Goal: Information Seeking & Learning: Learn about a topic

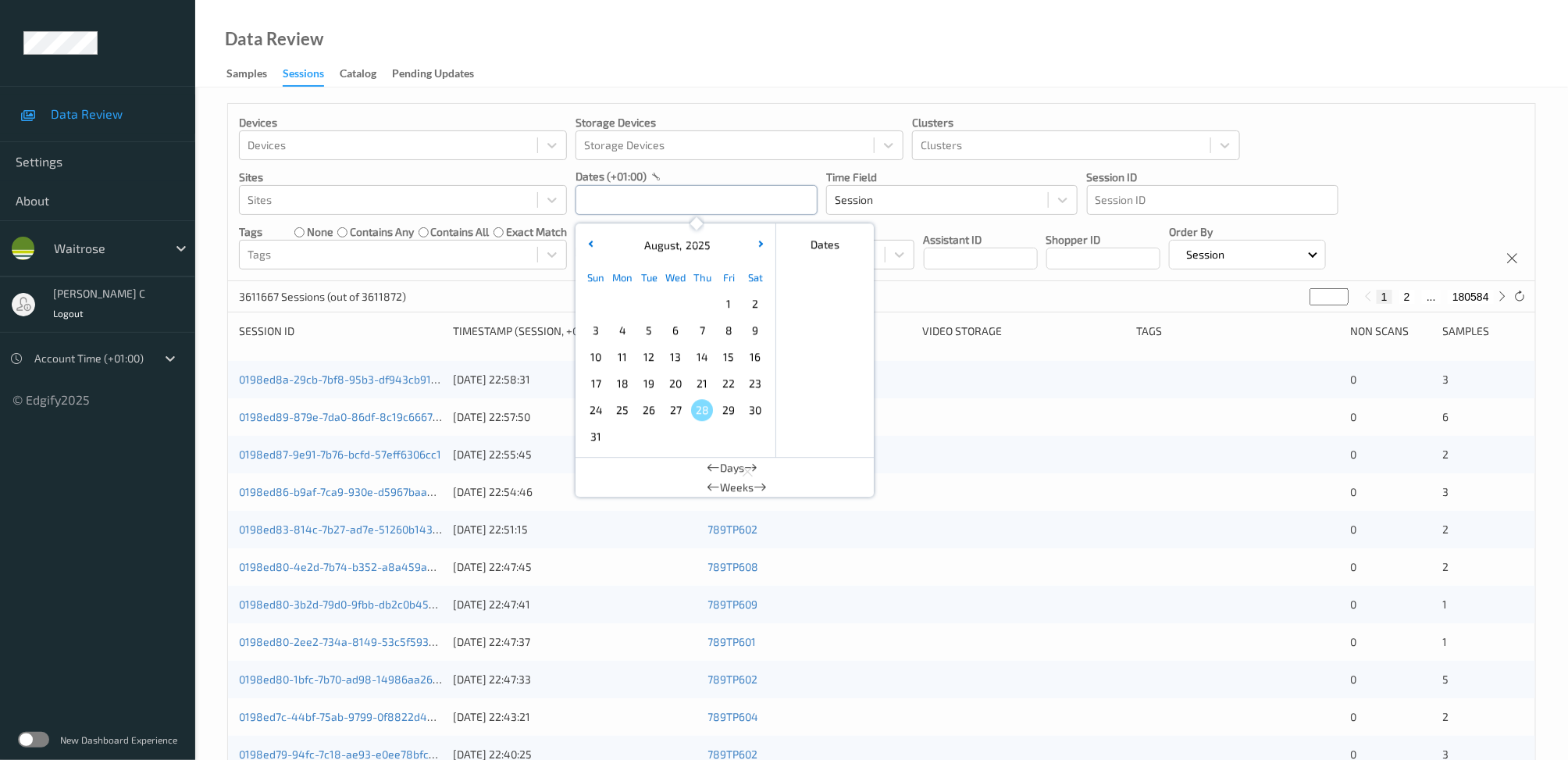
click at [663, 200] on input "text" at bounding box center [697, 199] width 242 height 30
click at [619, 415] on span "25" at bounding box center [622, 410] width 22 height 22
click at [988, 54] on div "Data Review Samples Sessions Catalog Pending Updates" at bounding box center [881, 44] width 1373 height 88
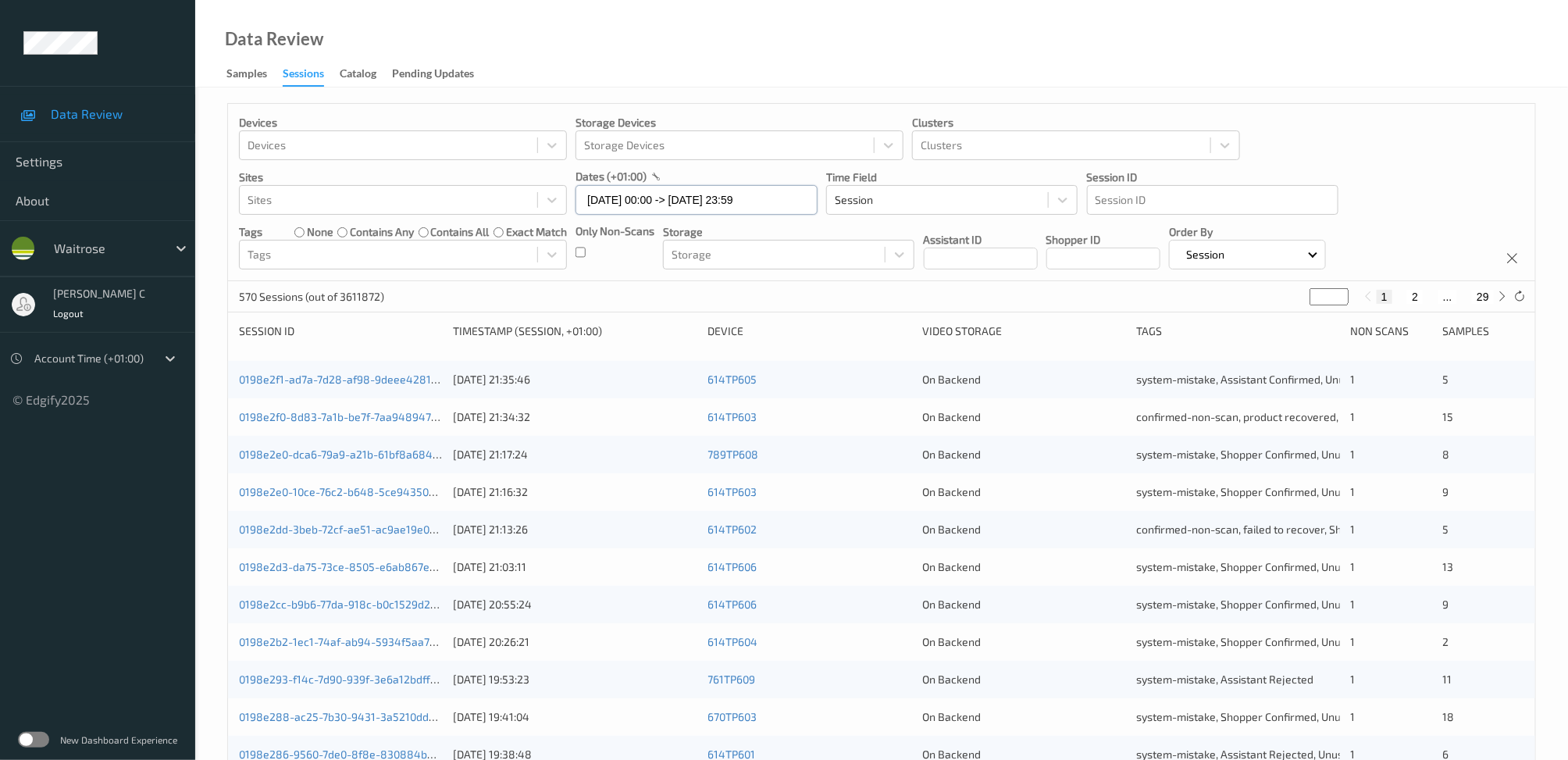
click at [657, 207] on input "25/08/2025 00:00 -> 25/08/2025 23:59" at bounding box center [697, 199] width 242 height 30
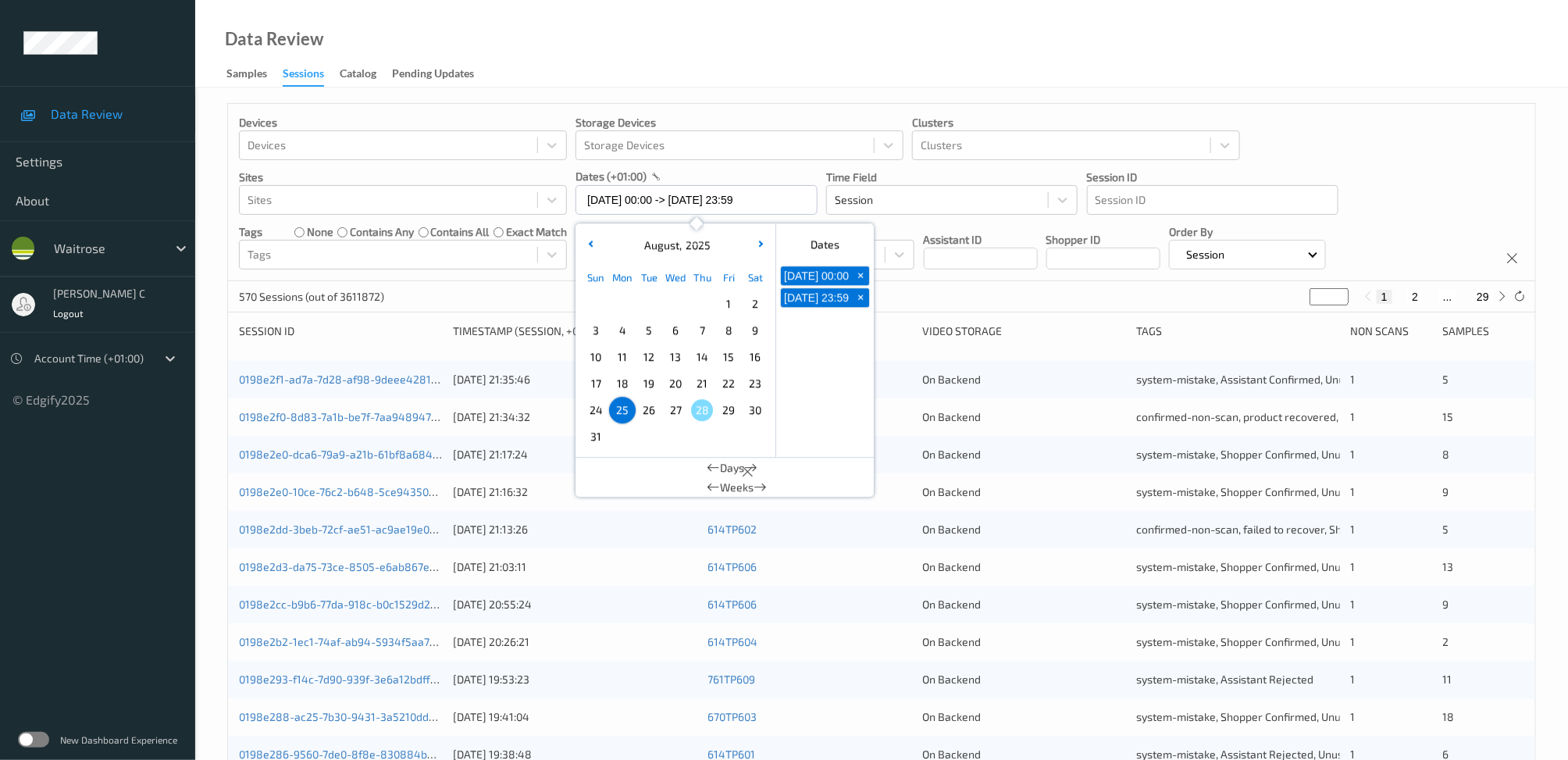
click at [644, 413] on span "26" at bounding box center [649, 410] width 22 height 22
click at [881, 58] on div "Data Review Samples Sessions Catalog Pending Updates" at bounding box center [881, 44] width 1373 height 88
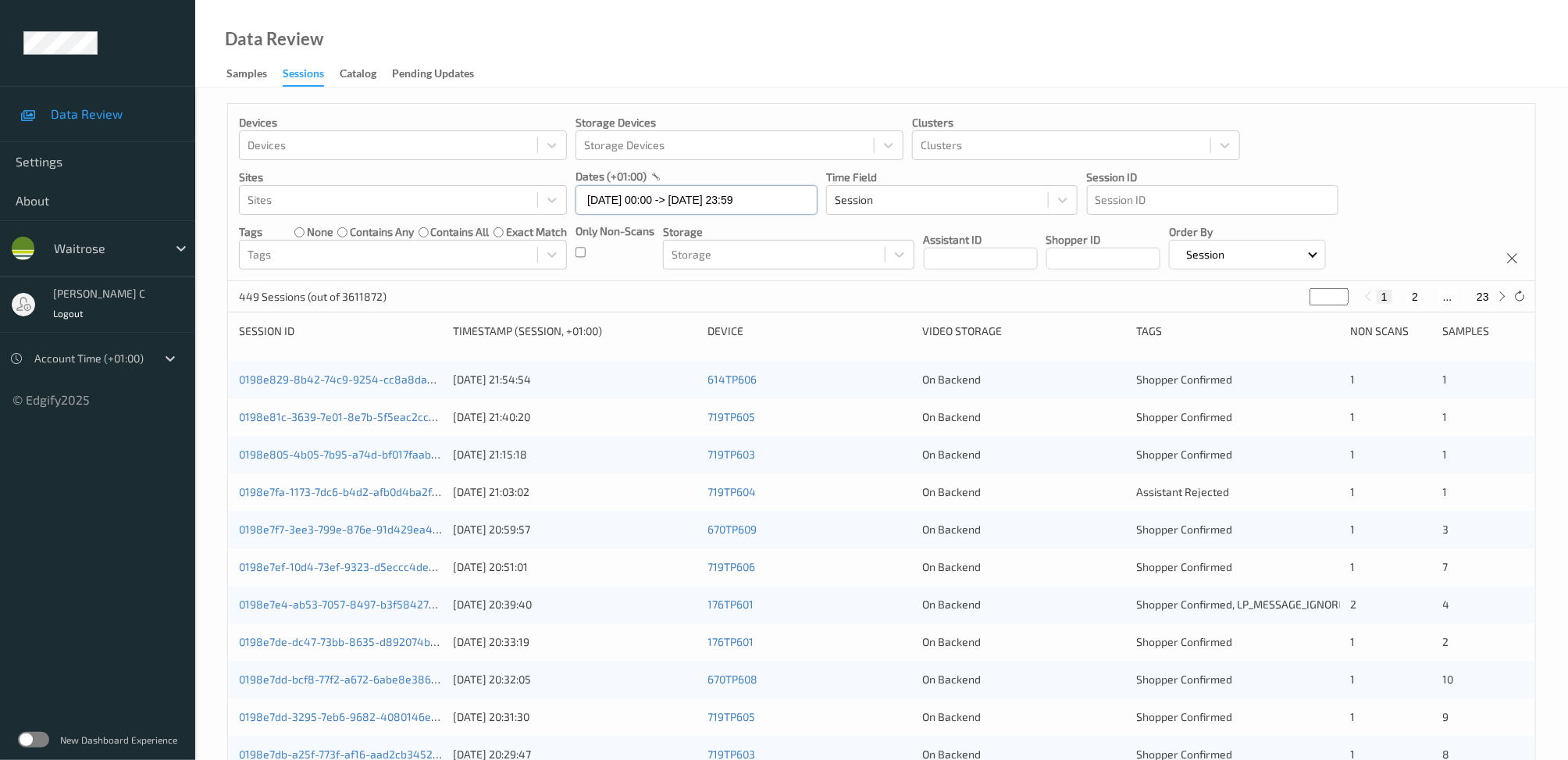
click at [612, 211] on input "26/08/2025 00:00 -> 26/08/2025 23:59" at bounding box center [697, 199] width 242 height 30
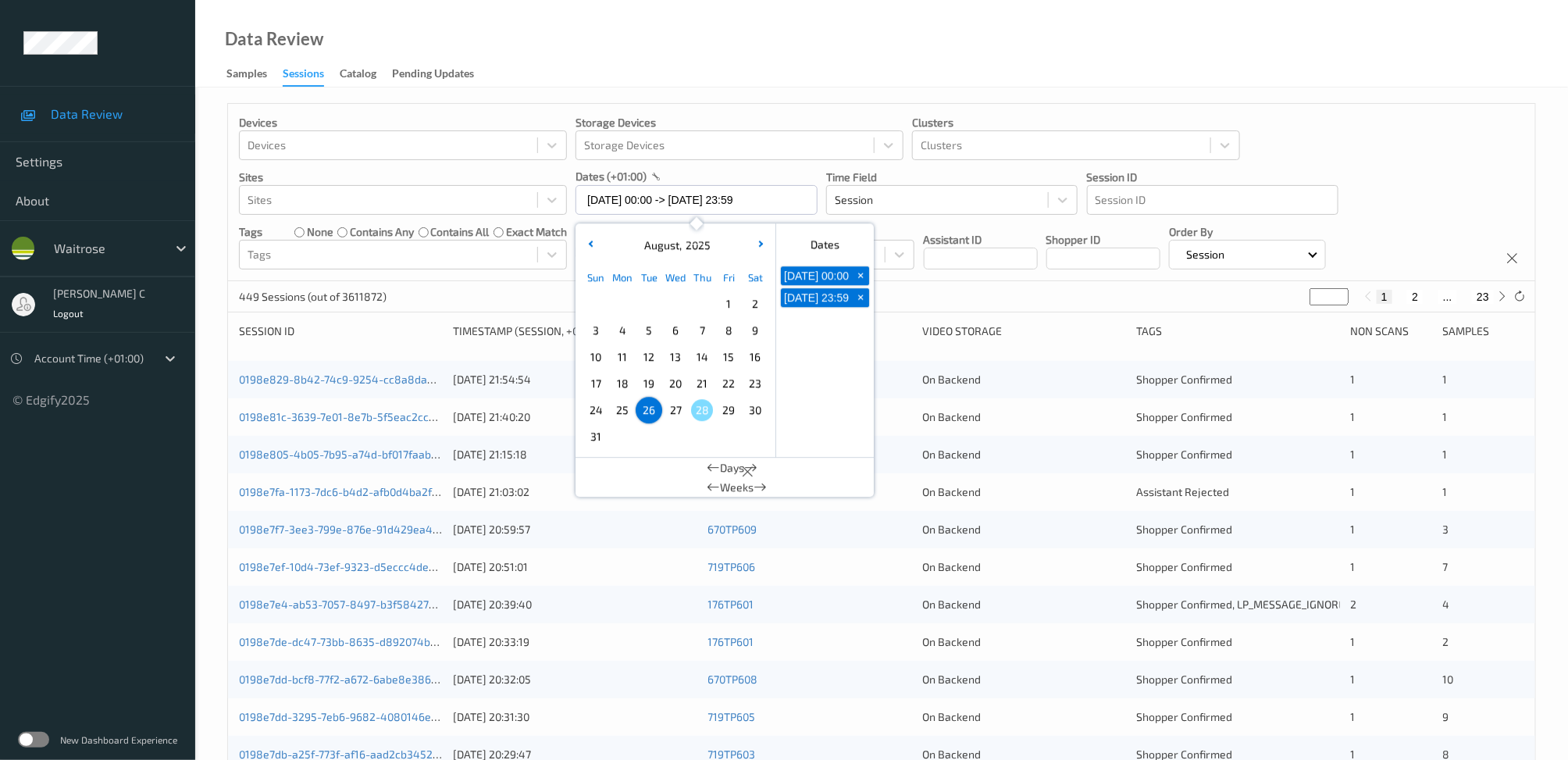
click at [675, 411] on span "27" at bounding box center [675, 410] width 22 height 22
type input "27/08/2025 00:00 -> 27/08/2025 23:59"
click at [992, 32] on div "Data Review Samples Sessions Catalog Pending Updates" at bounding box center [881, 44] width 1373 height 88
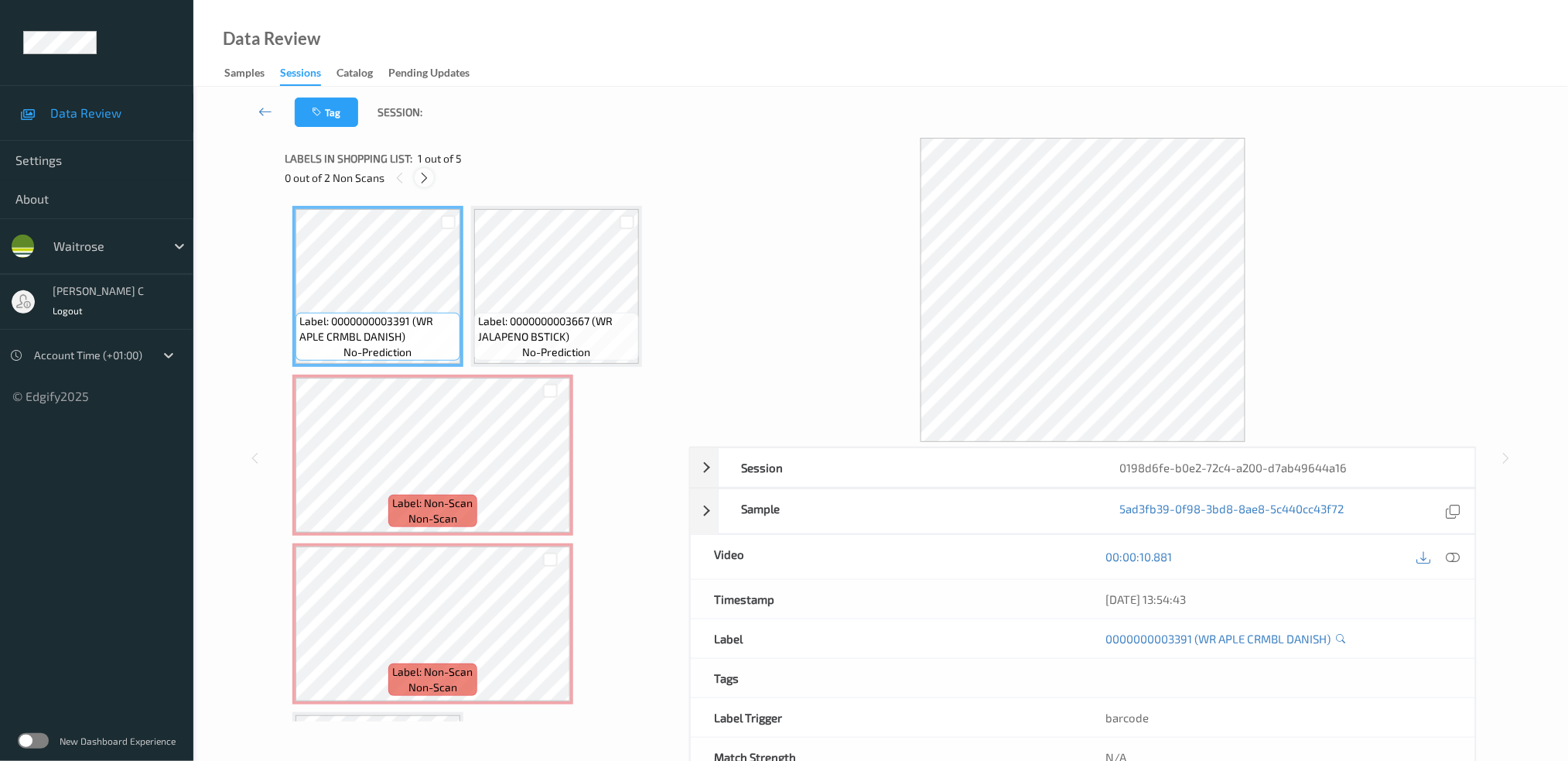
click at [419, 171] on icon at bounding box center [424, 177] width 13 height 14
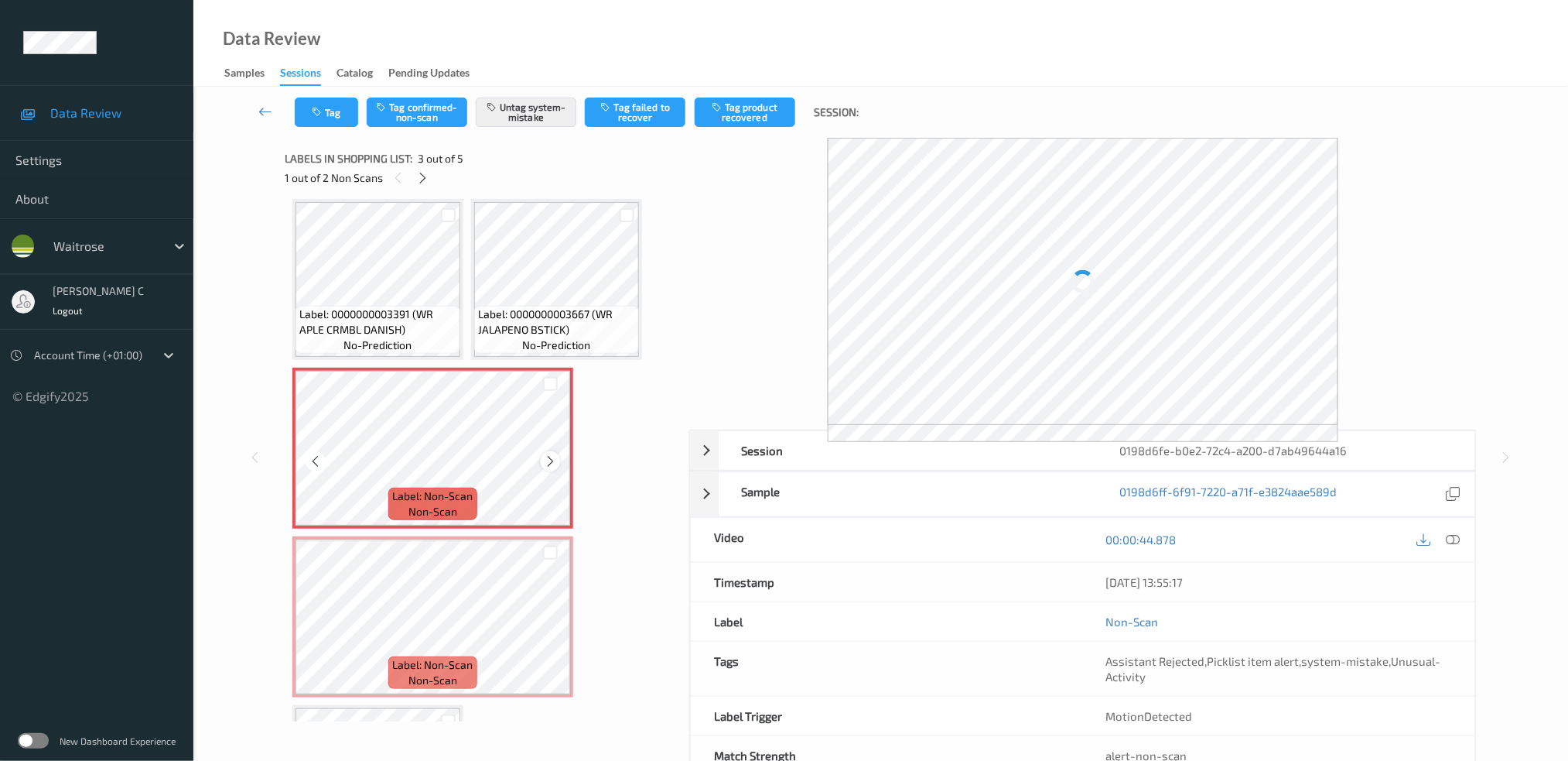
click at [557, 451] on div at bounding box center [550, 461] width 19 height 19
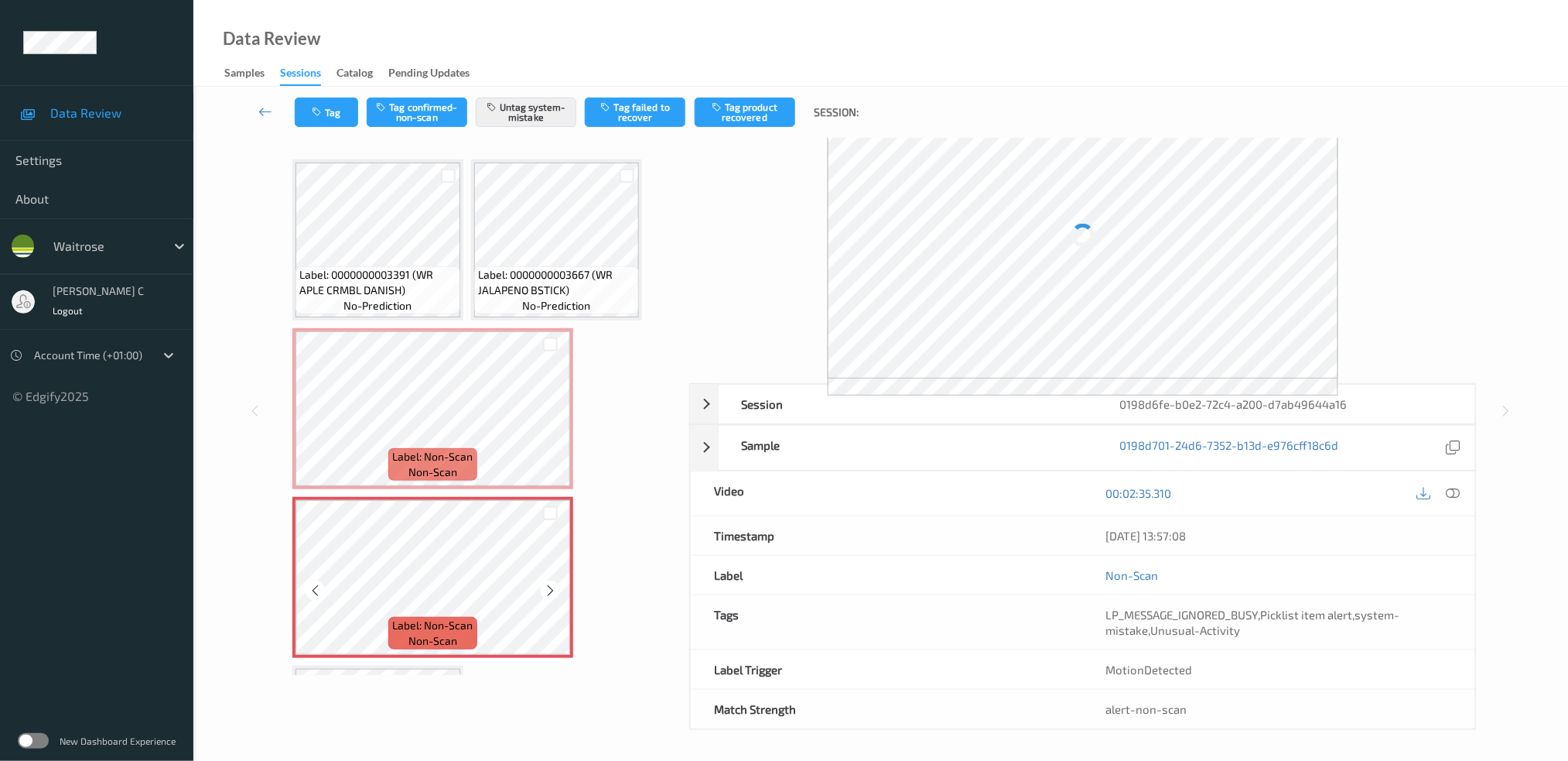
scroll to position [153, 0]
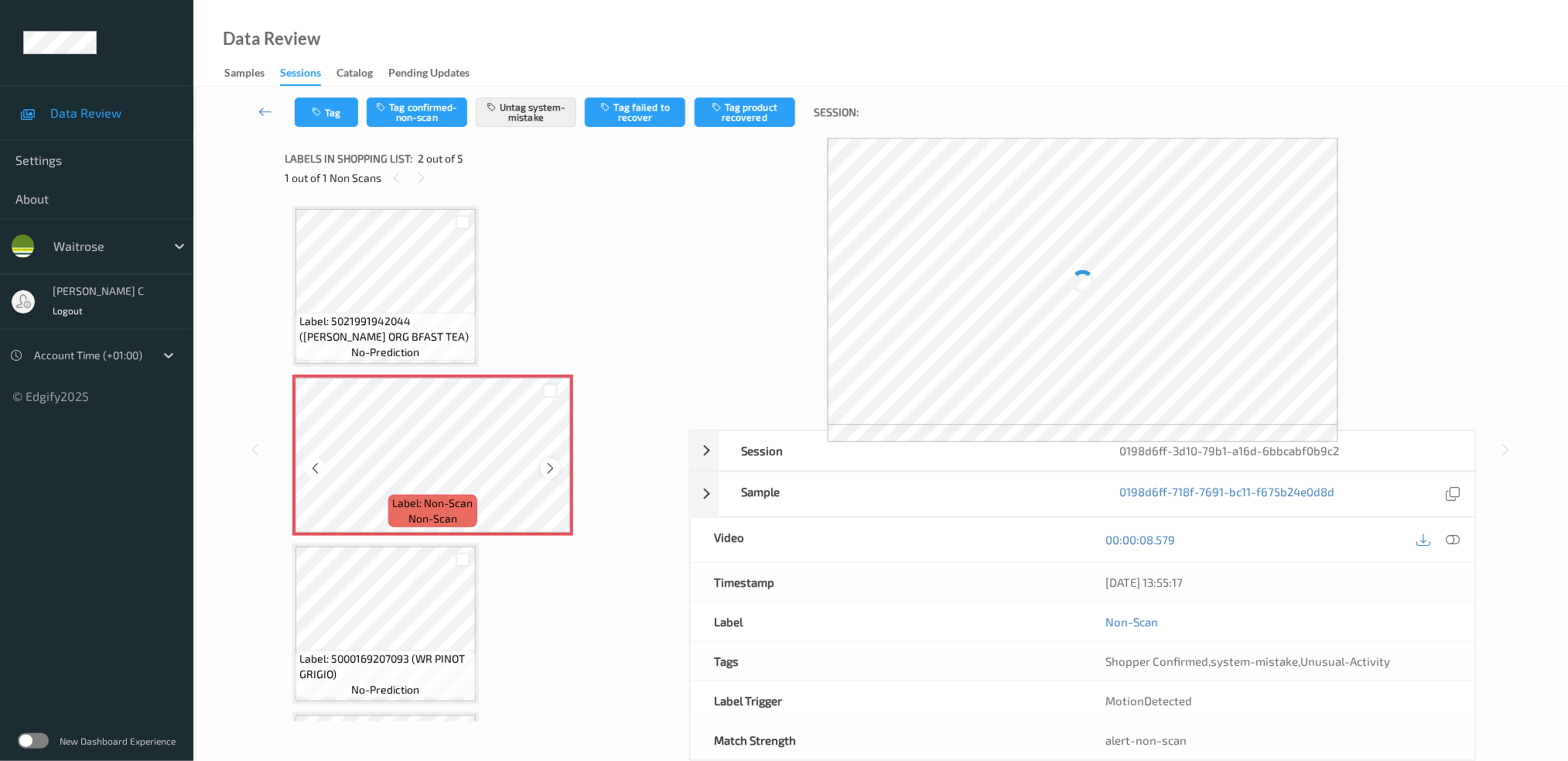
click at [544, 467] on icon at bounding box center [550, 468] width 13 height 14
click at [355, 340] on span "Label: 5021991942044 (CLIPP ORG BFAST TEA)" at bounding box center [385, 328] width 173 height 31
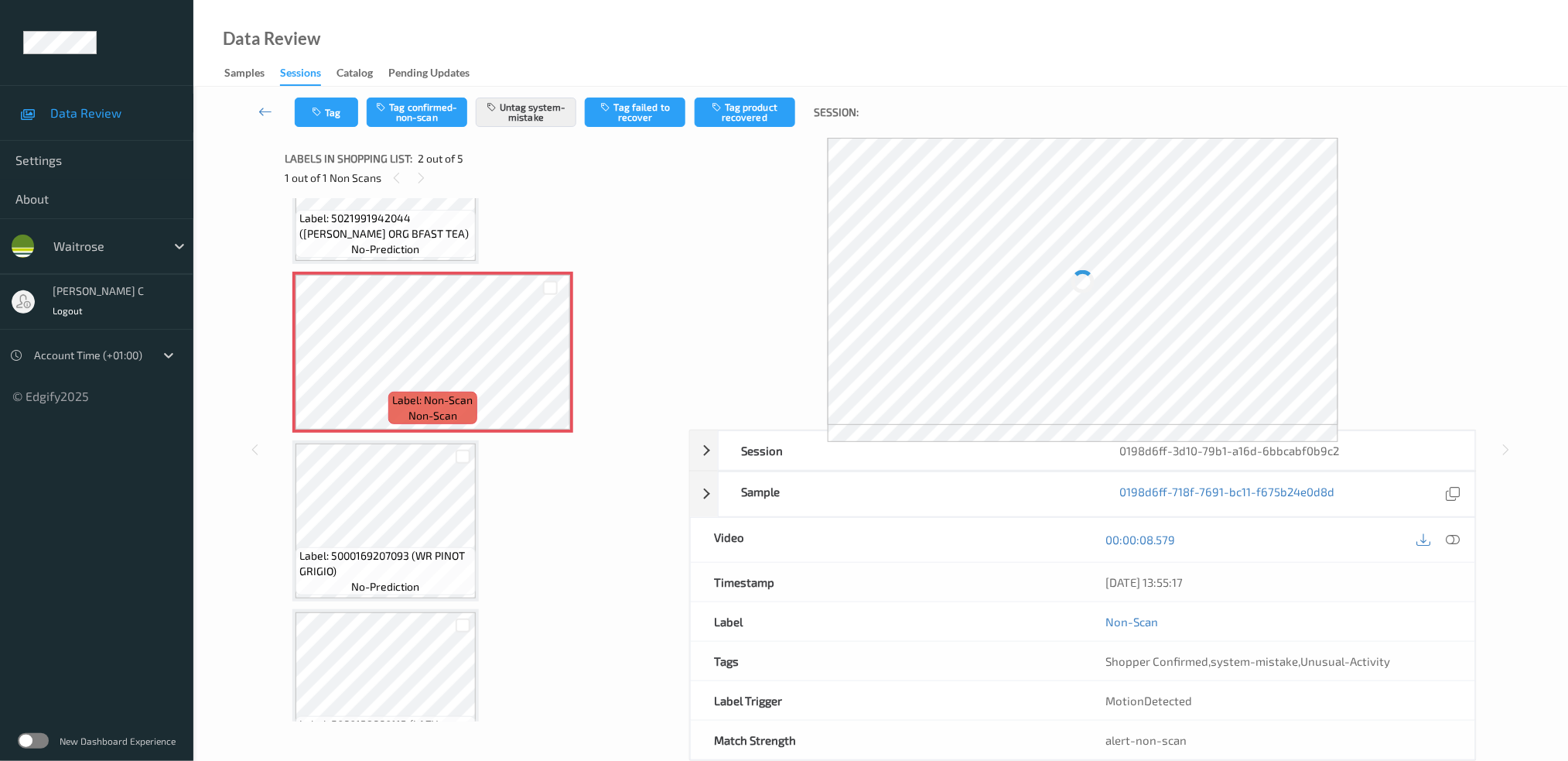
click at [412, 560] on span "Label: 5000169207093 (WR PINOT GRIGIO)" at bounding box center [385, 564] width 173 height 31
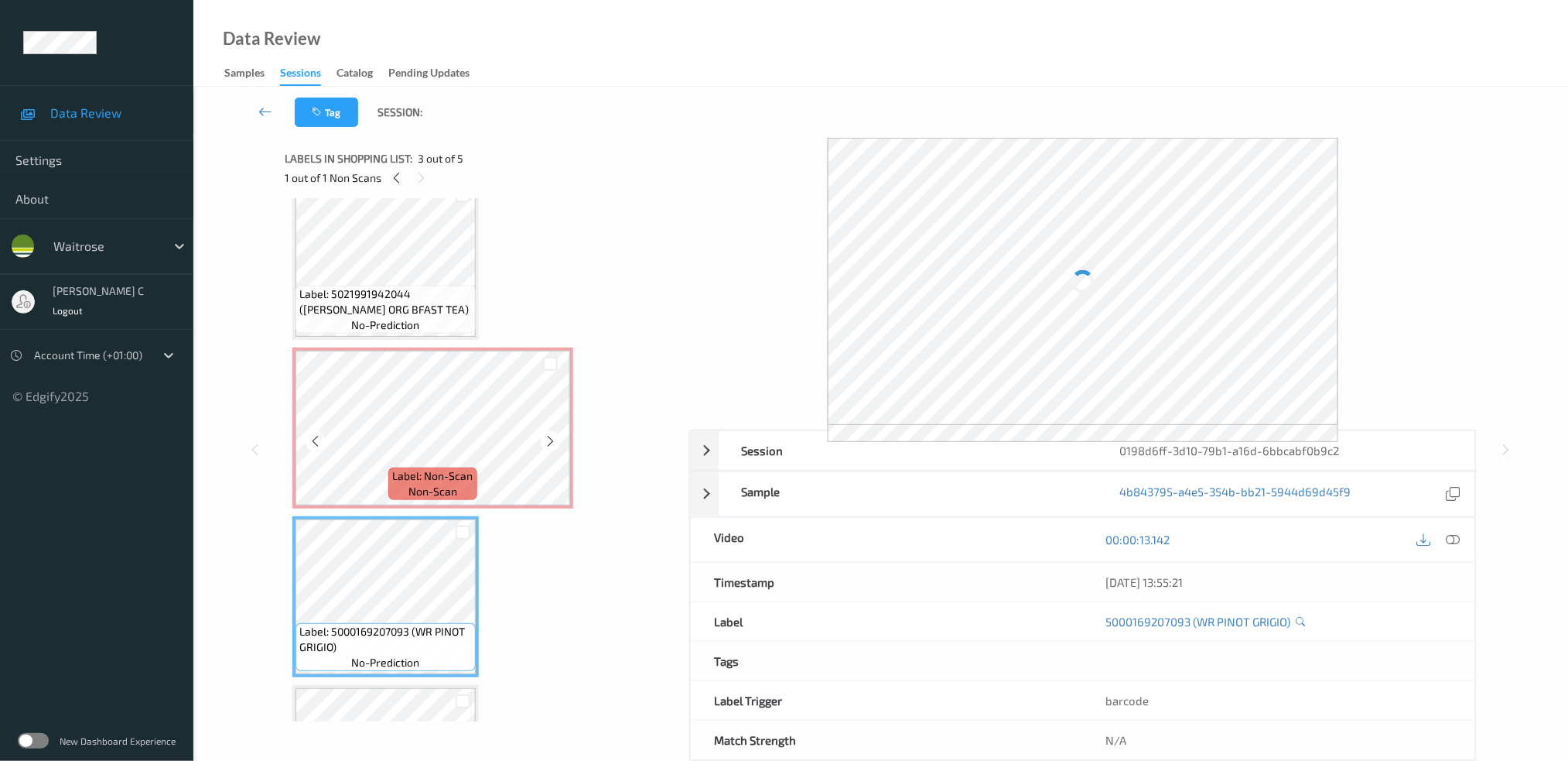
scroll to position [0, 0]
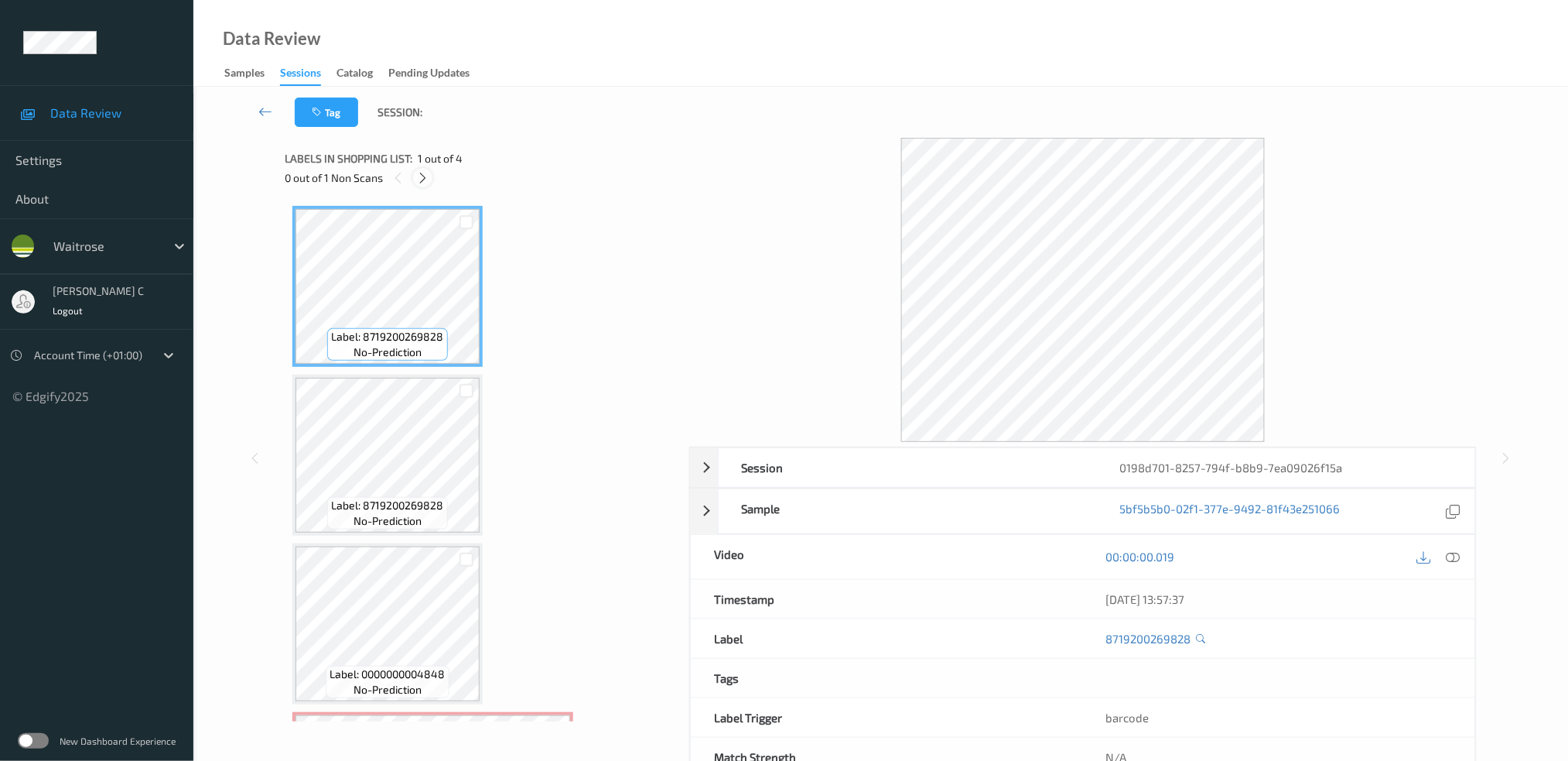
click at [420, 173] on icon at bounding box center [423, 177] width 13 height 14
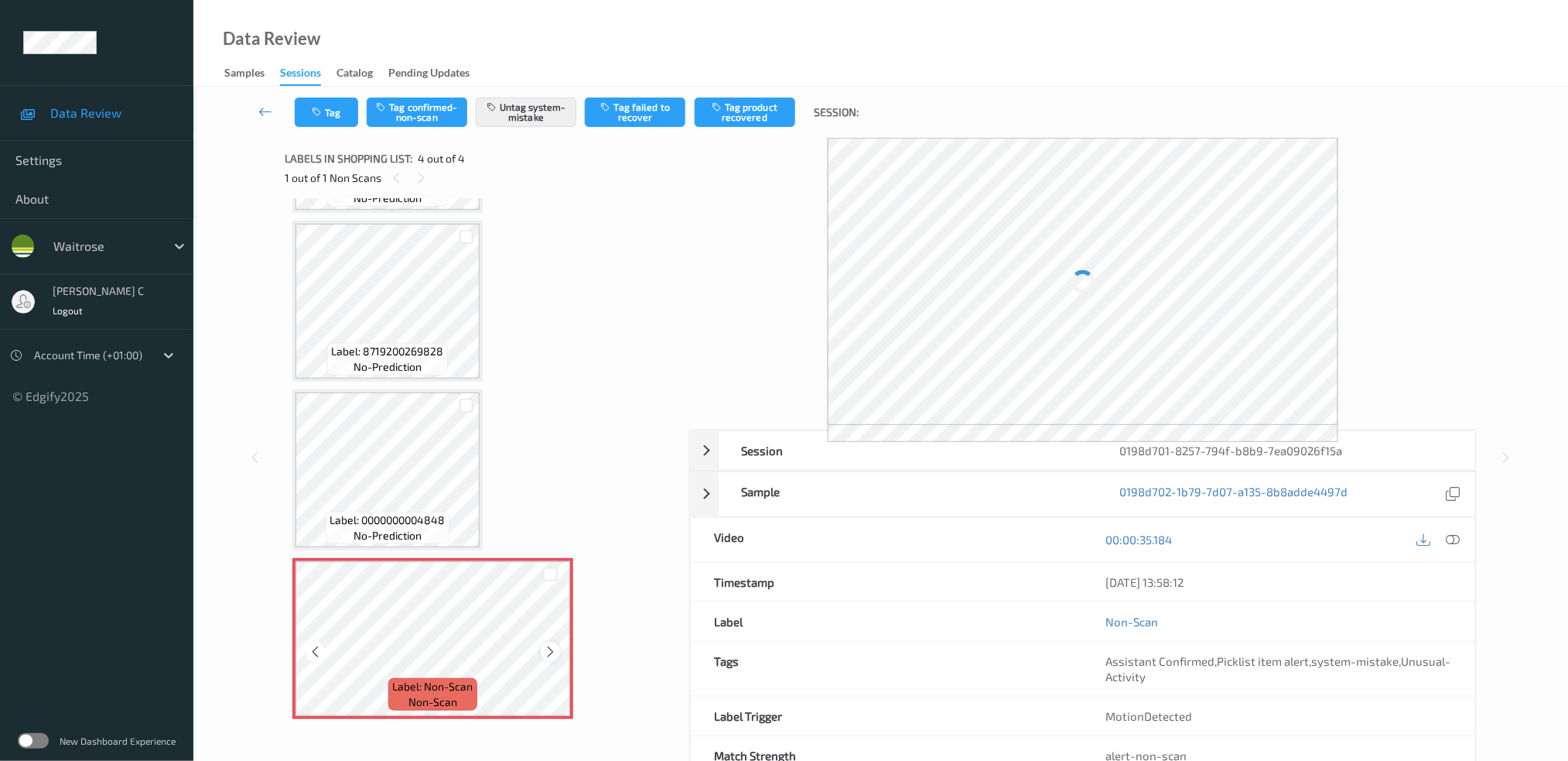
click at [549, 649] on icon at bounding box center [550, 651] width 13 height 14
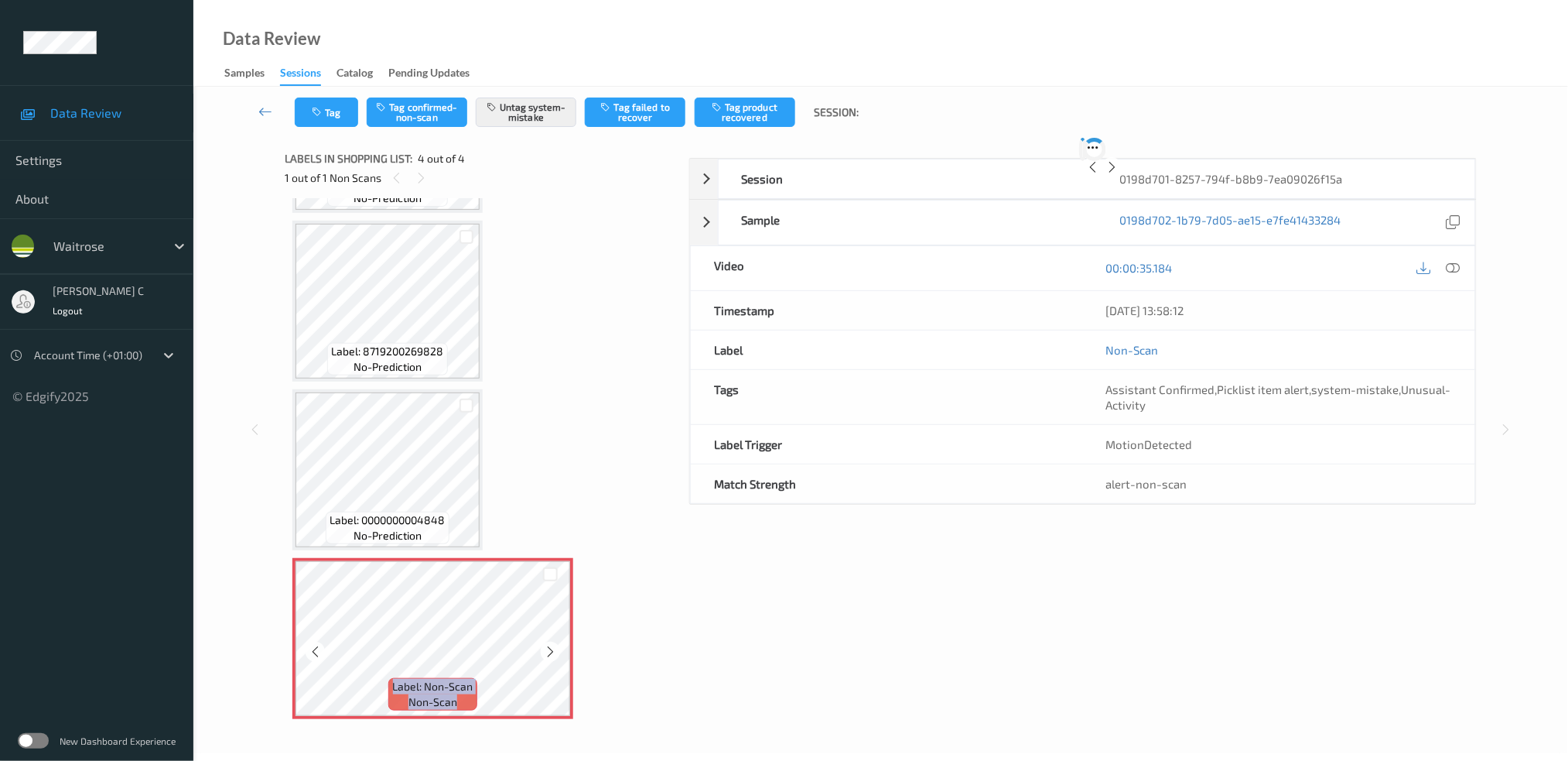
click at [549, 649] on icon at bounding box center [550, 651] width 13 height 14
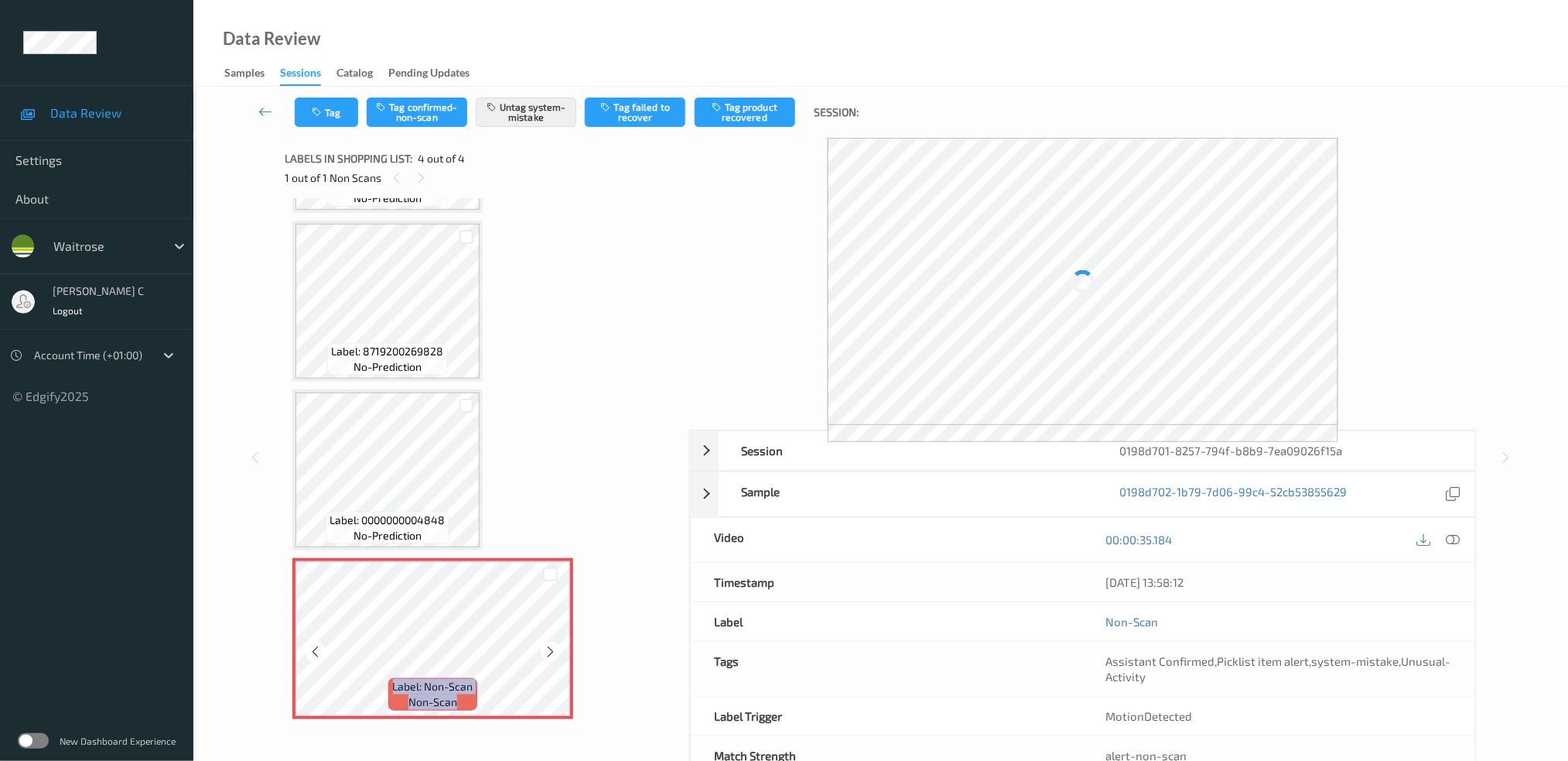
click at [549, 649] on icon at bounding box center [550, 651] width 13 height 14
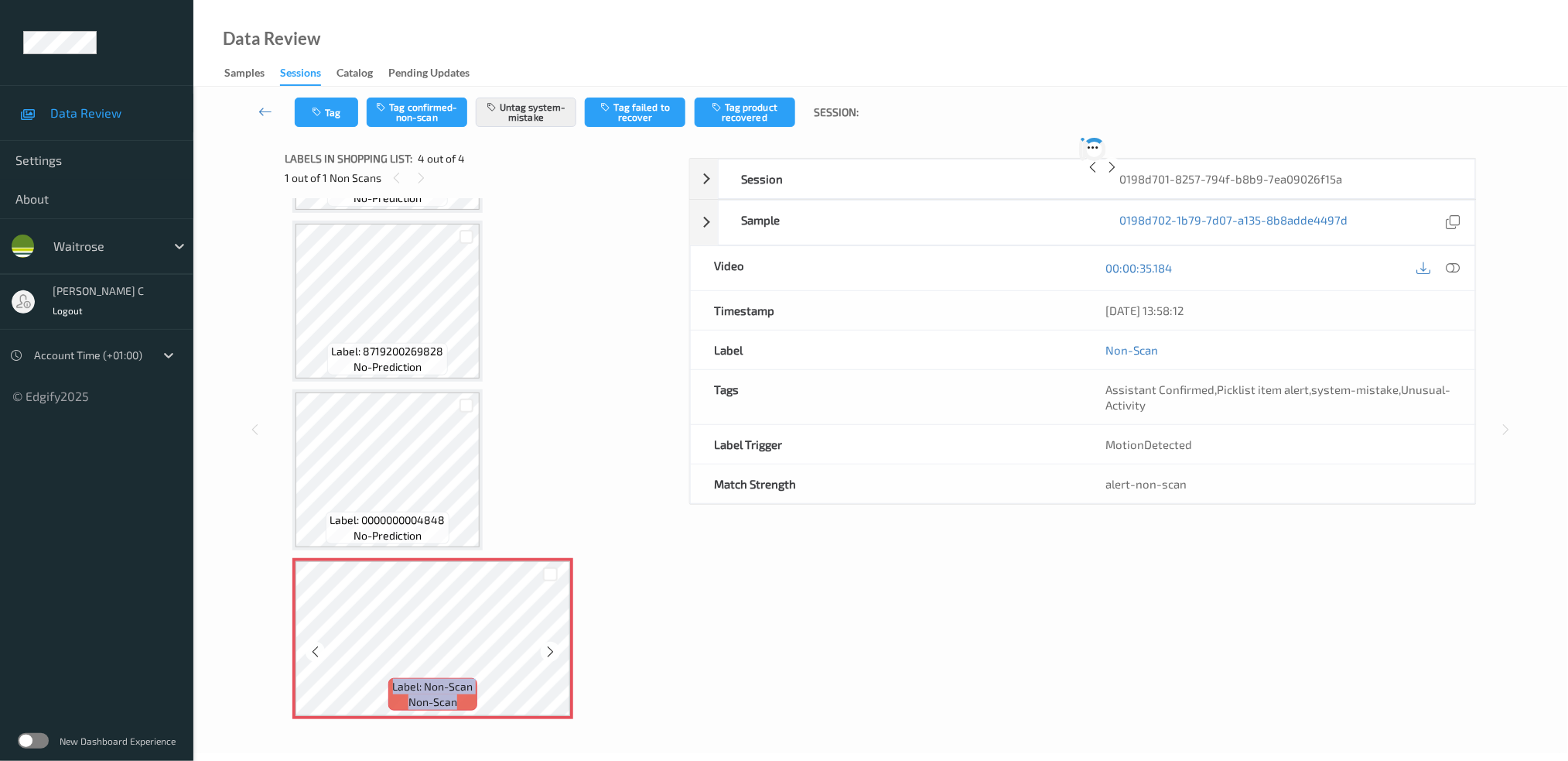
click at [549, 649] on icon at bounding box center [550, 651] width 13 height 14
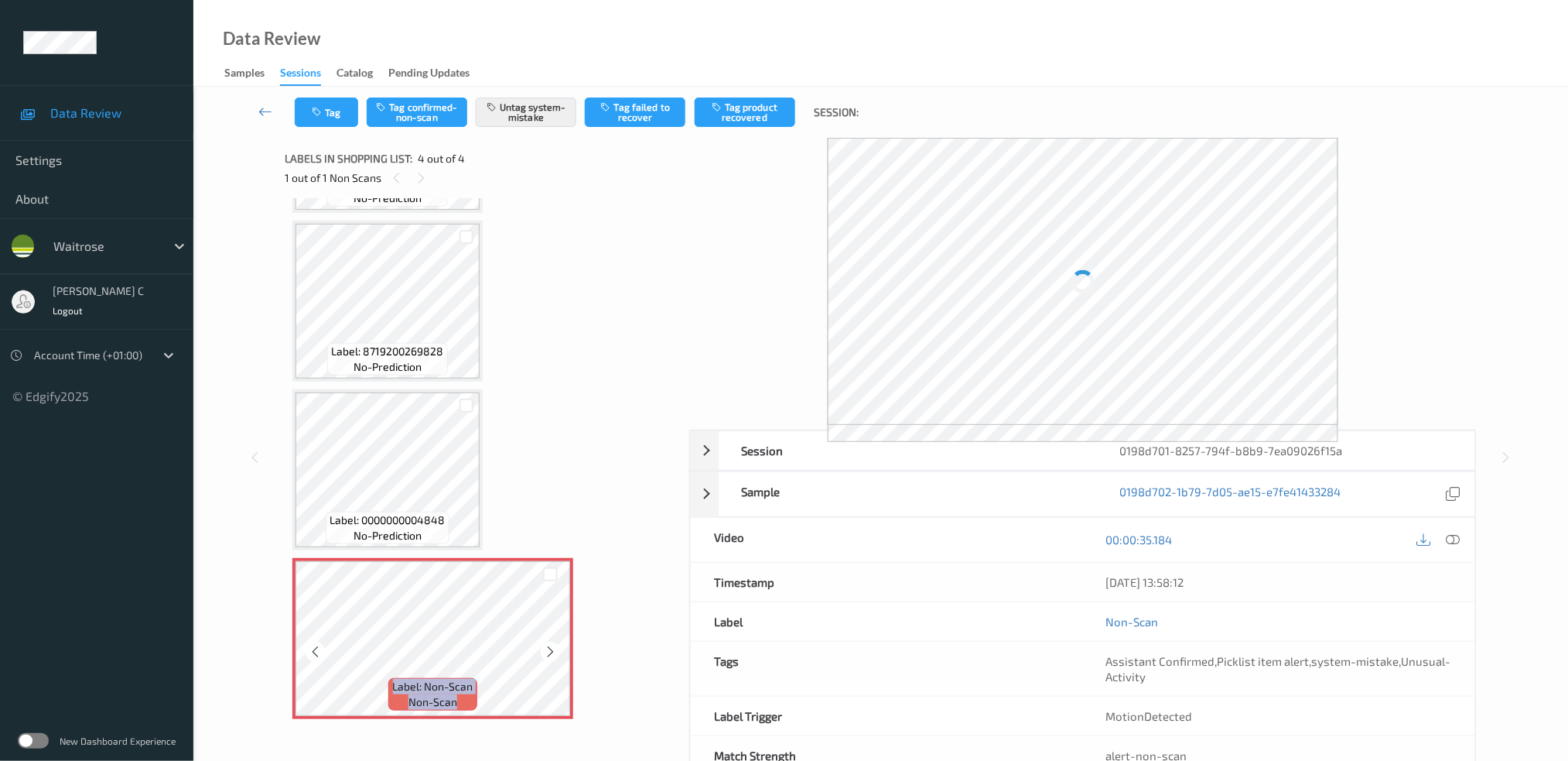
click at [549, 649] on icon at bounding box center [550, 651] width 13 height 14
click at [441, 512] on span "Label: 0000000004848" at bounding box center [388, 519] width 116 height 15
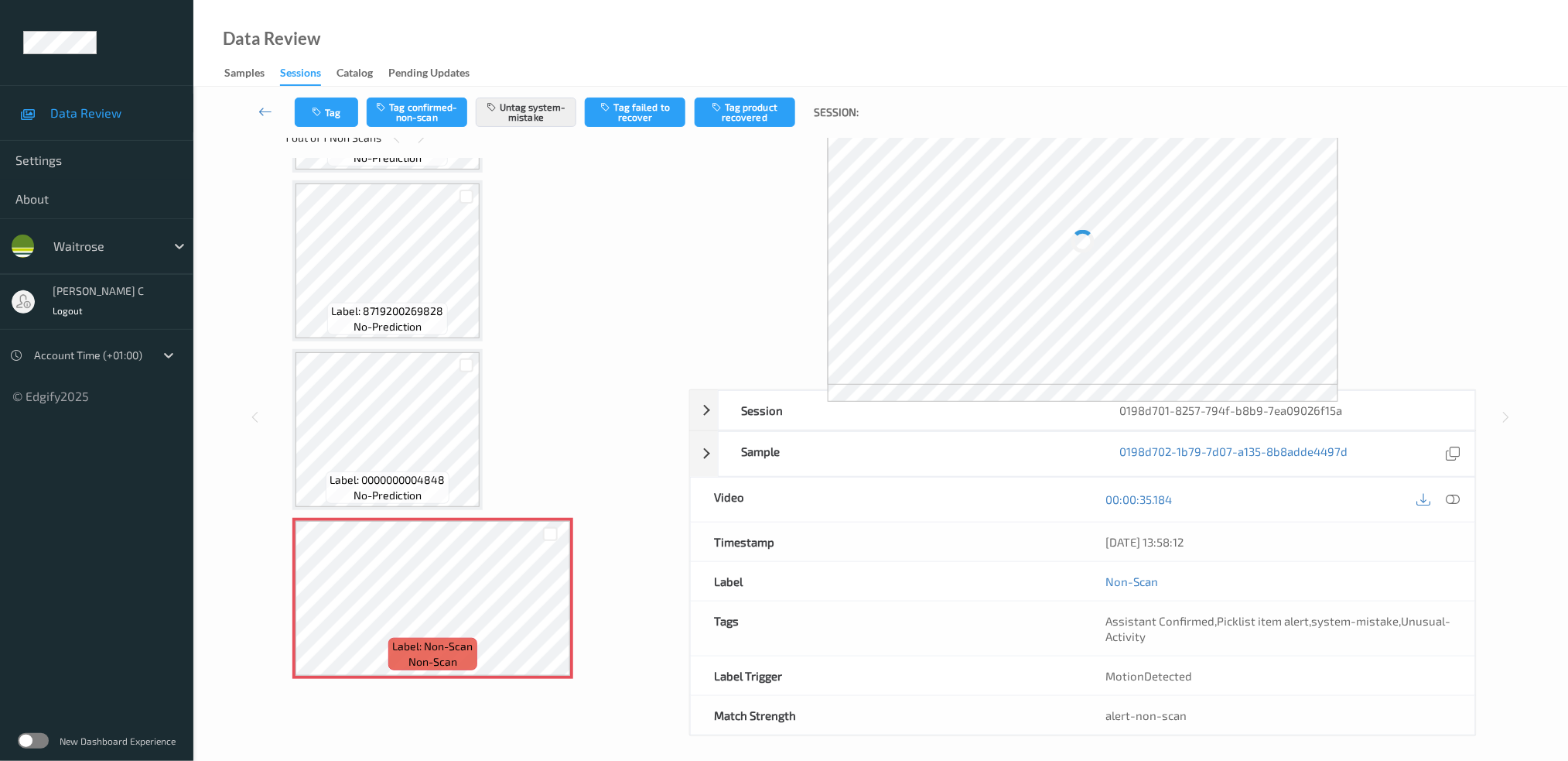
scroll to position [47, 0]
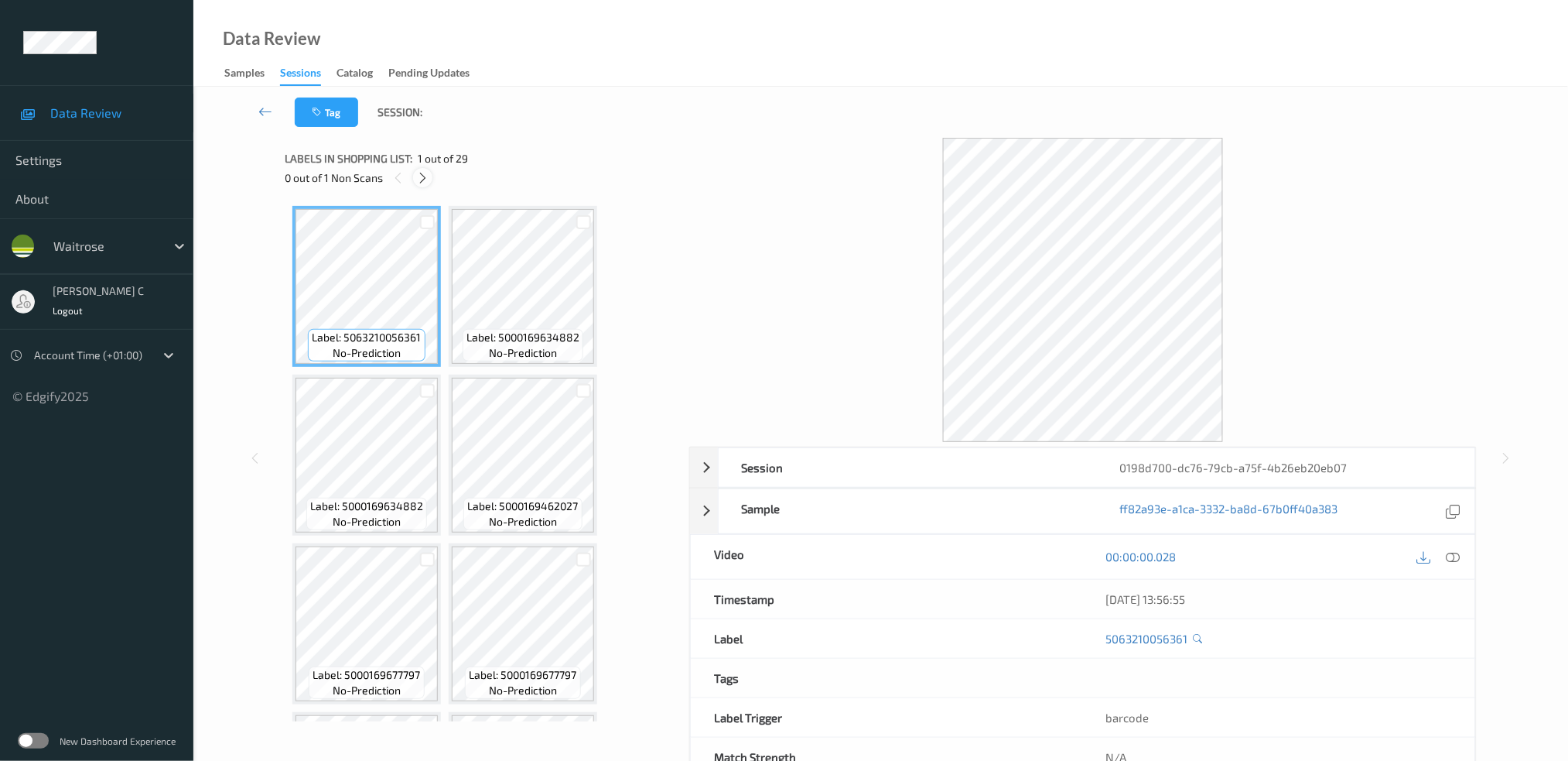
click at [421, 178] on icon at bounding box center [423, 177] width 13 height 14
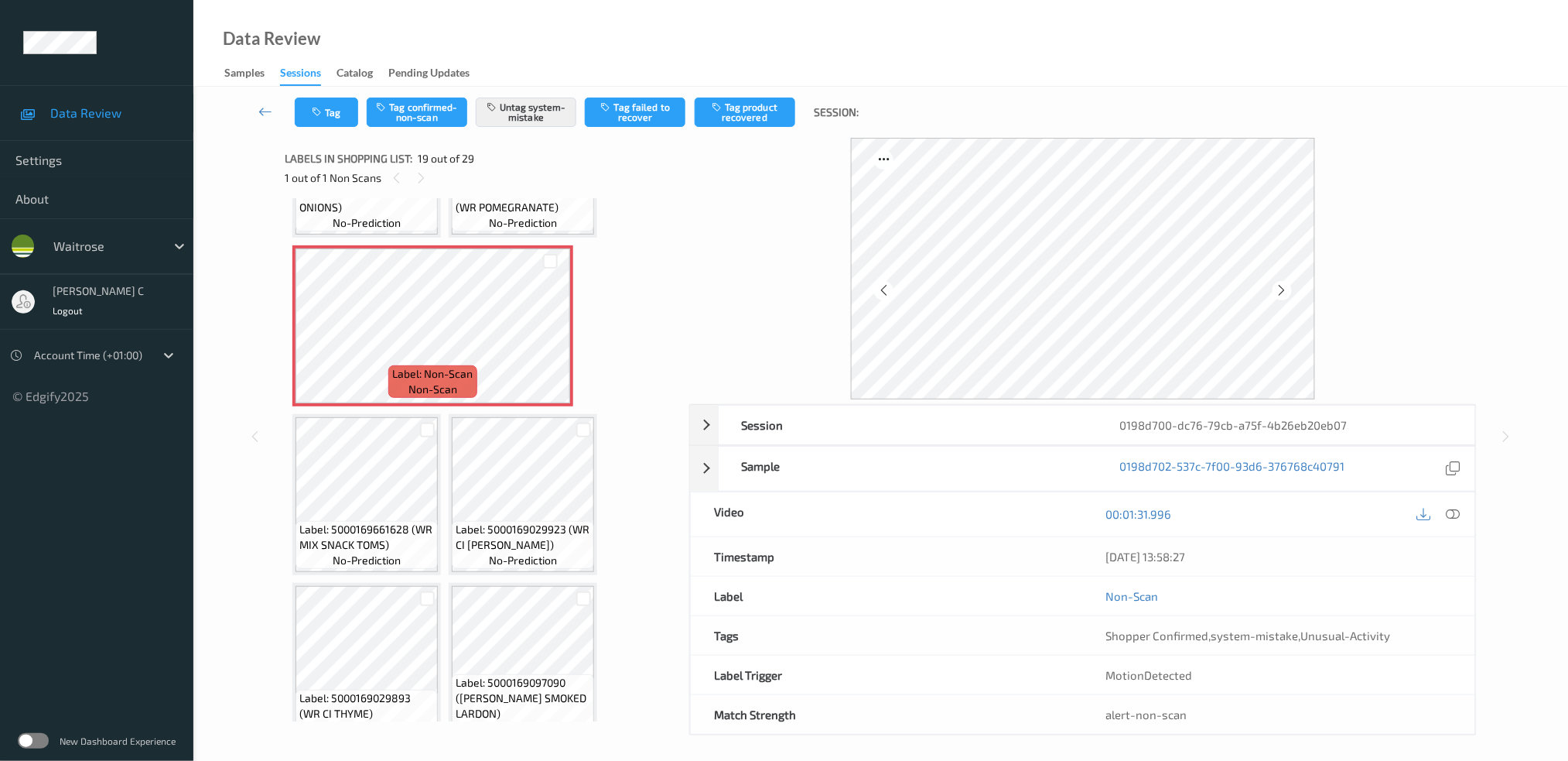
scroll to position [1441, 0]
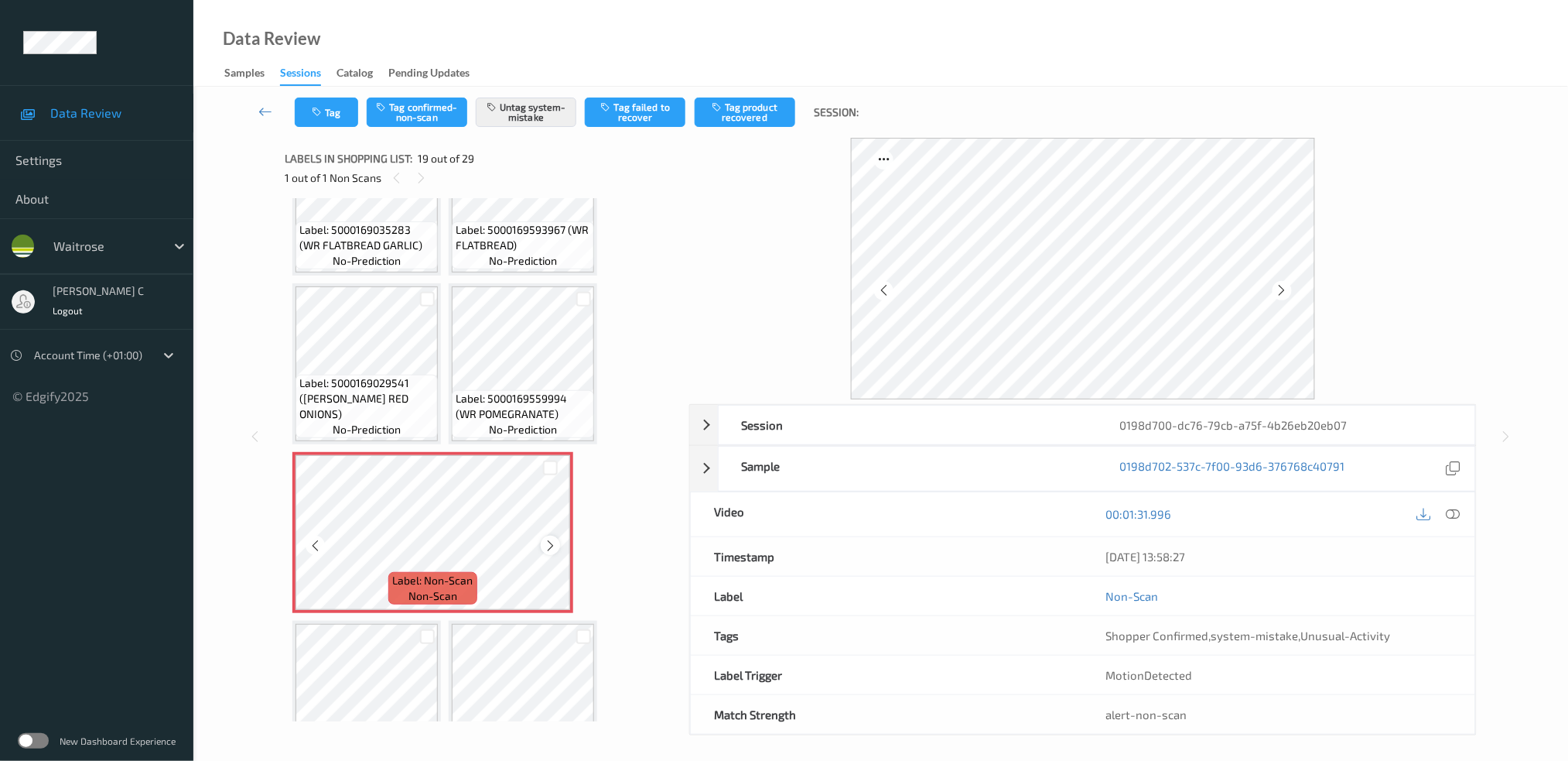
click at [553, 539] on icon at bounding box center [550, 545] width 13 height 14
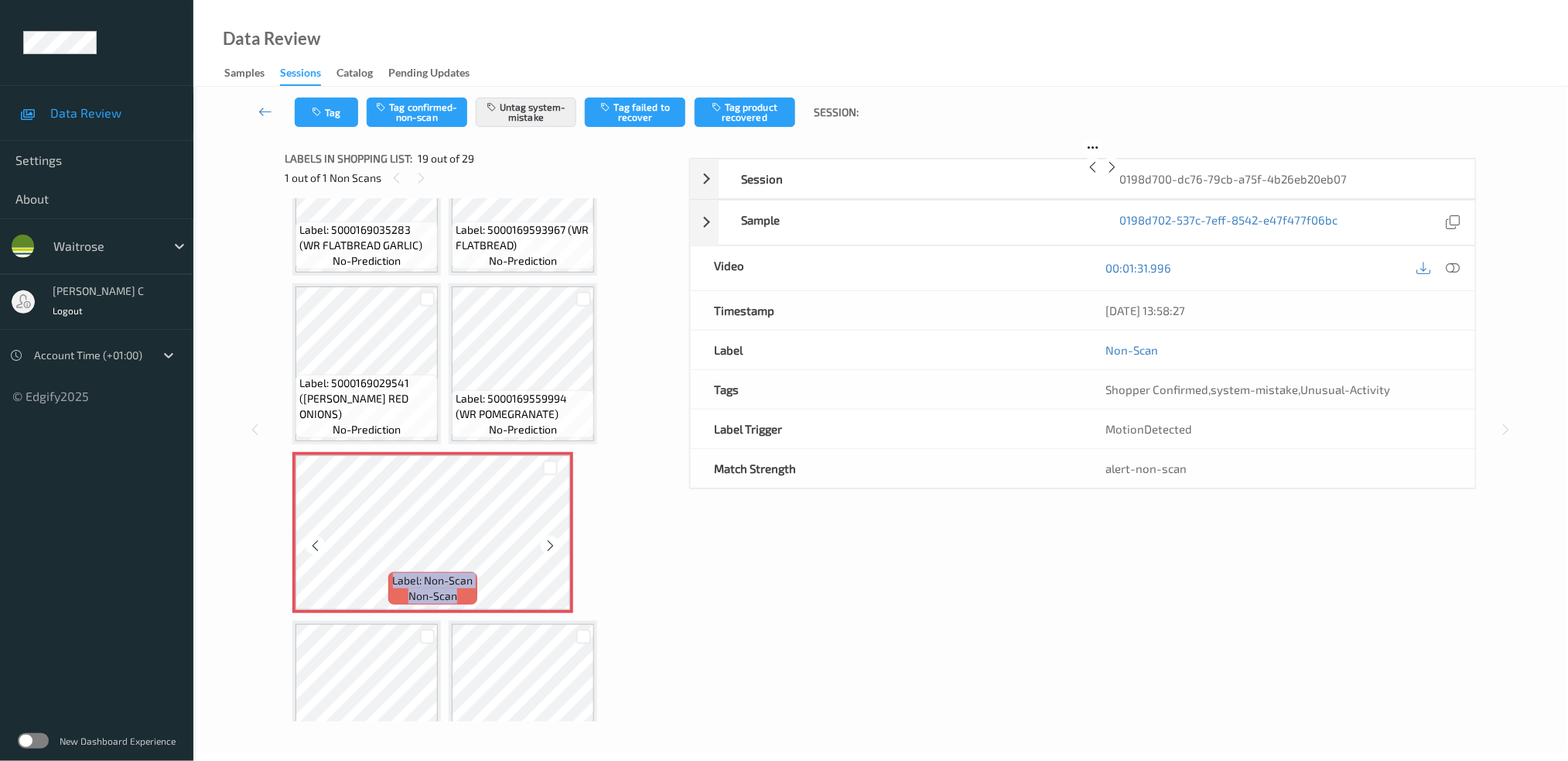
click at [553, 539] on icon at bounding box center [550, 545] width 13 height 14
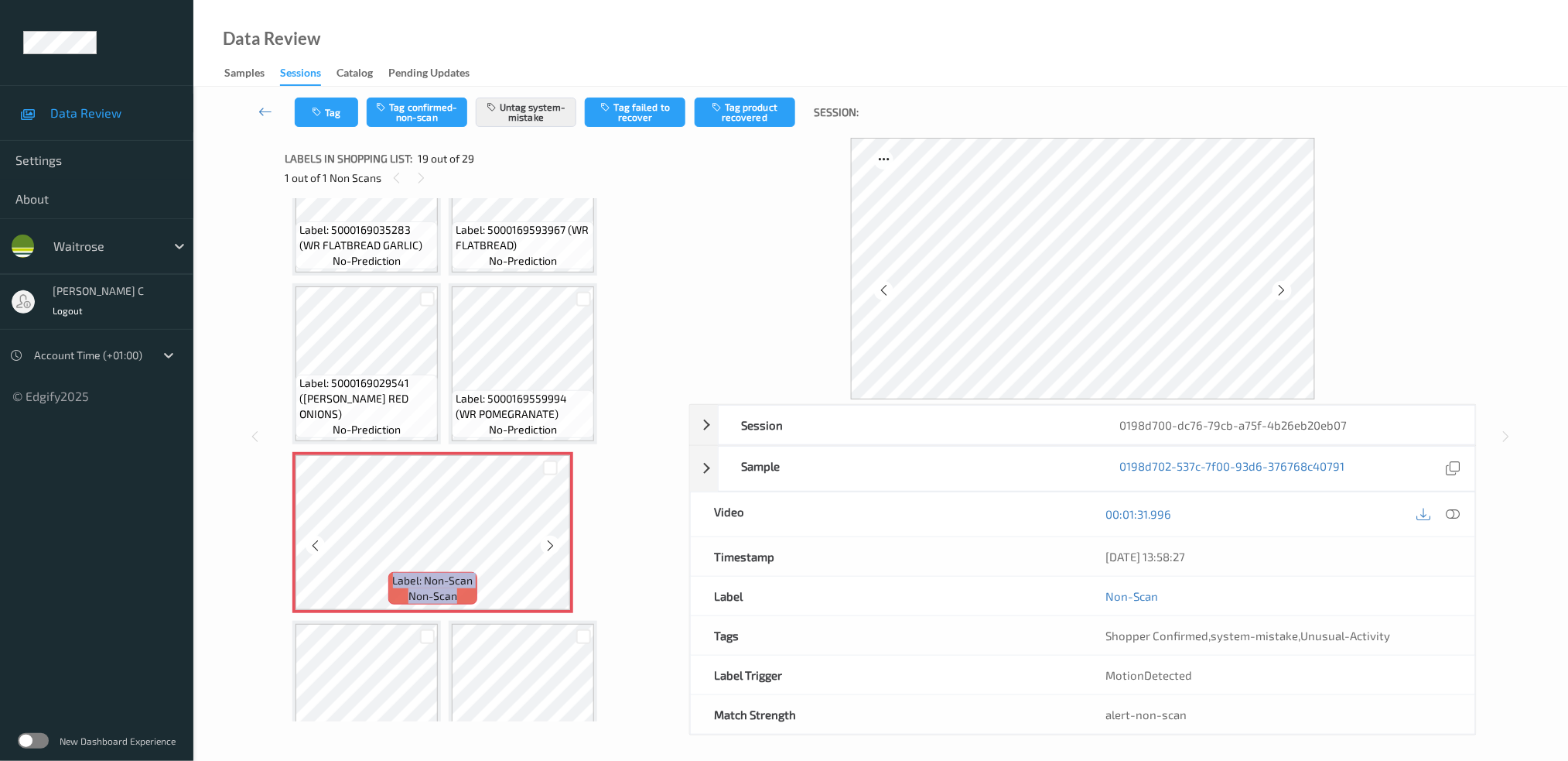
click at [553, 539] on icon at bounding box center [550, 545] width 13 height 14
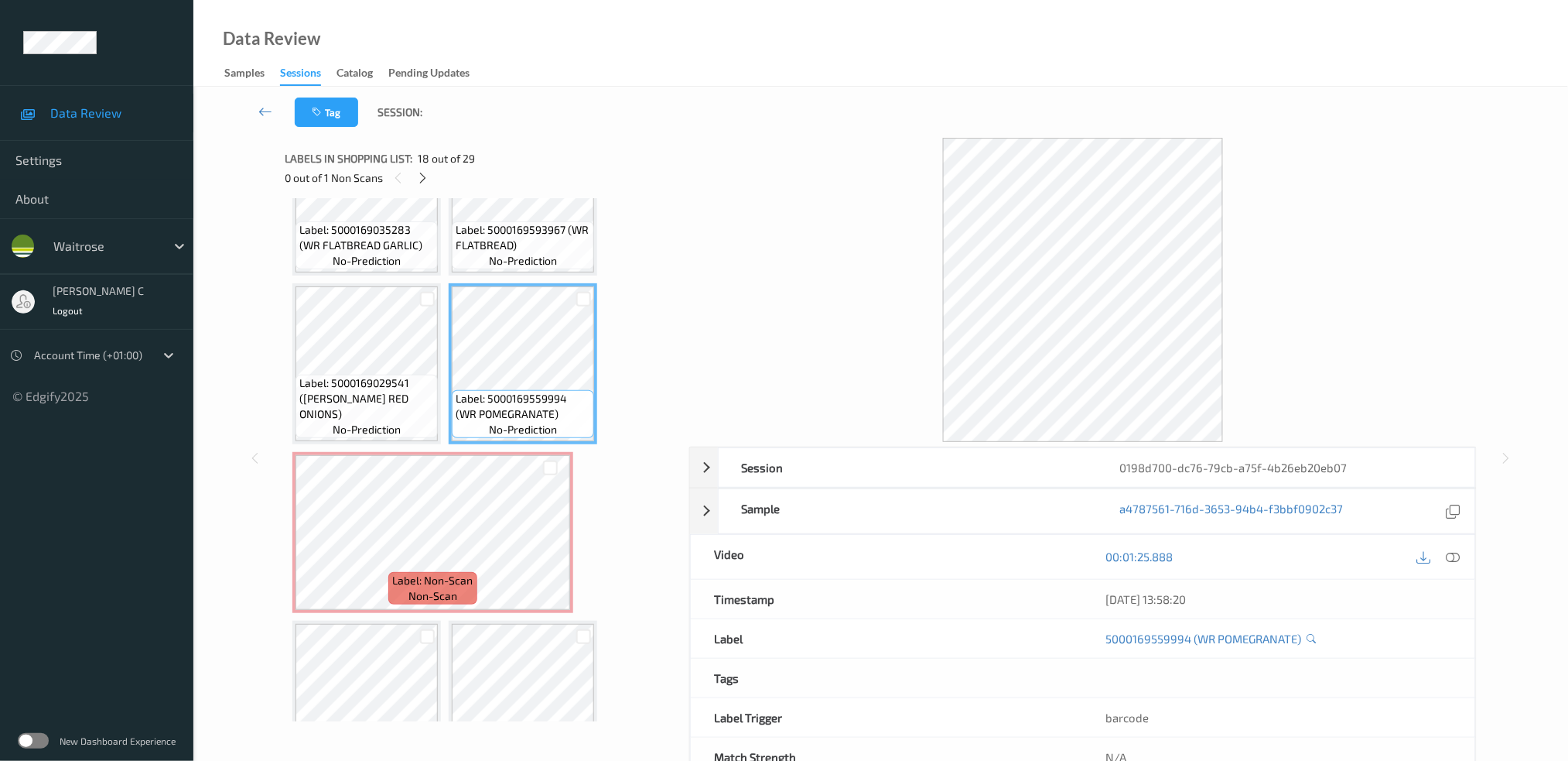
scroll to position [1544, 0]
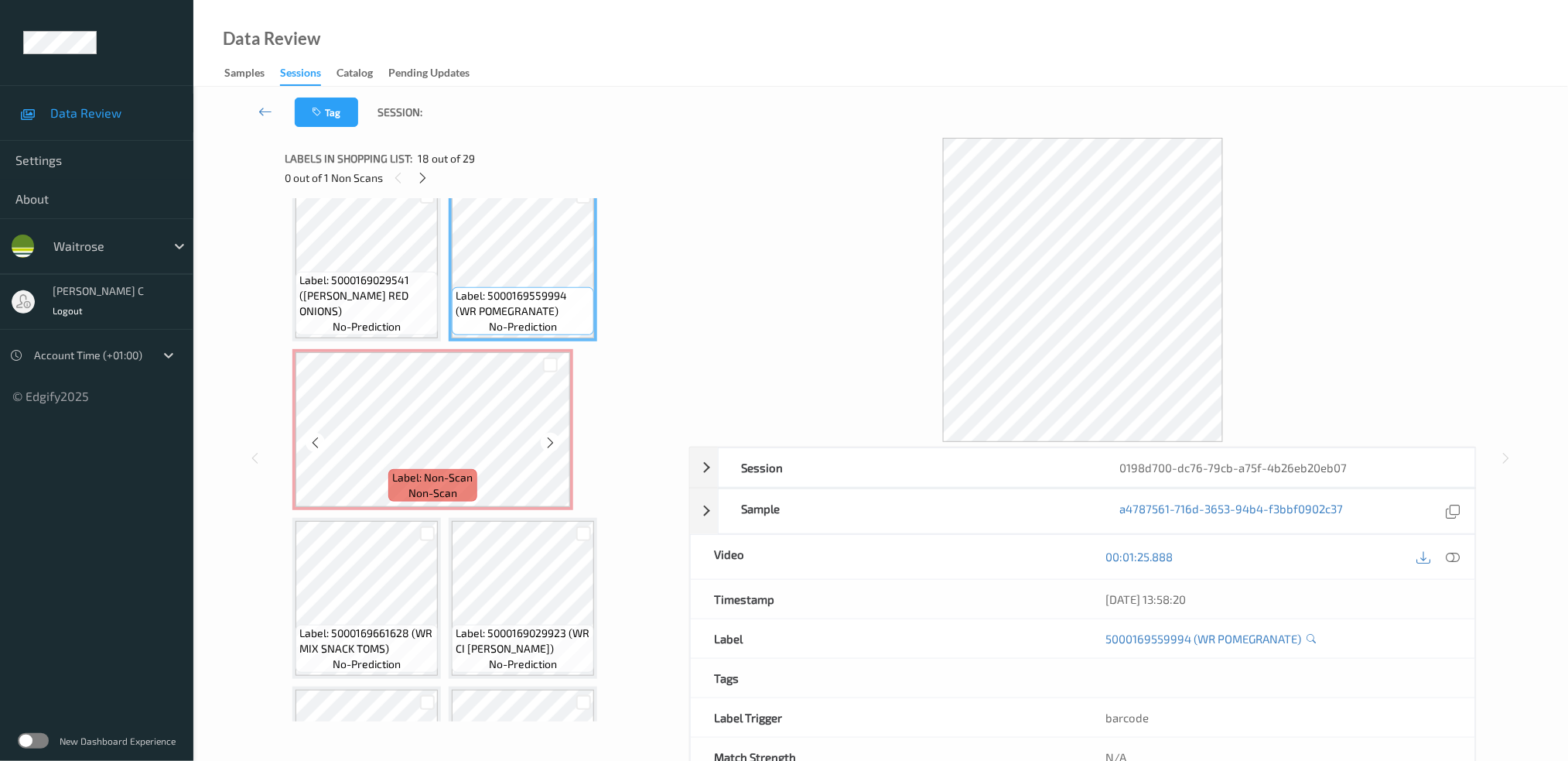
click at [486, 498] on div "Label: 5063210056361 (WR DURAFOLD BAG) no-prediction Label: 5000169634882 (WR F…" at bounding box center [481, 7] width 378 height 2692
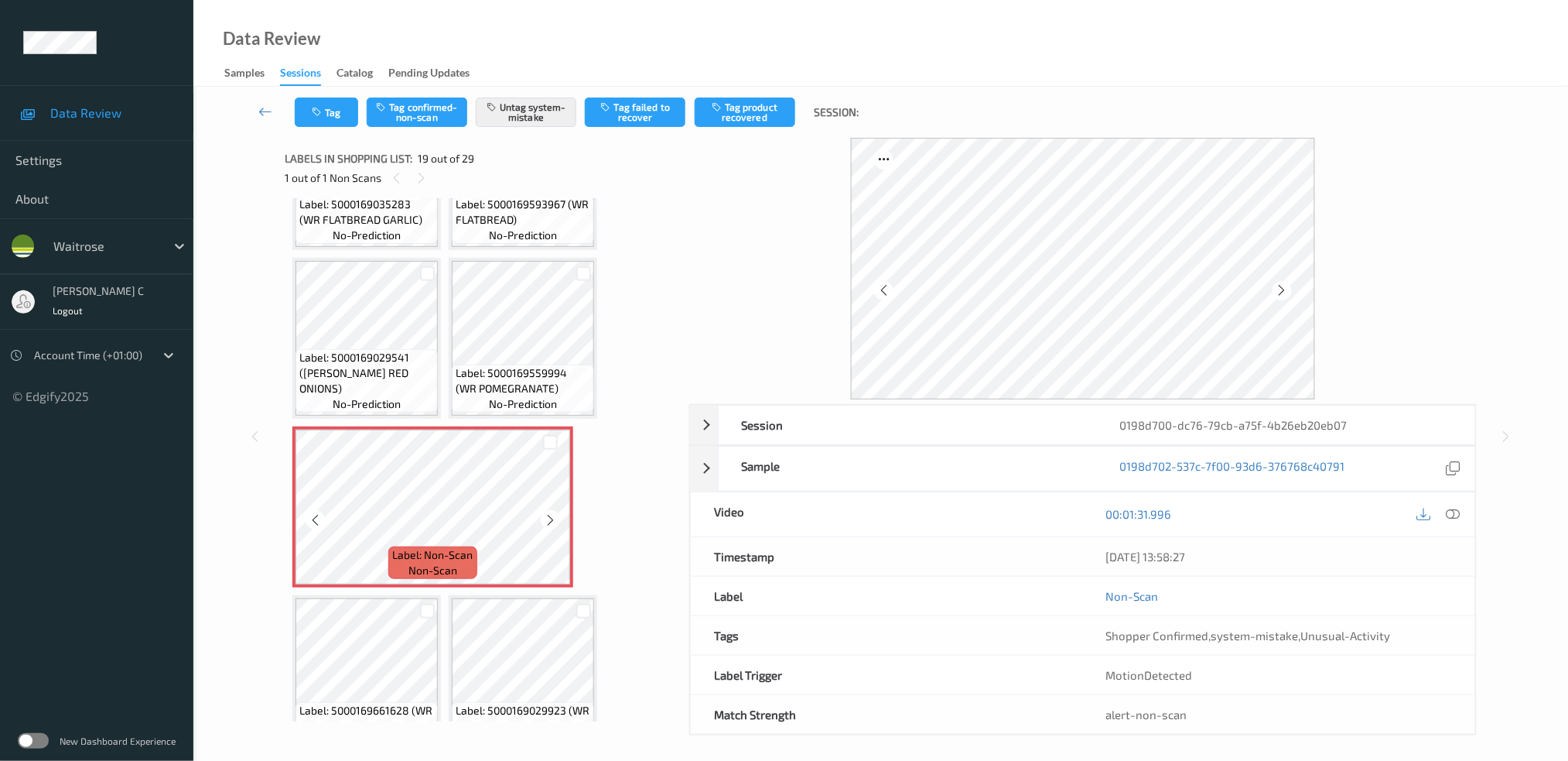
scroll to position [1441, 0]
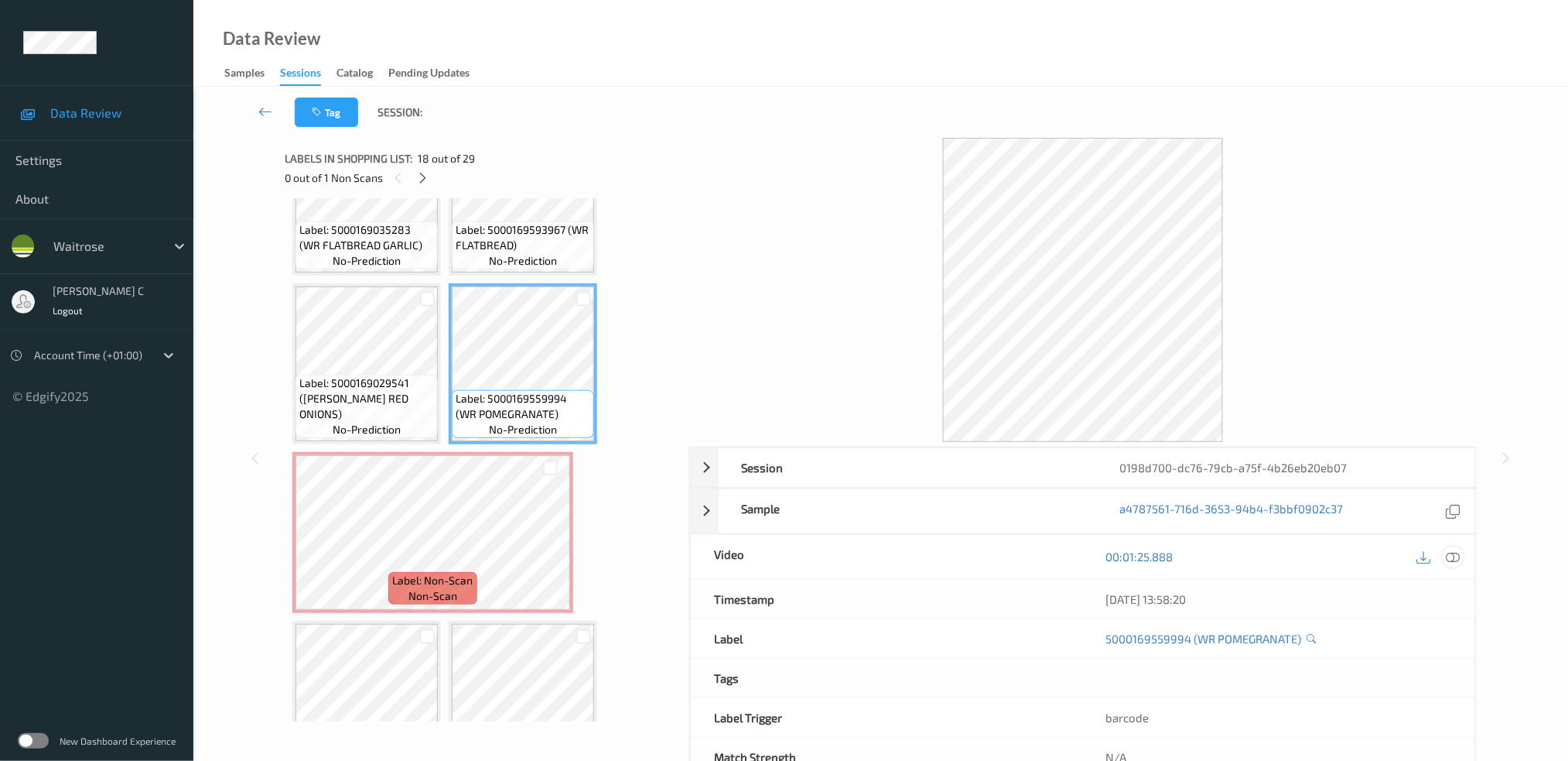
click at [1452, 561] on icon at bounding box center [1452, 556] width 14 height 14
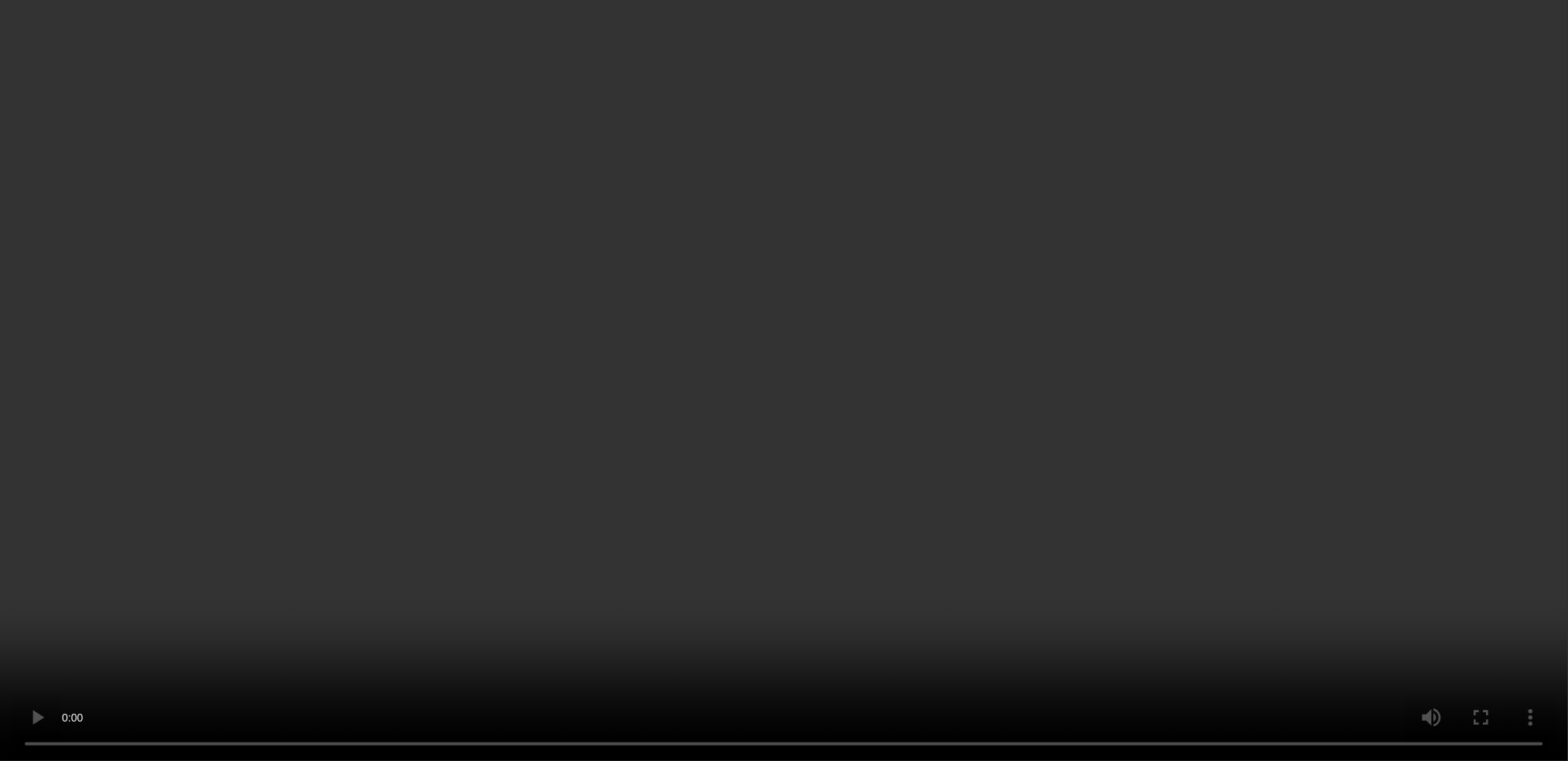
scroll to position [1479, 0]
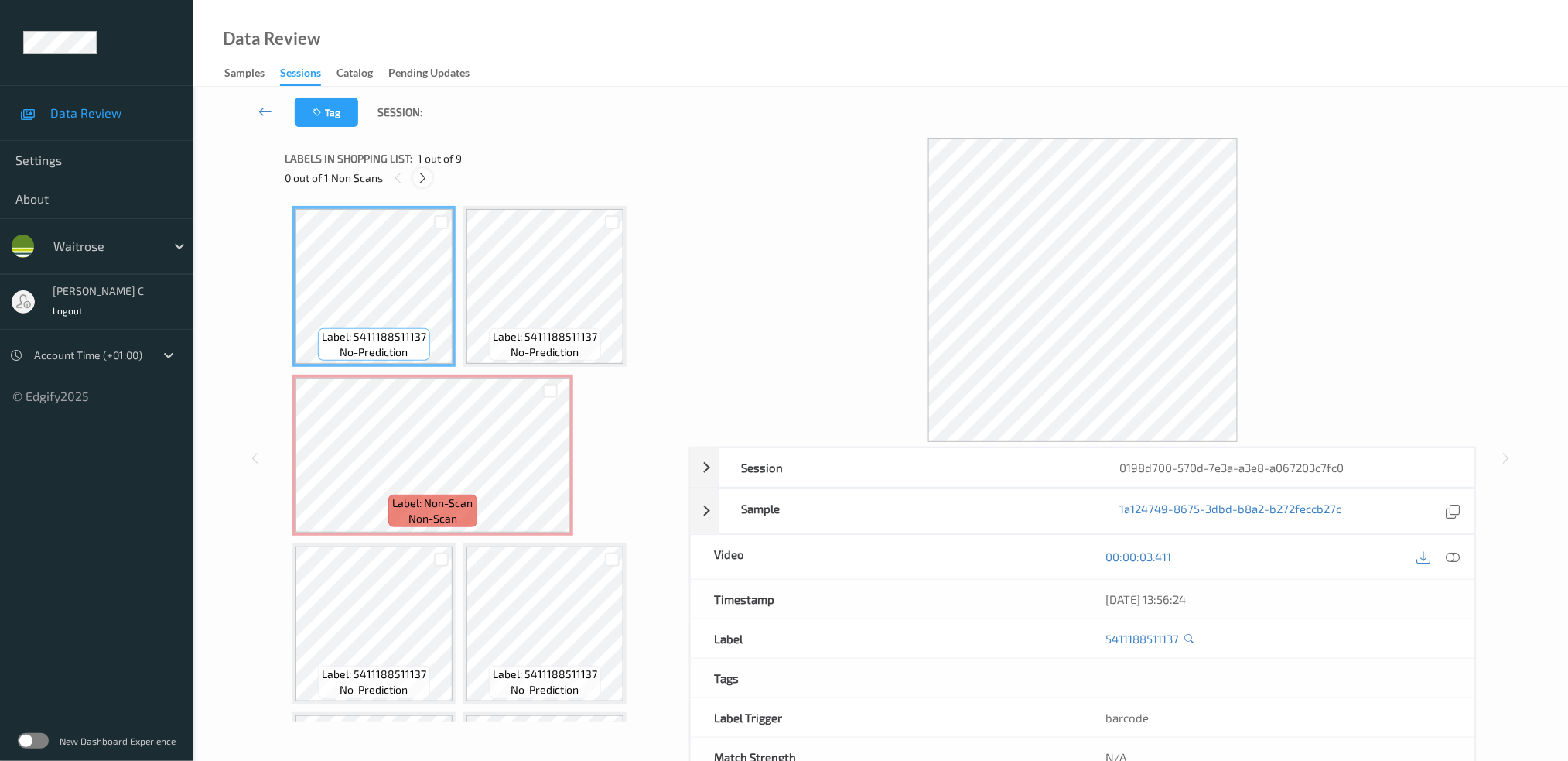
click at [420, 183] on icon at bounding box center [423, 177] width 13 height 14
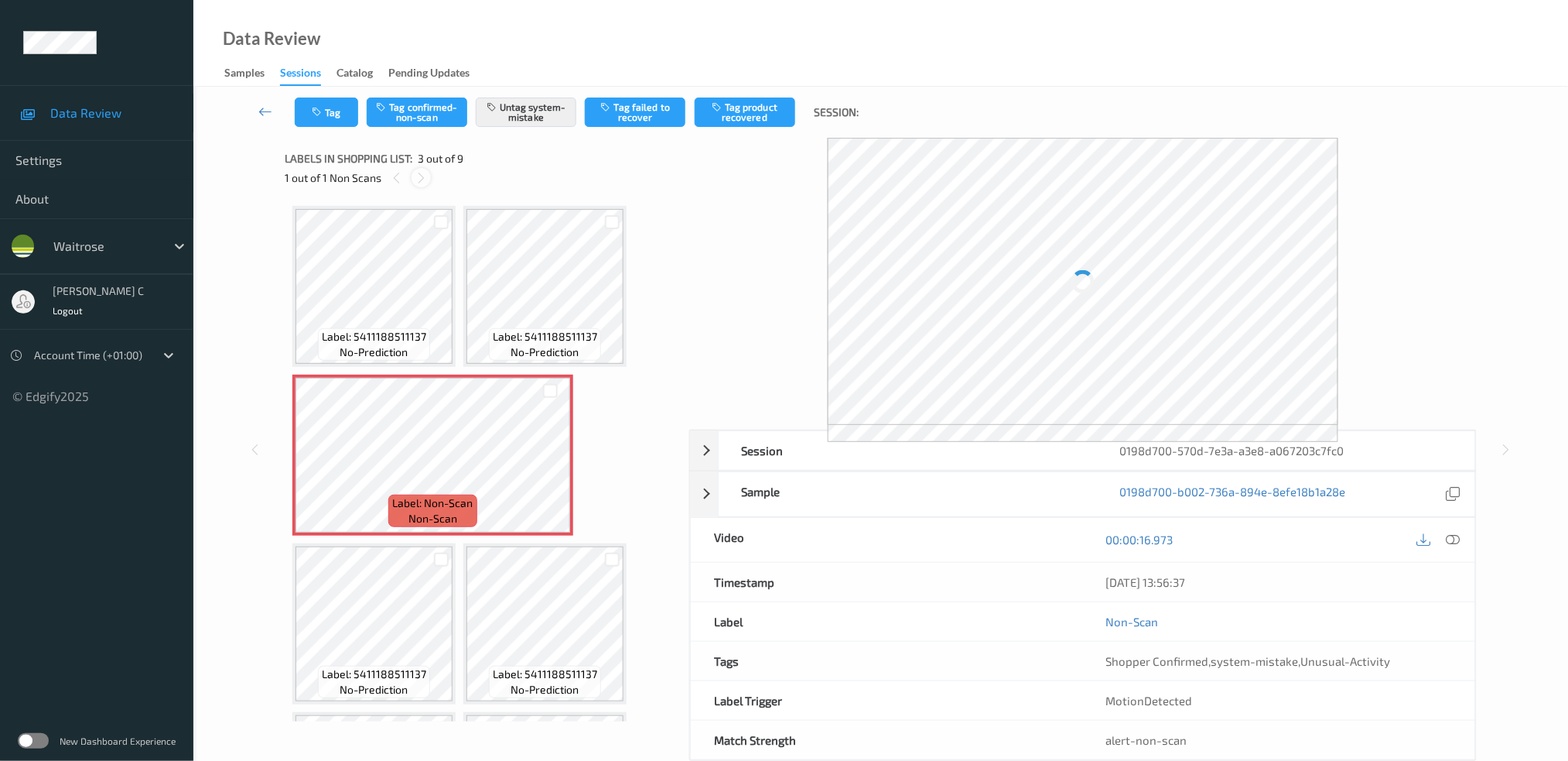
scroll to position [7, 0]
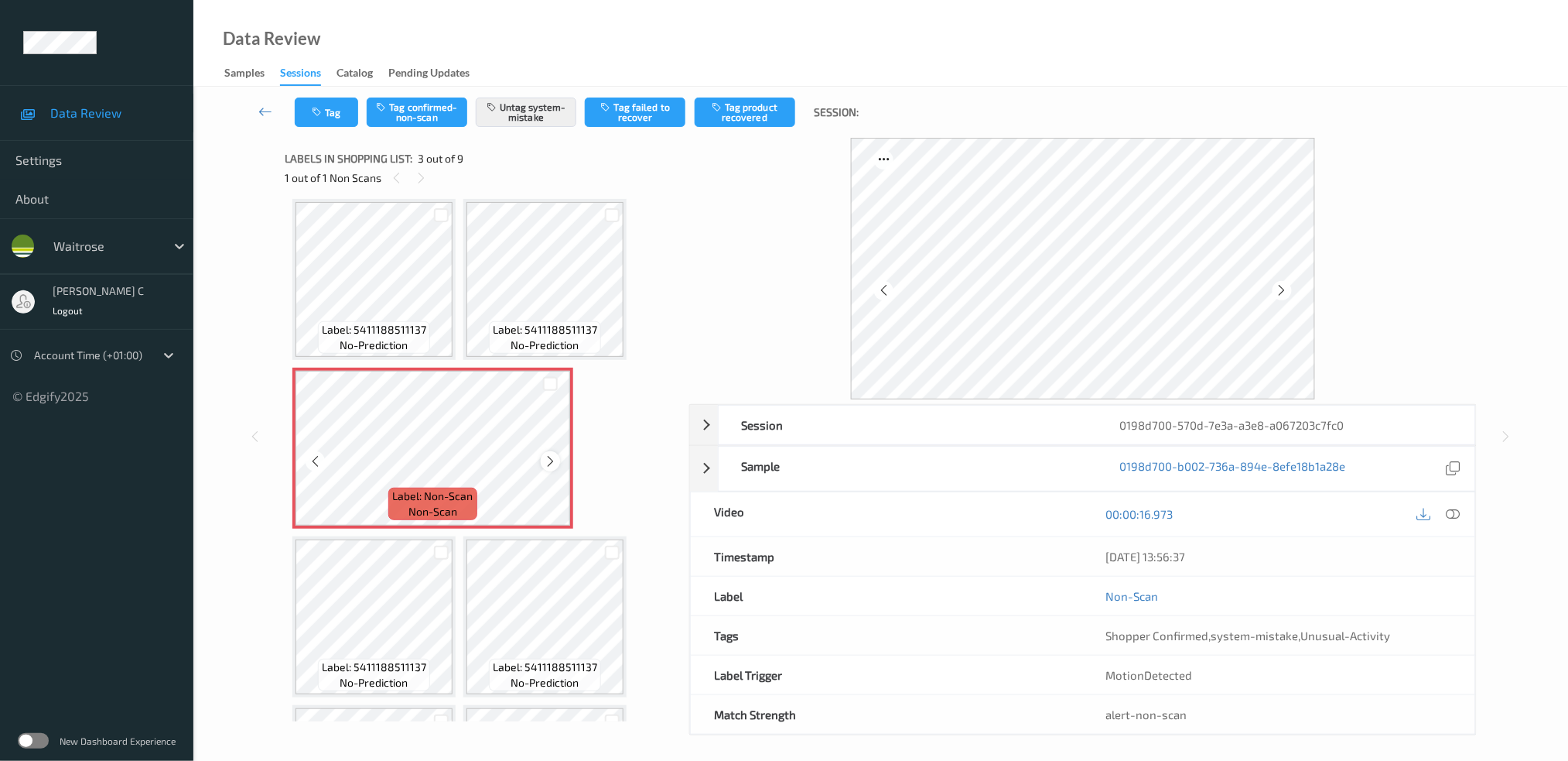
click at [550, 458] on icon at bounding box center [550, 461] width 13 height 14
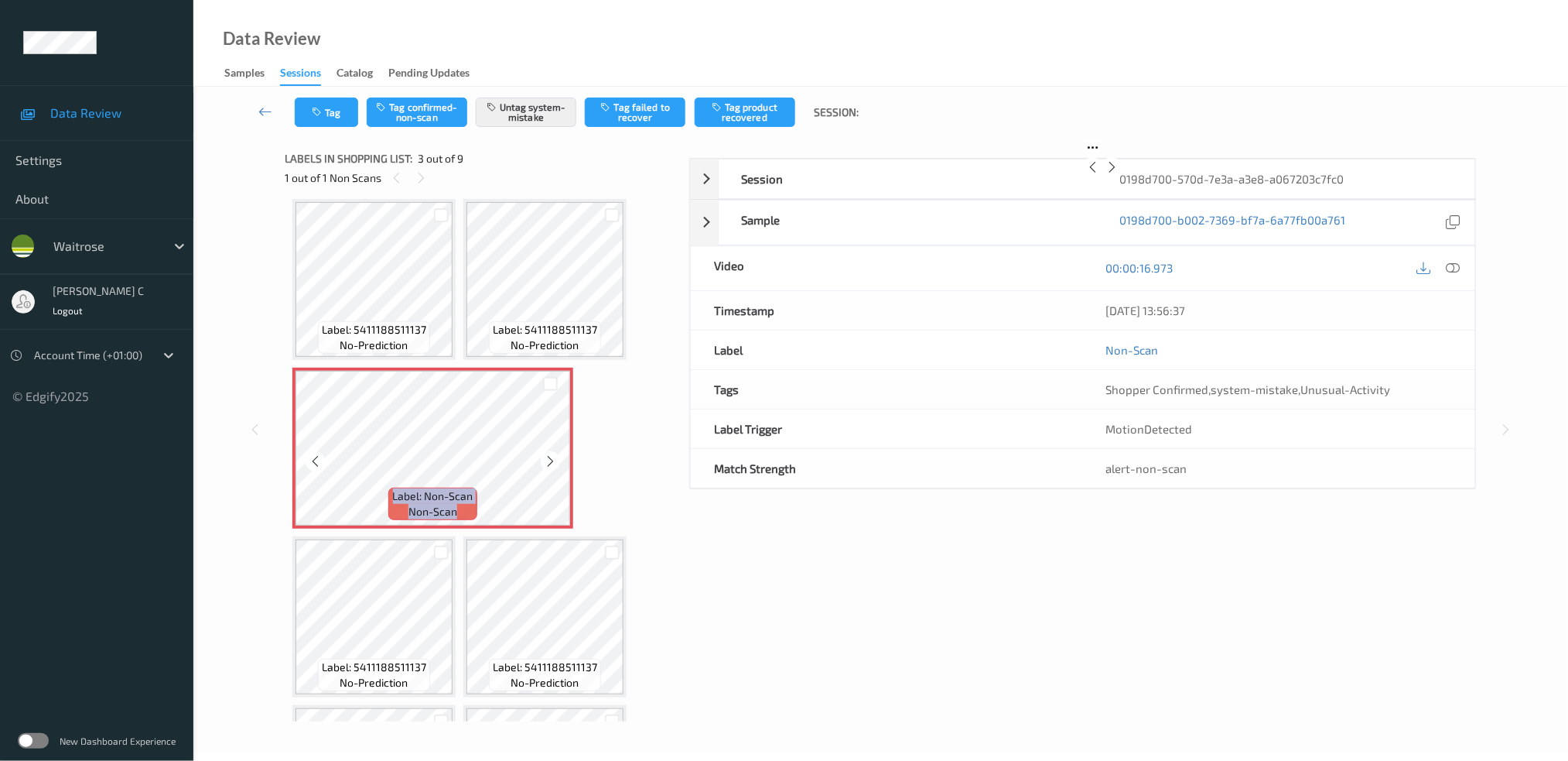
click at [550, 458] on icon at bounding box center [550, 461] width 13 height 14
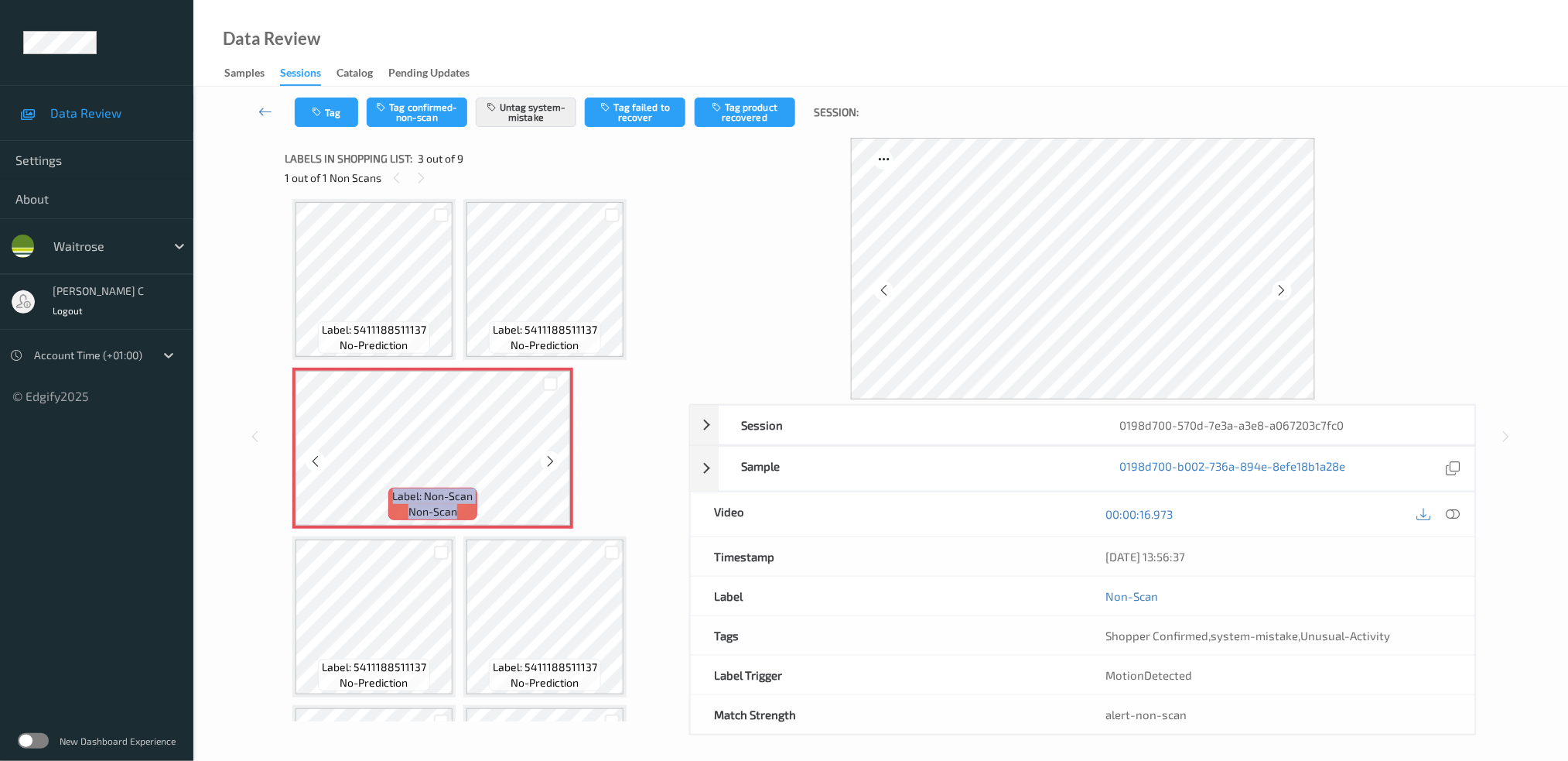
click at [550, 458] on icon at bounding box center [550, 461] width 13 height 14
click at [530, 346] on span "no-prediction" at bounding box center [545, 344] width 68 height 15
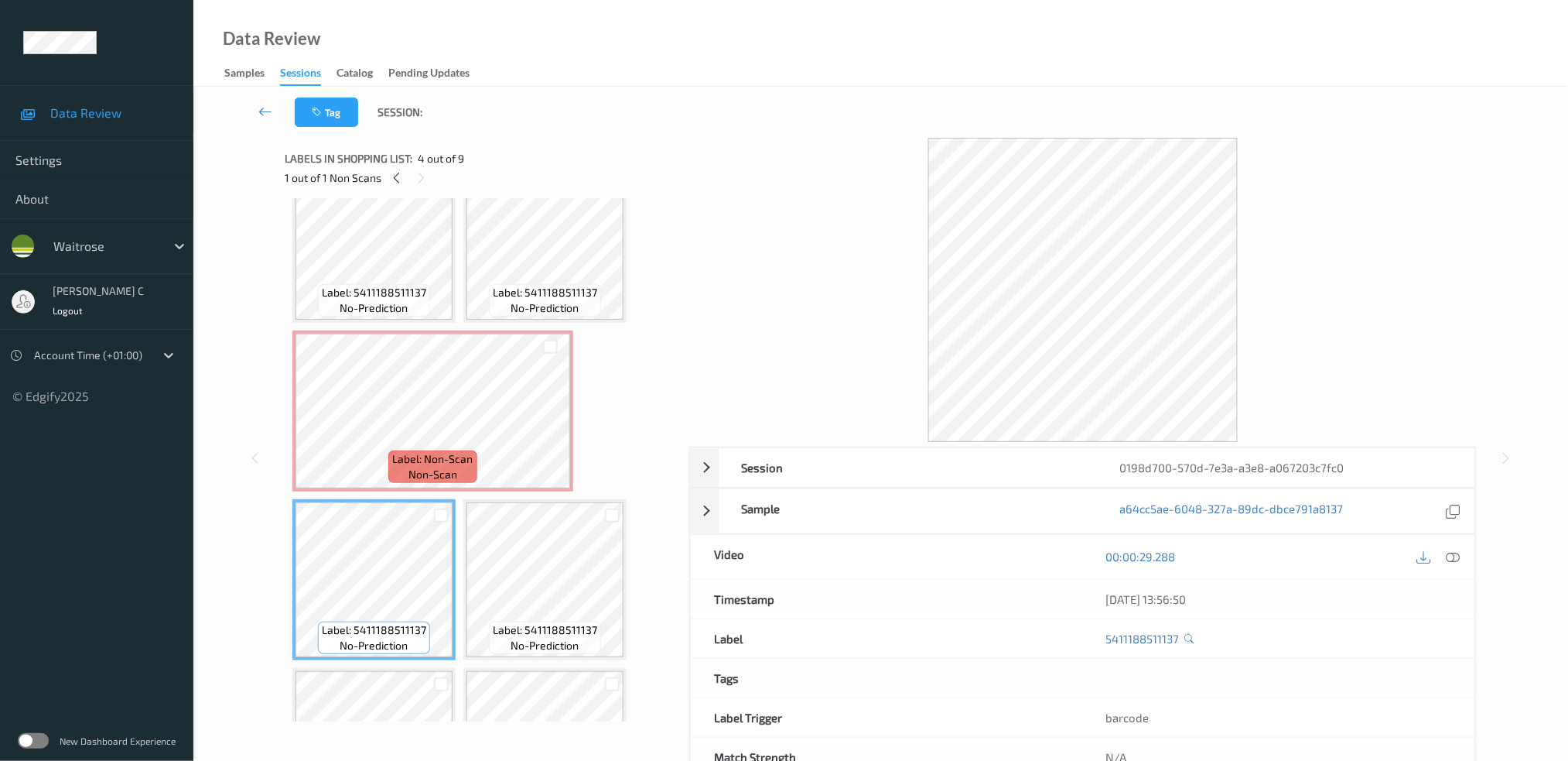
scroll to position [0, 0]
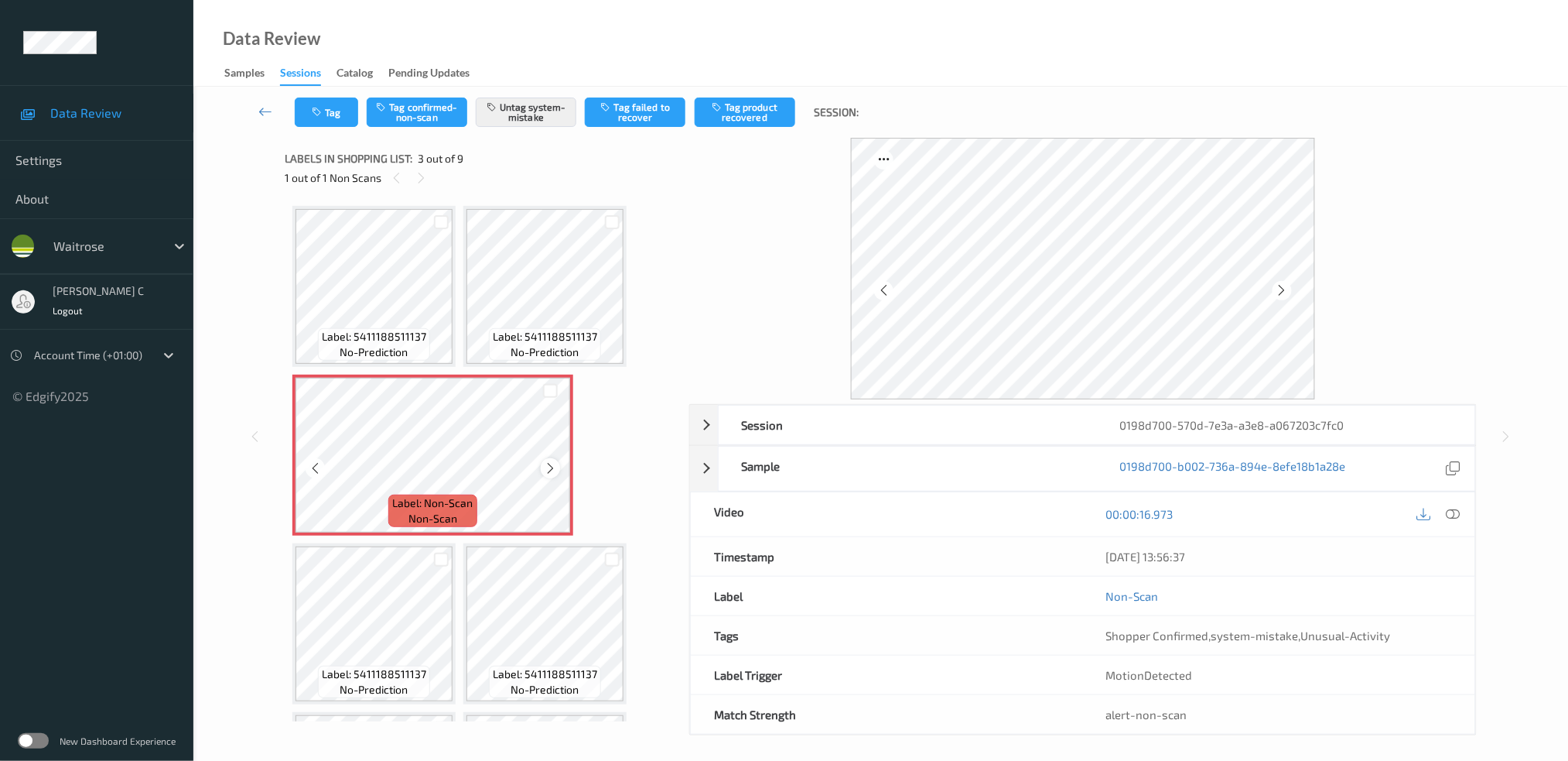
click at [545, 468] on icon at bounding box center [550, 468] width 13 height 14
click at [423, 351] on div "Label: 5411188511137 no-prediction" at bounding box center [374, 344] width 112 height 32
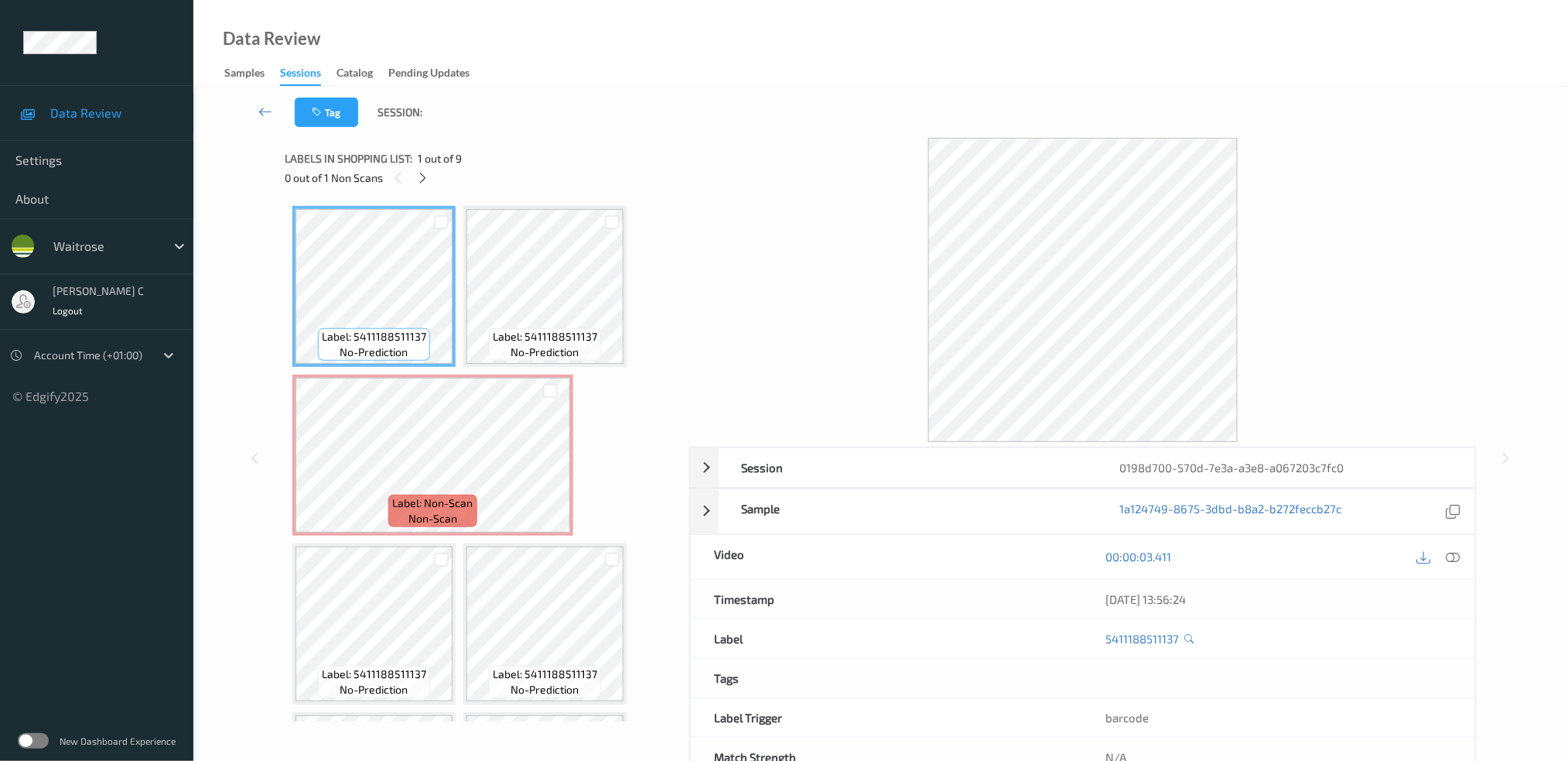
click at [1457, 555] on icon at bounding box center [1452, 556] width 14 height 14
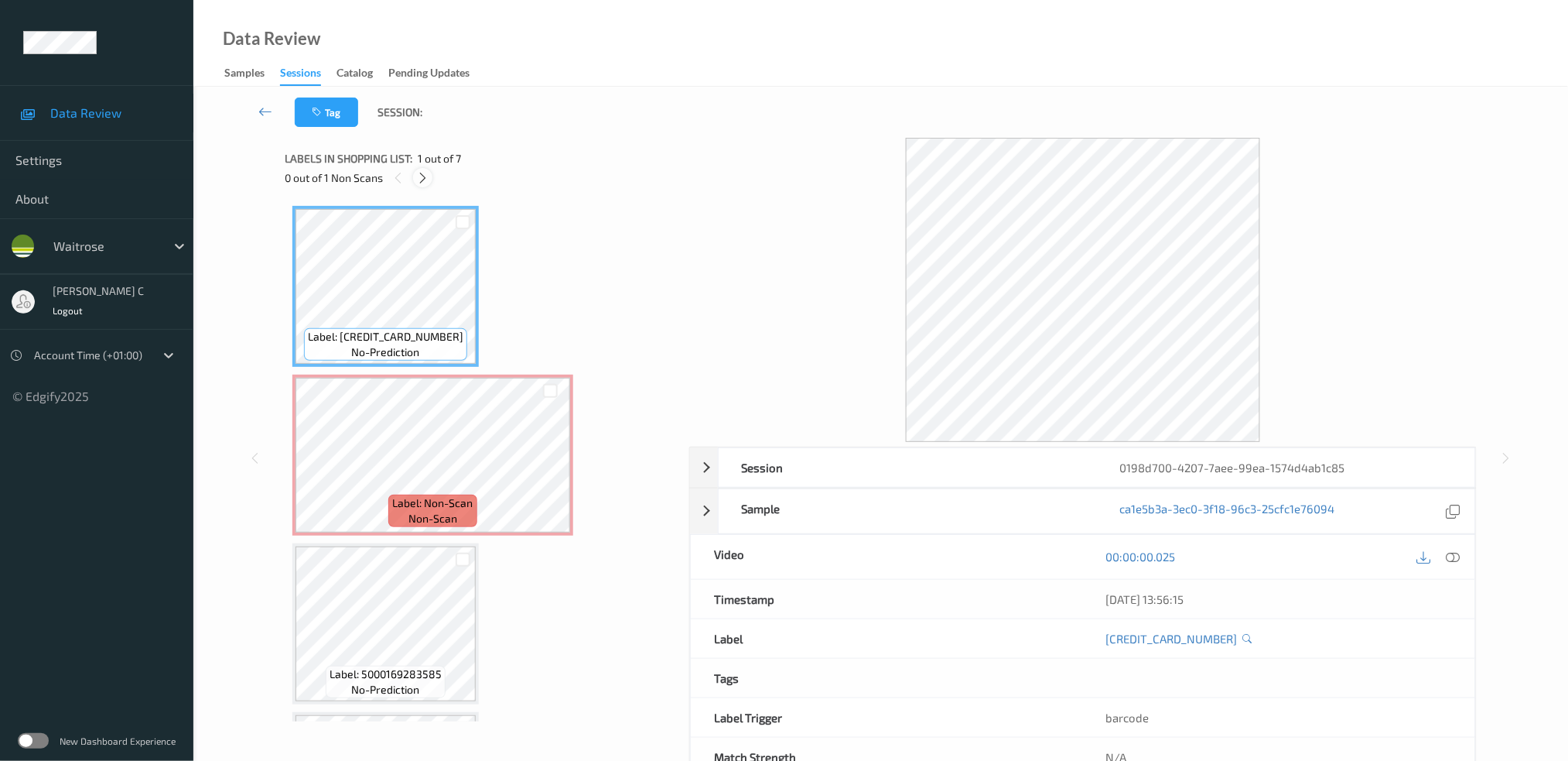
click at [424, 178] on icon at bounding box center [423, 177] width 13 height 14
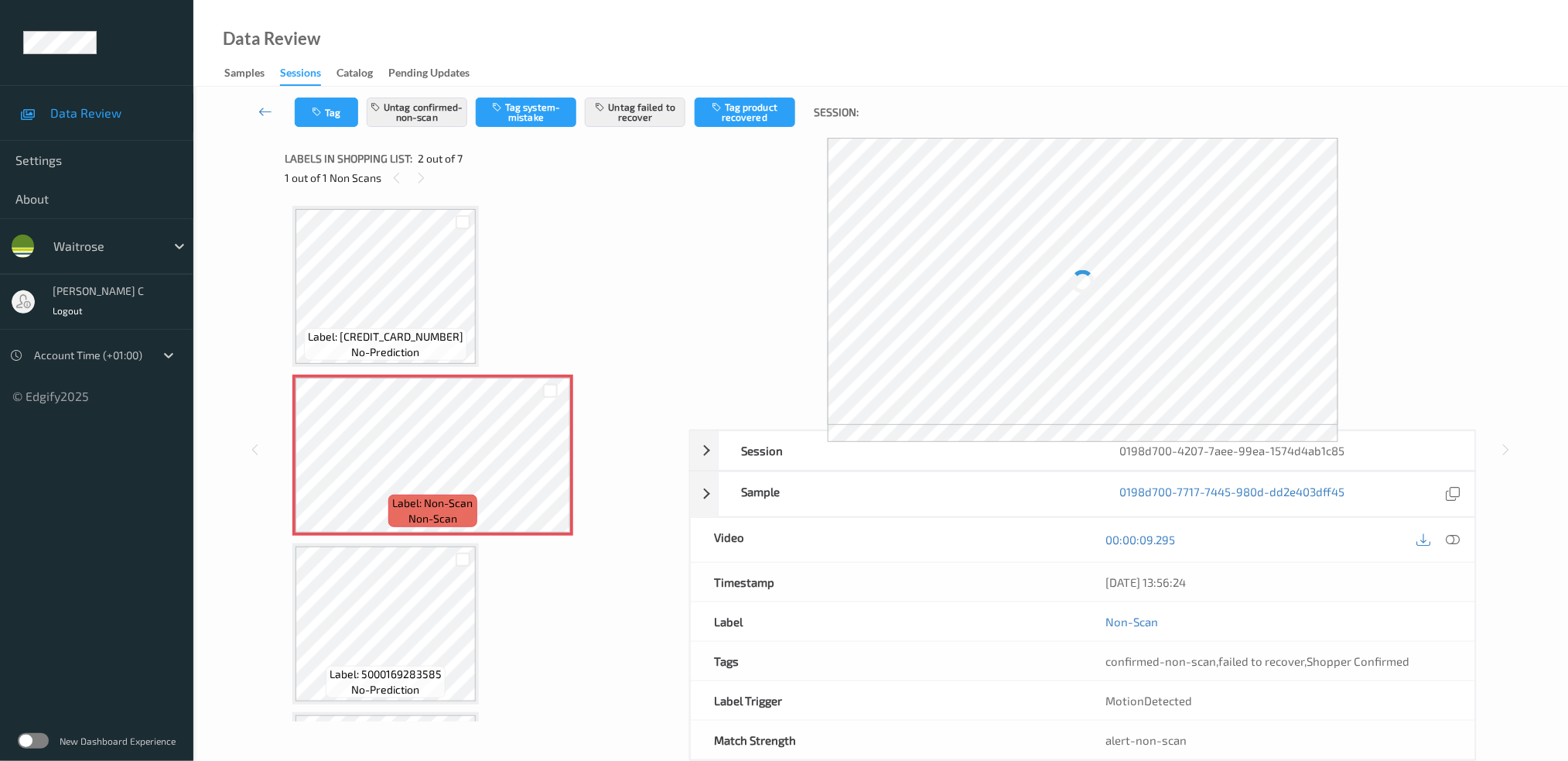
scroll to position [7, 0]
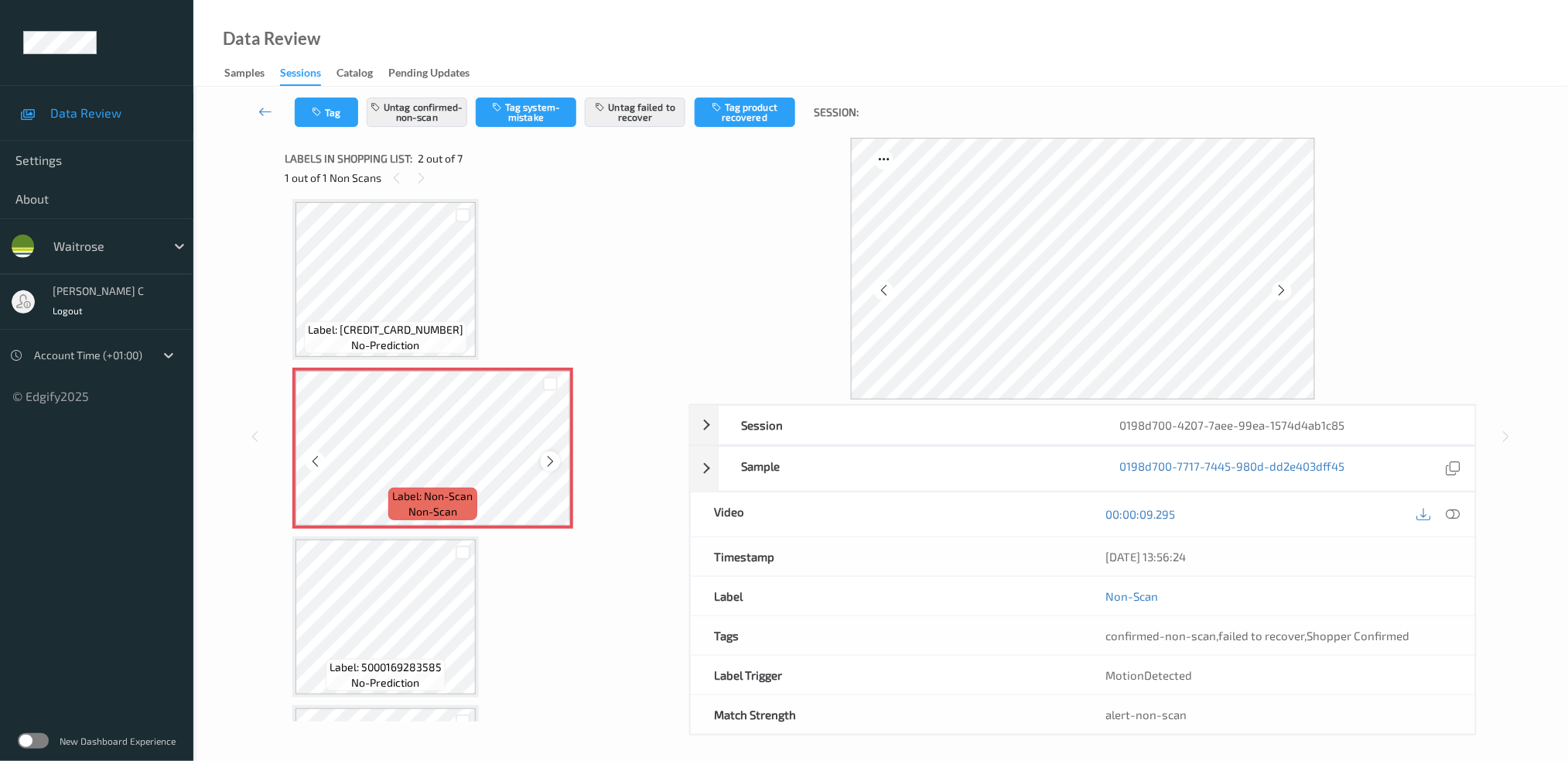
click at [547, 455] on icon at bounding box center [550, 461] width 13 height 14
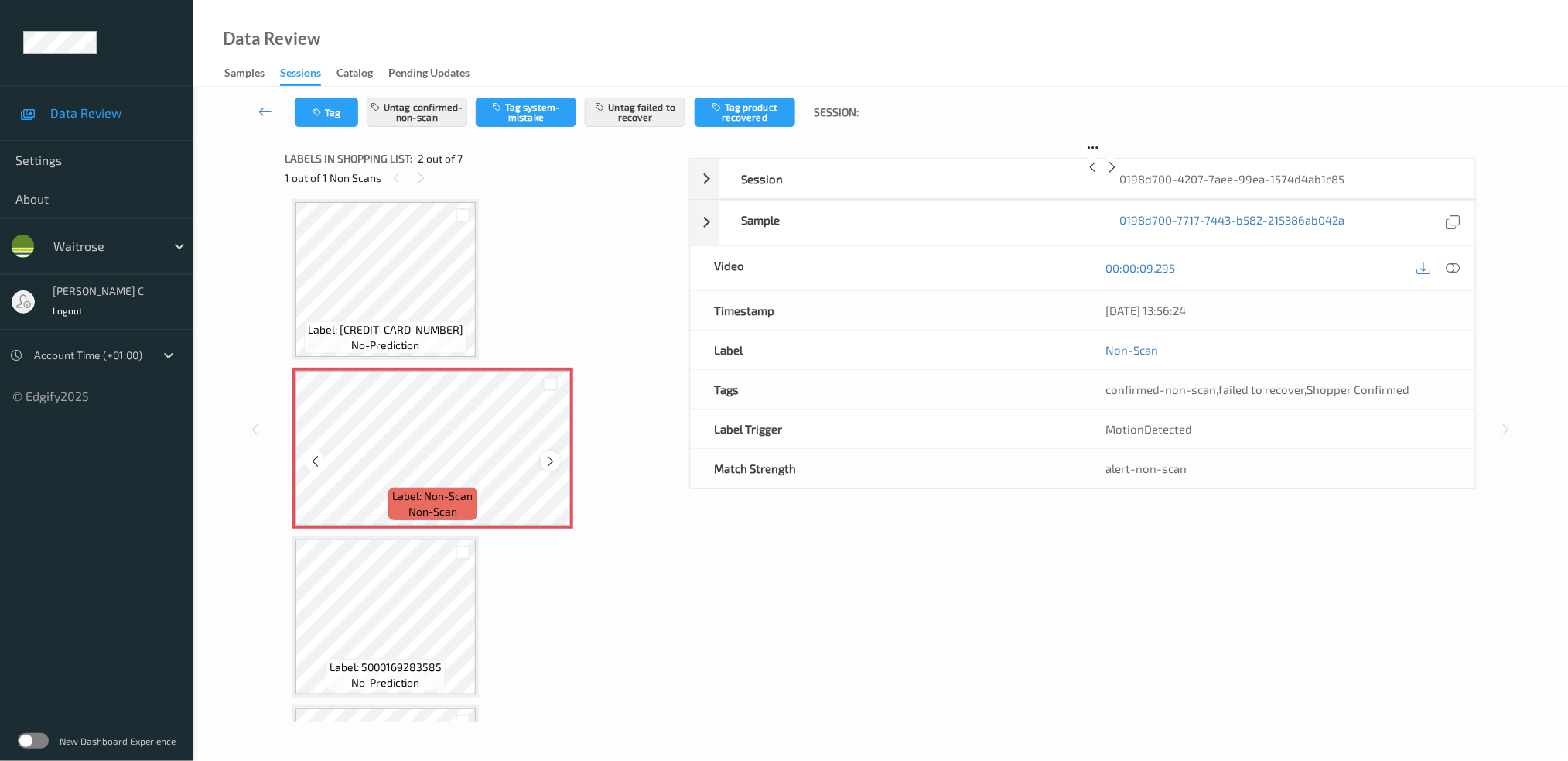
click at [549, 456] on icon at bounding box center [550, 461] width 13 height 14
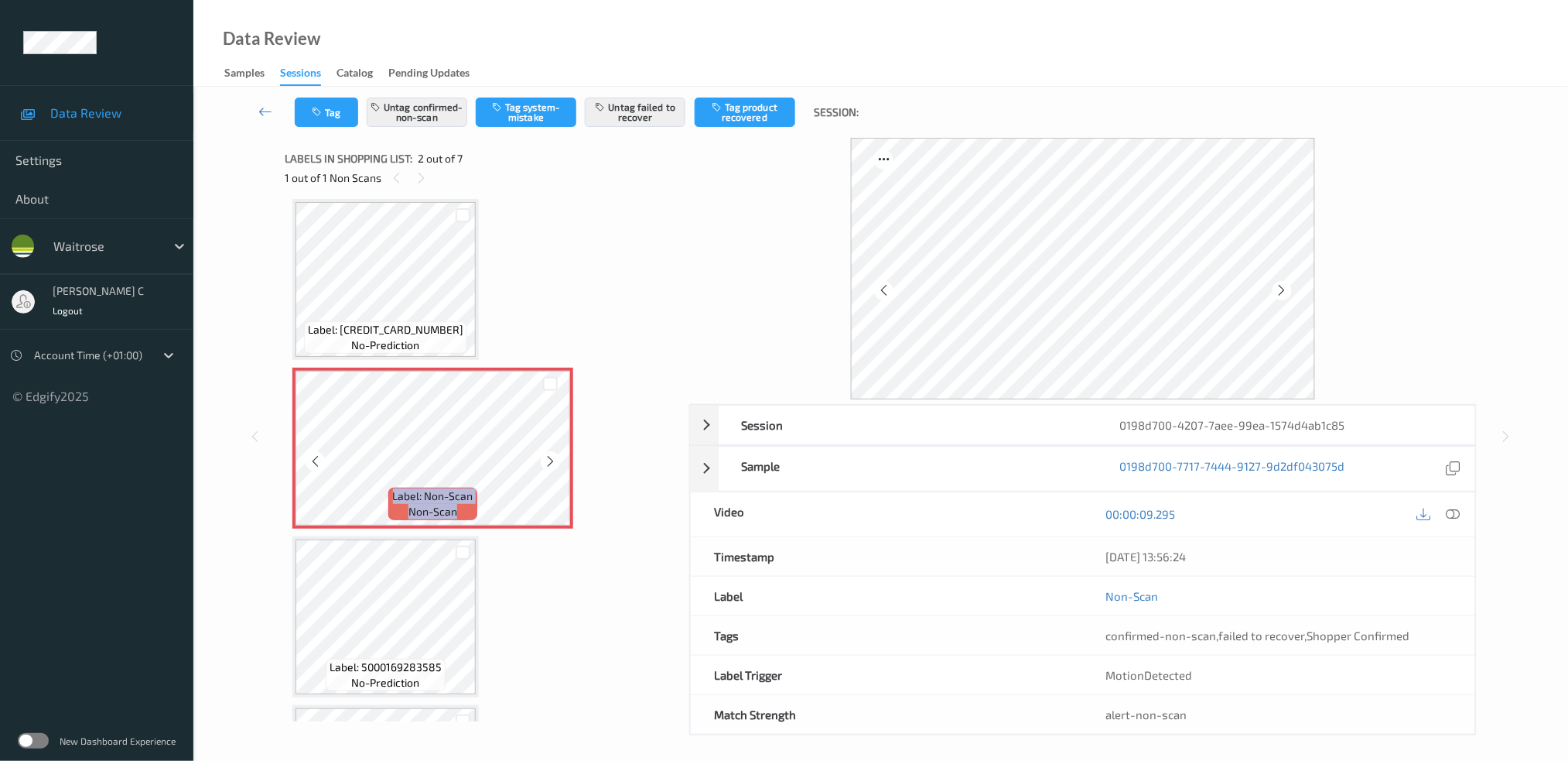
click at [549, 456] on icon at bounding box center [550, 461] width 13 height 14
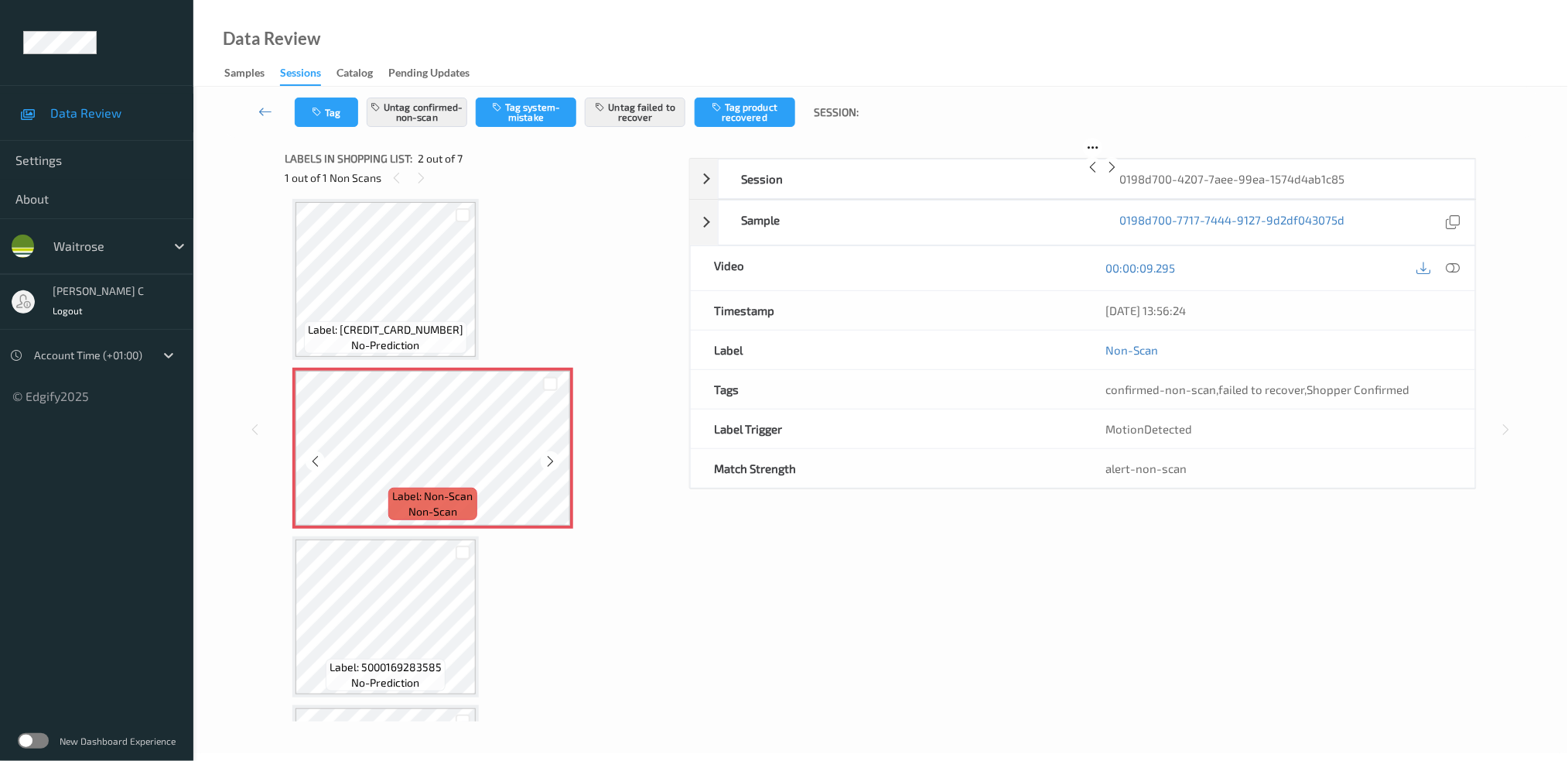
click at [549, 456] on icon at bounding box center [550, 461] width 13 height 14
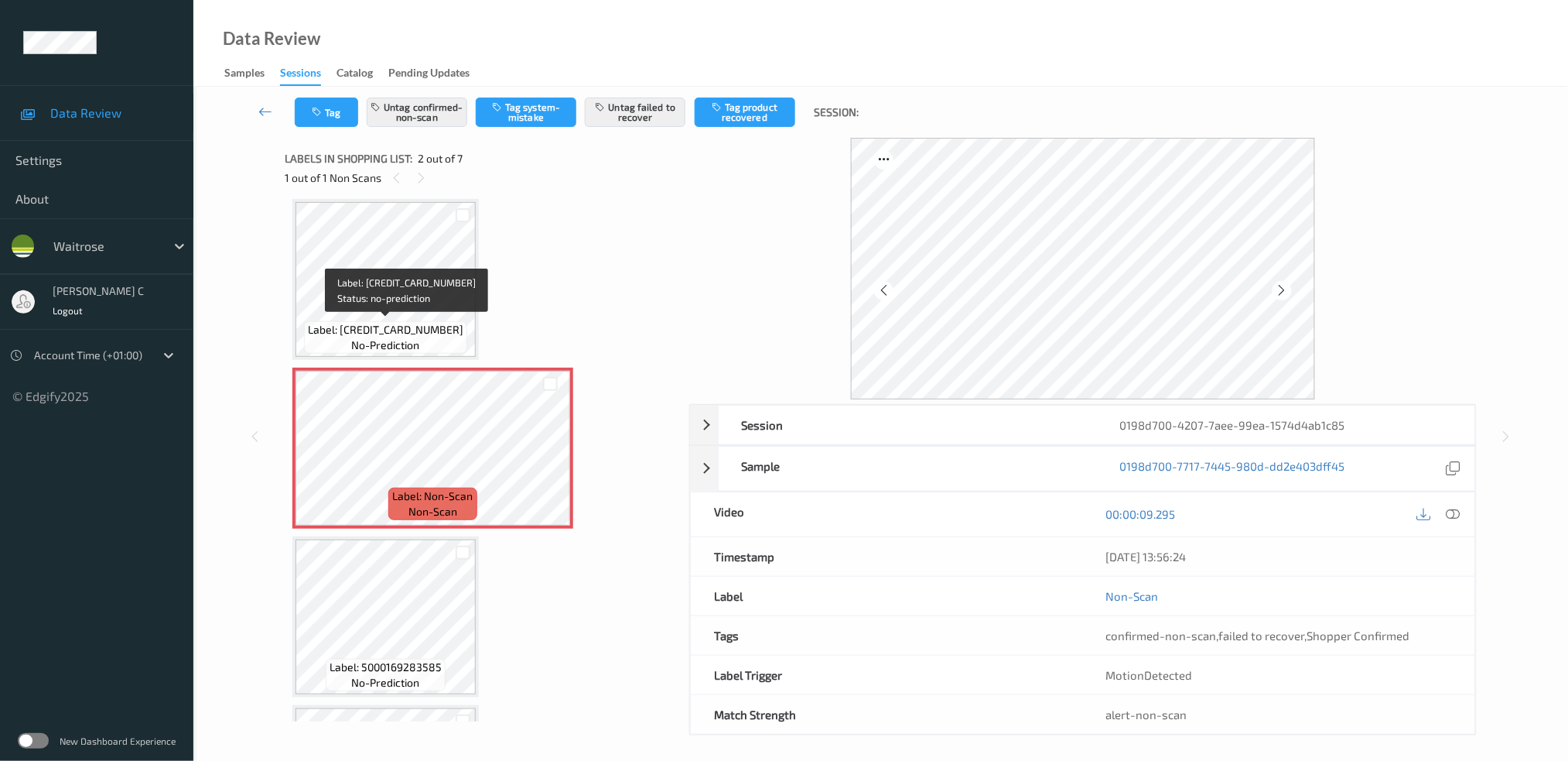
click at [408, 330] on span "Label: [CREDIT_CARD_NUMBER]" at bounding box center [386, 329] width 156 height 15
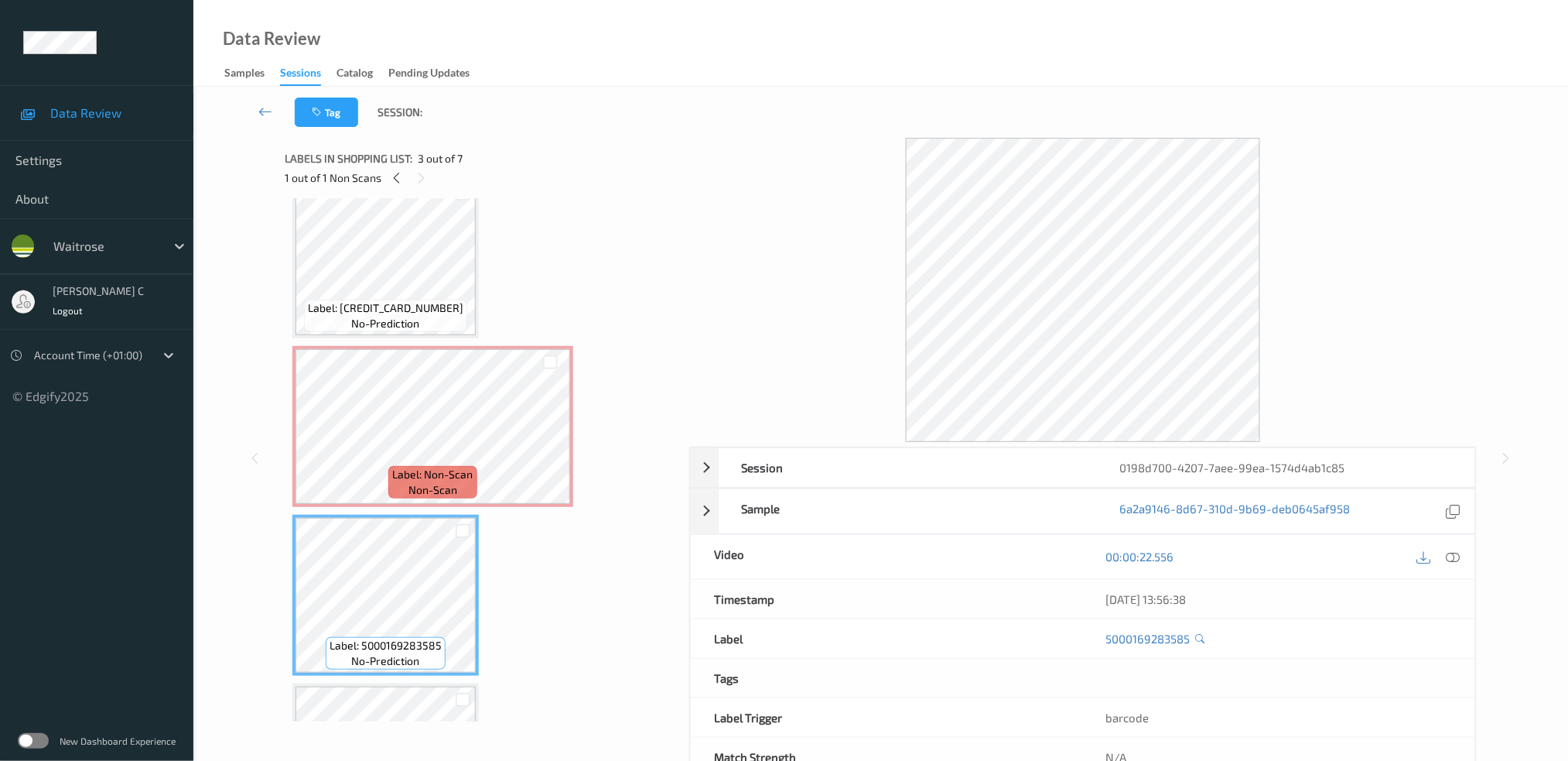
scroll to position [0, 0]
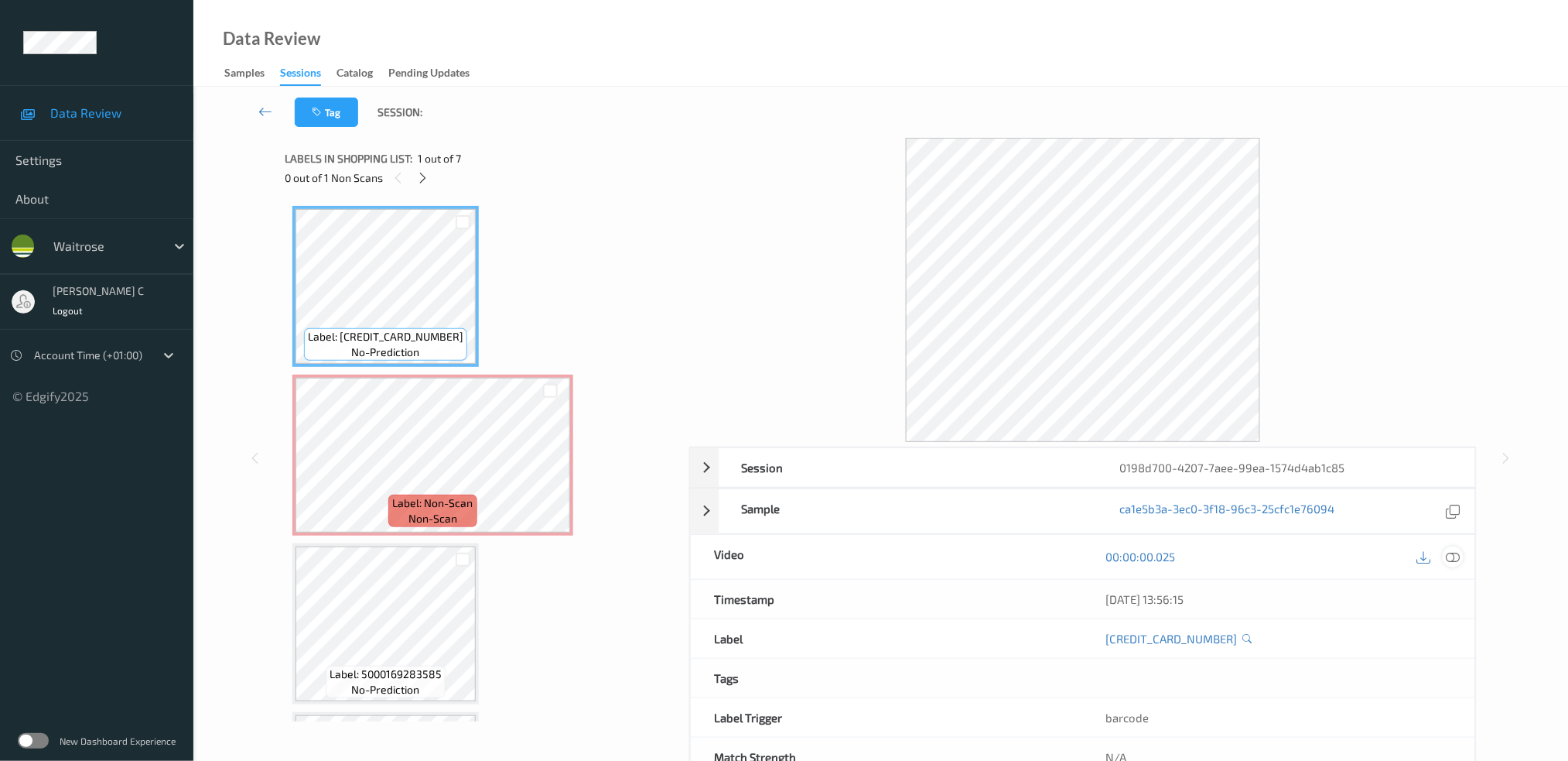
click at [1457, 556] on icon at bounding box center [1452, 556] width 14 height 14
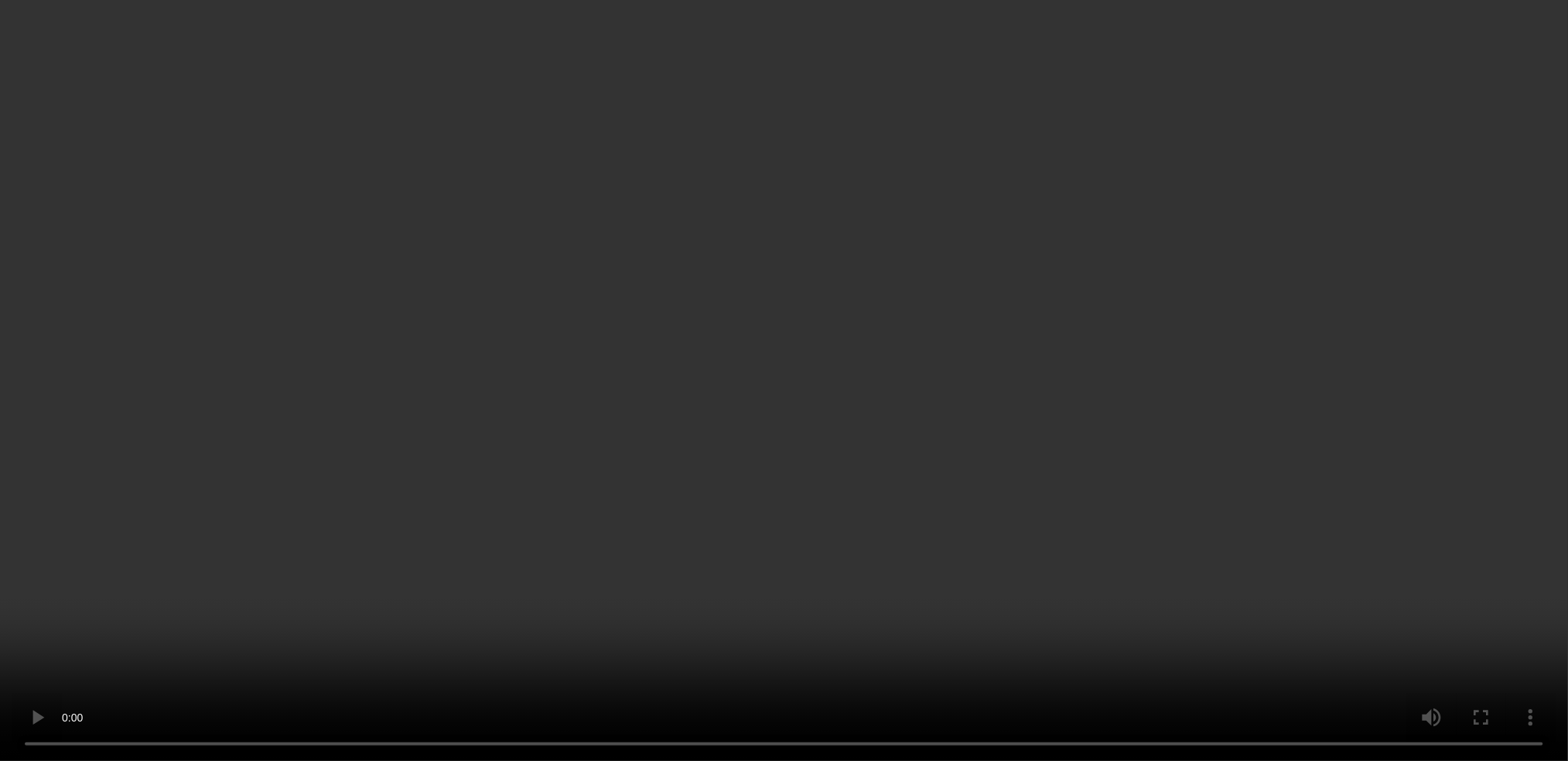
scroll to position [103, 0]
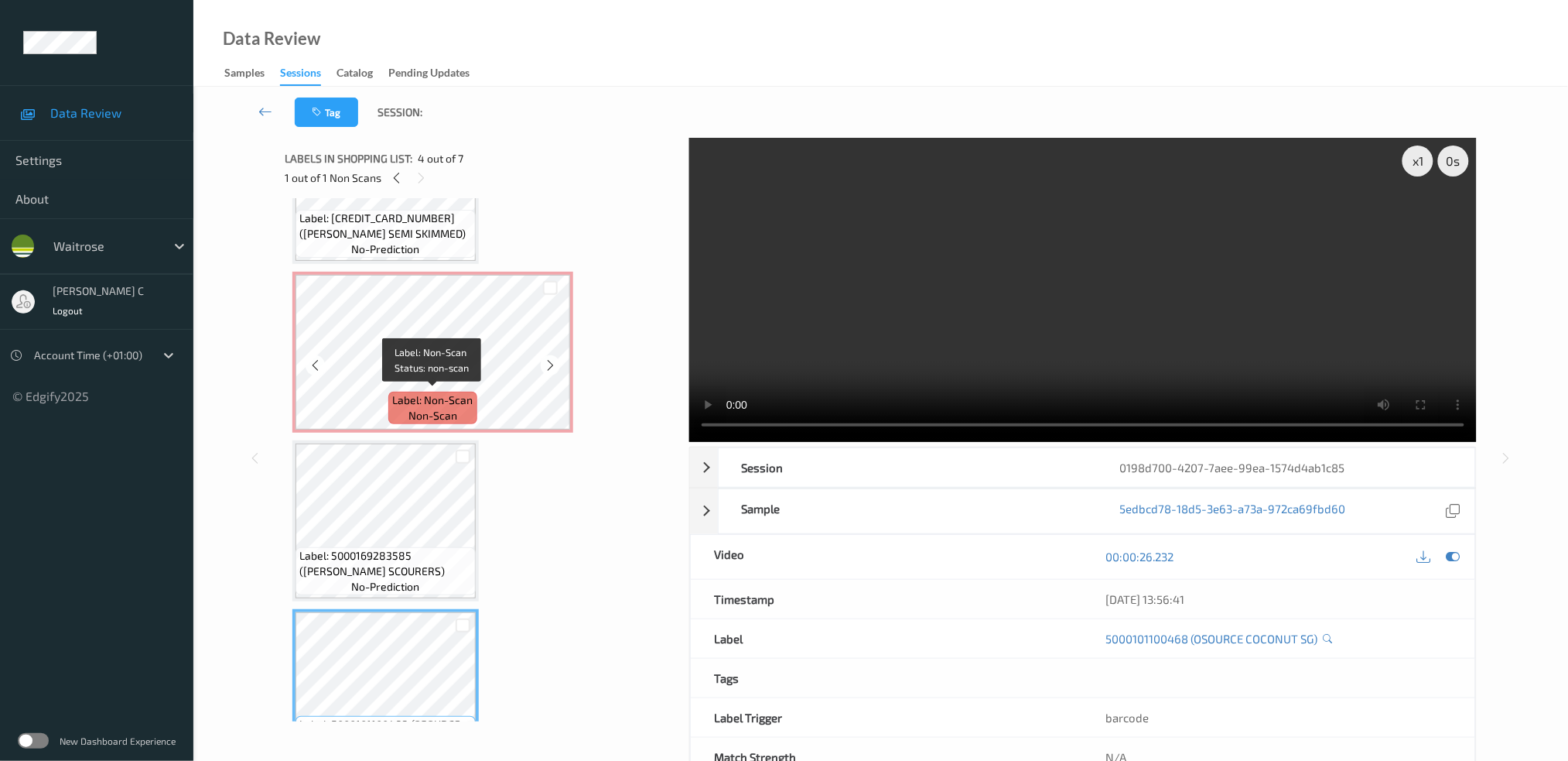
click at [413, 412] on span "non-scan" at bounding box center [433, 415] width 49 height 15
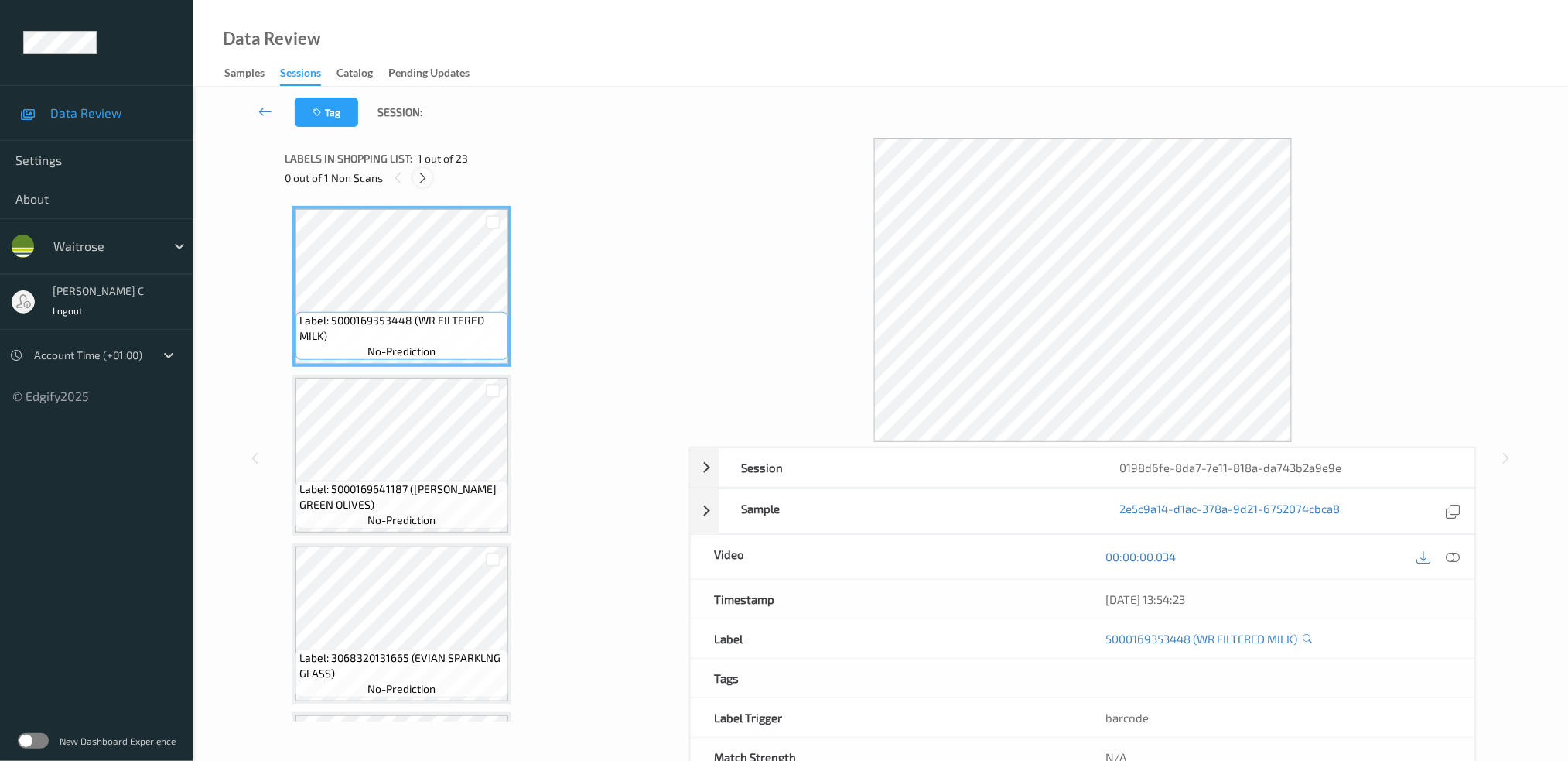
click at [424, 176] on icon at bounding box center [423, 177] width 13 height 14
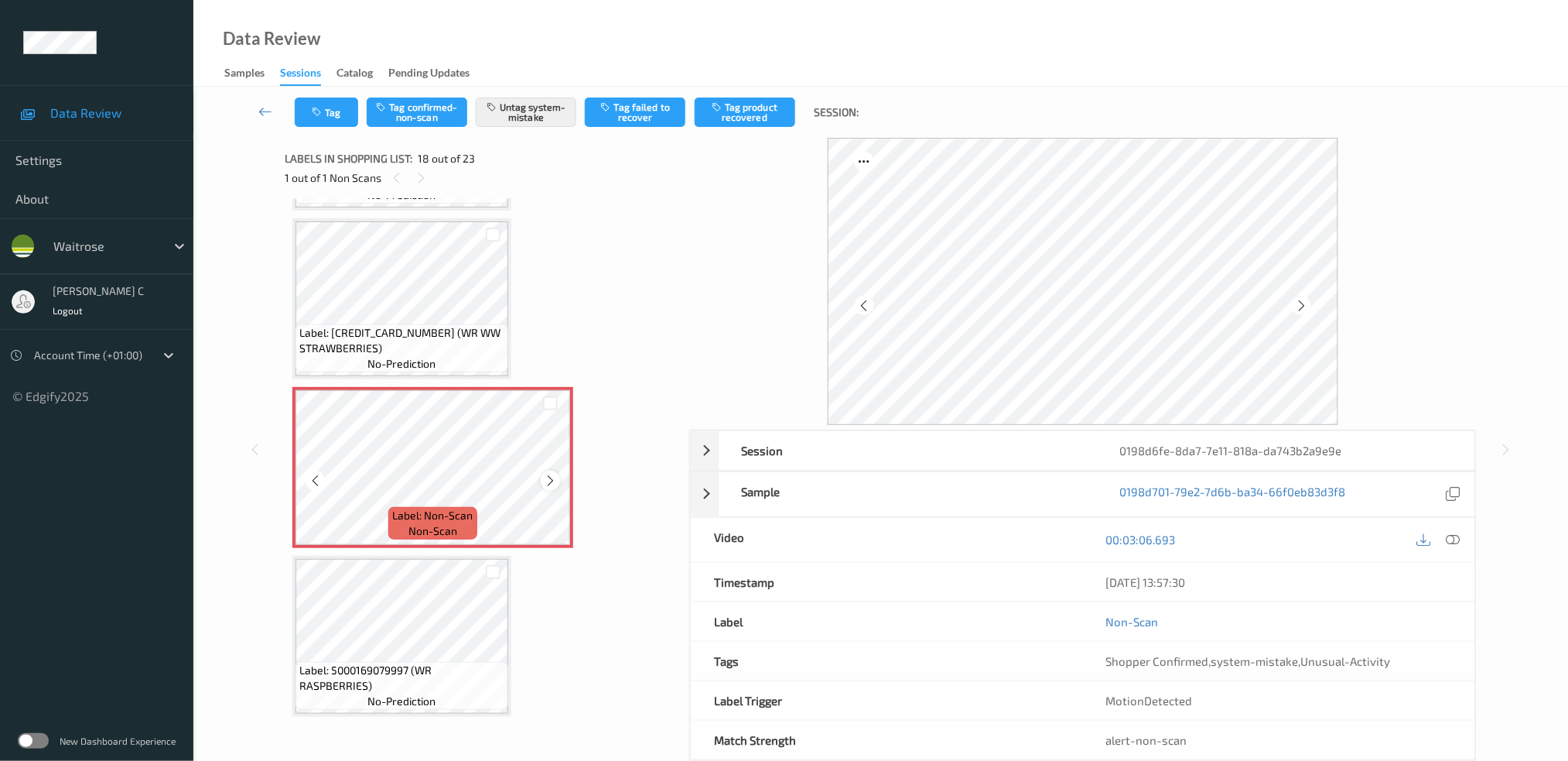
click at [551, 474] on icon at bounding box center [550, 480] width 13 height 14
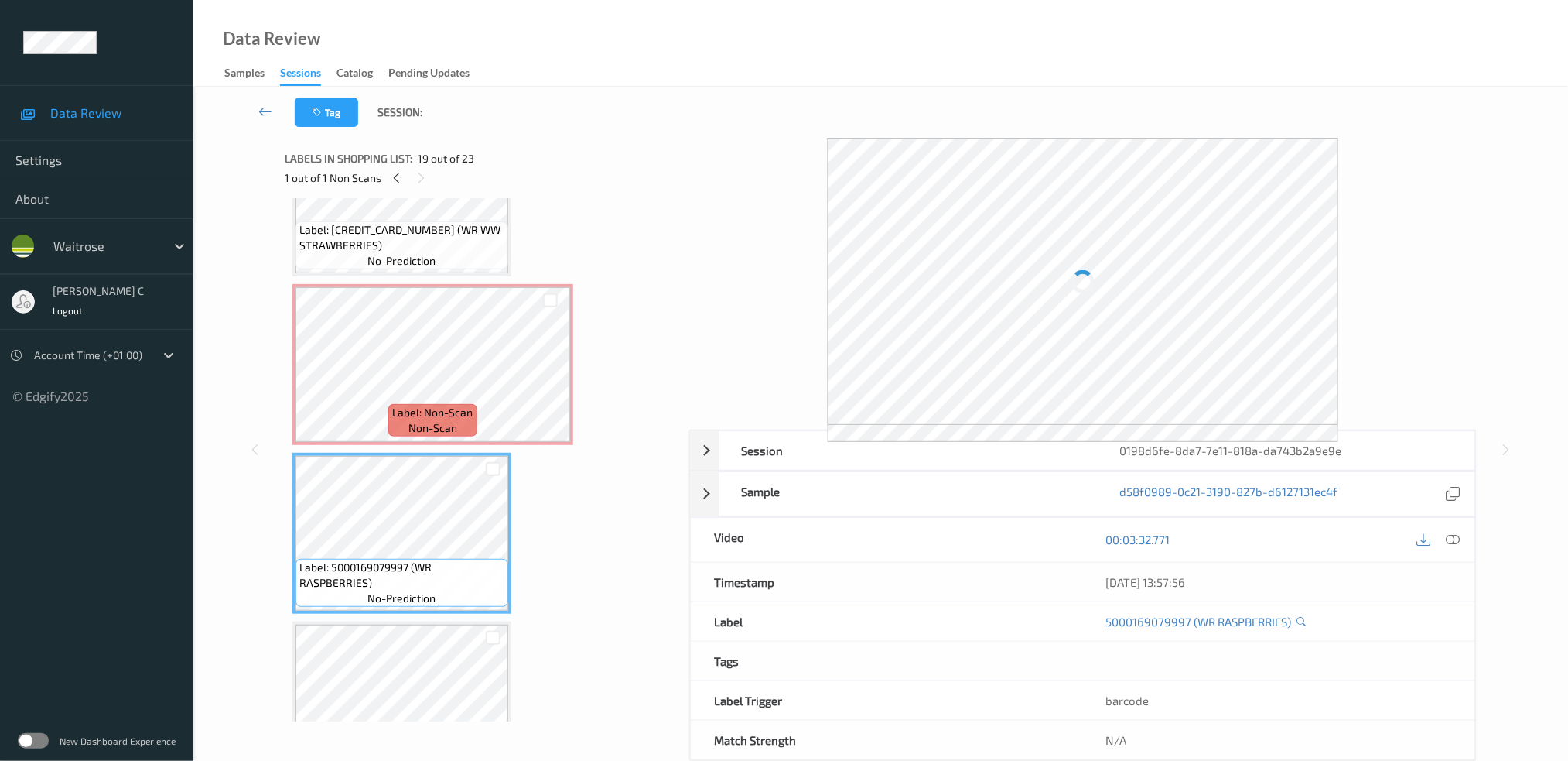
scroll to position [2583, 0]
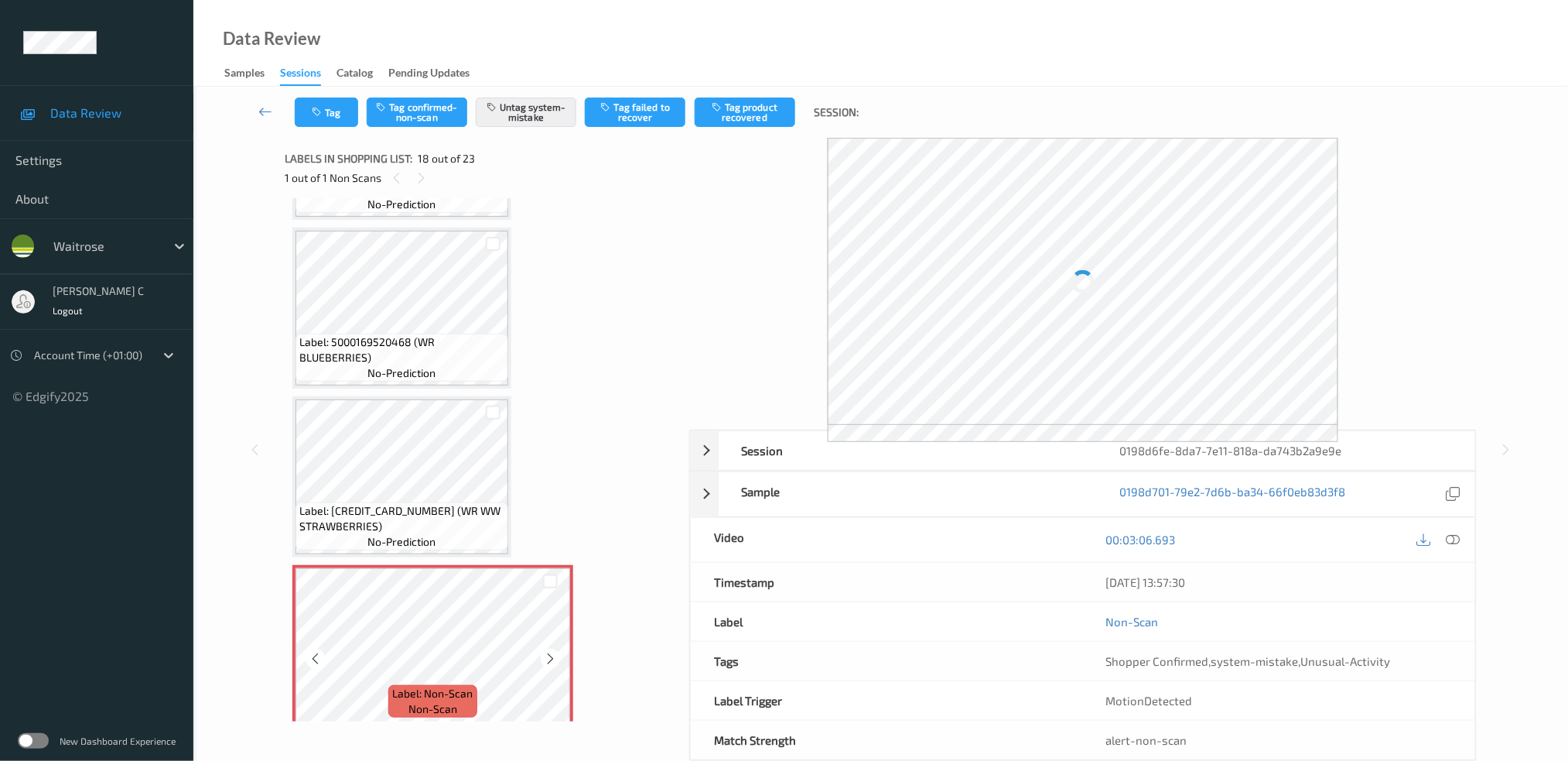
scroll to position [2480, 0]
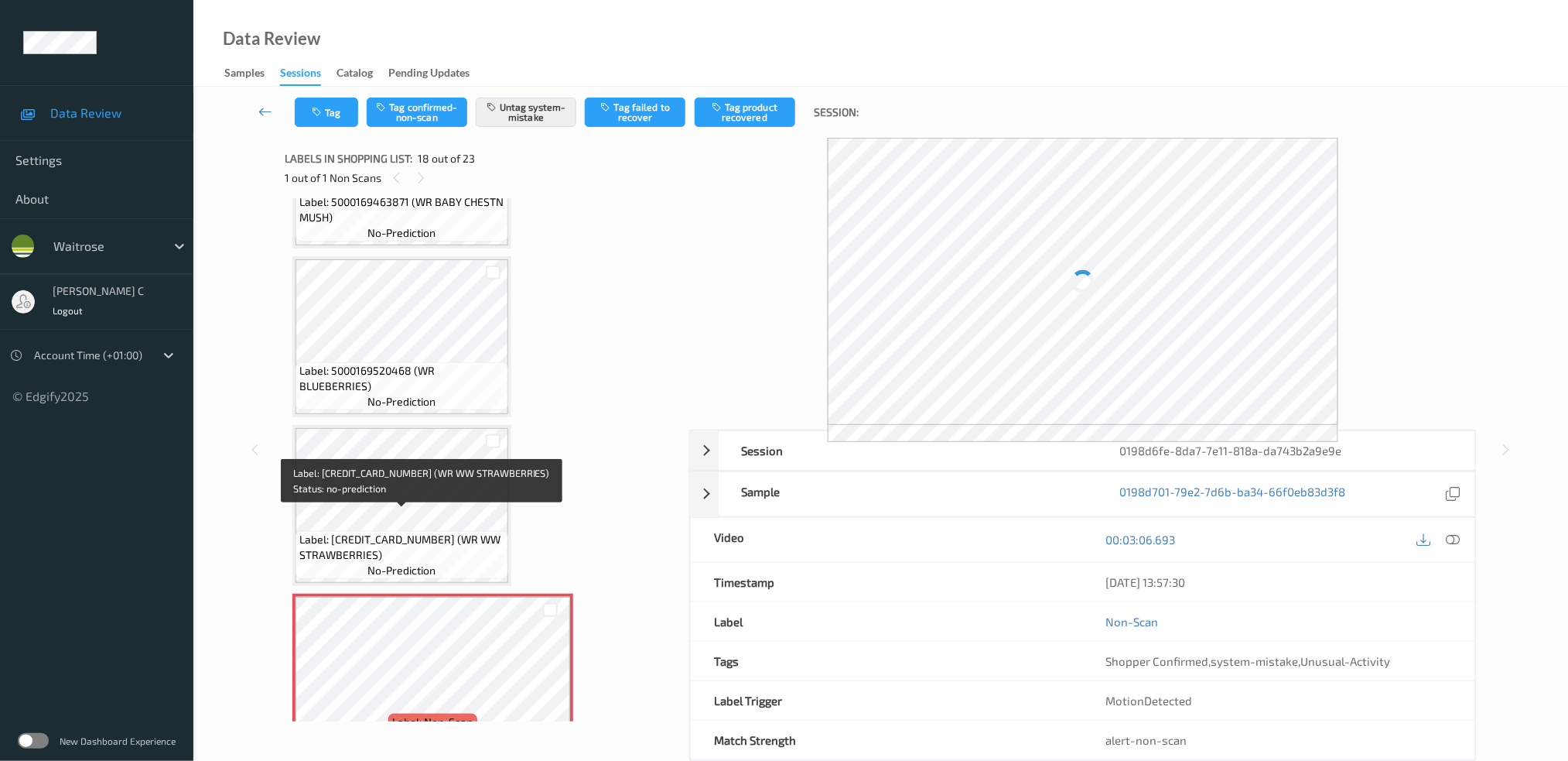
click at [404, 531] on span "Label: 5000169660003 (WR WW STRAWBERRIES)" at bounding box center [401, 547] width 205 height 31
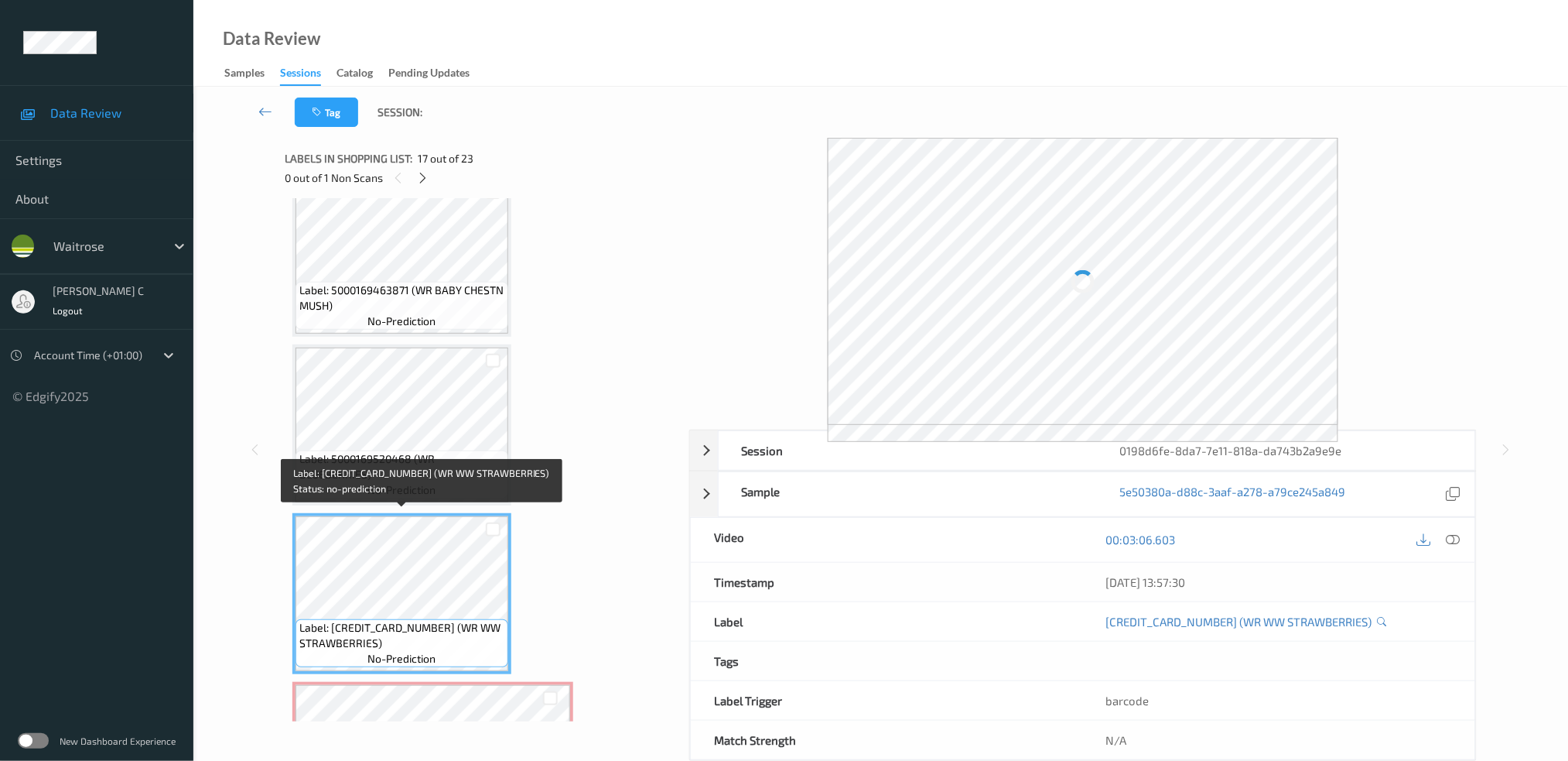
scroll to position [2378, 0]
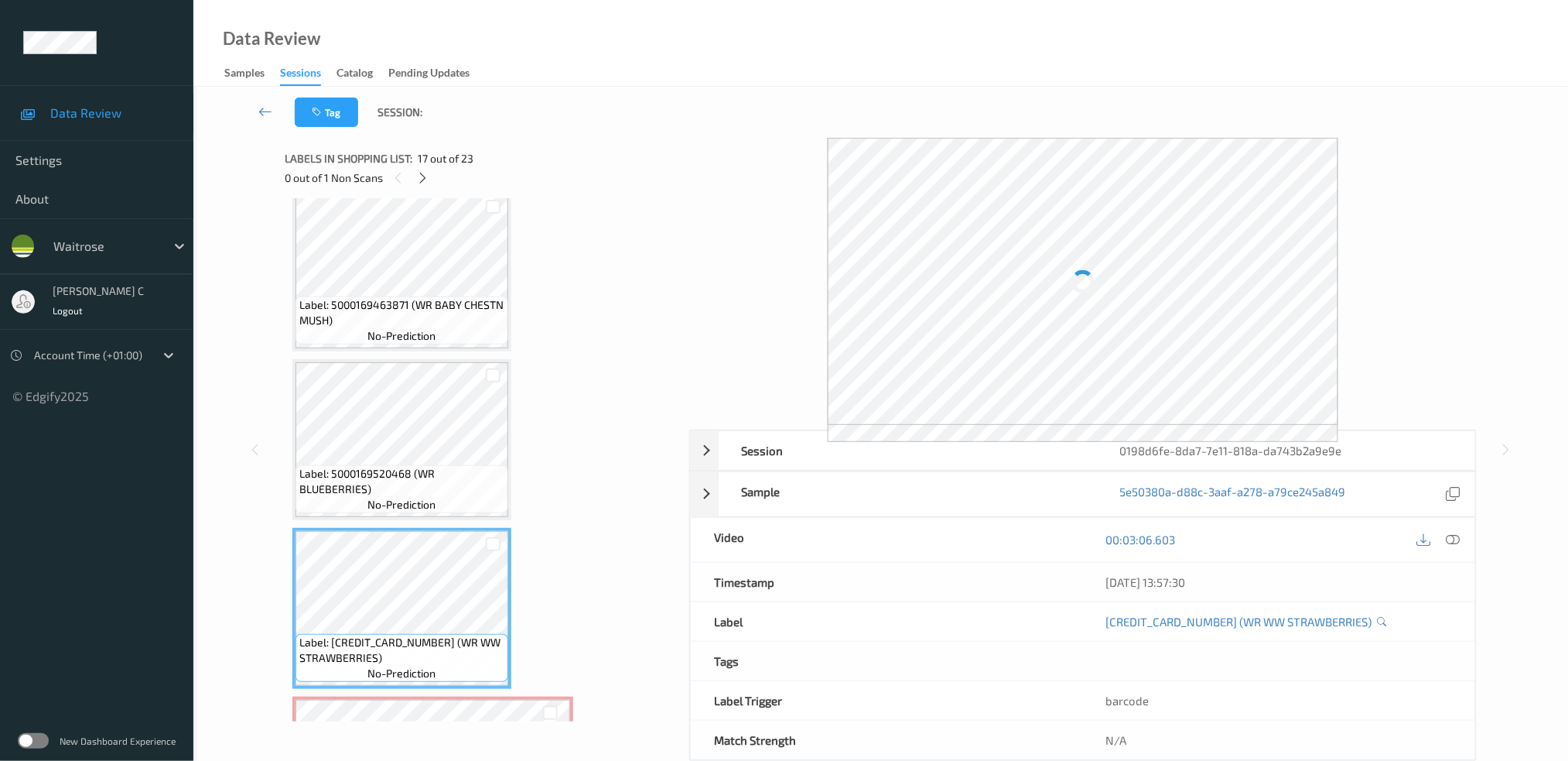
click at [405, 466] on span "Label: 5000169520468 (WR BLUEBERRIES)" at bounding box center [401, 481] width 205 height 31
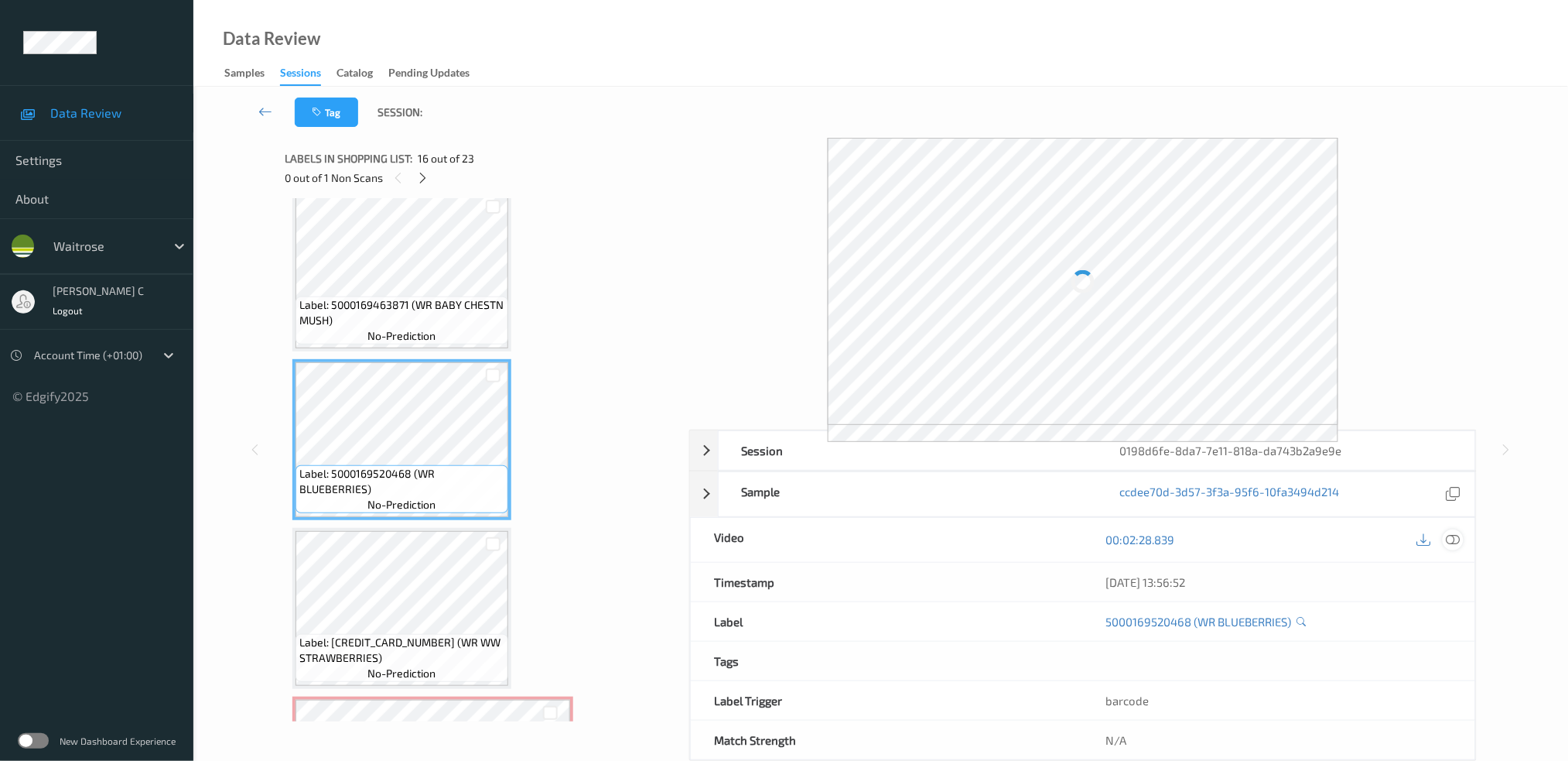
click at [1452, 543] on icon at bounding box center [1452, 539] width 14 height 14
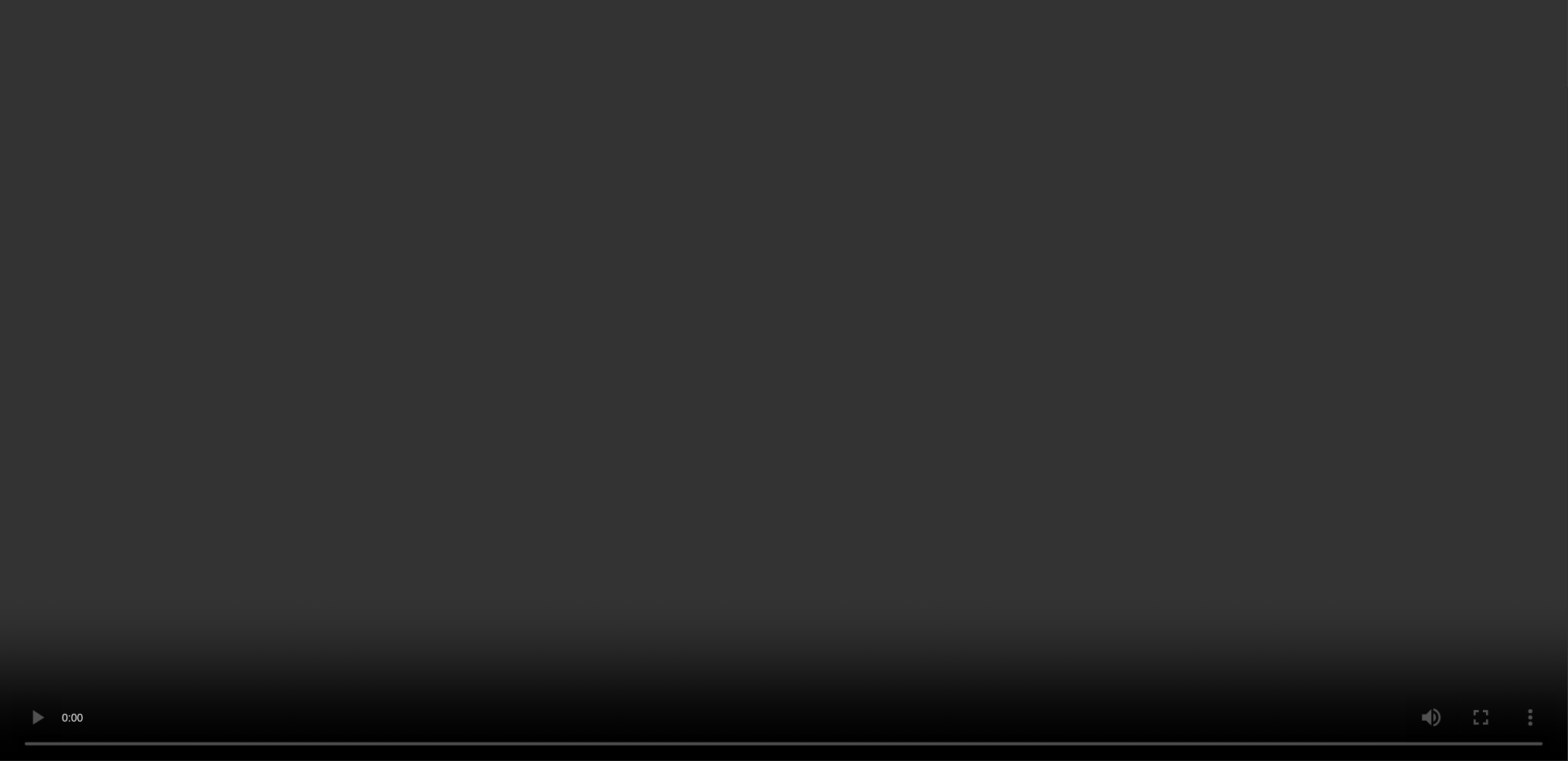
scroll to position [2687, 0]
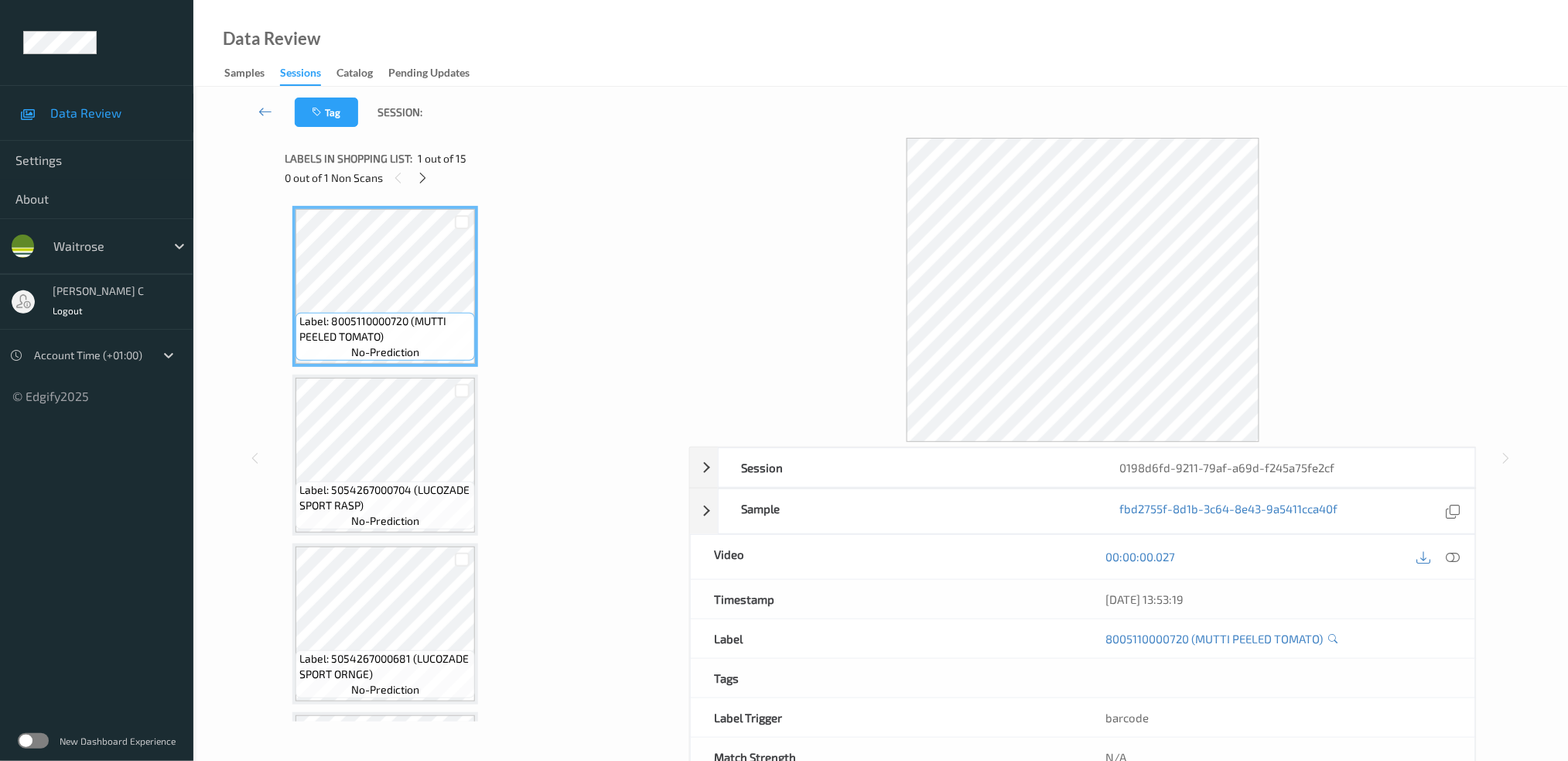
click at [416, 185] on div "0 out of 1 Non Scans" at bounding box center [481, 177] width 394 height 19
click at [421, 181] on icon at bounding box center [423, 177] width 13 height 14
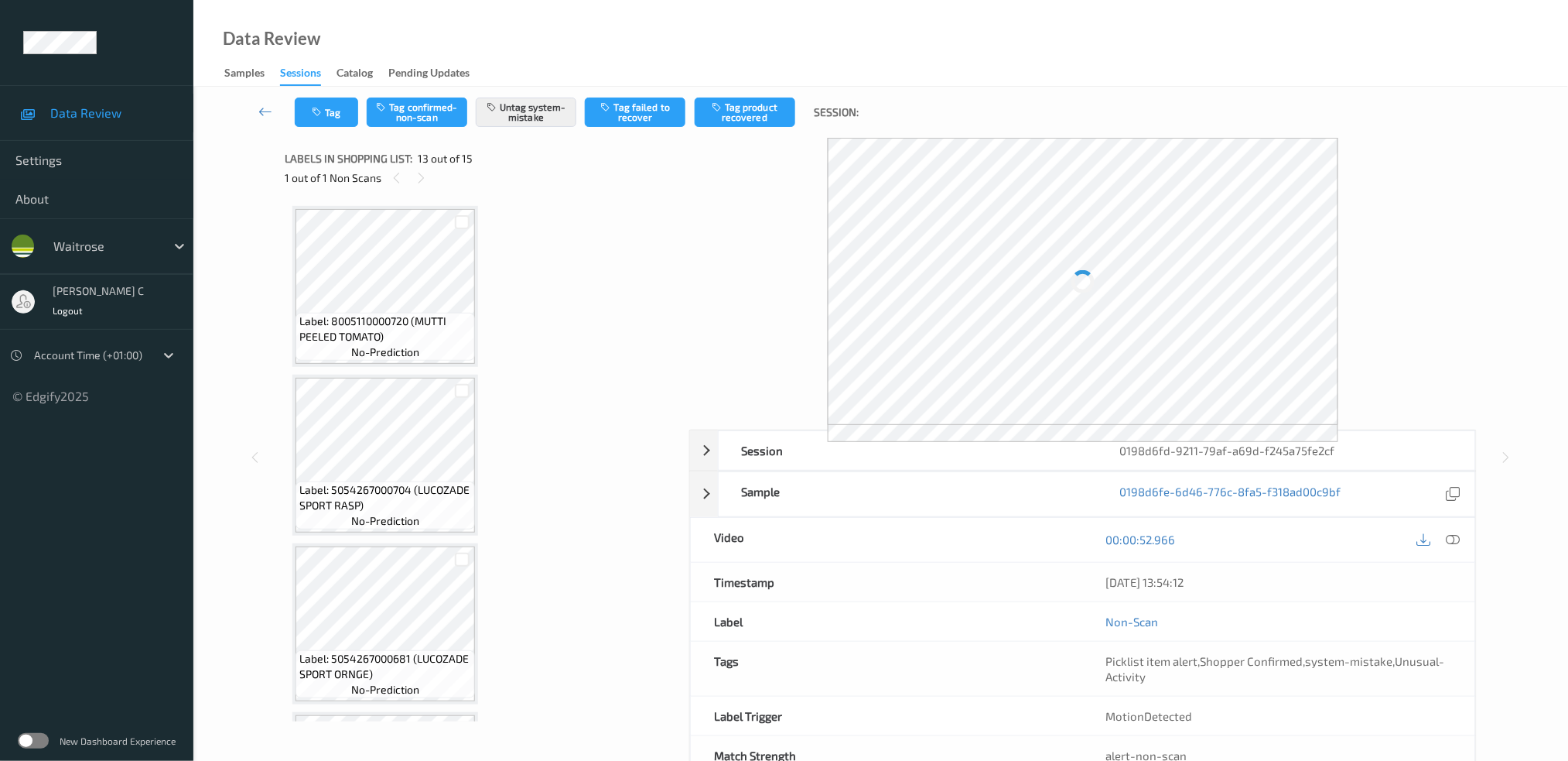
scroll to position [1850, 0]
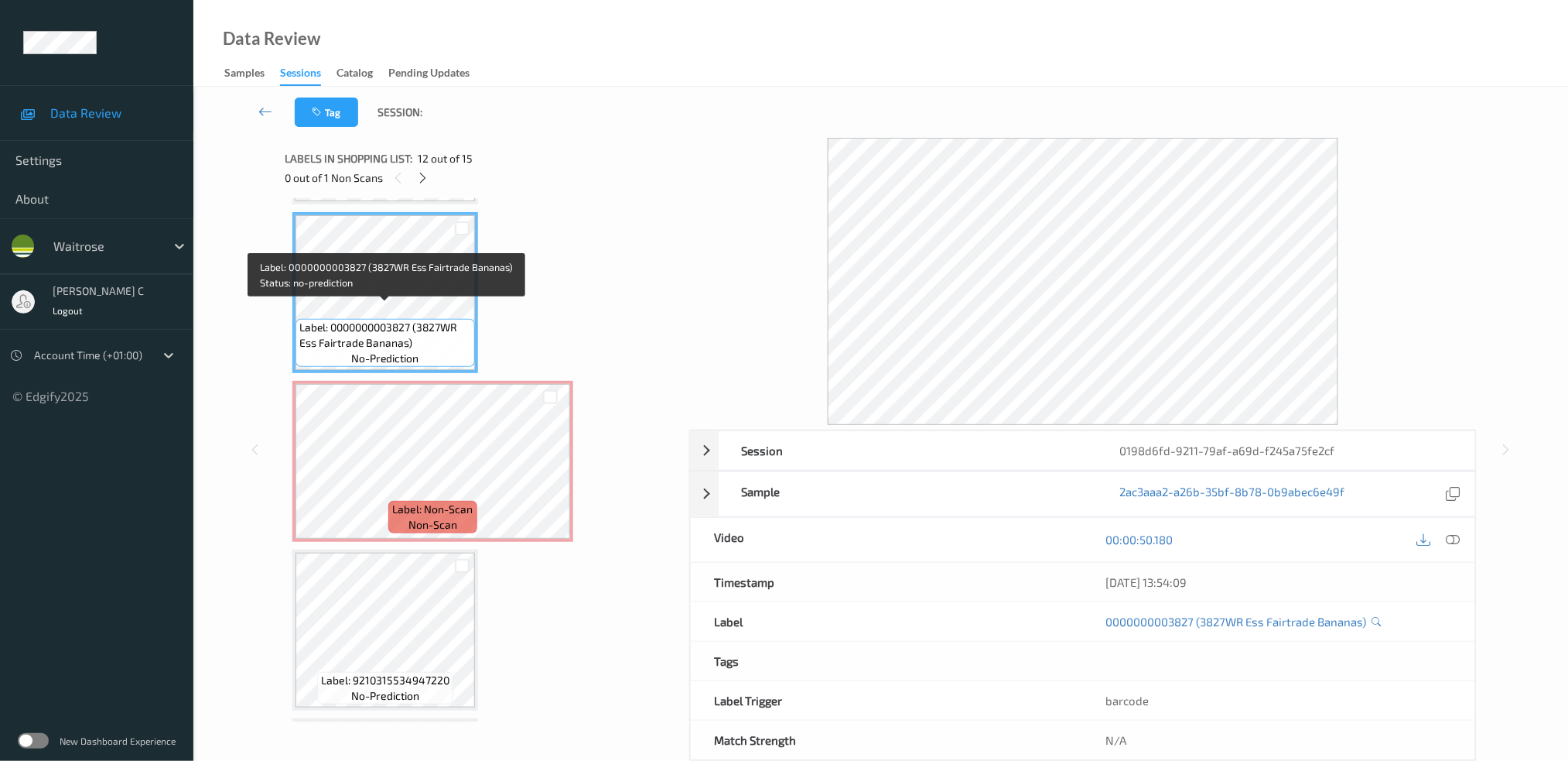
click at [360, 332] on span "Label: 0000000003827 (3827WR Ess Fairtrade Bananas)" at bounding box center [385, 335] width 172 height 31
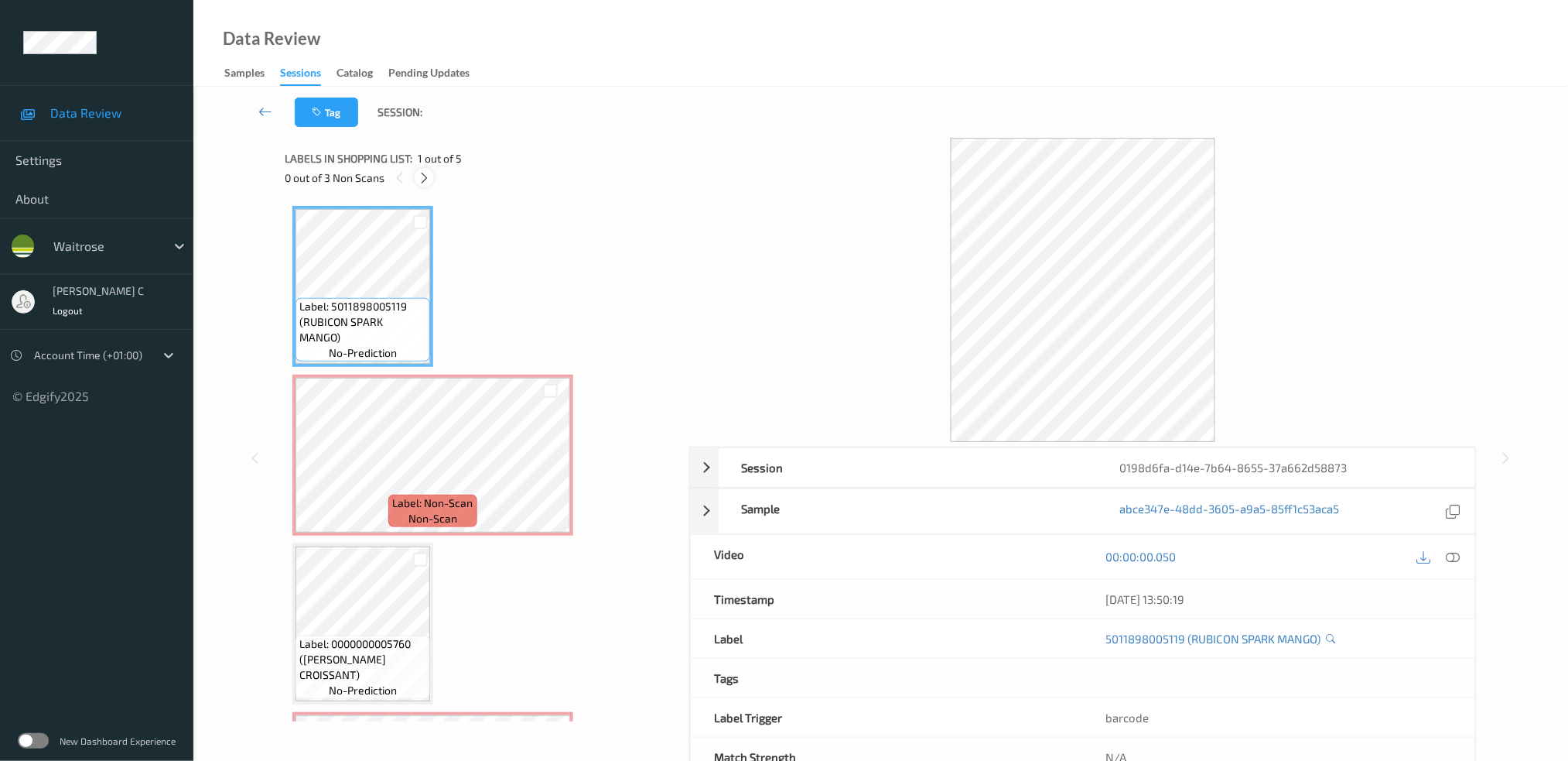
click at [426, 177] on icon at bounding box center [424, 177] width 13 height 14
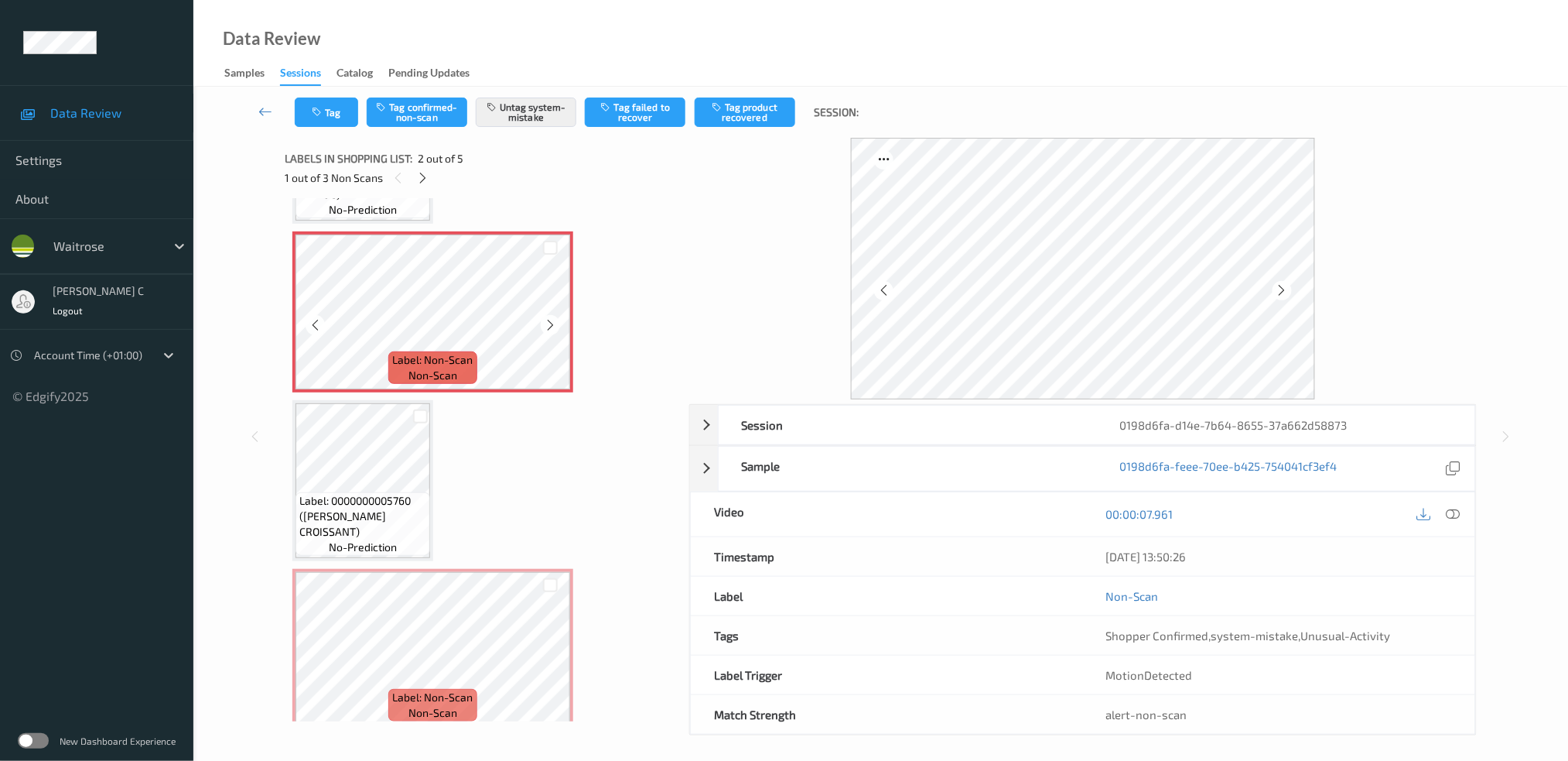
scroll to position [320, 0]
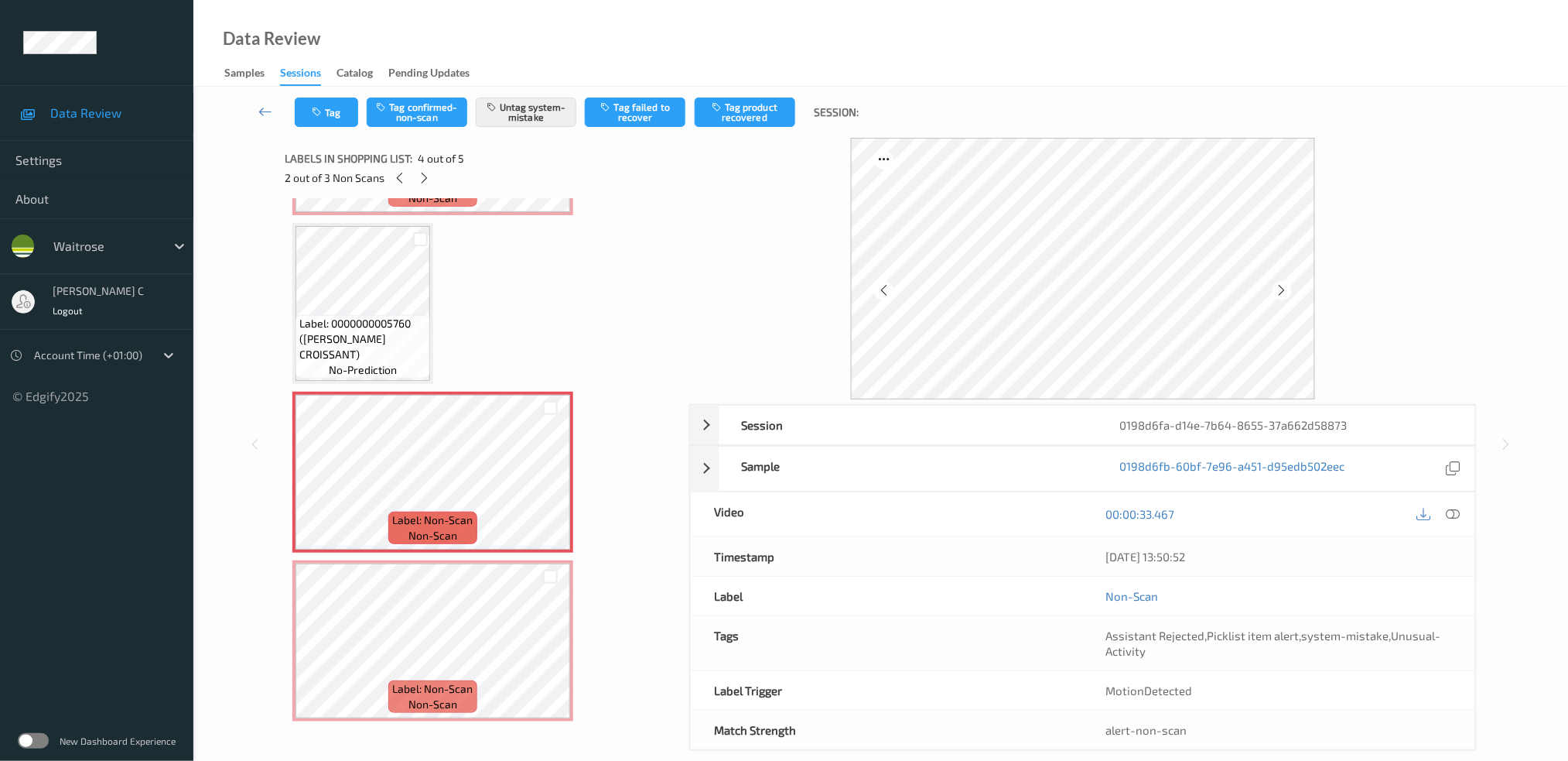
click at [330, 323] on span "Label: 0000000005760 ([PERSON_NAME] CROISSANT)" at bounding box center [363, 339] width 127 height 47
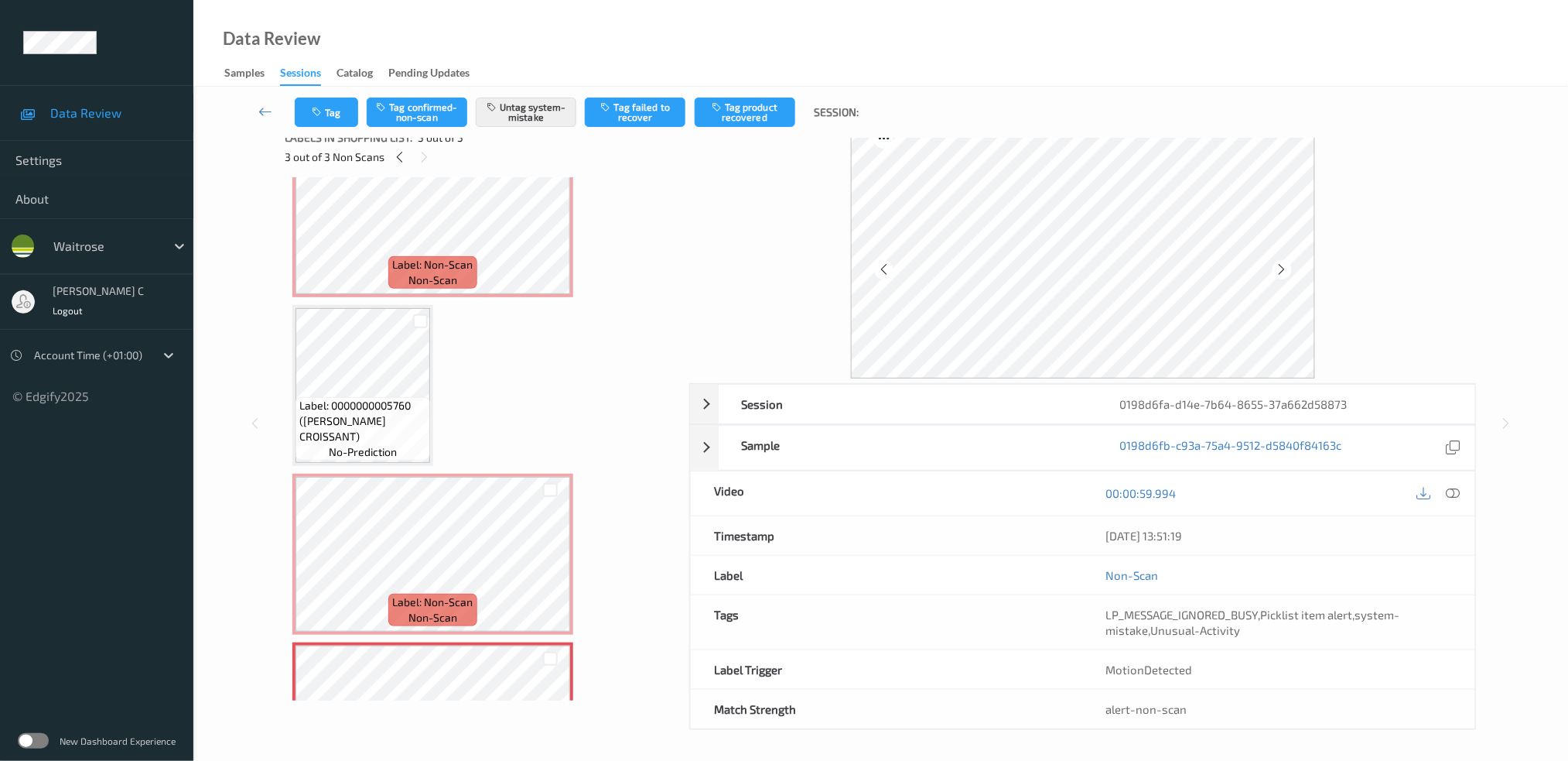
scroll to position [115, 0]
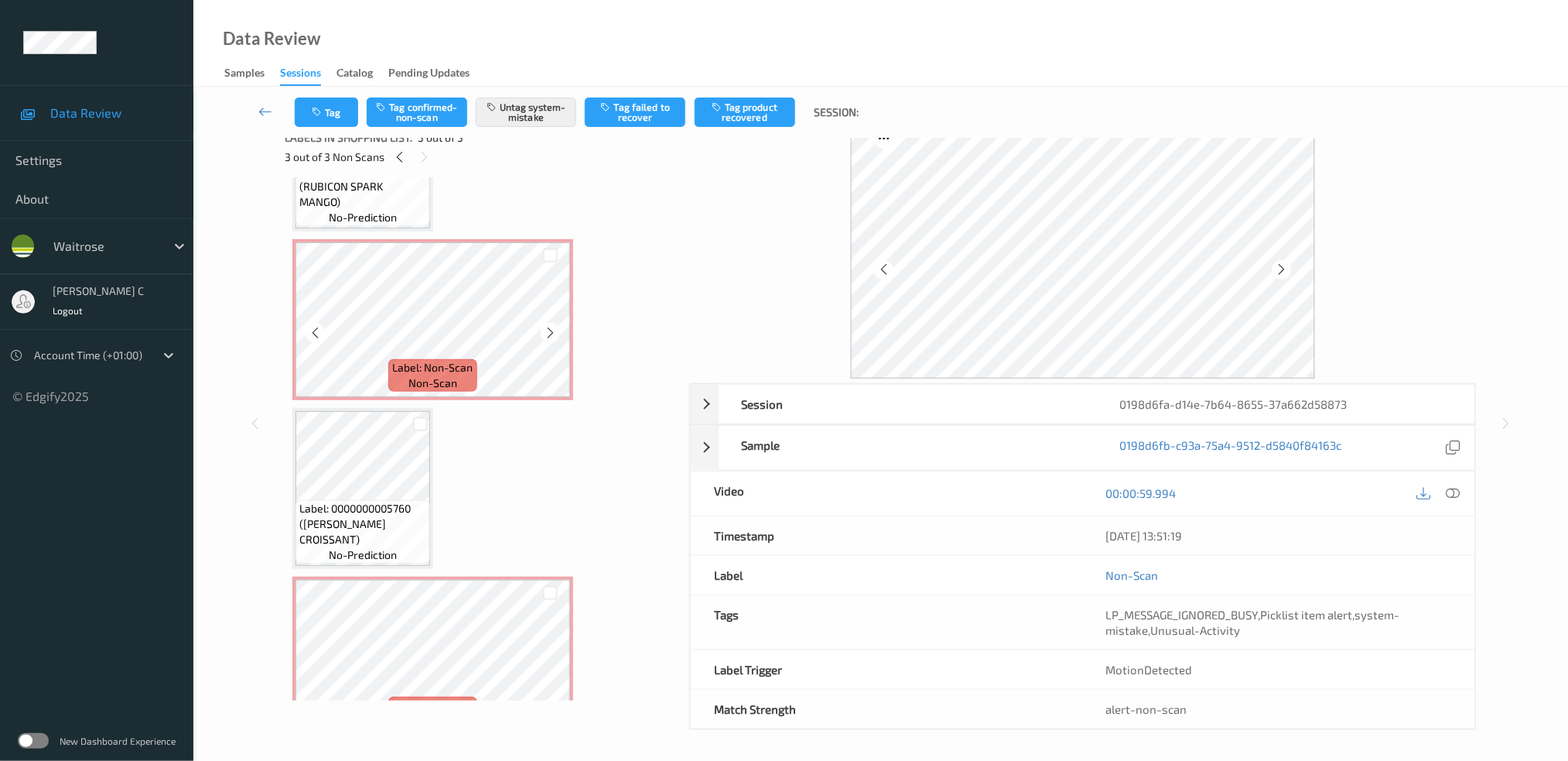
click at [429, 360] on span "Label: Non-Scan" at bounding box center [433, 367] width 80 height 15
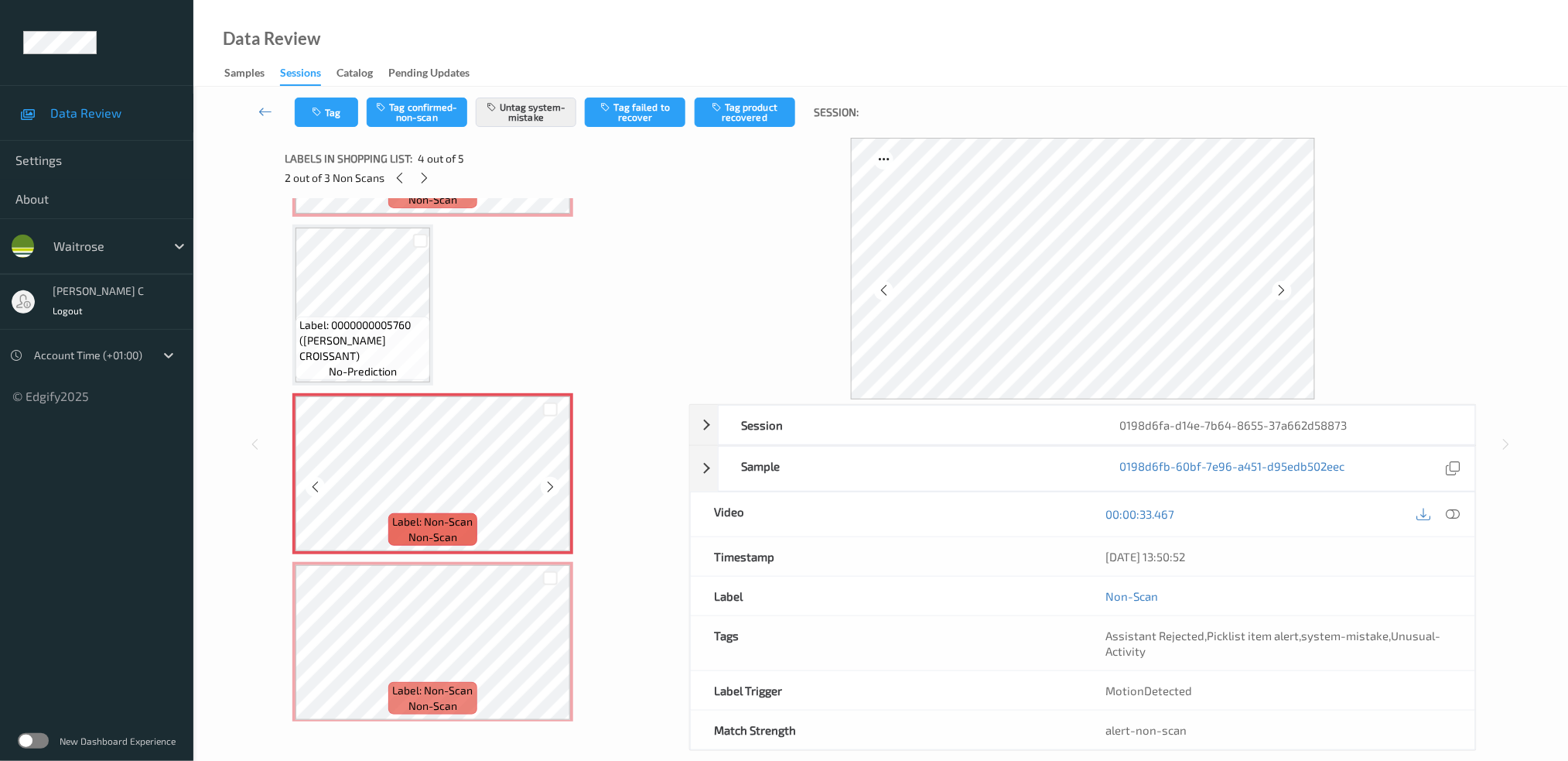
scroll to position [320, 0]
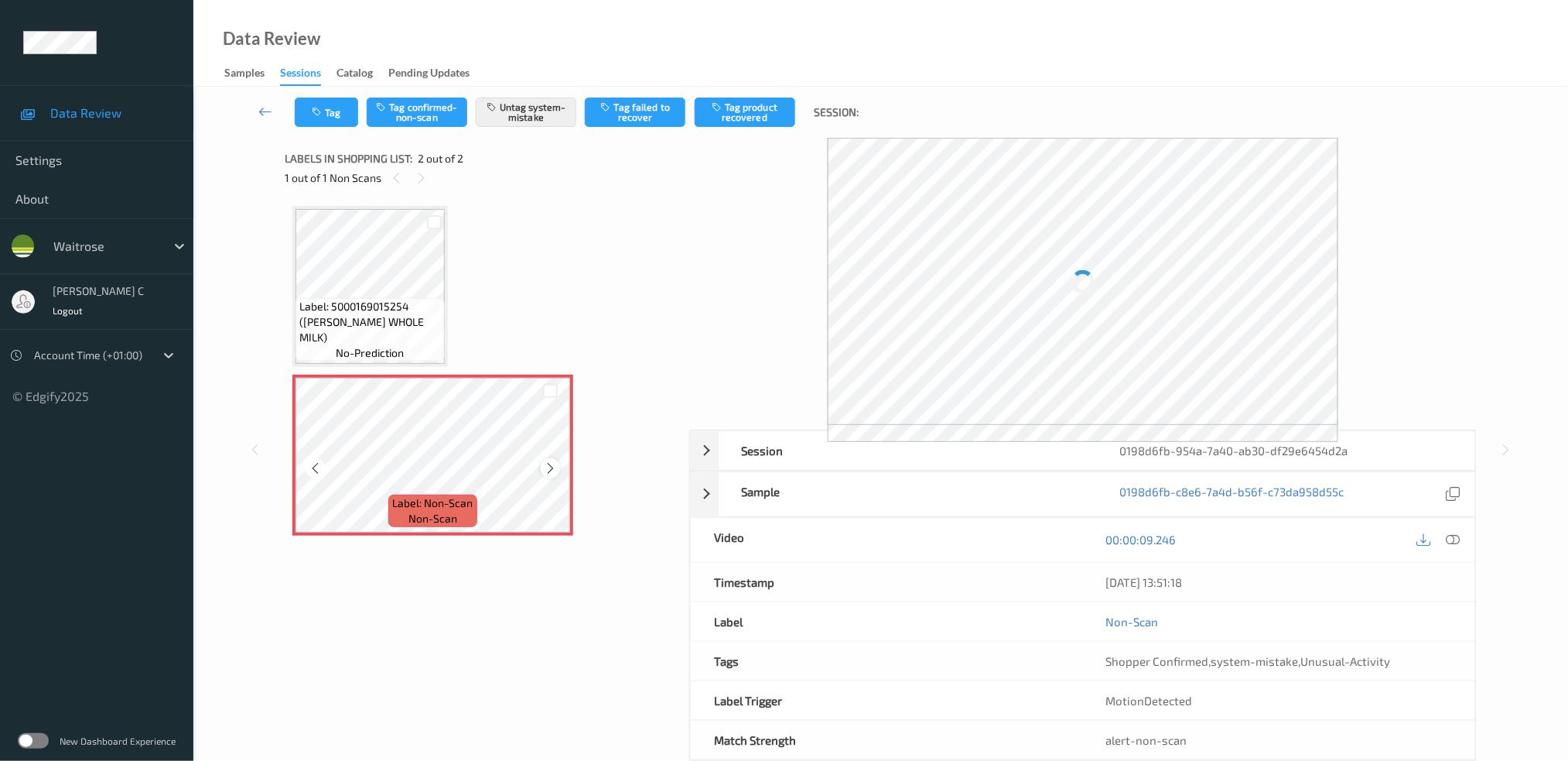
click at [550, 471] on icon at bounding box center [550, 468] width 13 height 14
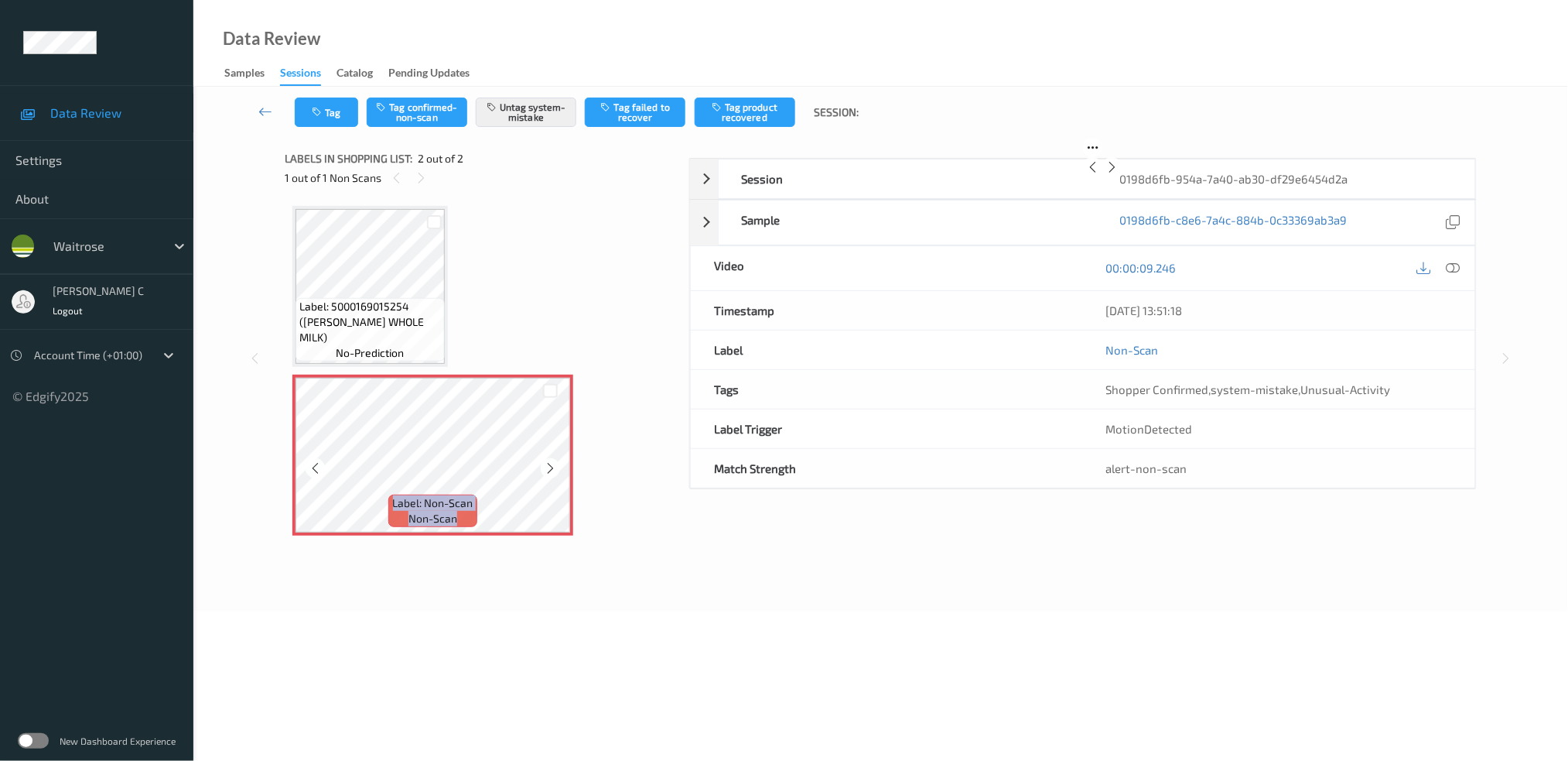
click at [550, 471] on icon at bounding box center [550, 468] width 13 height 14
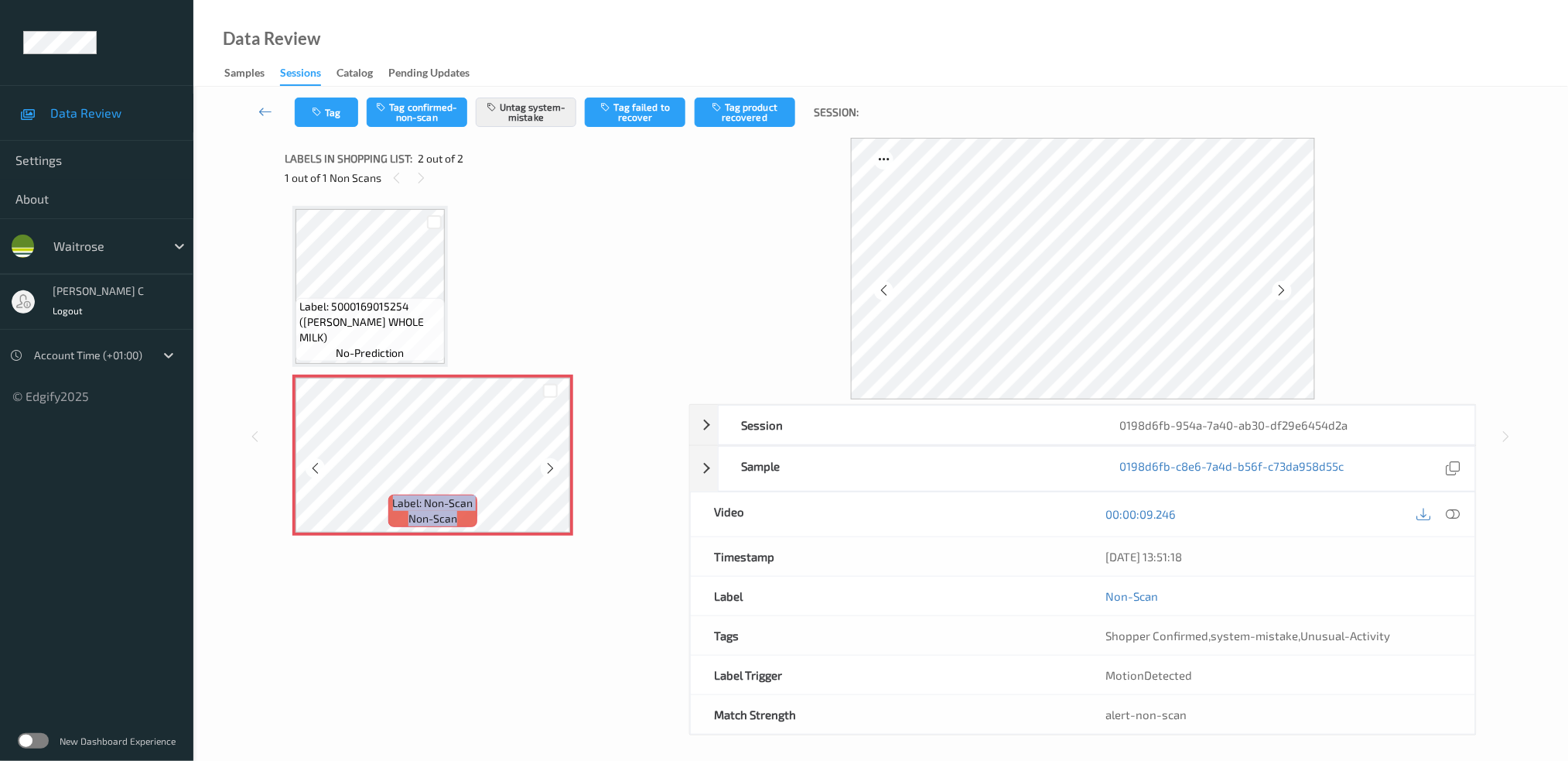
click at [550, 471] on icon at bounding box center [550, 468] width 13 height 14
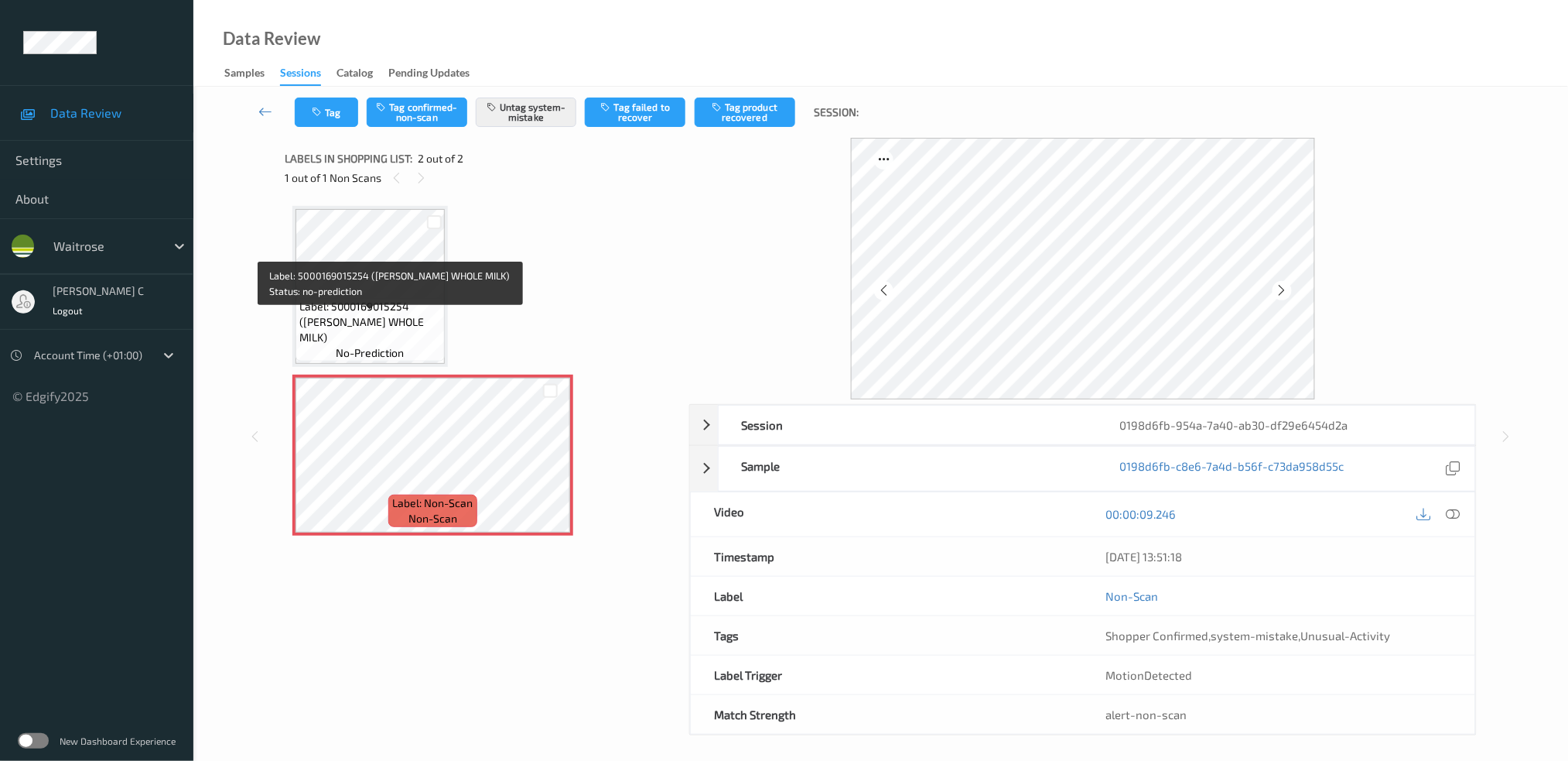
click at [423, 315] on span "Label: 5000169015254 (WR ESS WHOLE MILK)" at bounding box center [370, 322] width 141 height 47
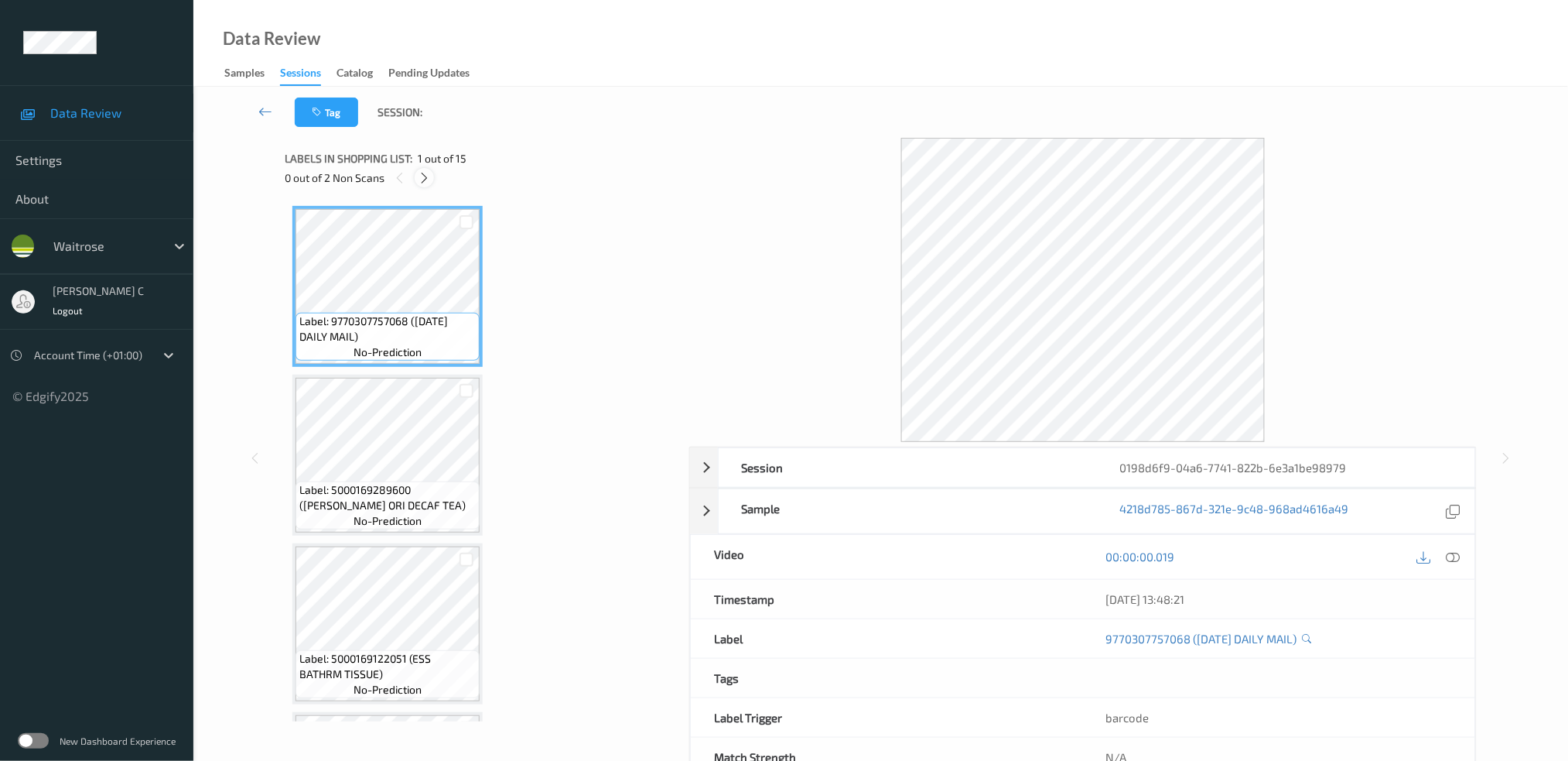
click at [424, 177] on icon at bounding box center [424, 177] width 13 height 14
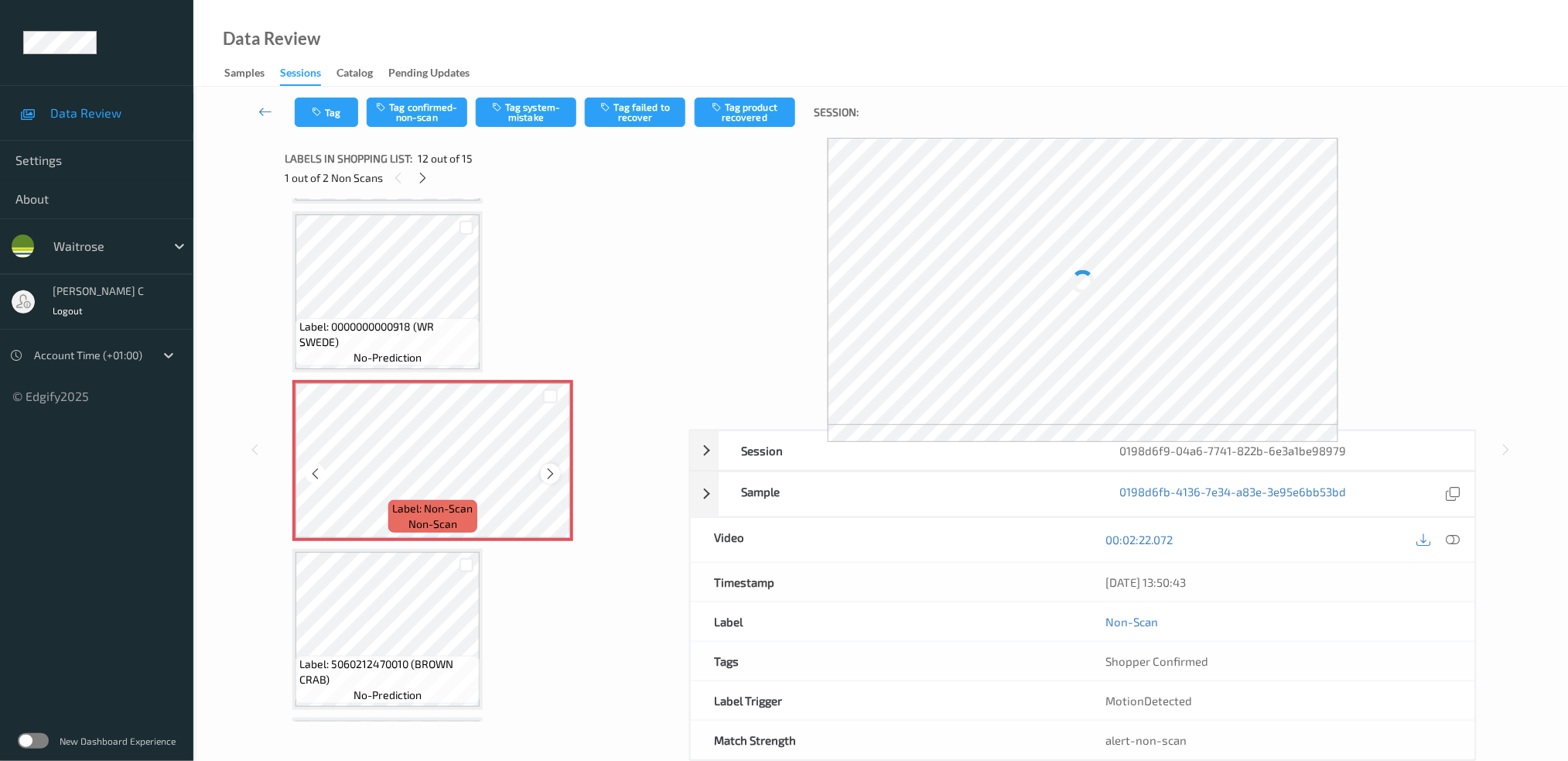
click at [552, 466] on icon at bounding box center [550, 473] width 13 height 14
click at [364, 319] on span "Label: 0000000000918 (WR SWEDE)" at bounding box center [388, 334] width 177 height 31
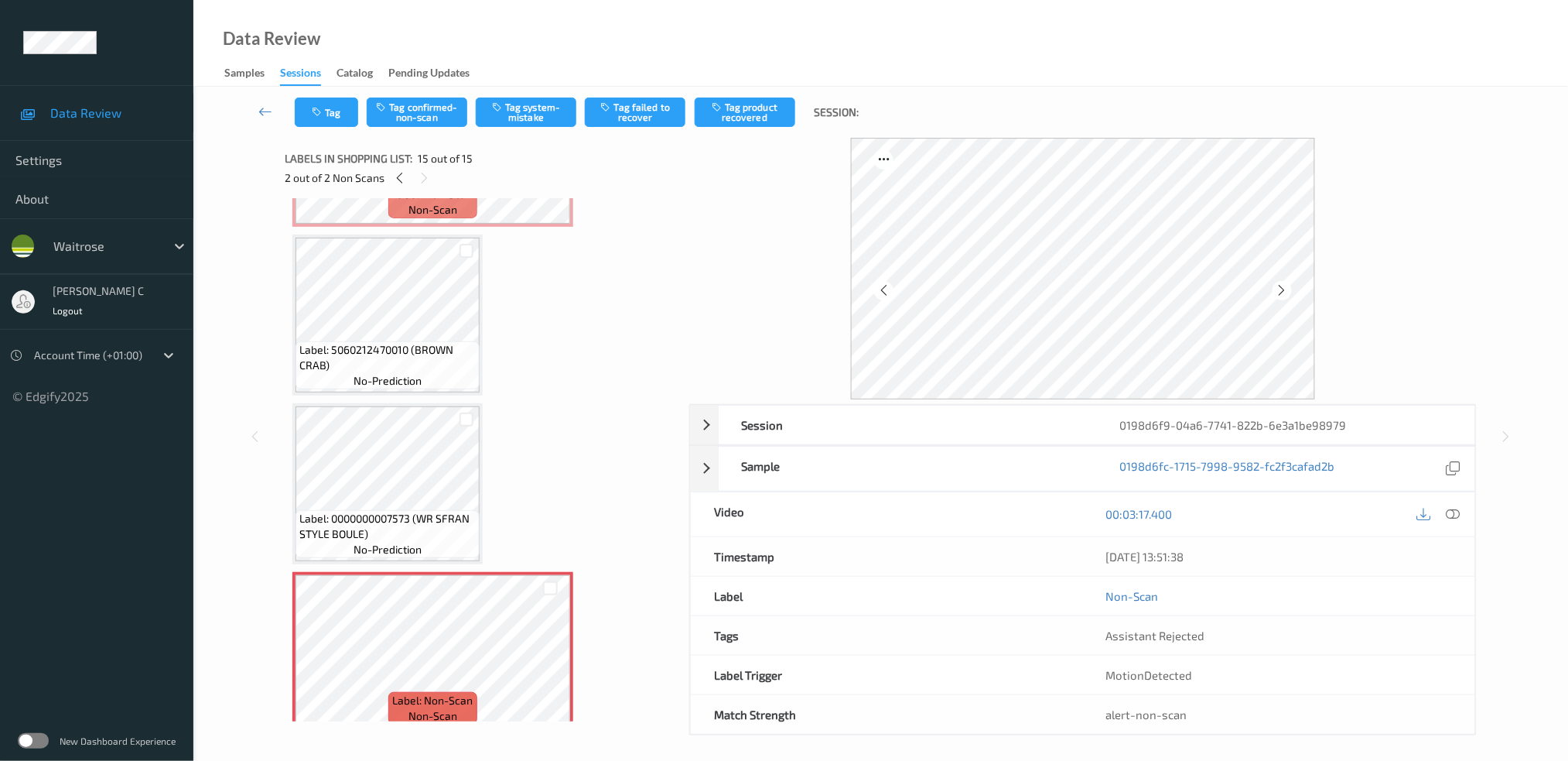
scroll to position [6, 0]
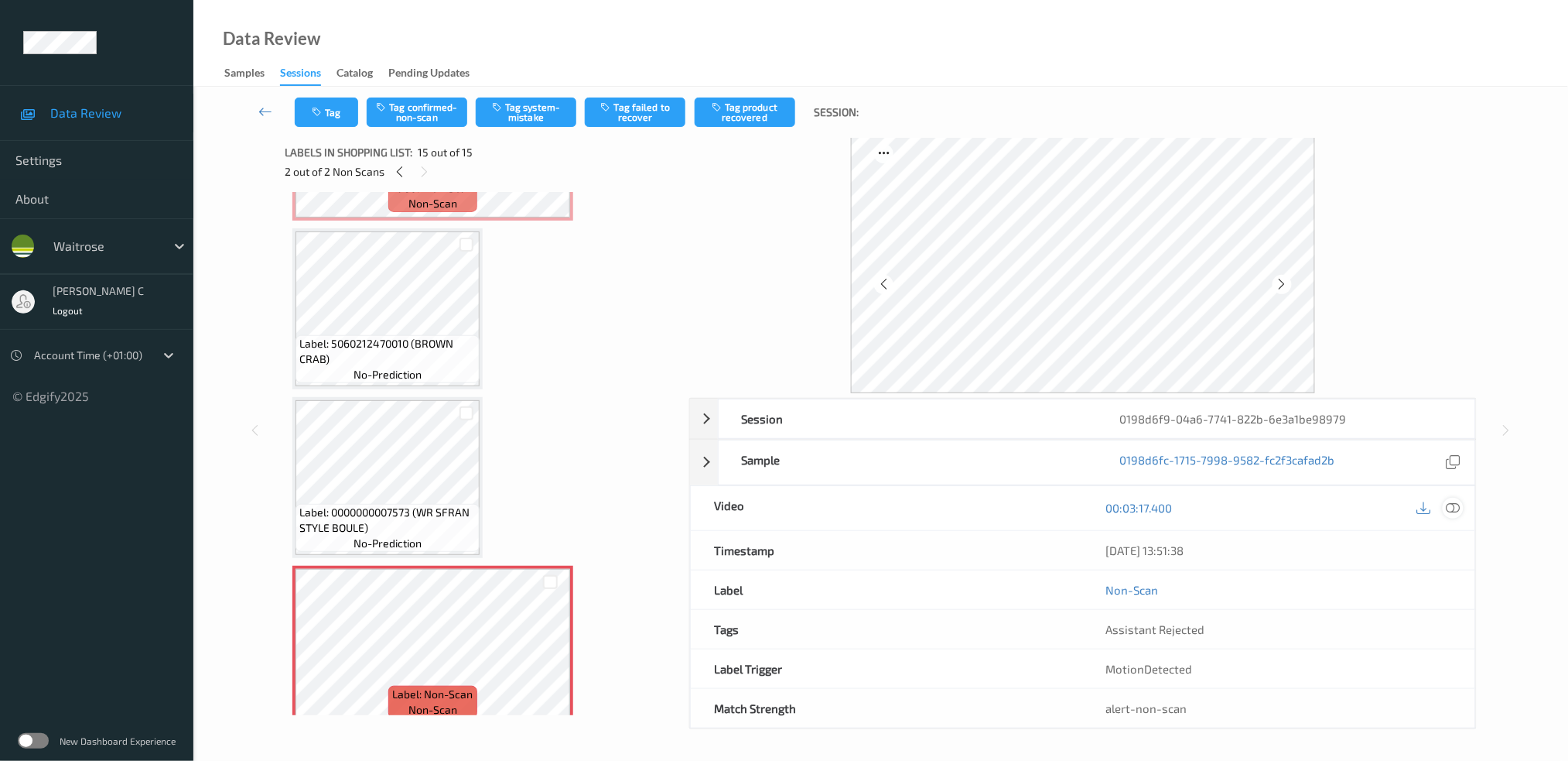
click at [1456, 507] on icon at bounding box center [1452, 507] width 14 height 14
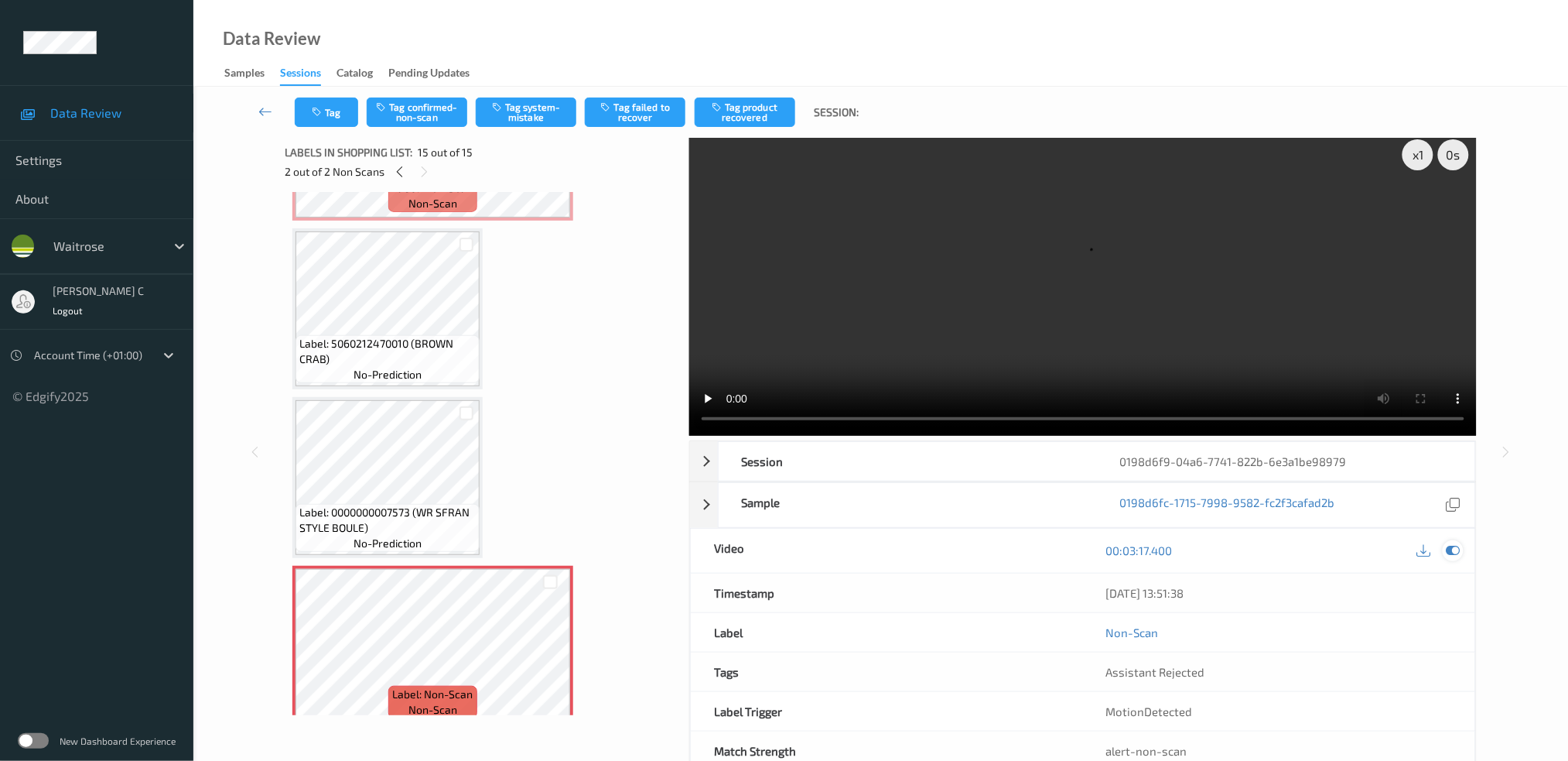
scroll to position [0, 0]
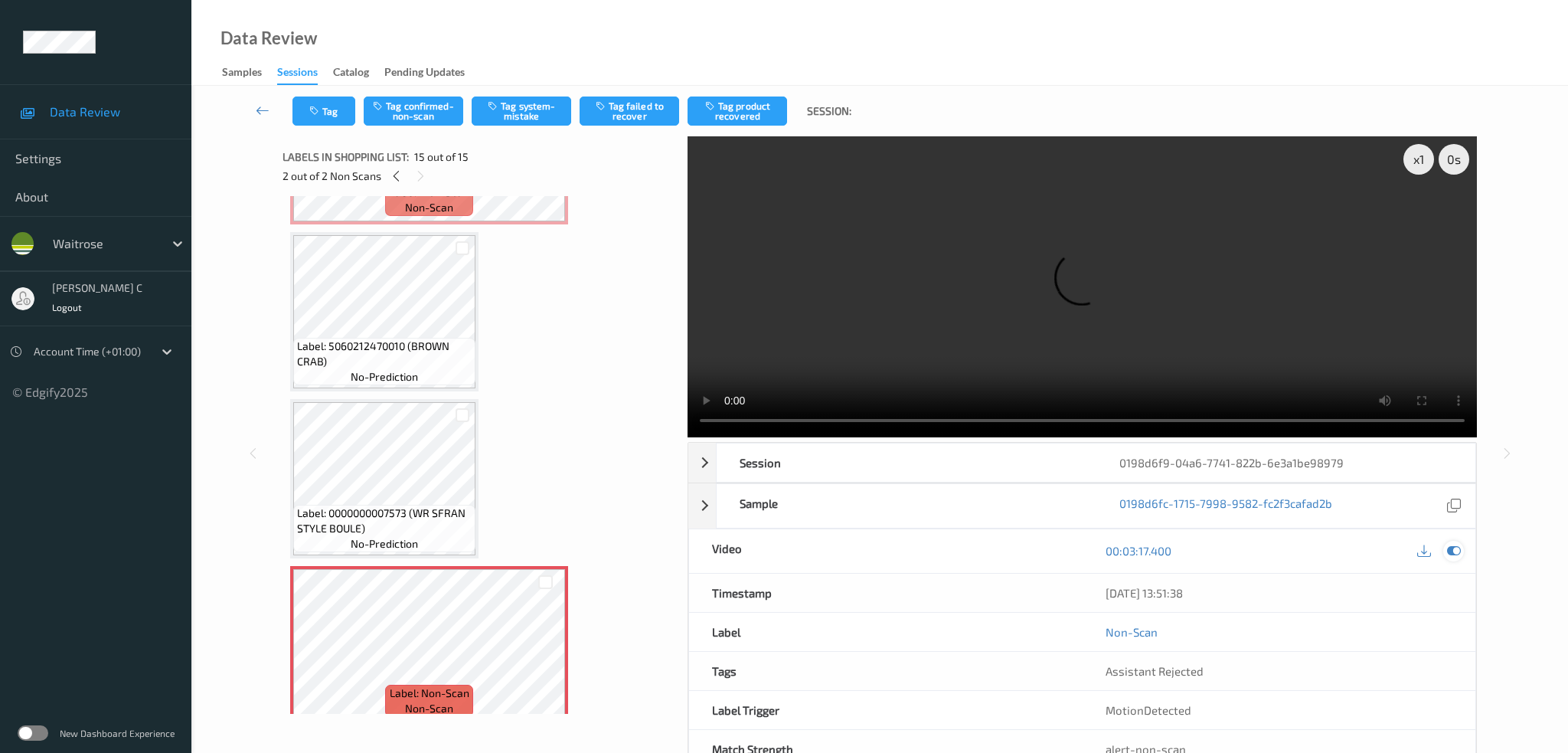
click at [1453, 544] on icon at bounding box center [1453, 550] width 13 height 14
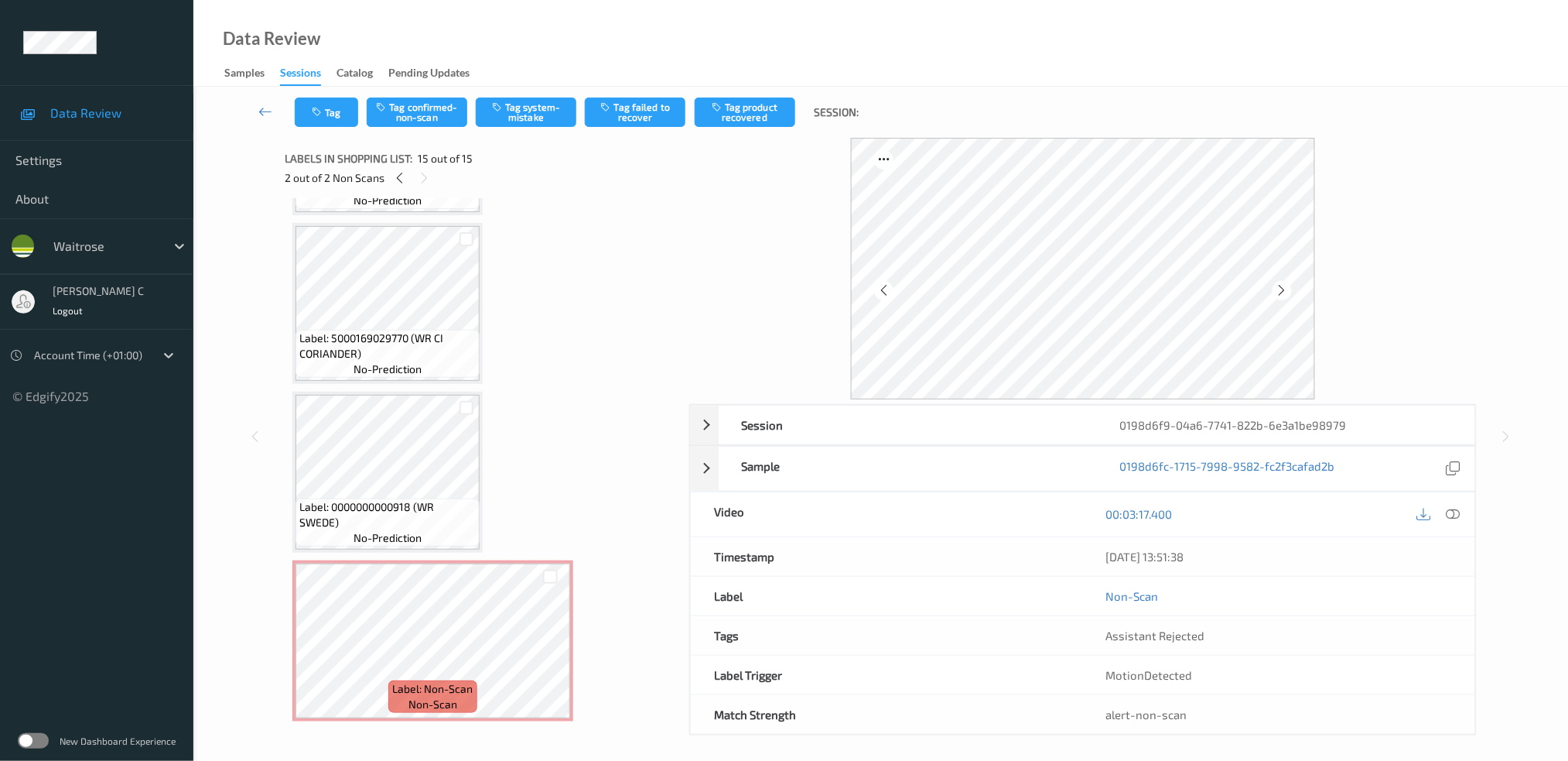
scroll to position [1583, 0]
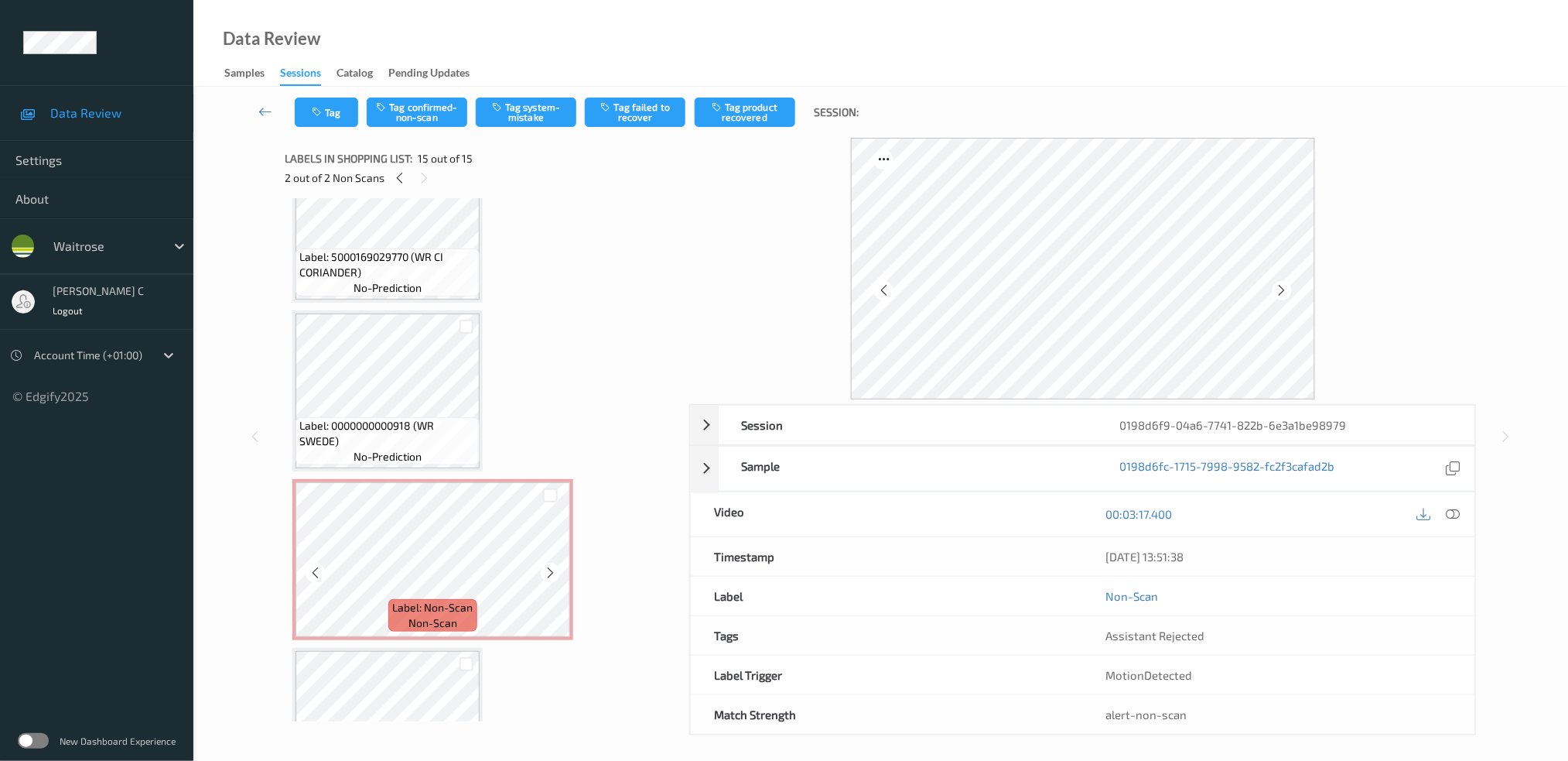
click at [420, 600] on span "Label: Non-Scan" at bounding box center [433, 607] width 80 height 15
click at [555, 566] on icon at bounding box center [550, 572] width 13 height 14
click at [524, 123] on button "Tag system-mistake" at bounding box center [526, 112] width 100 height 30
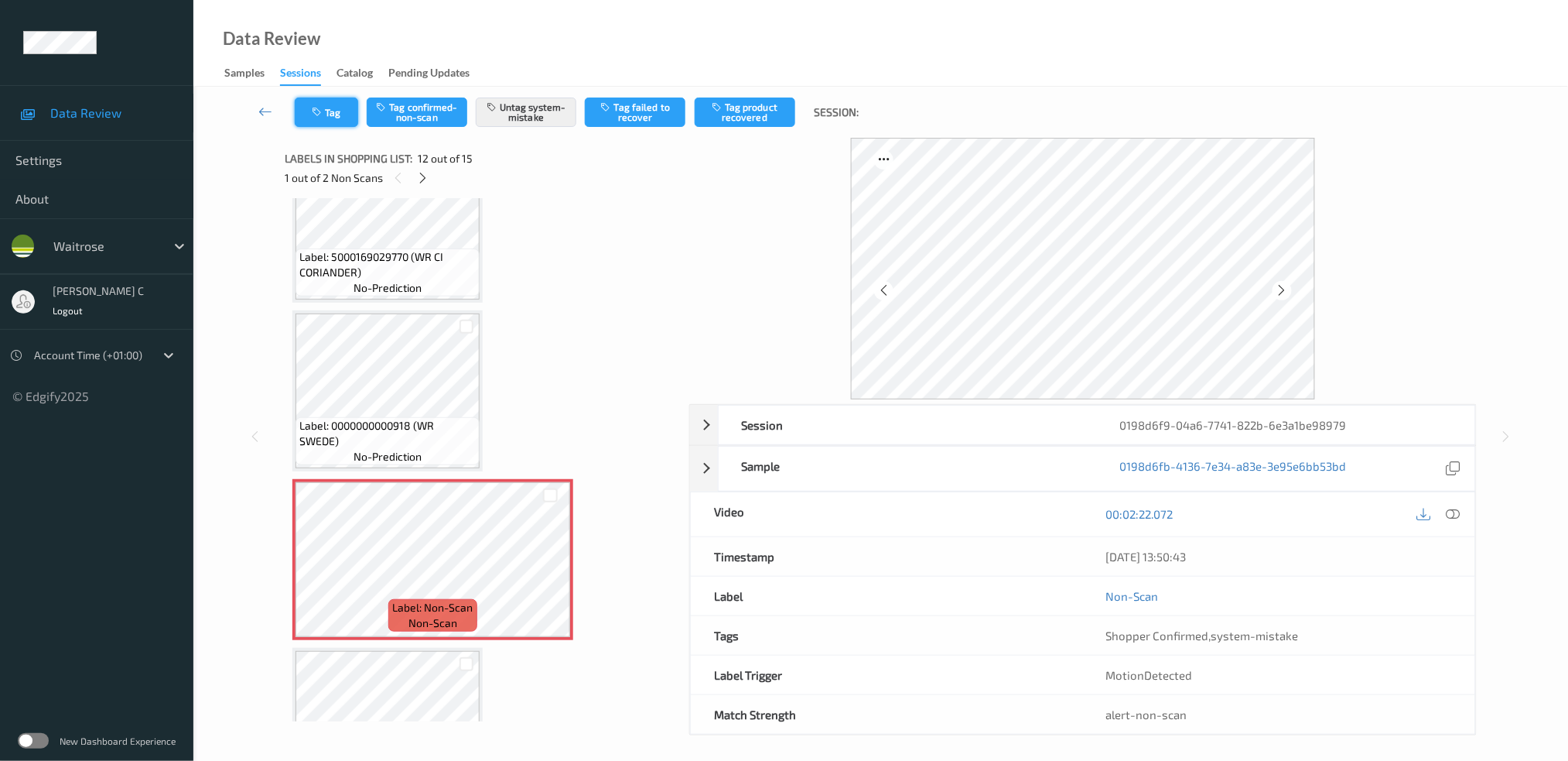
click at [331, 111] on button "Tag" at bounding box center [326, 112] width 63 height 30
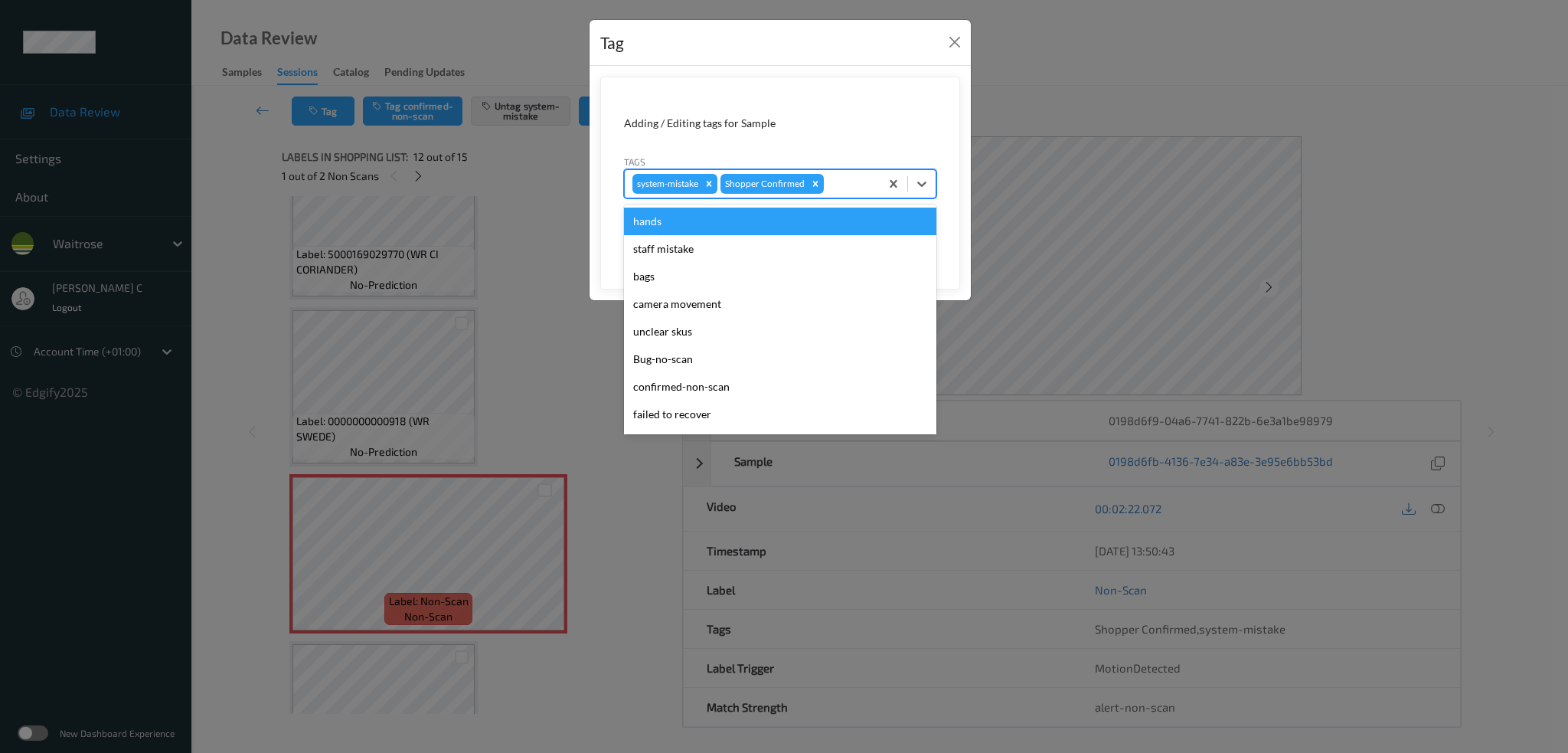
click at [847, 183] on div at bounding box center [849, 183] width 45 height 18
type input "un"
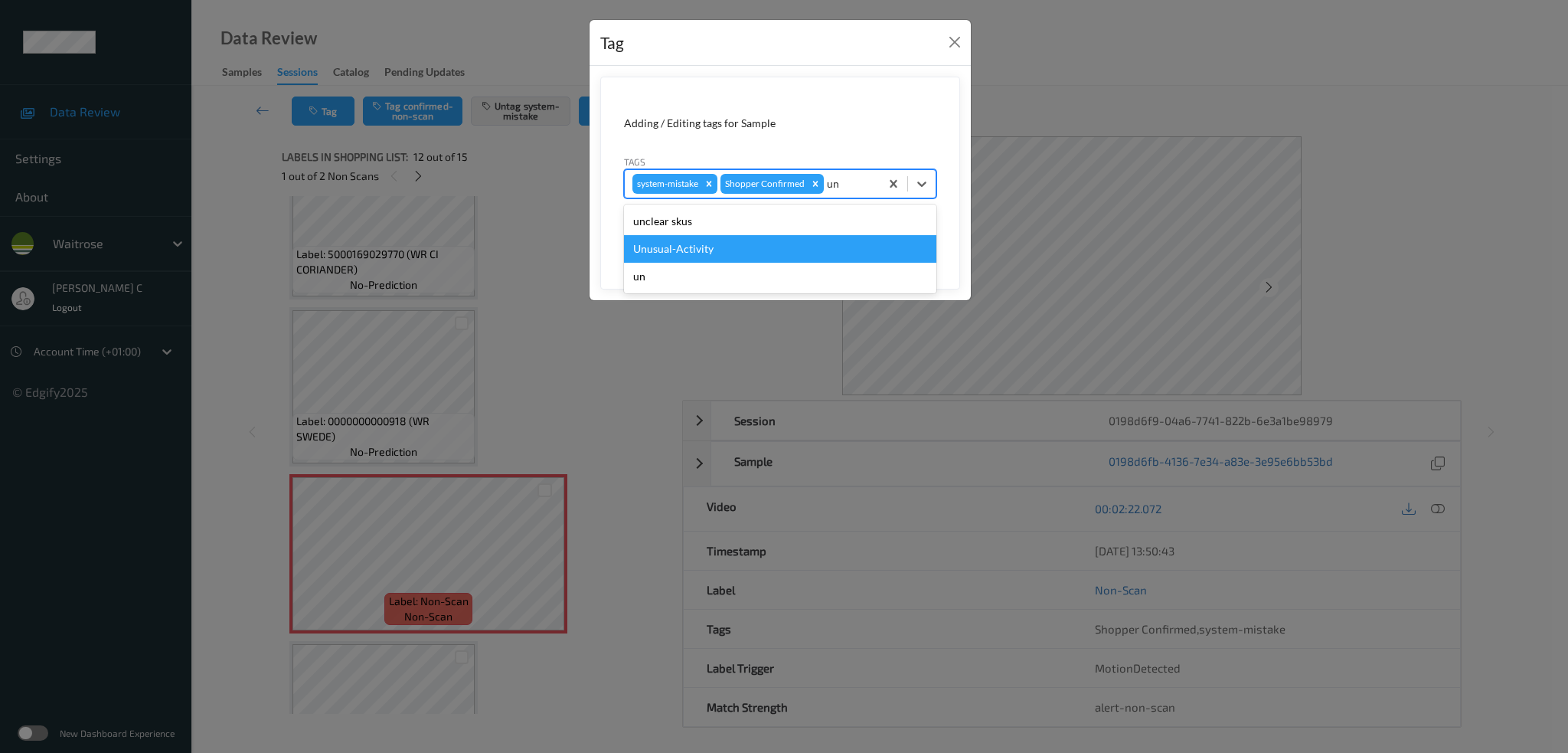
click at [726, 255] on div "Unusual-Activity" at bounding box center [780, 249] width 312 height 28
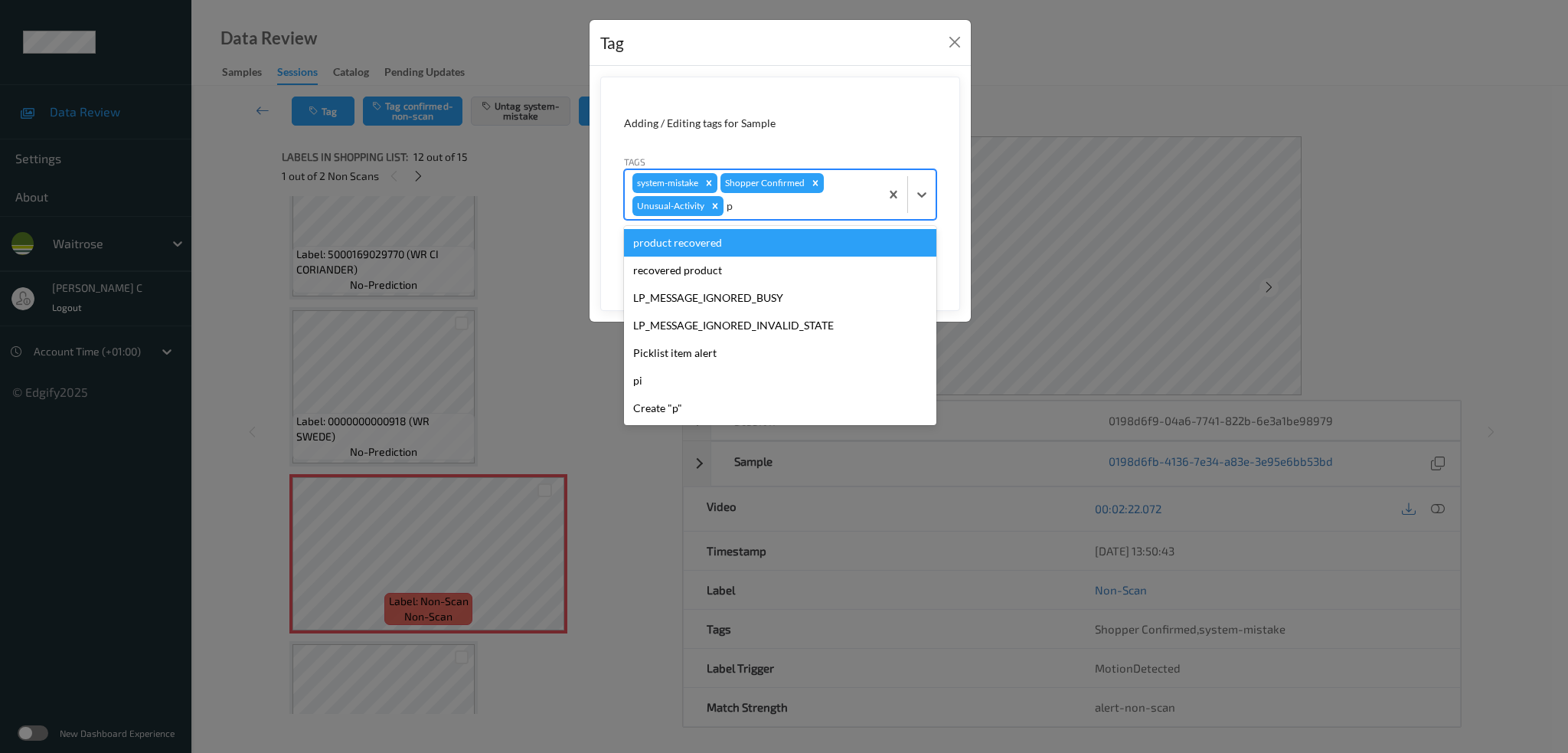
type input "pi"
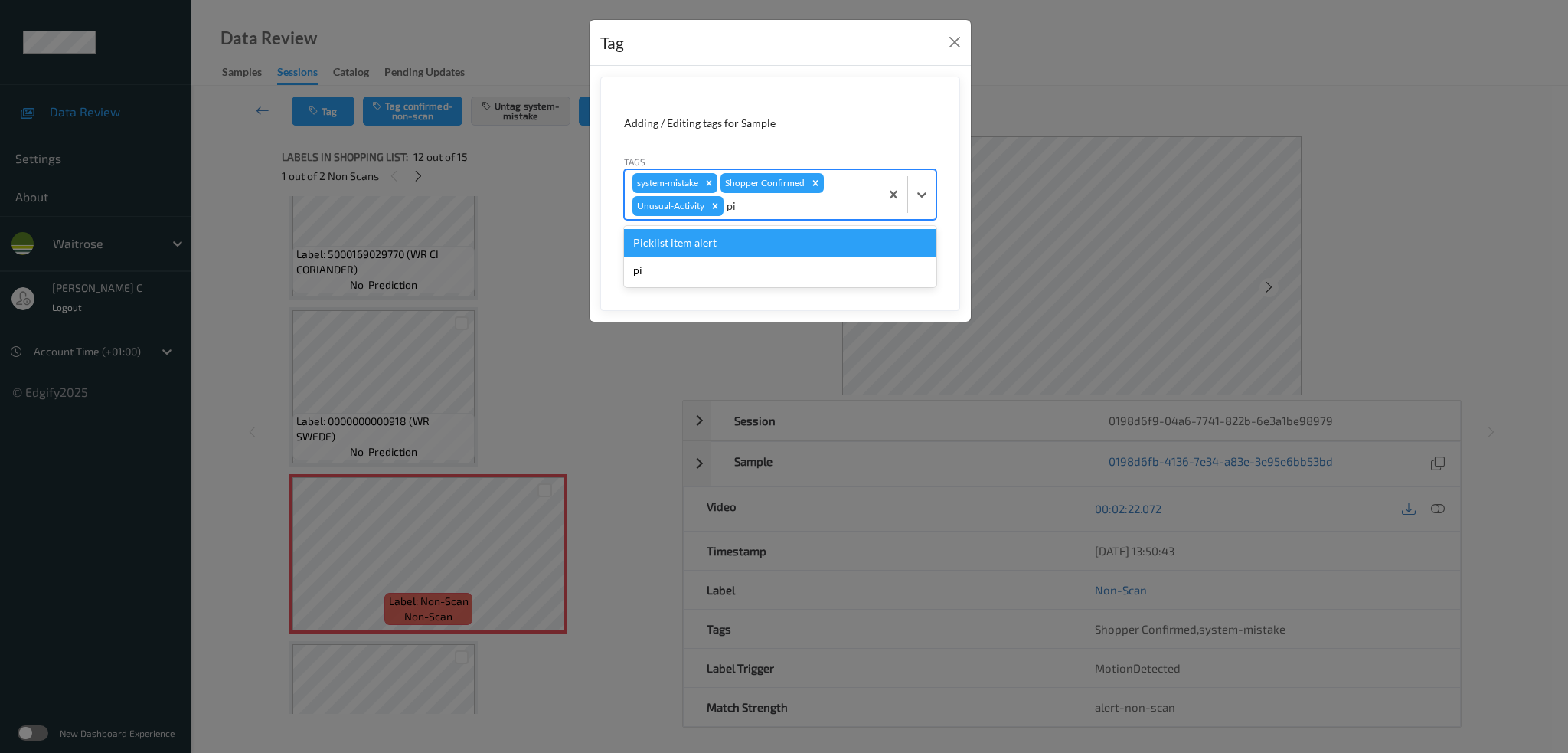
click at [725, 255] on div "Picklist item alert" at bounding box center [780, 242] width 312 height 28
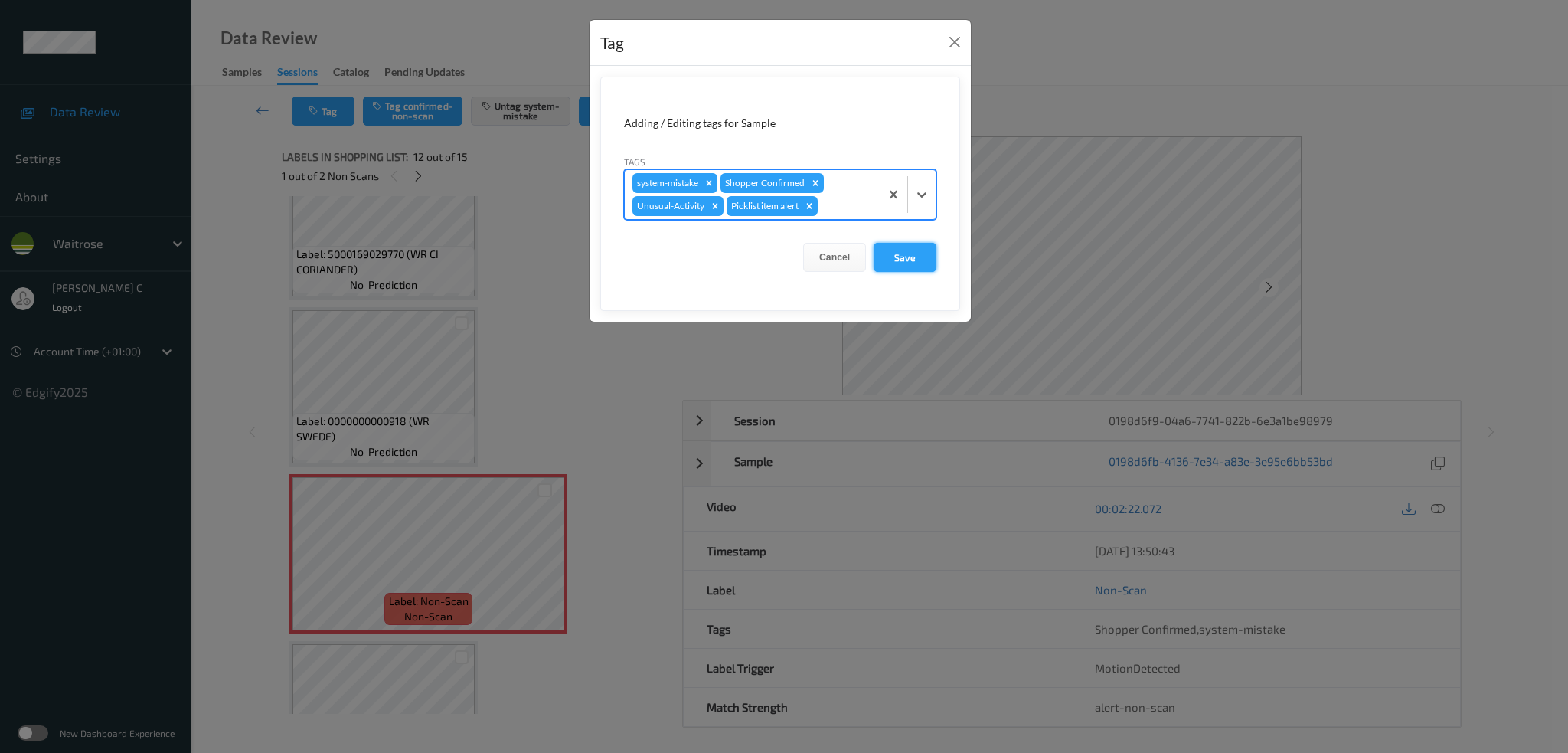
click at [911, 256] on button "Save" at bounding box center [904, 257] width 63 height 29
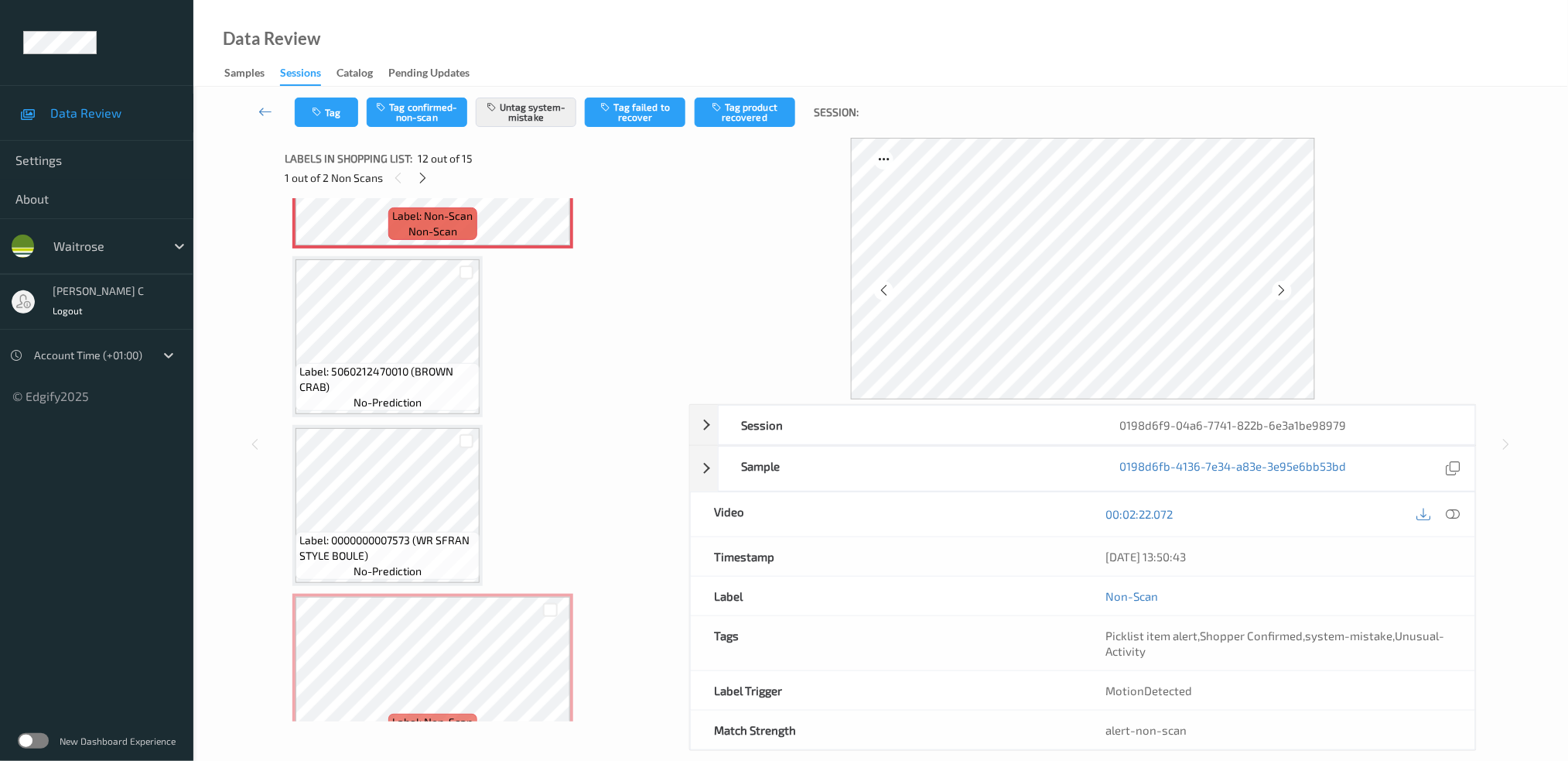
scroll to position [1996, 0]
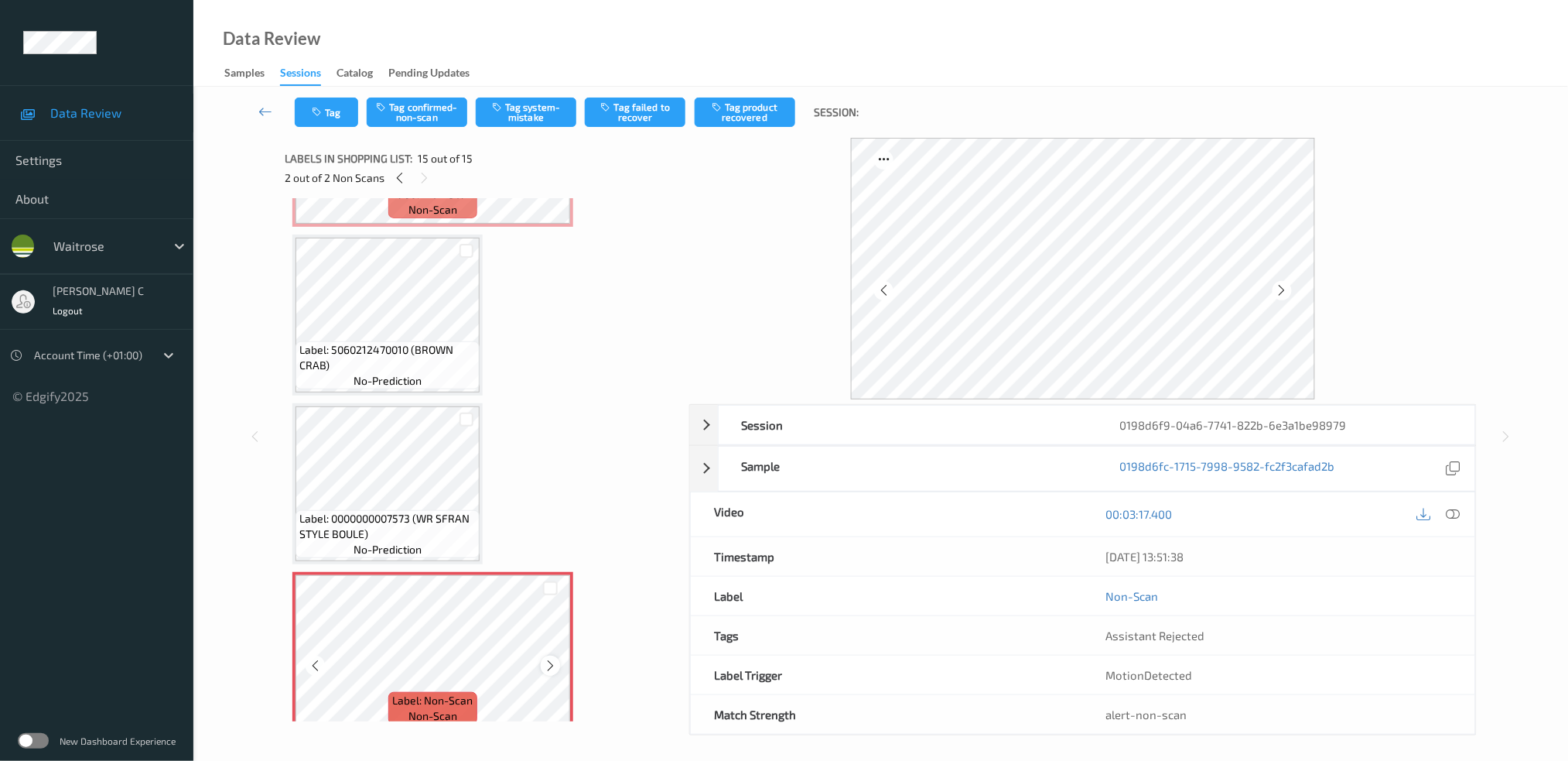
click at [546, 658] on icon at bounding box center [550, 665] width 13 height 14
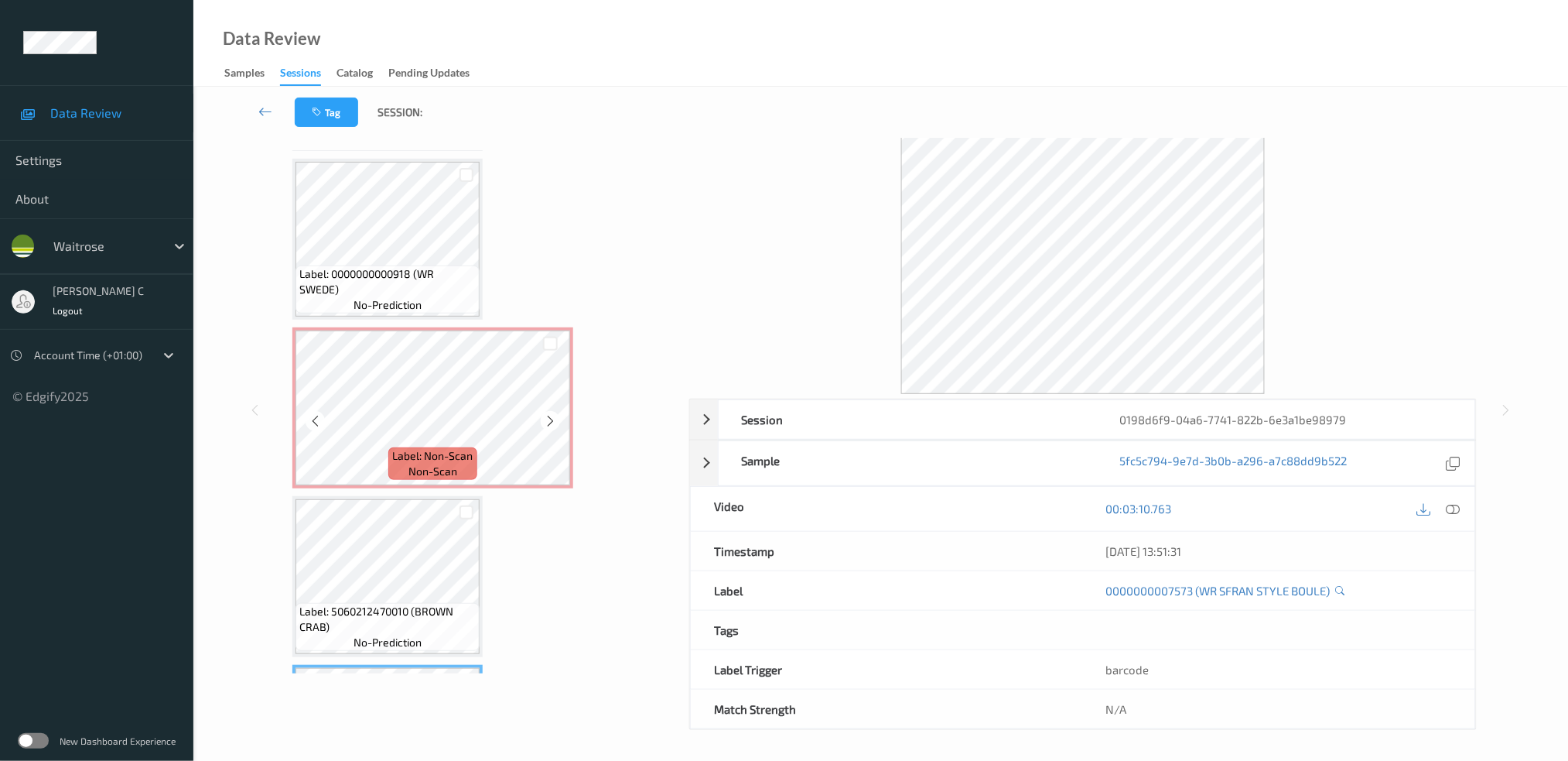
scroll to position [21, 0]
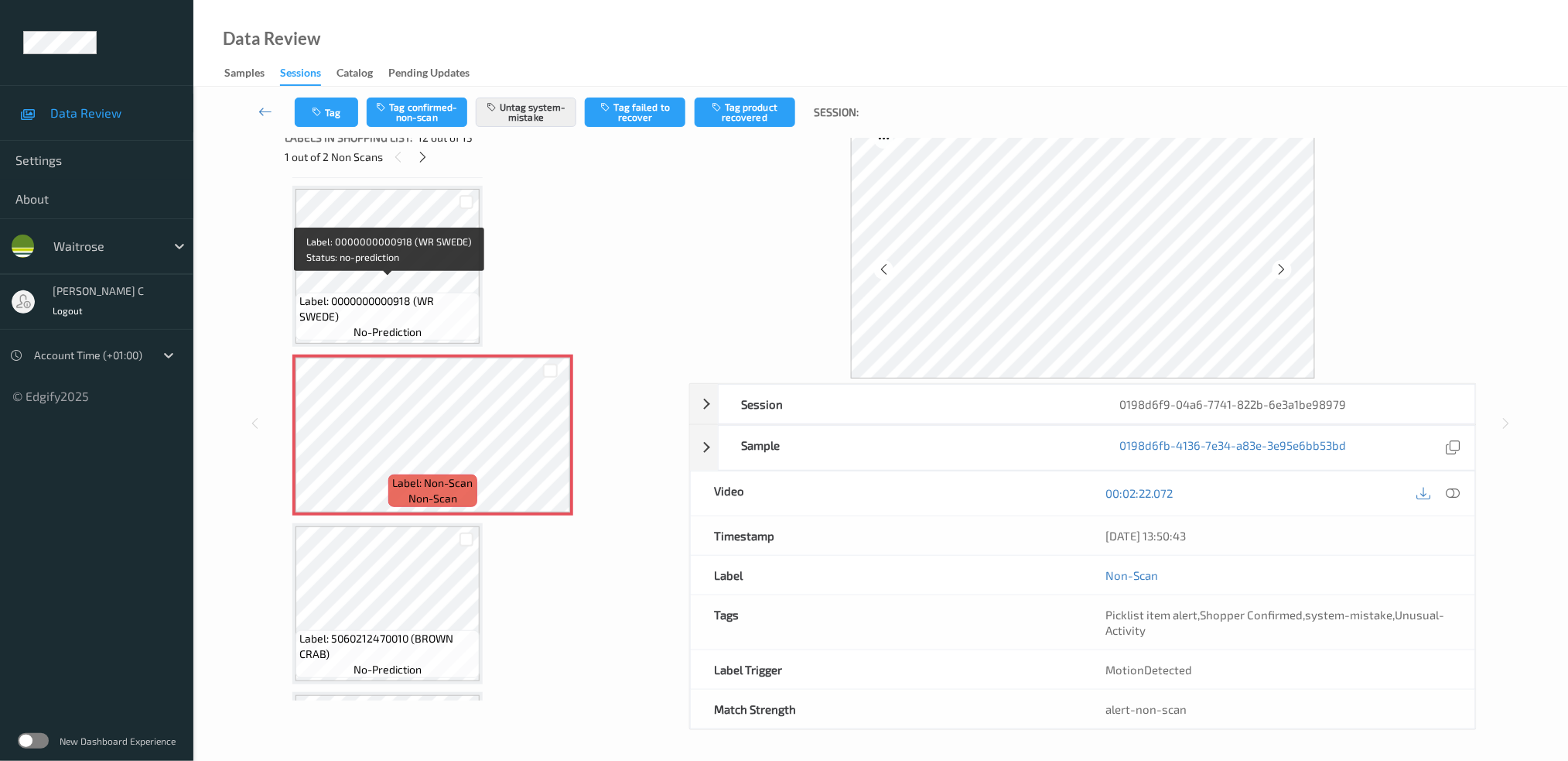
click at [386, 293] on span "Label: 0000000000918 (WR SWEDE)" at bounding box center [388, 308] width 177 height 31
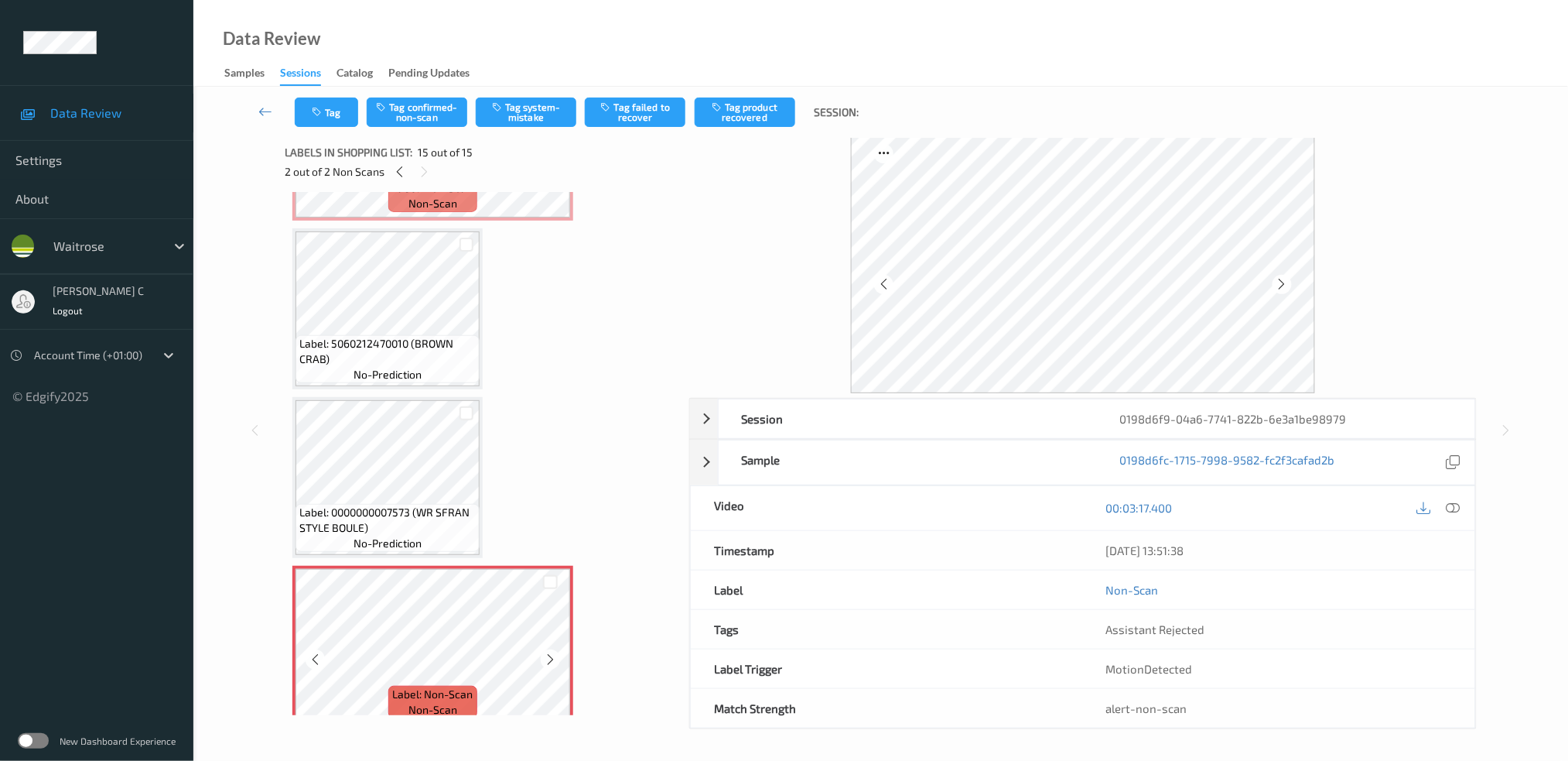
scroll to position [6, 0]
click at [549, 119] on button "Tag system-mistake" at bounding box center [526, 112] width 100 height 30
click at [319, 115] on icon "button" at bounding box center [319, 112] width 13 height 10
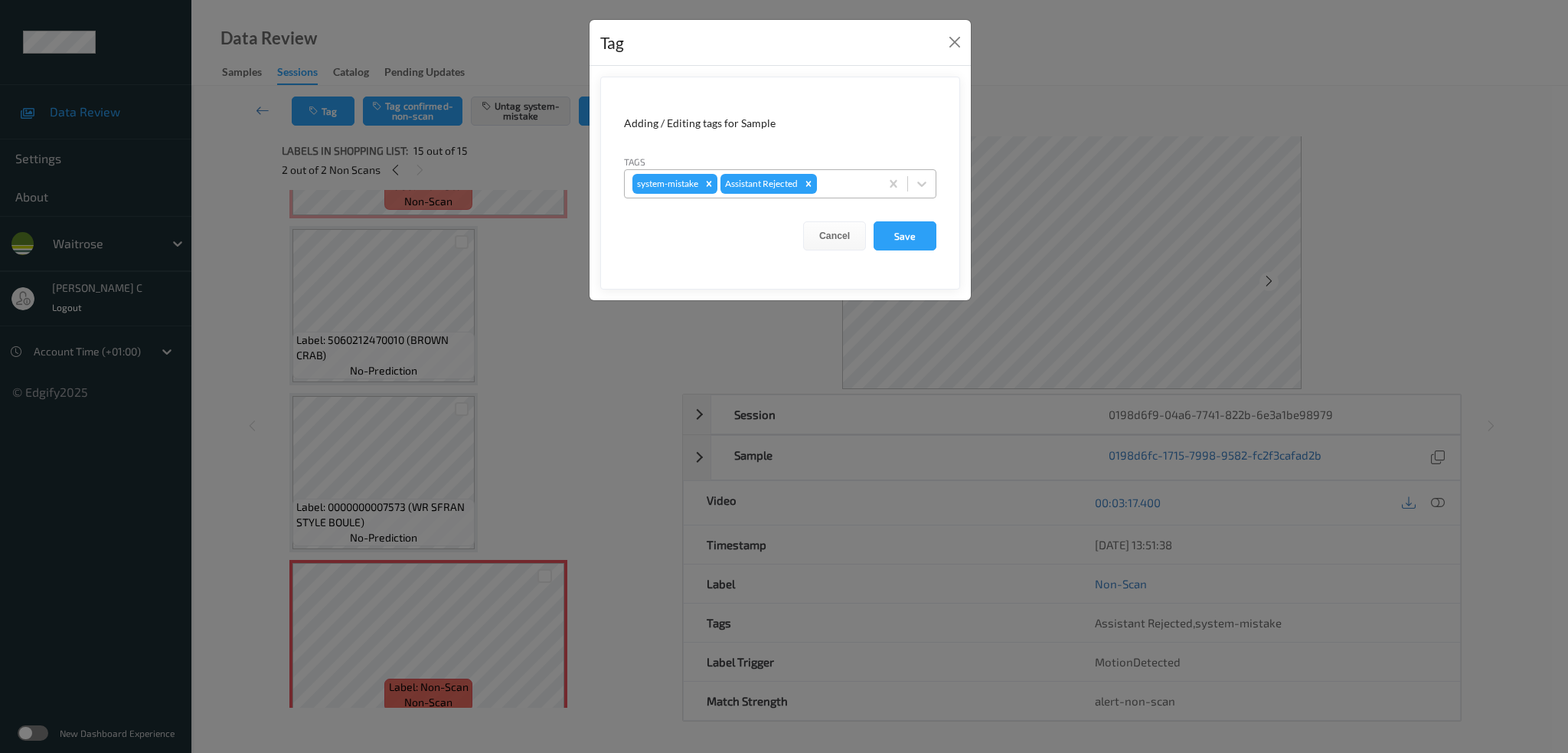
click at [833, 191] on div at bounding box center [846, 183] width 52 height 18
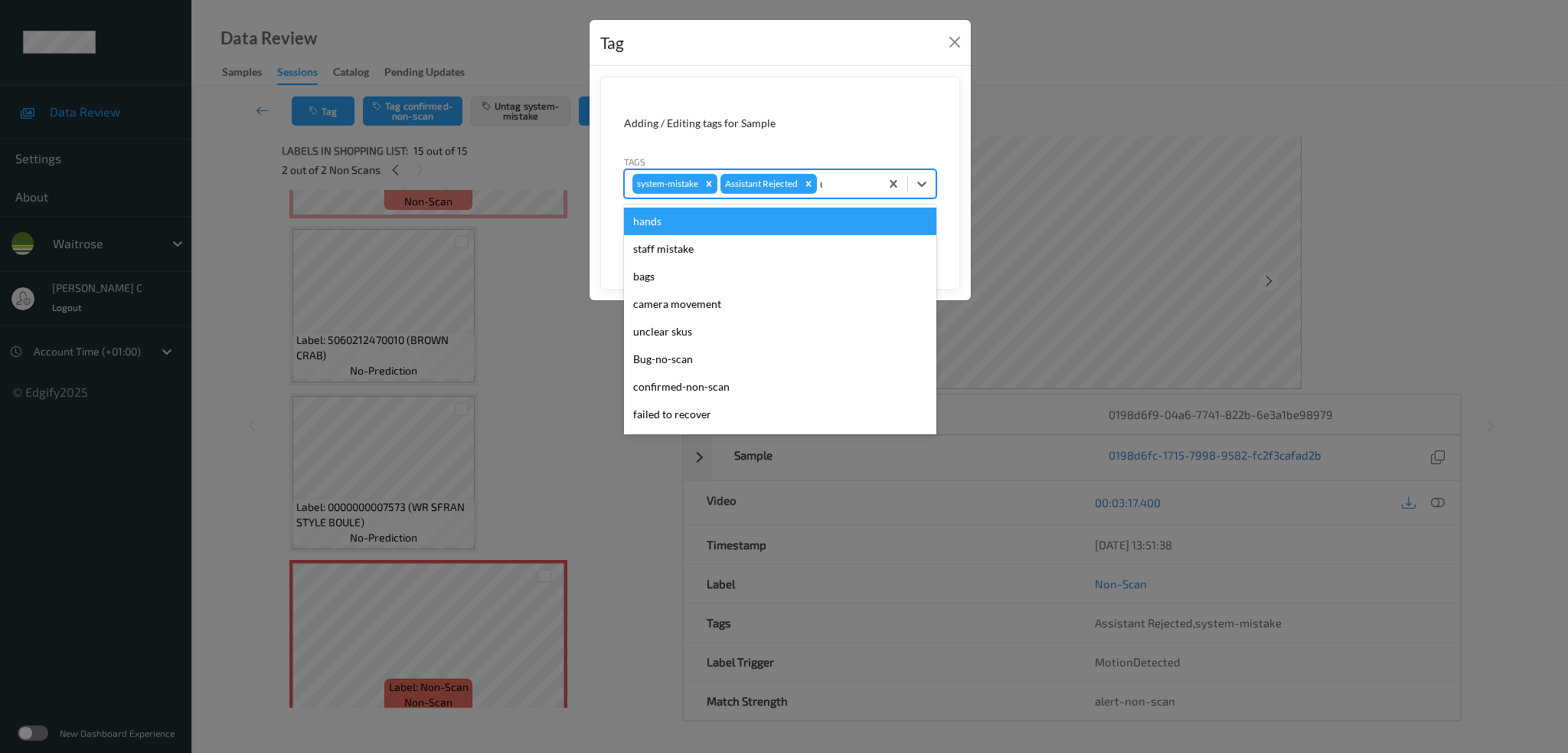
type input "un"
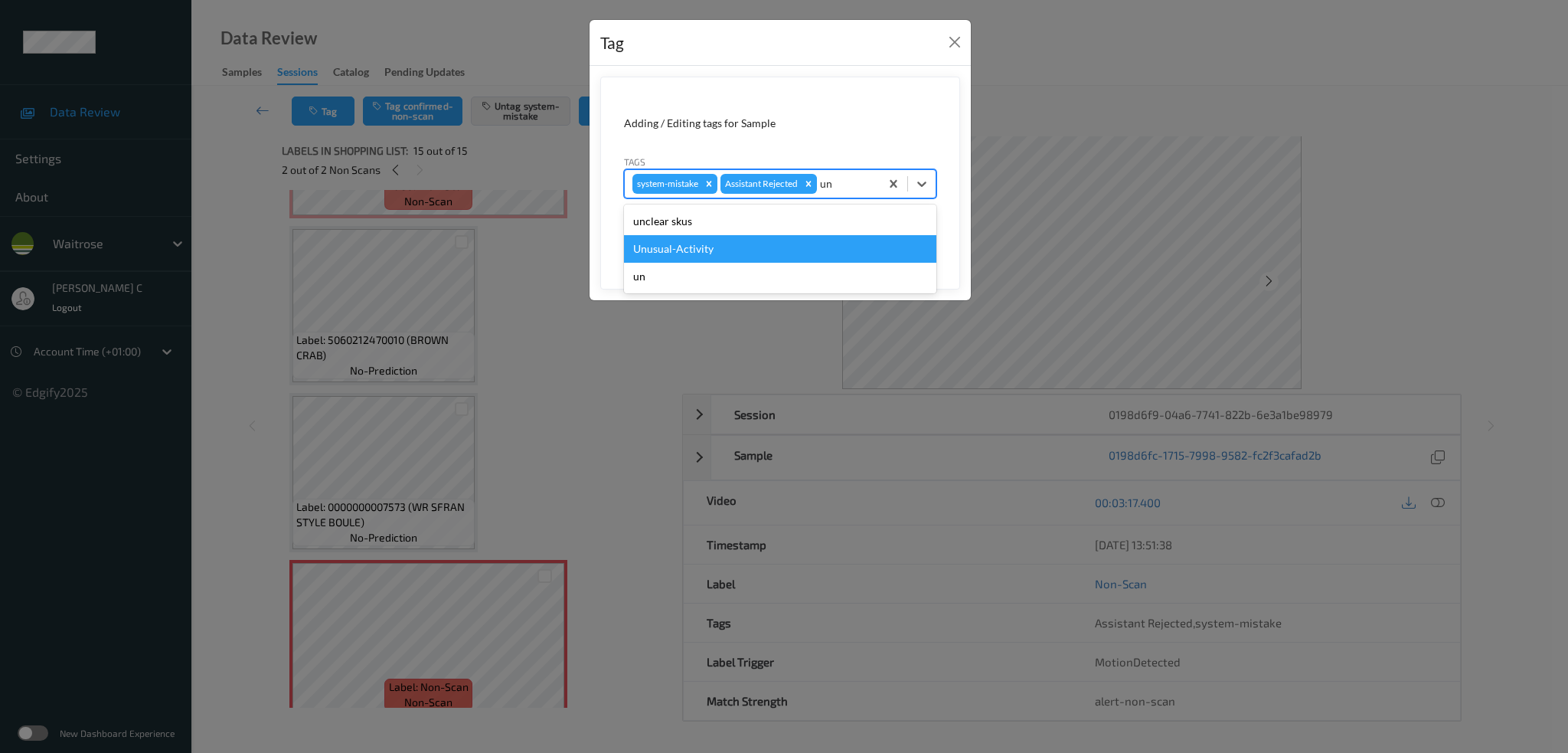
click at [780, 258] on div "Unusual-Activity" at bounding box center [780, 249] width 312 height 28
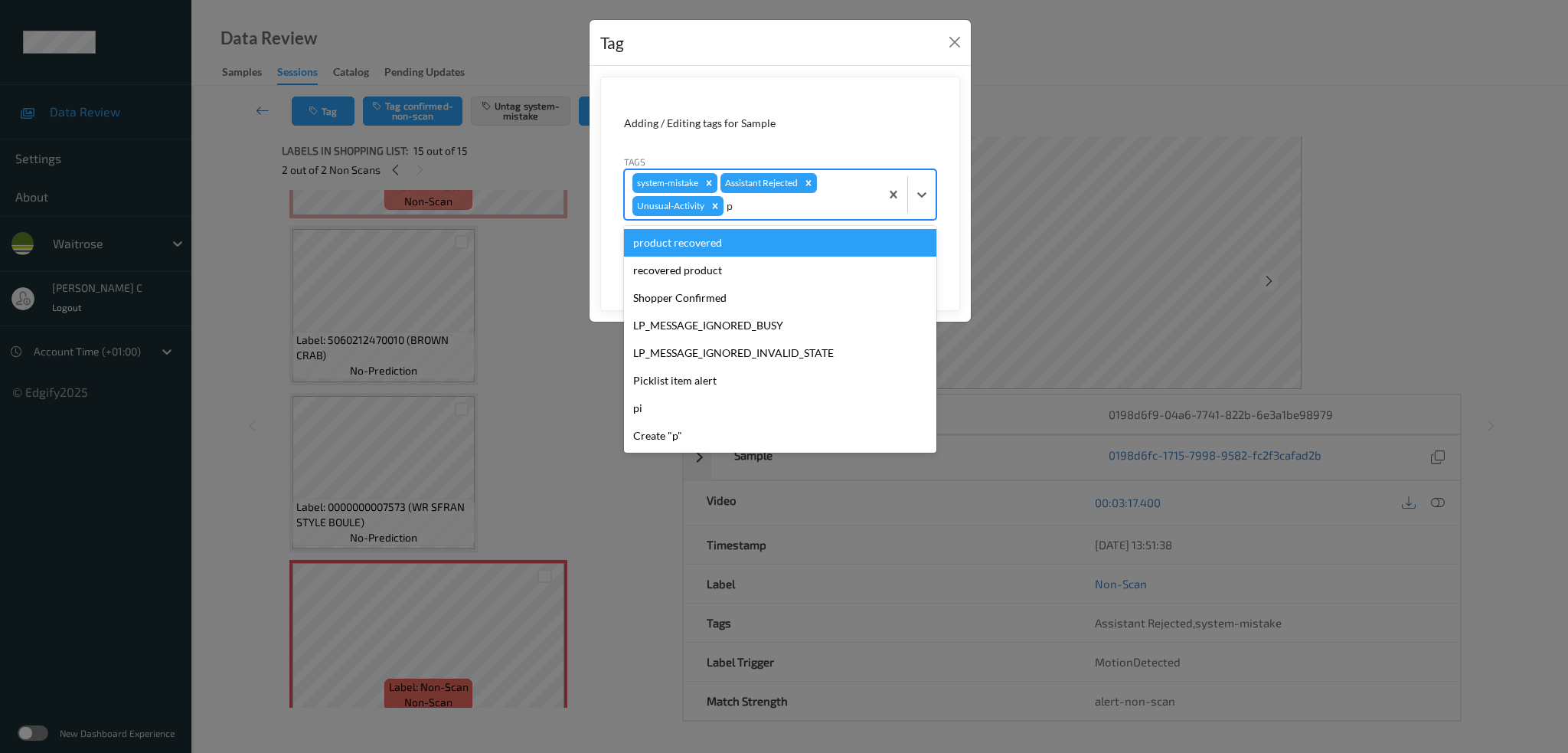
type input "pi"
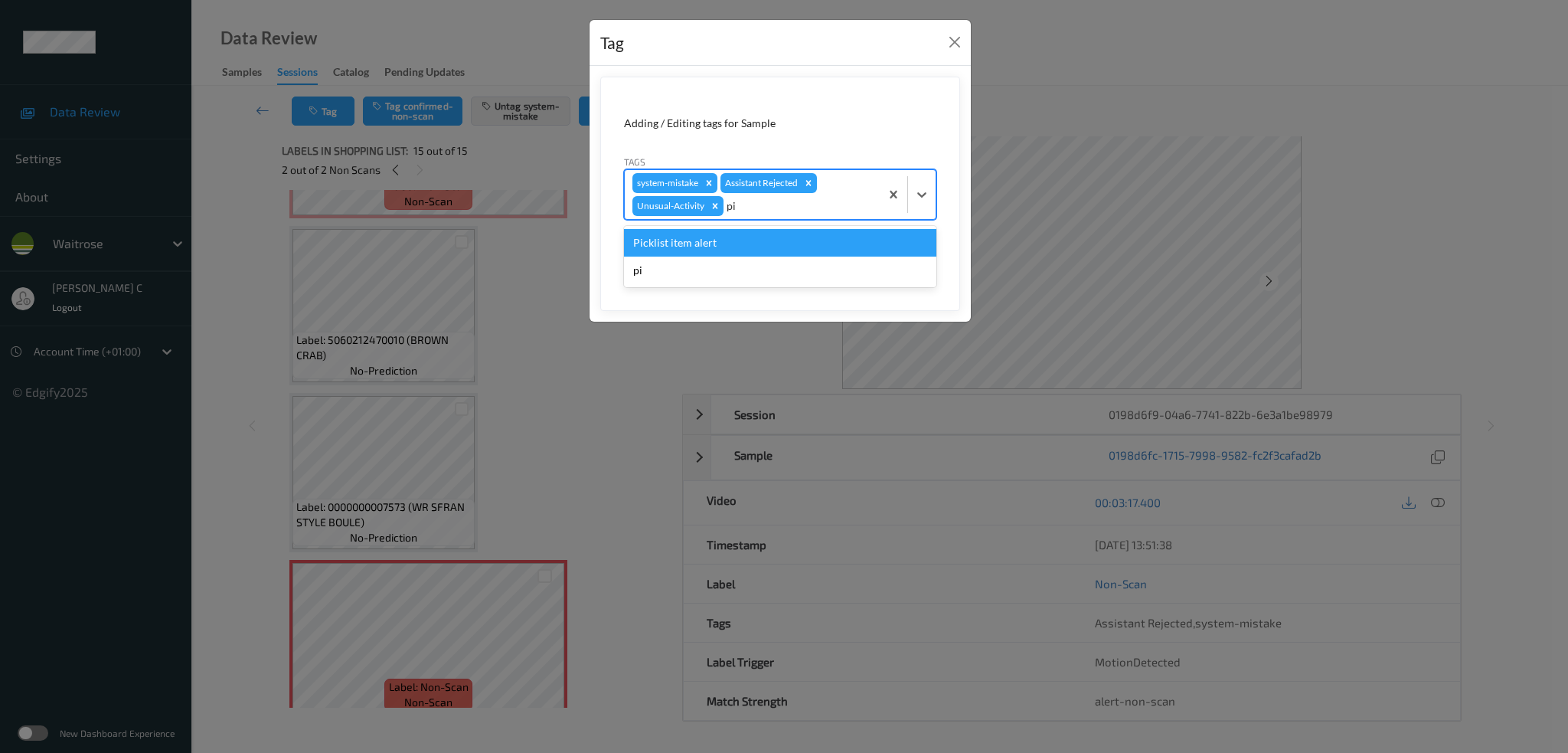
click at [772, 245] on div "Picklist item alert" at bounding box center [780, 242] width 312 height 28
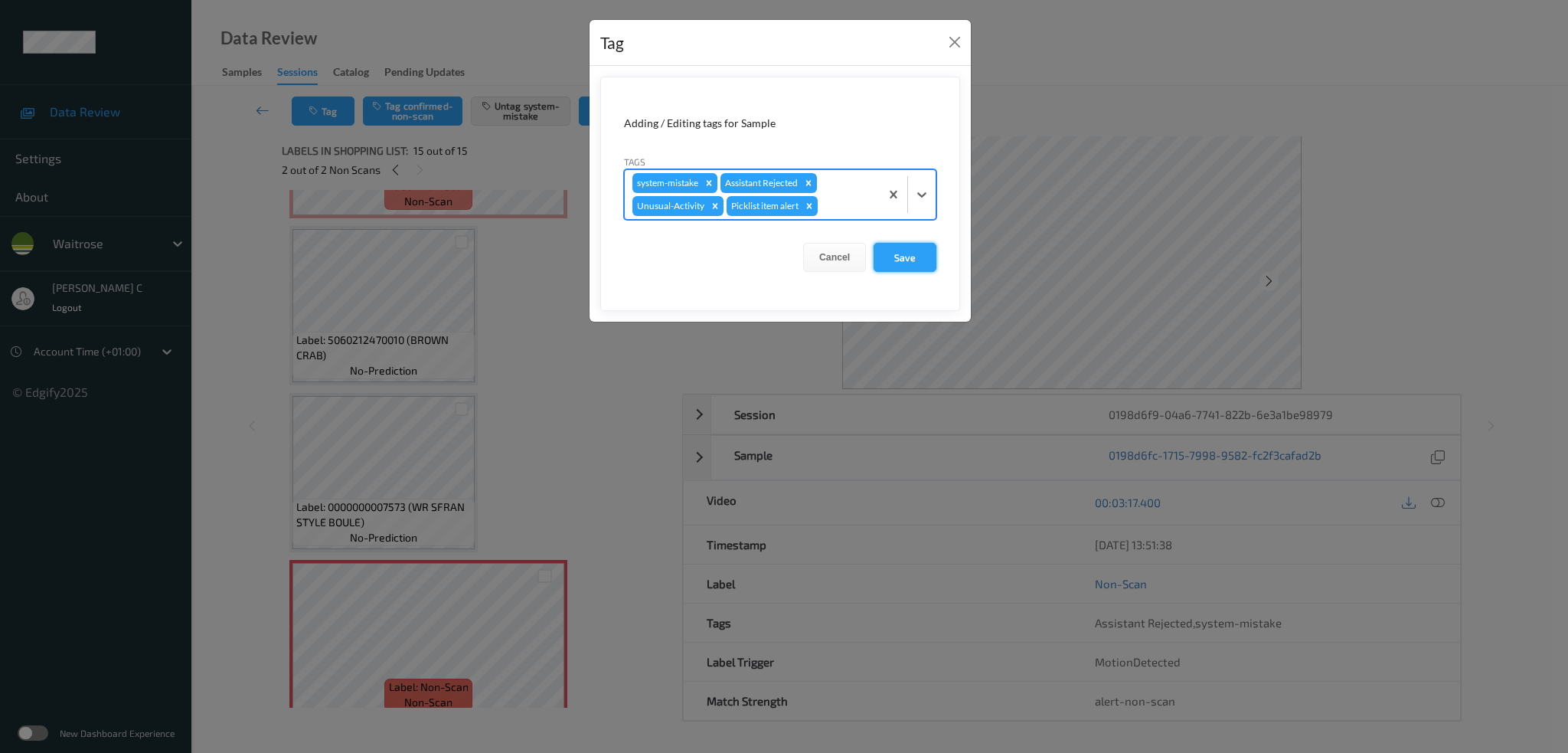
click at [910, 265] on button "Save" at bounding box center [904, 257] width 63 height 29
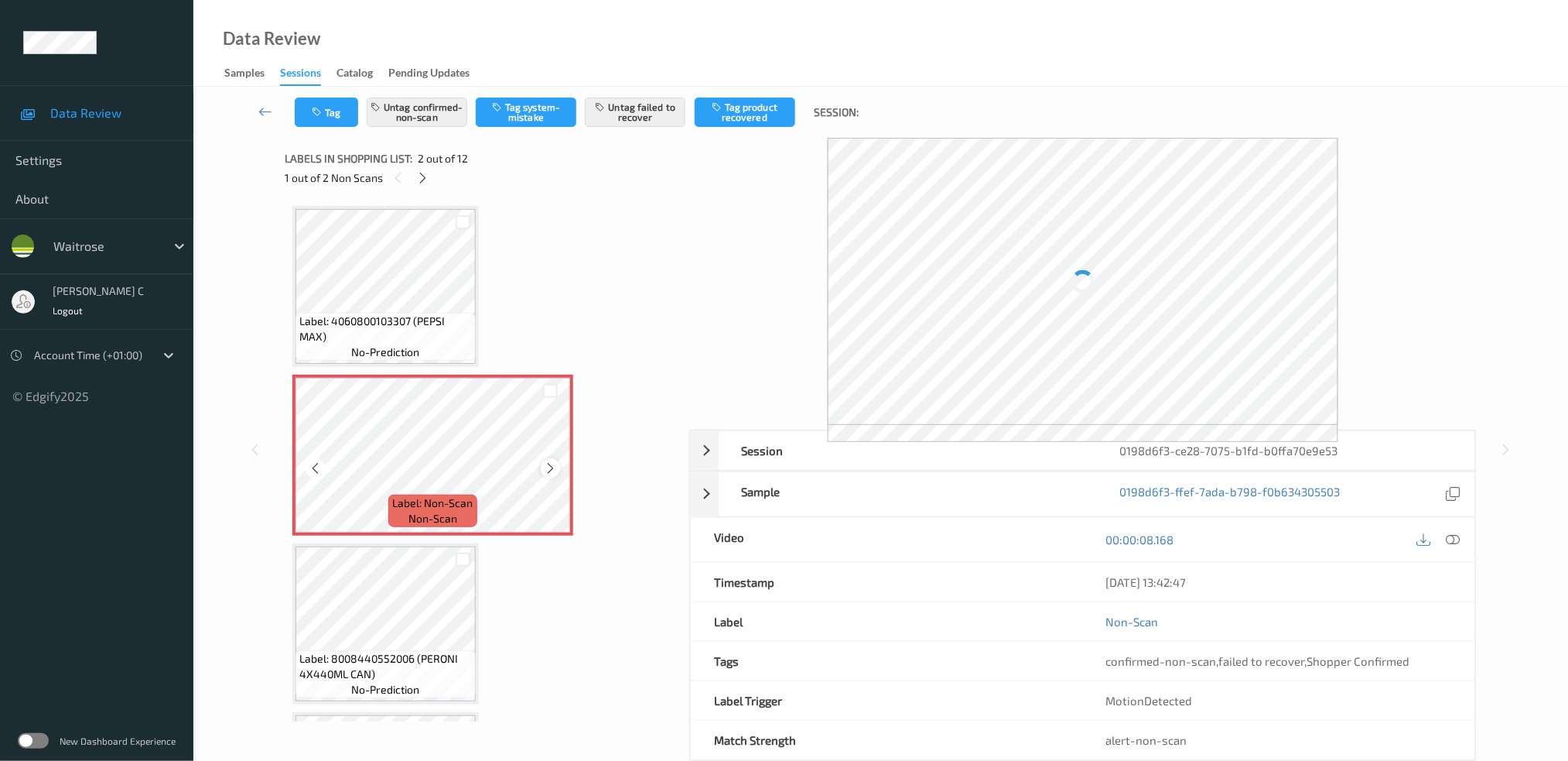
click at [544, 462] on icon at bounding box center [550, 468] width 13 height 14
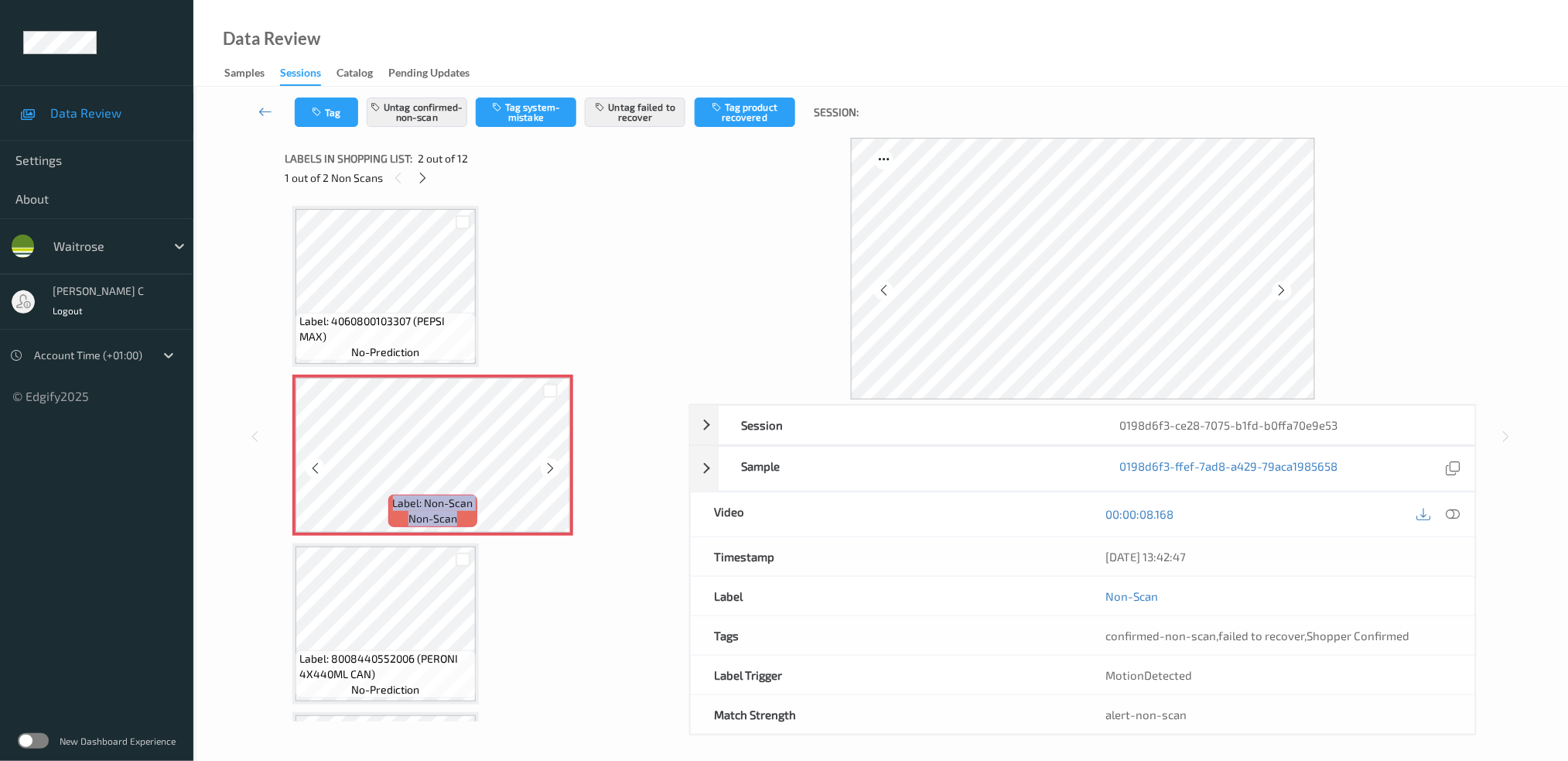
click at [545, 463] on icon at bounding box center [550, 468] width 13 height 14
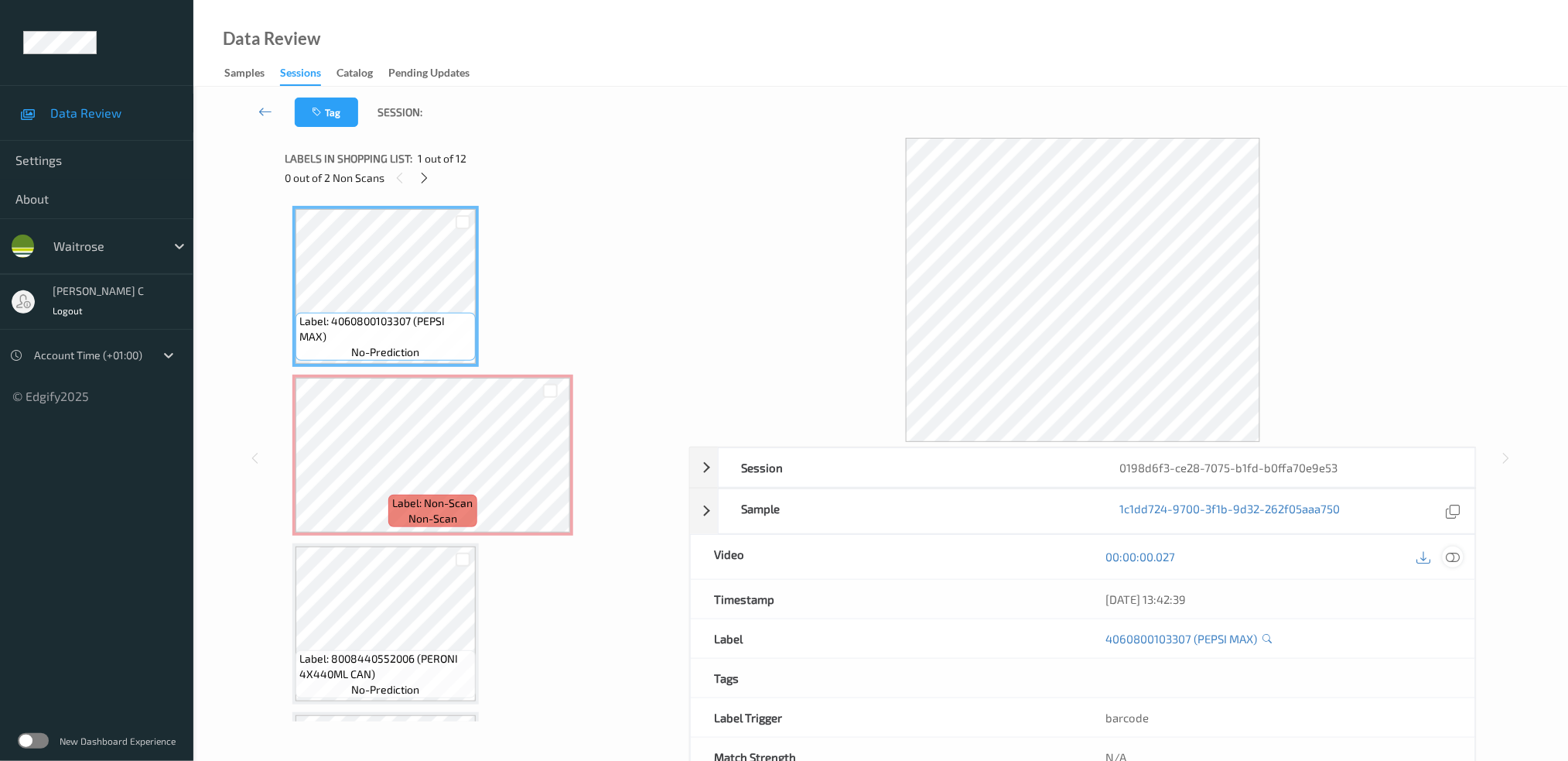
click at [1460, 555] on icon at bounding box center [1452, 556] width 14 height 14
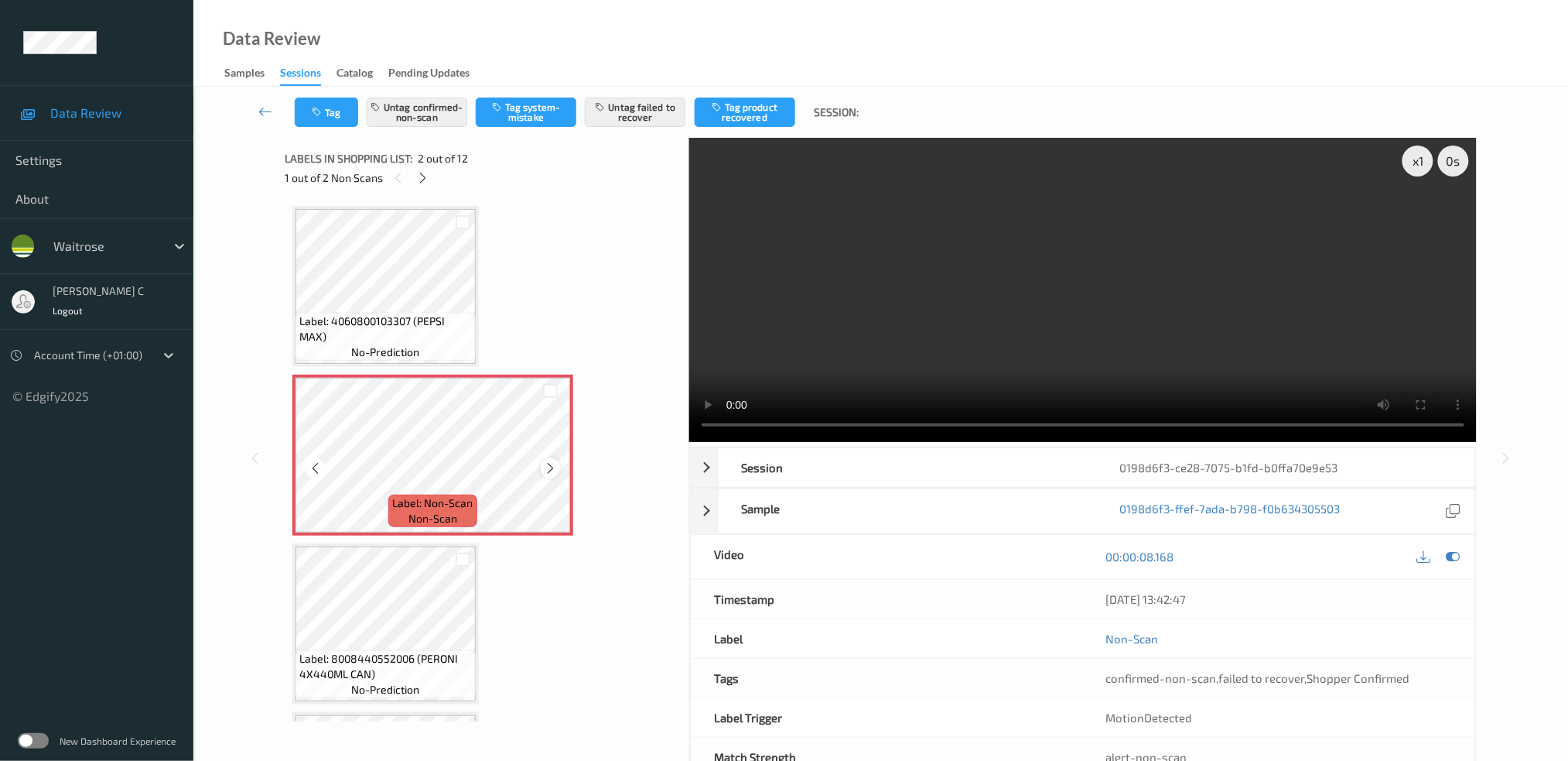
click at [547, 464] on icon at bounding box center [550, 468] width 13 height 14
click at [421, 347] on div "Label: 4060800103307 (PEPSI MAX) no-prediction" at bounding box center [385, 337] width 181 height 48
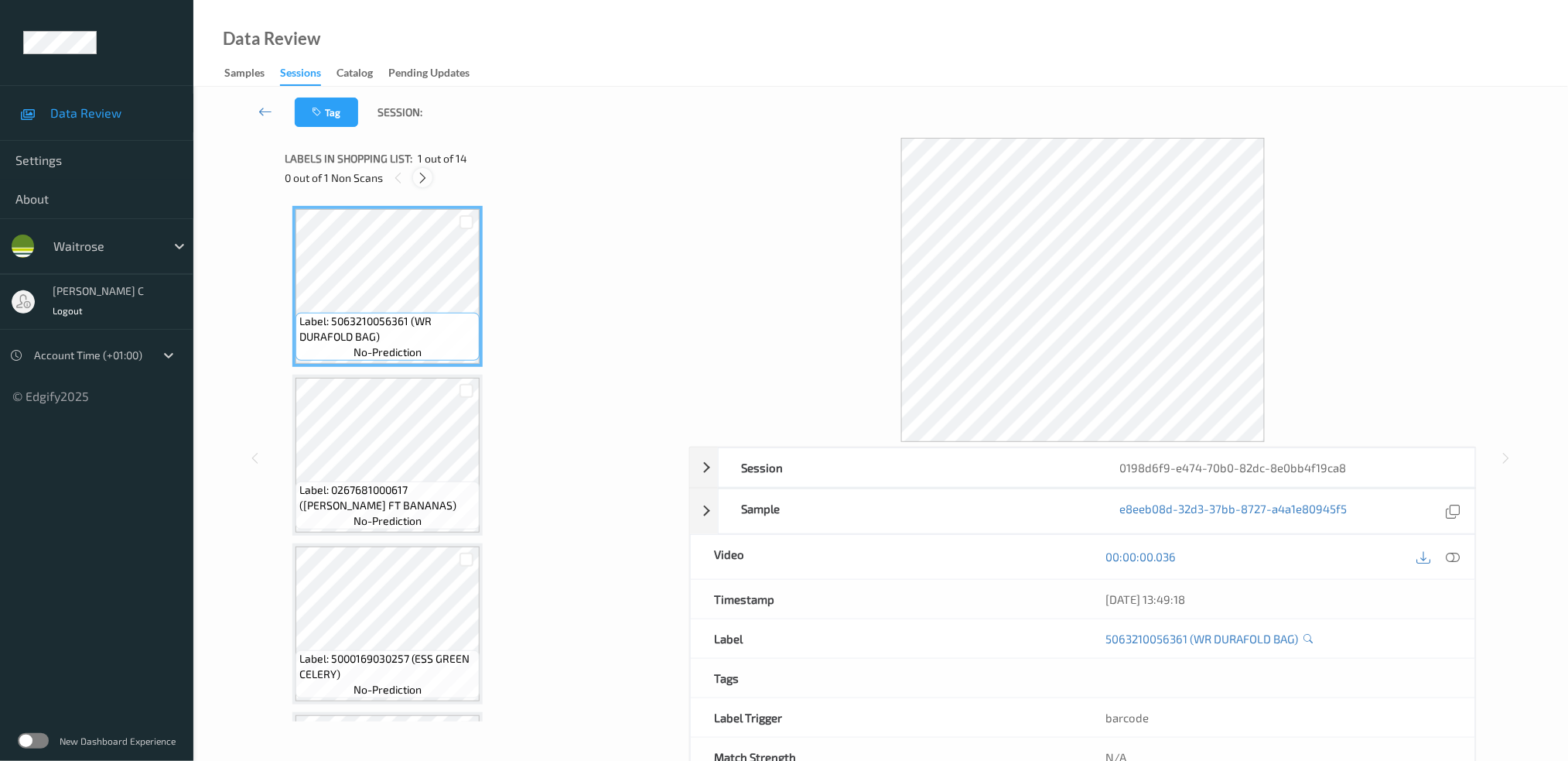
click at [424, 172] on icon at bounding box center [423, 177] width 13 height 14
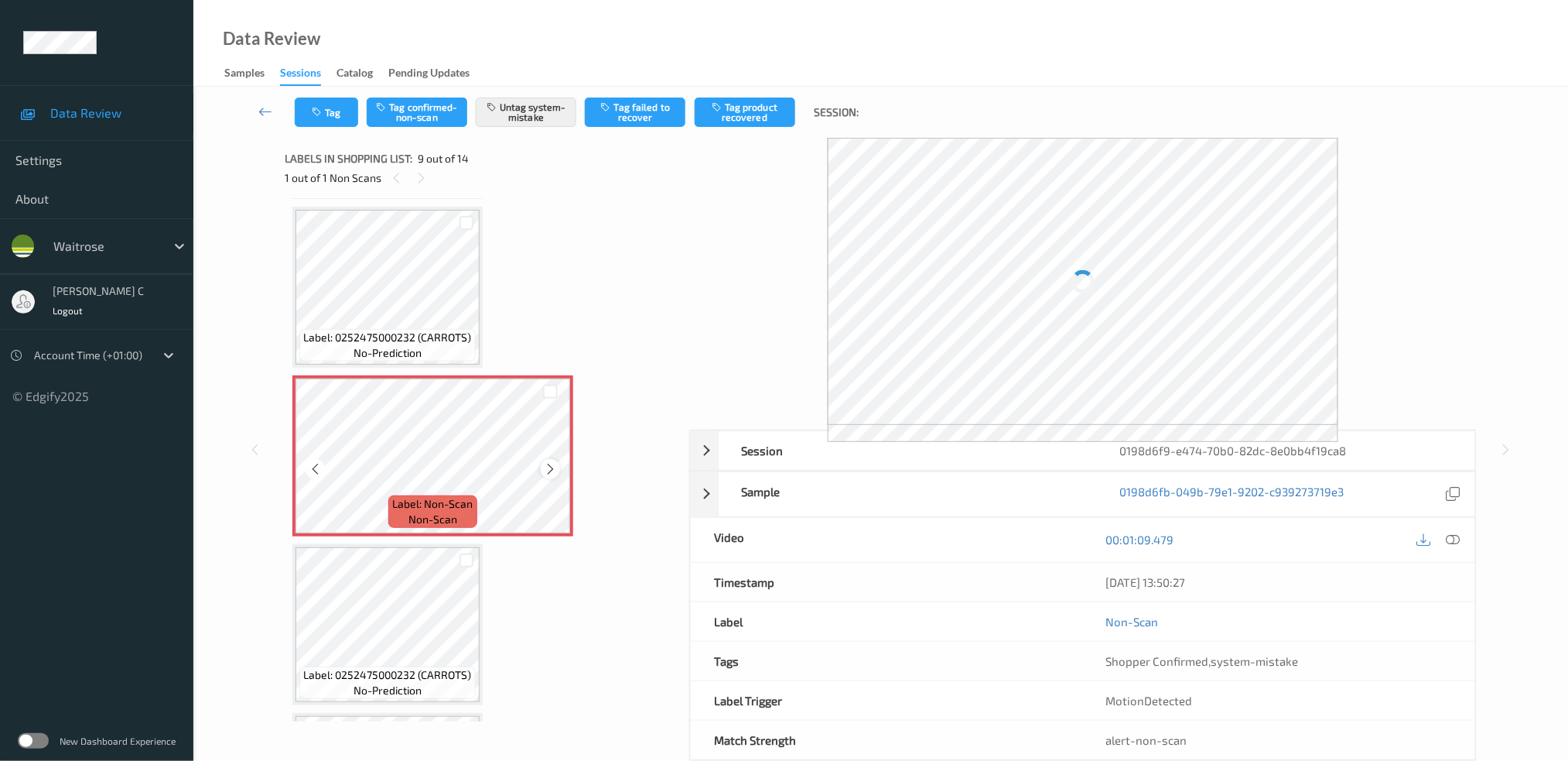
click at [550, 462] on icon at bounding box center [550, 469] width 13 height 14
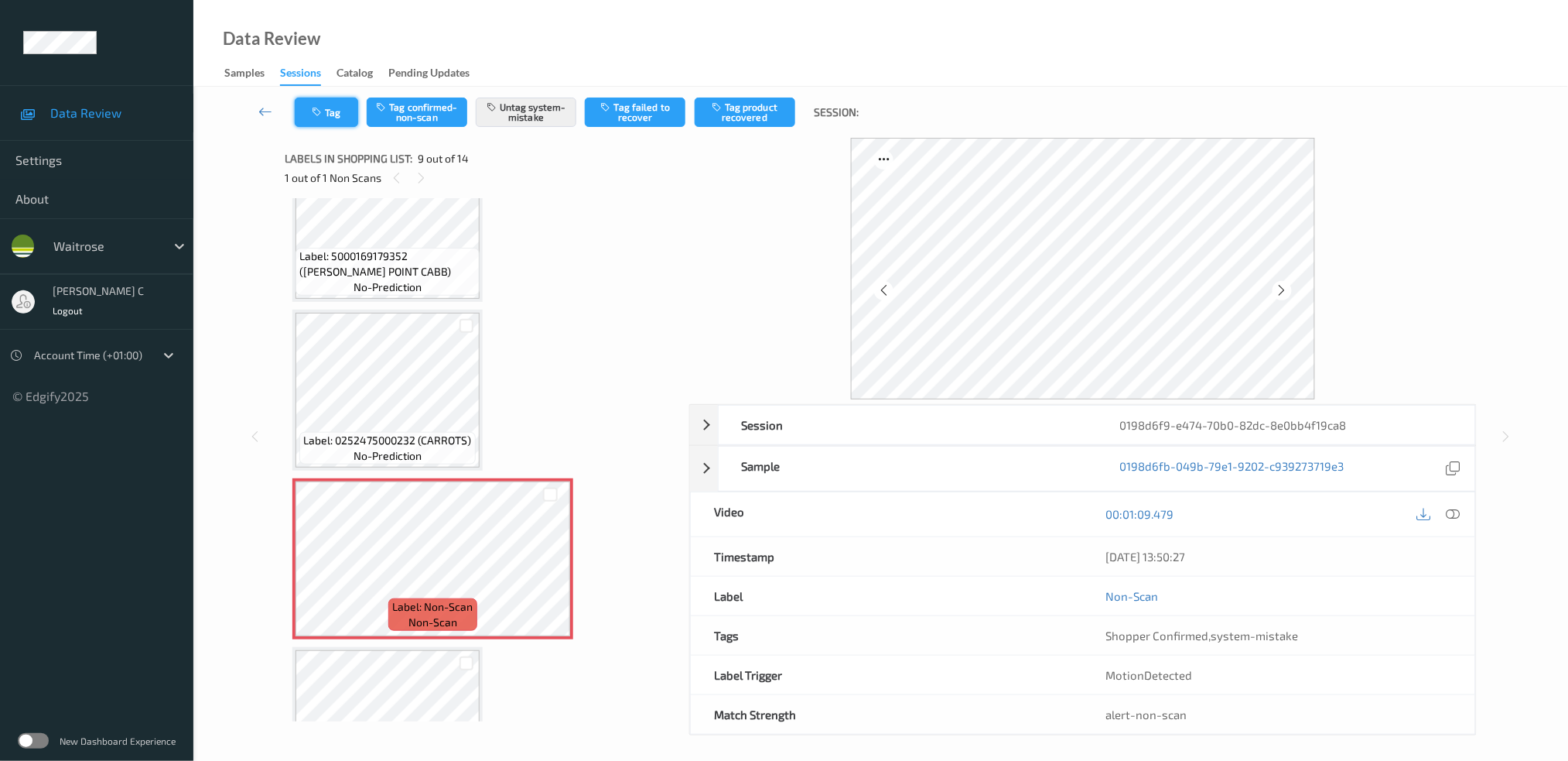
click at [329, 115] on button "Tag" at bounding box center [326, 112] width 63 height 30
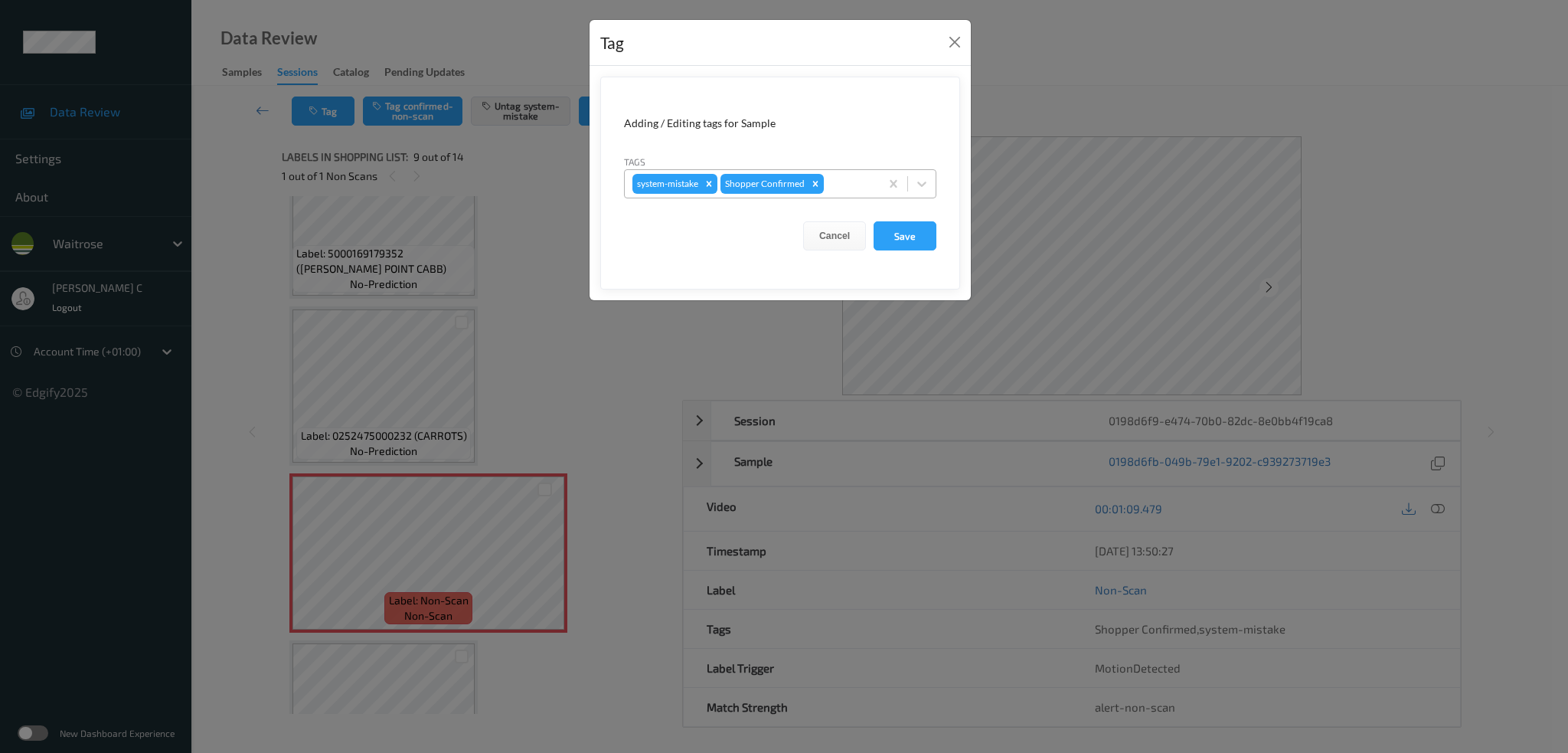
click at [861, 184] on div at bounding box center [849, 183] width 45 height 18
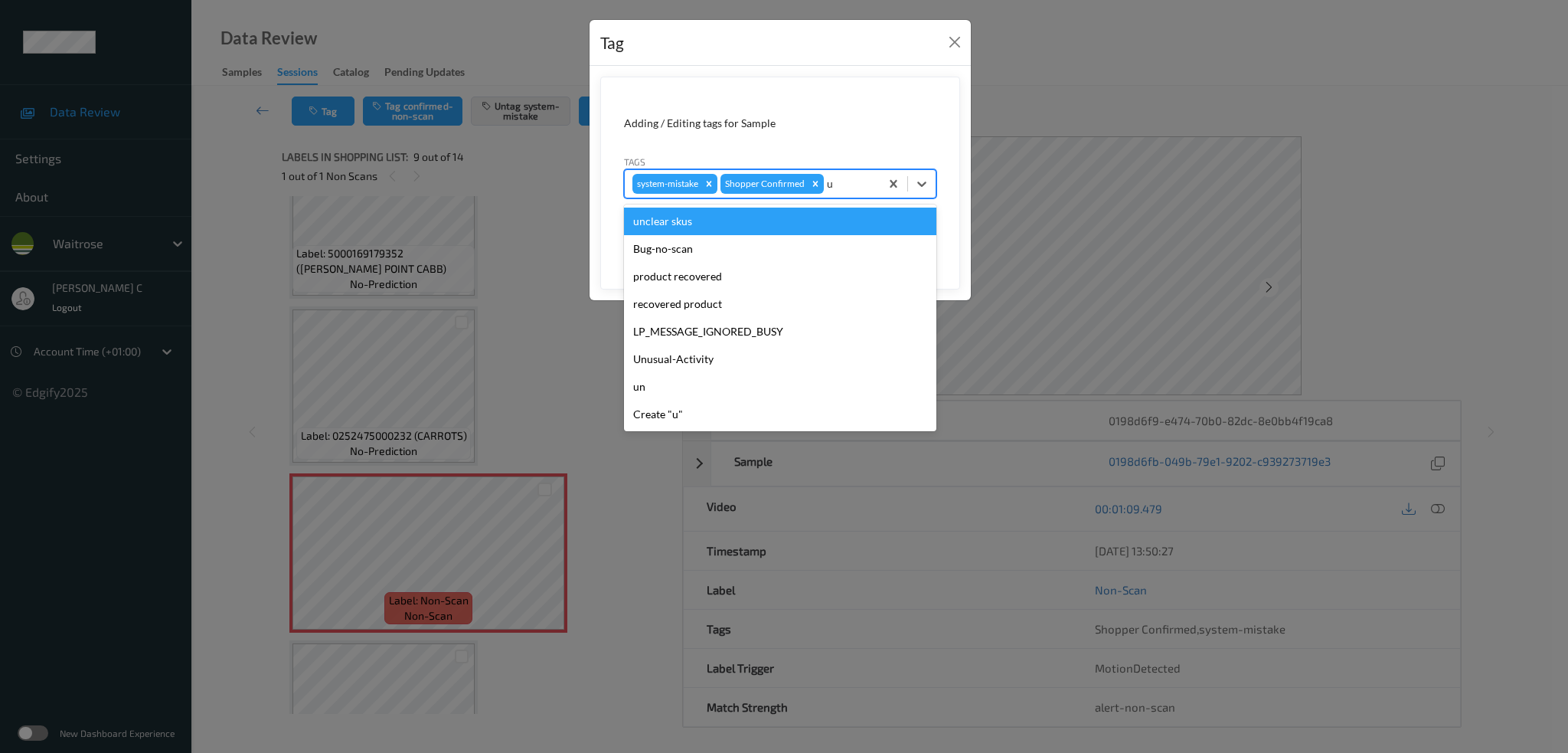
type input "un"
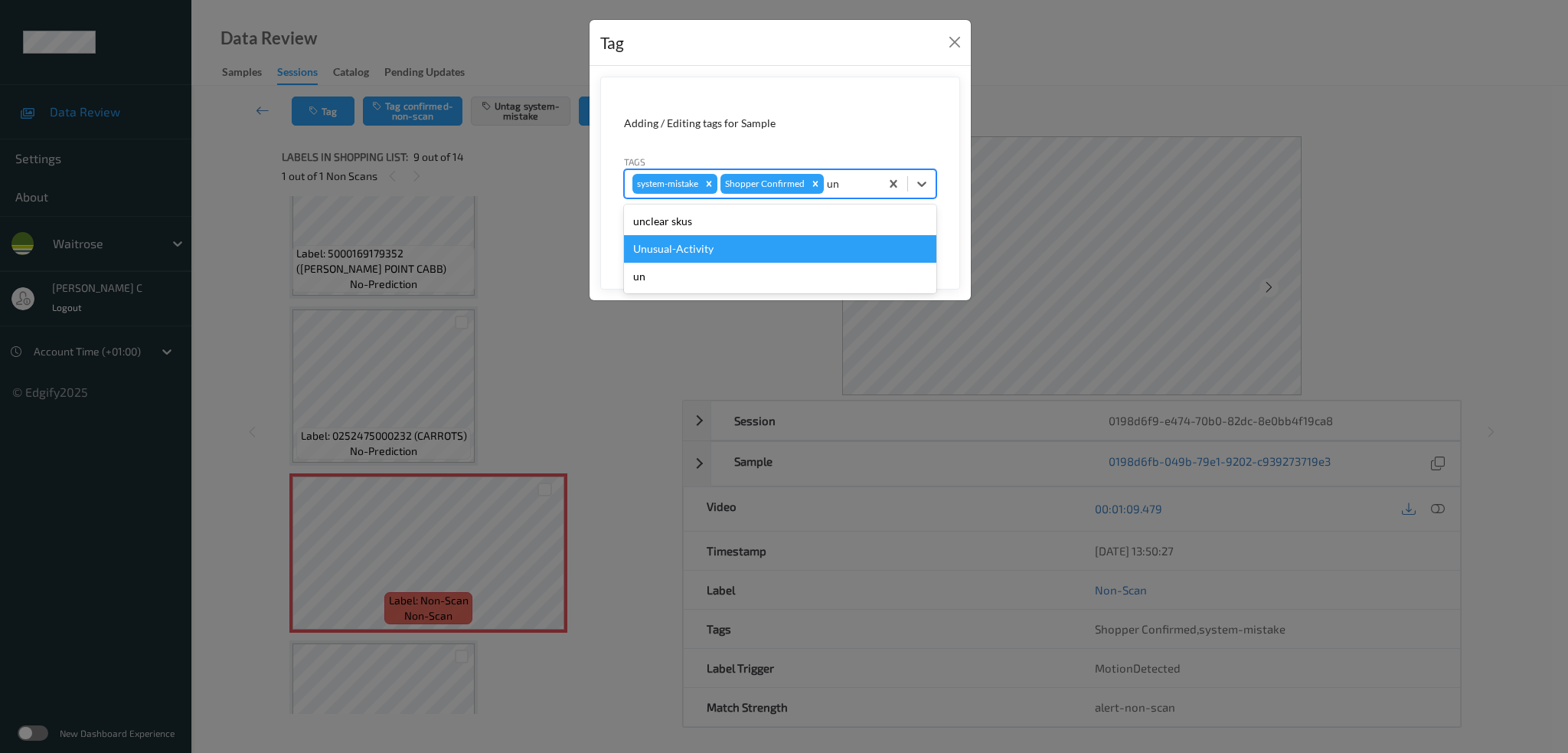
click at [753, 245] on div "Unusual-Activity" at bounding box center [780, 249] width 312 height 28
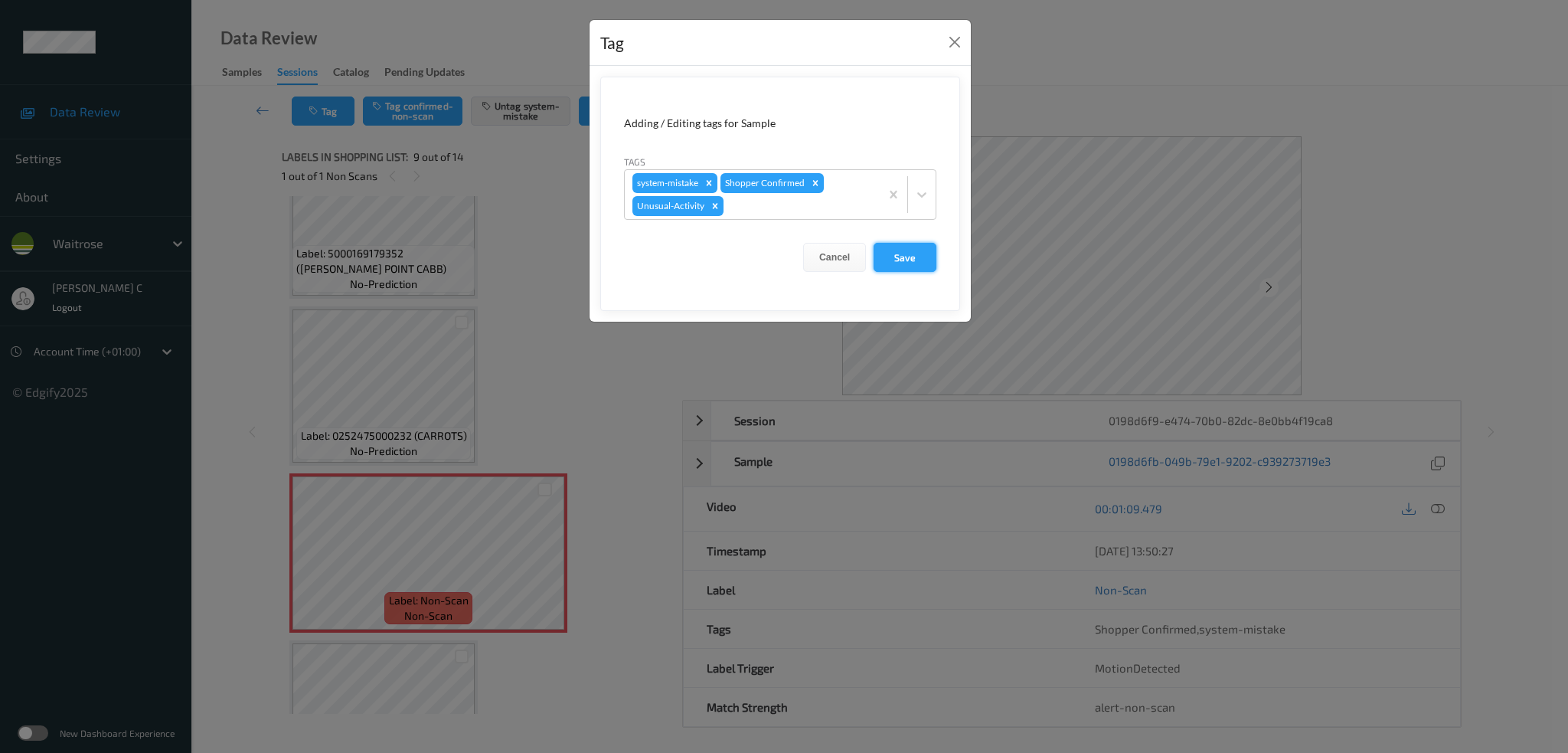
click at [920, 261] on button "Save" at bounding box center [904, 257] width 63 height 29
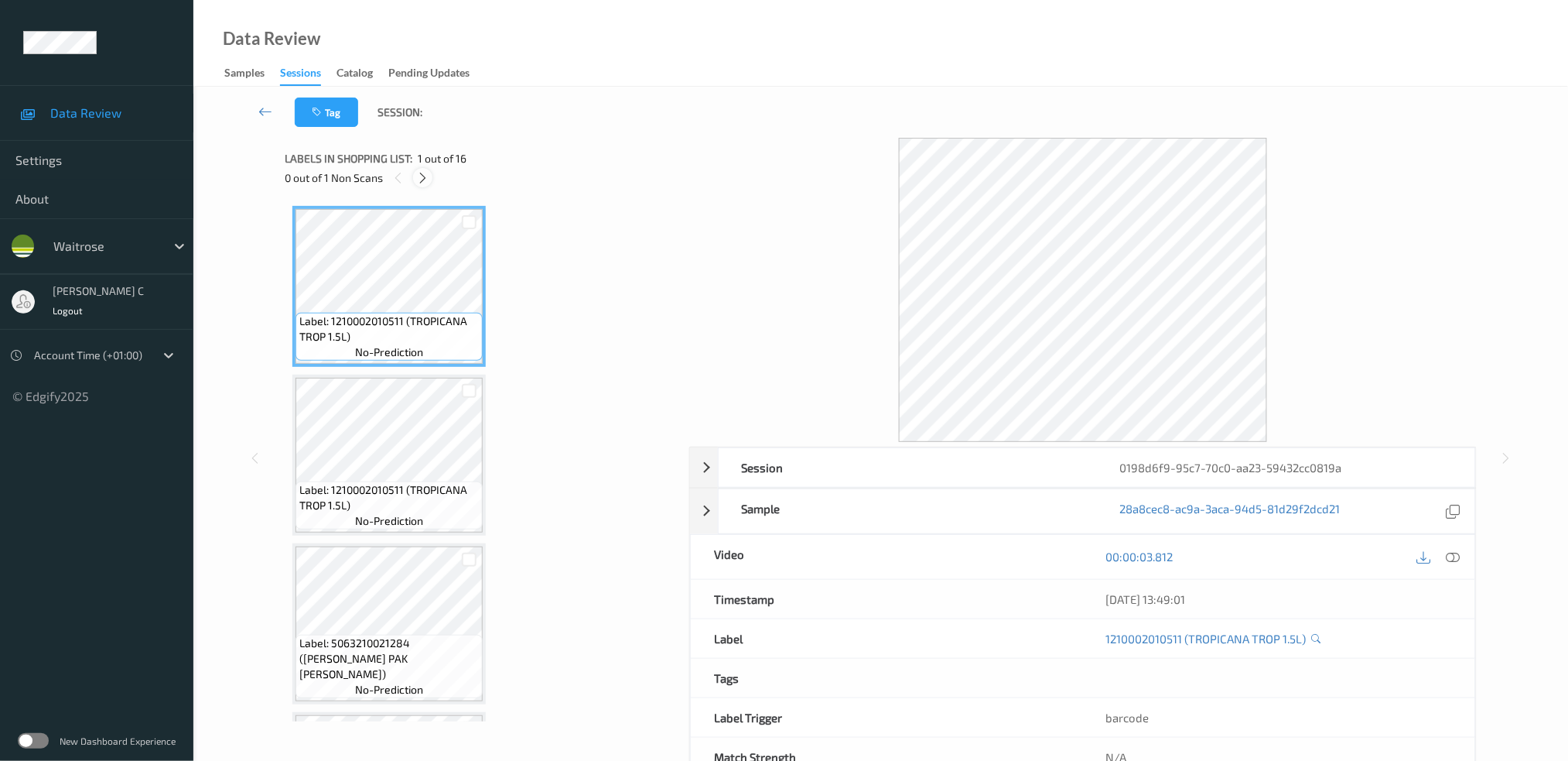
click at [421, 176] on icon at bounding box center [423, 177] width 13 height 14
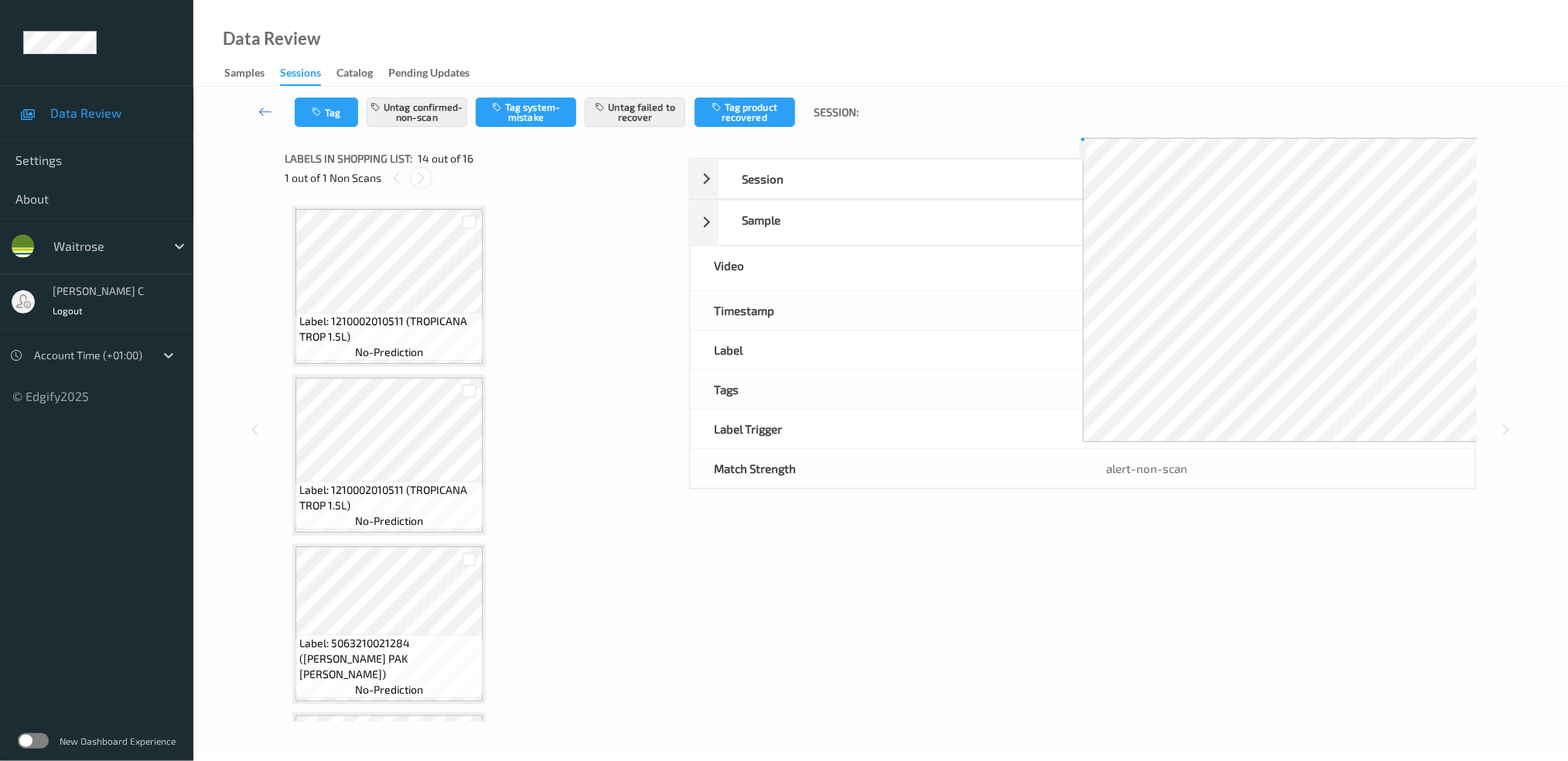
scroll to position [2016, 0]
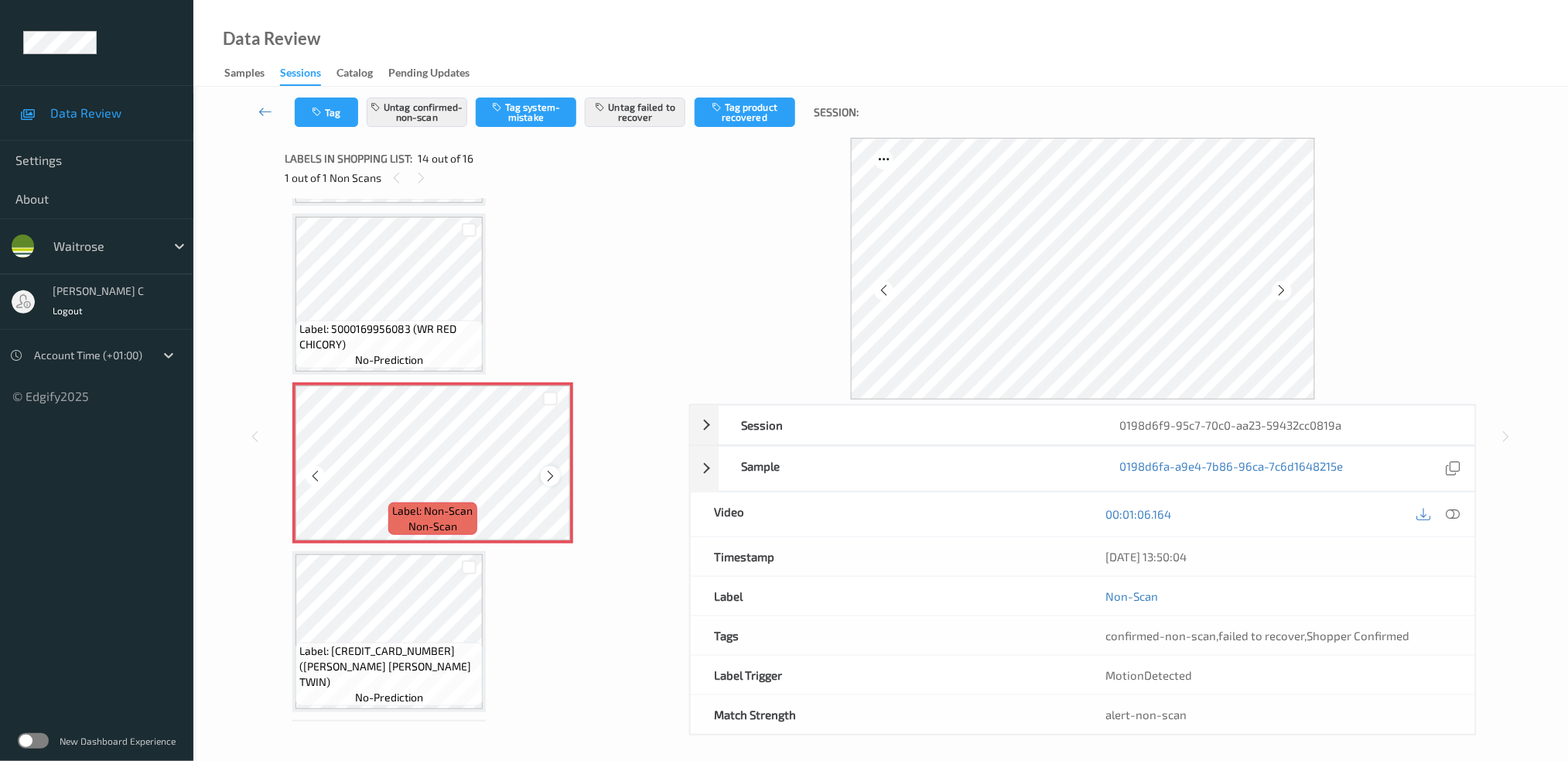
click at [550, 469] on icon at bounding box center [550, 475] width 13 height 14
click at [550, 469] on icon at bounding box center [550, 475] width 13 height 14
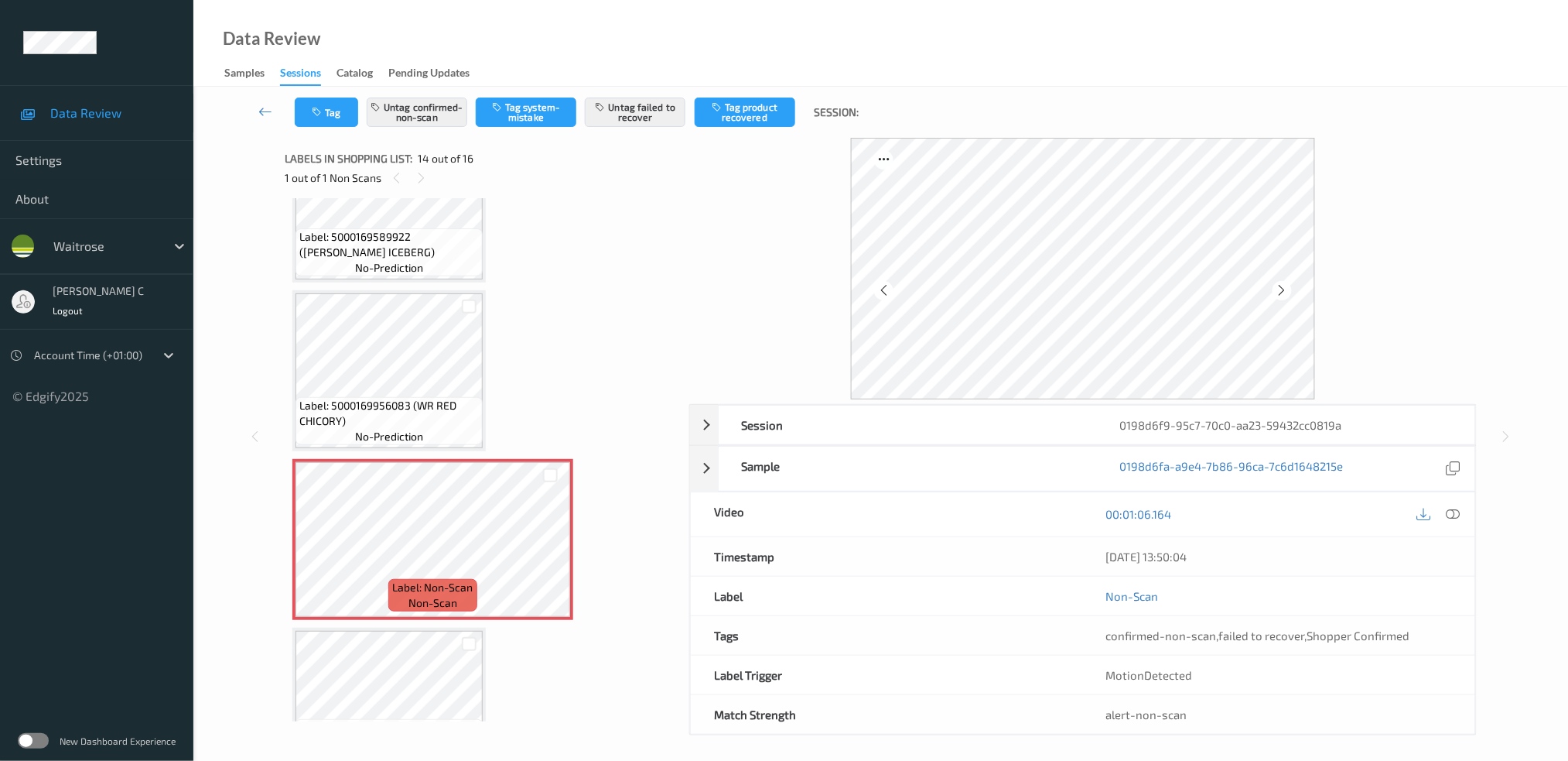
scroll to position [1914, 0]
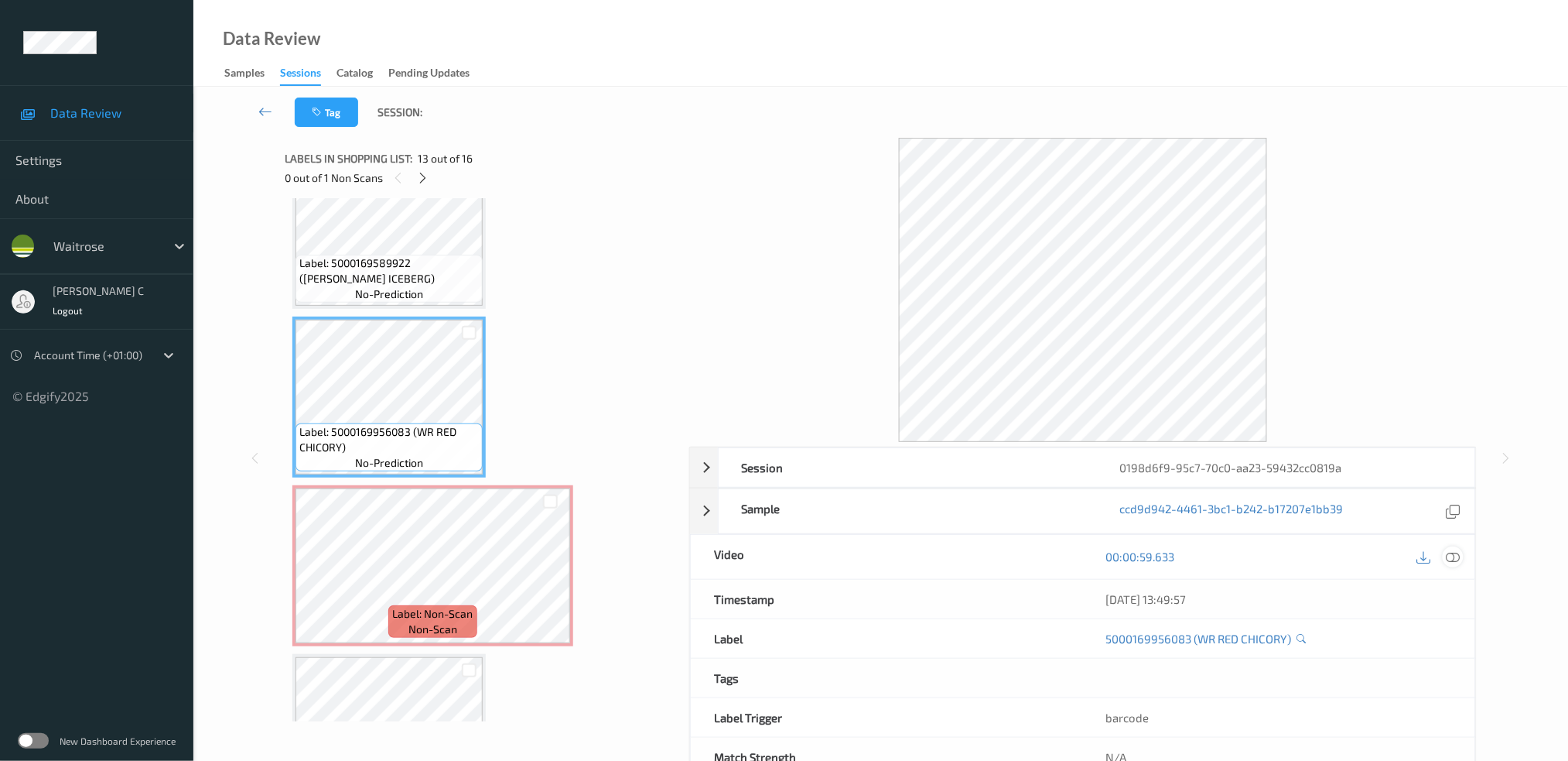
click at [1453, 563] on icon at bounding box center [1452, 556] width 14 height 14
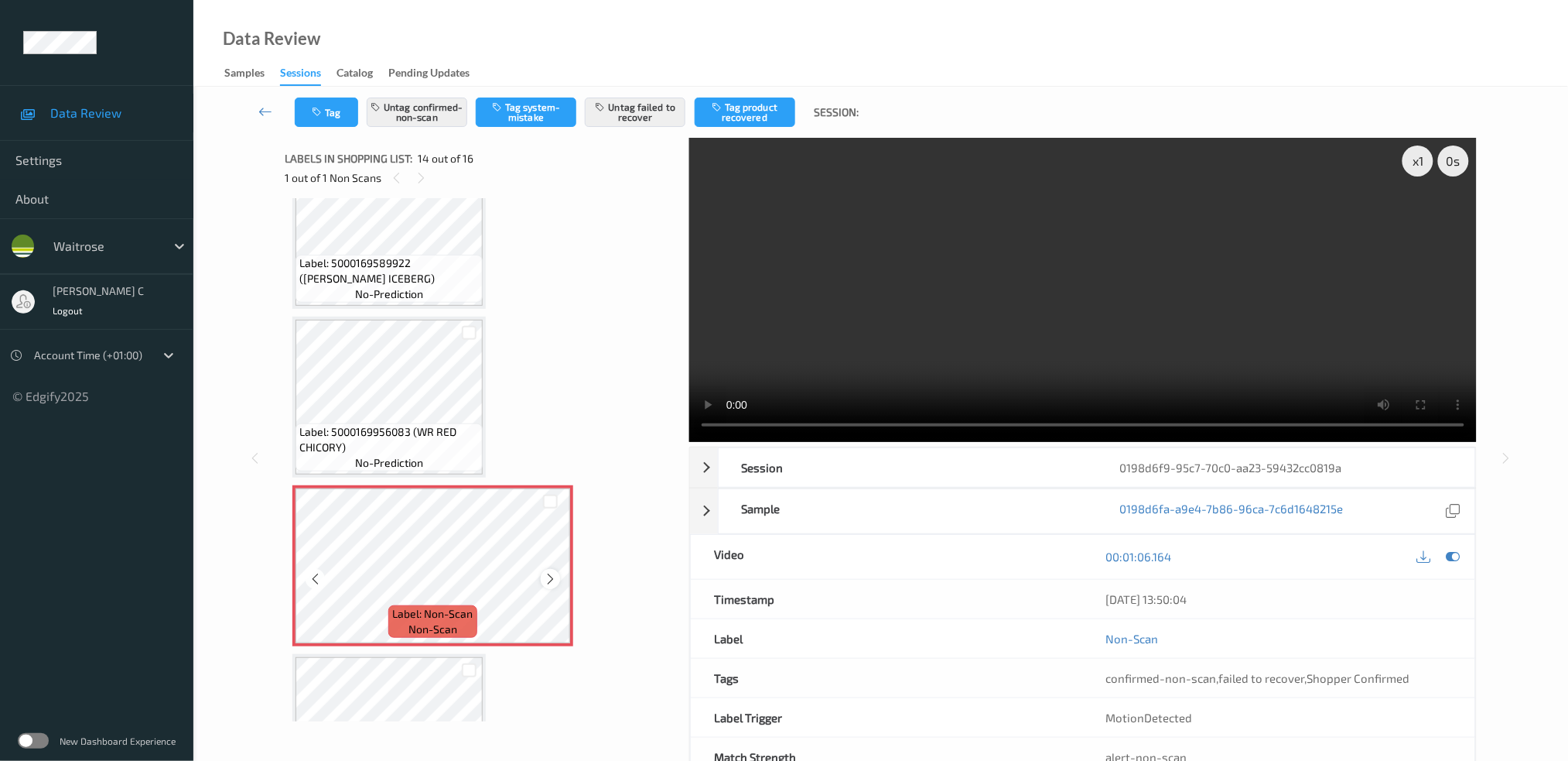
click at [549, 572] on icon at bounding box center [550, 578] width 13 height 14
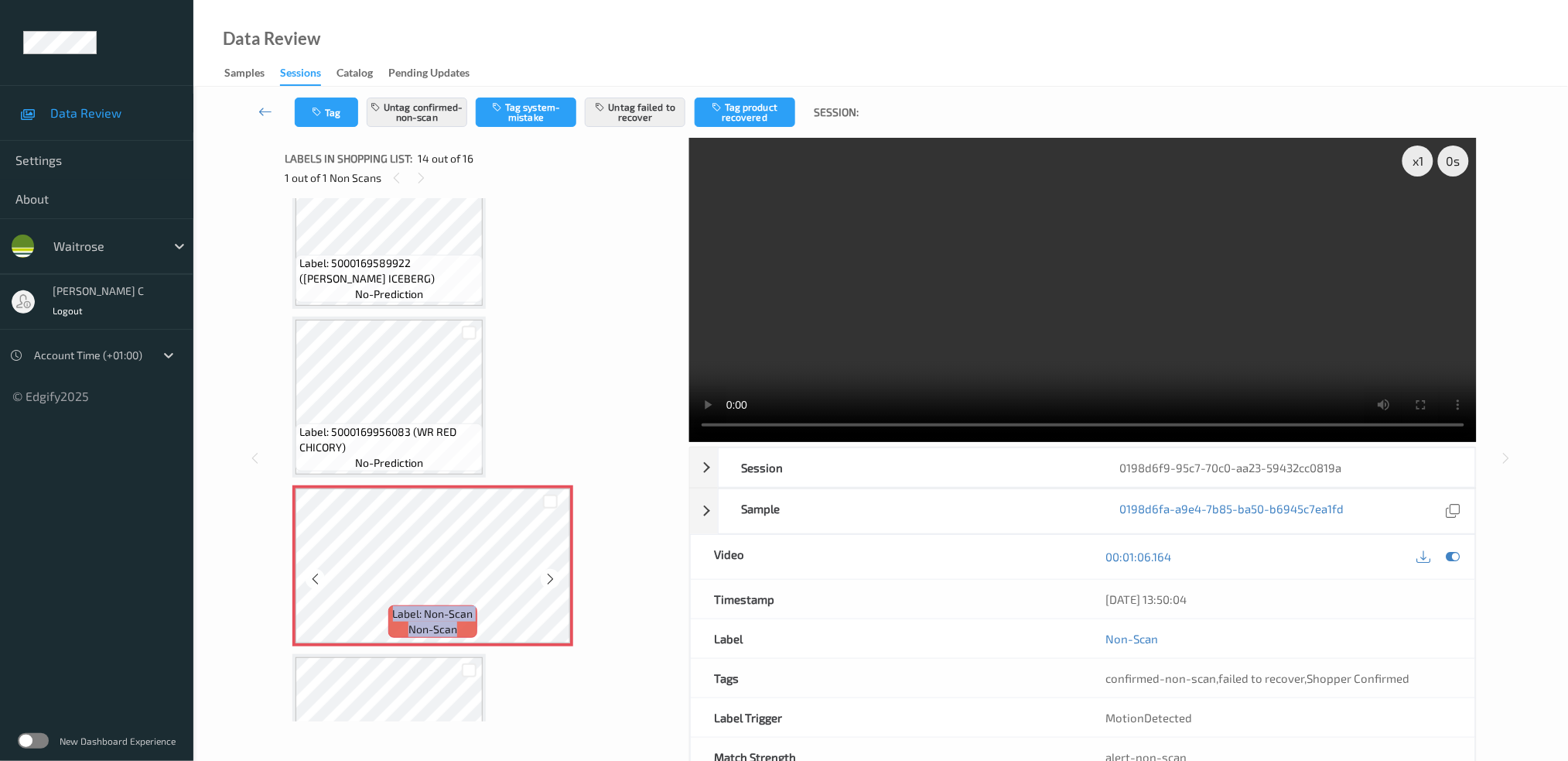
click at [549, 572] on icon at bounding box center [550, 578] width 13 height 14
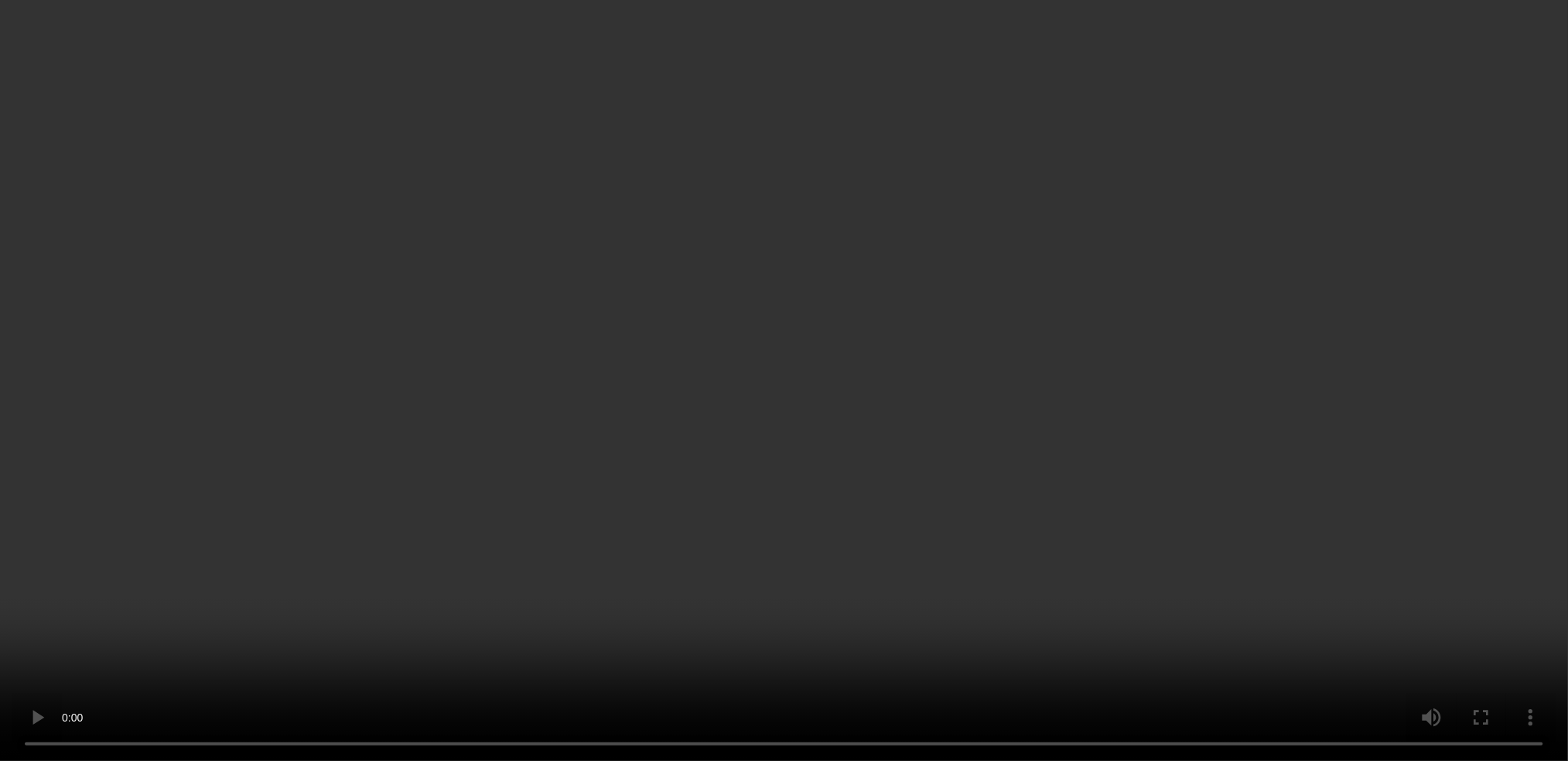
scroll to position [2016, 0]
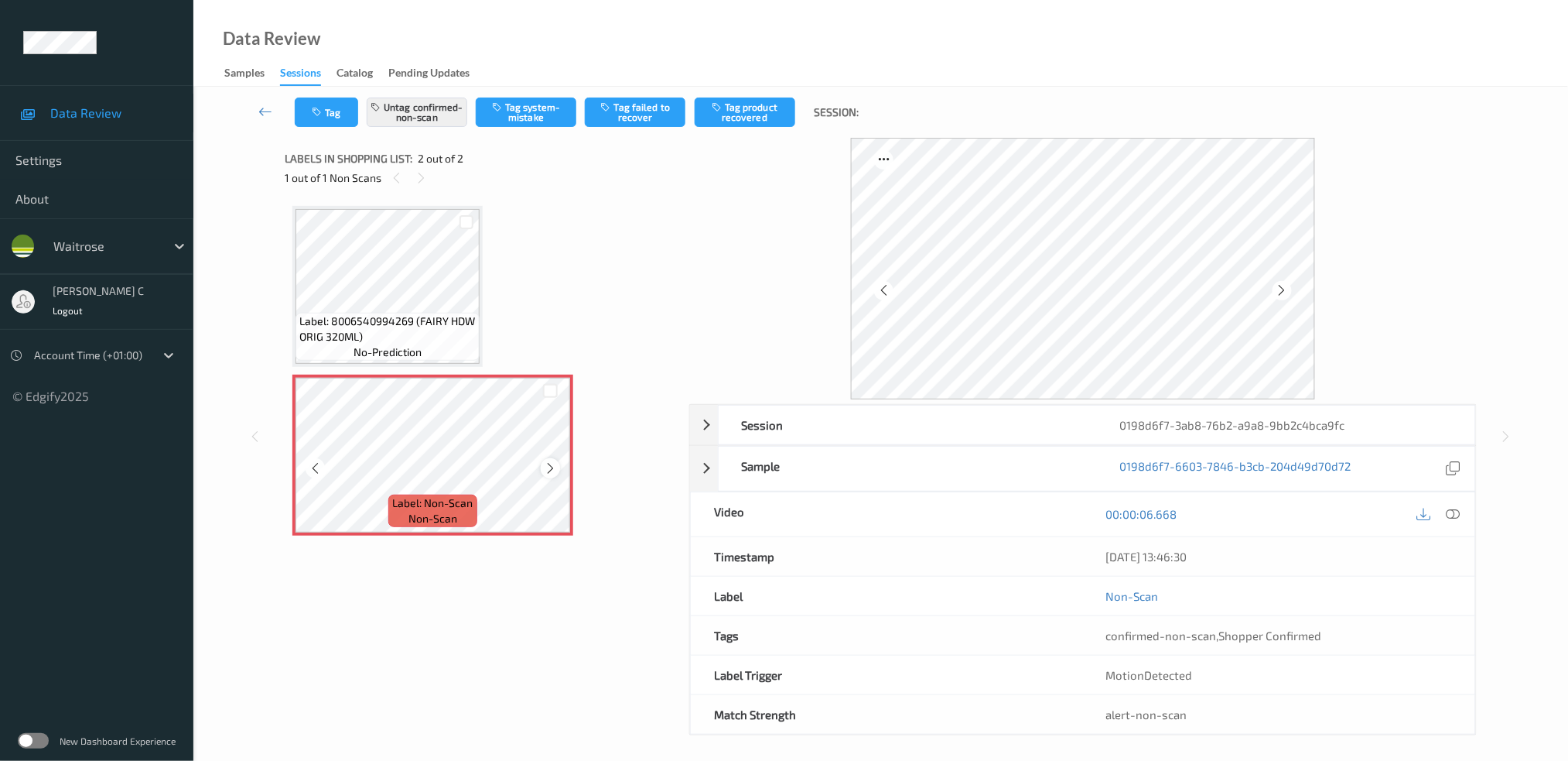
click at [546, 470] on icon at bounding box center [550, 468] width 13 height 14
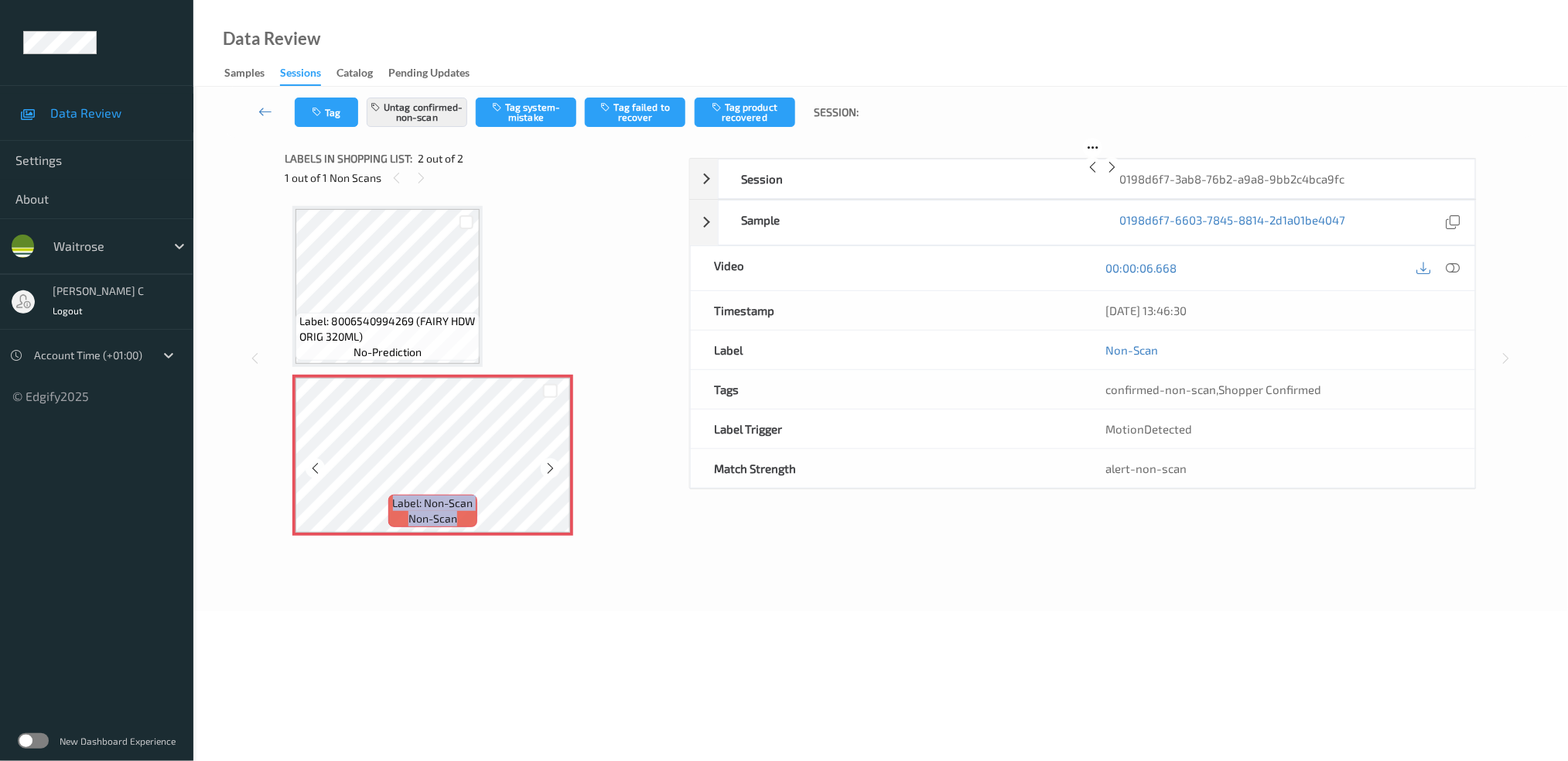
click at [546, 470] on icon at bounding box center [550, 468] width 13 height 14
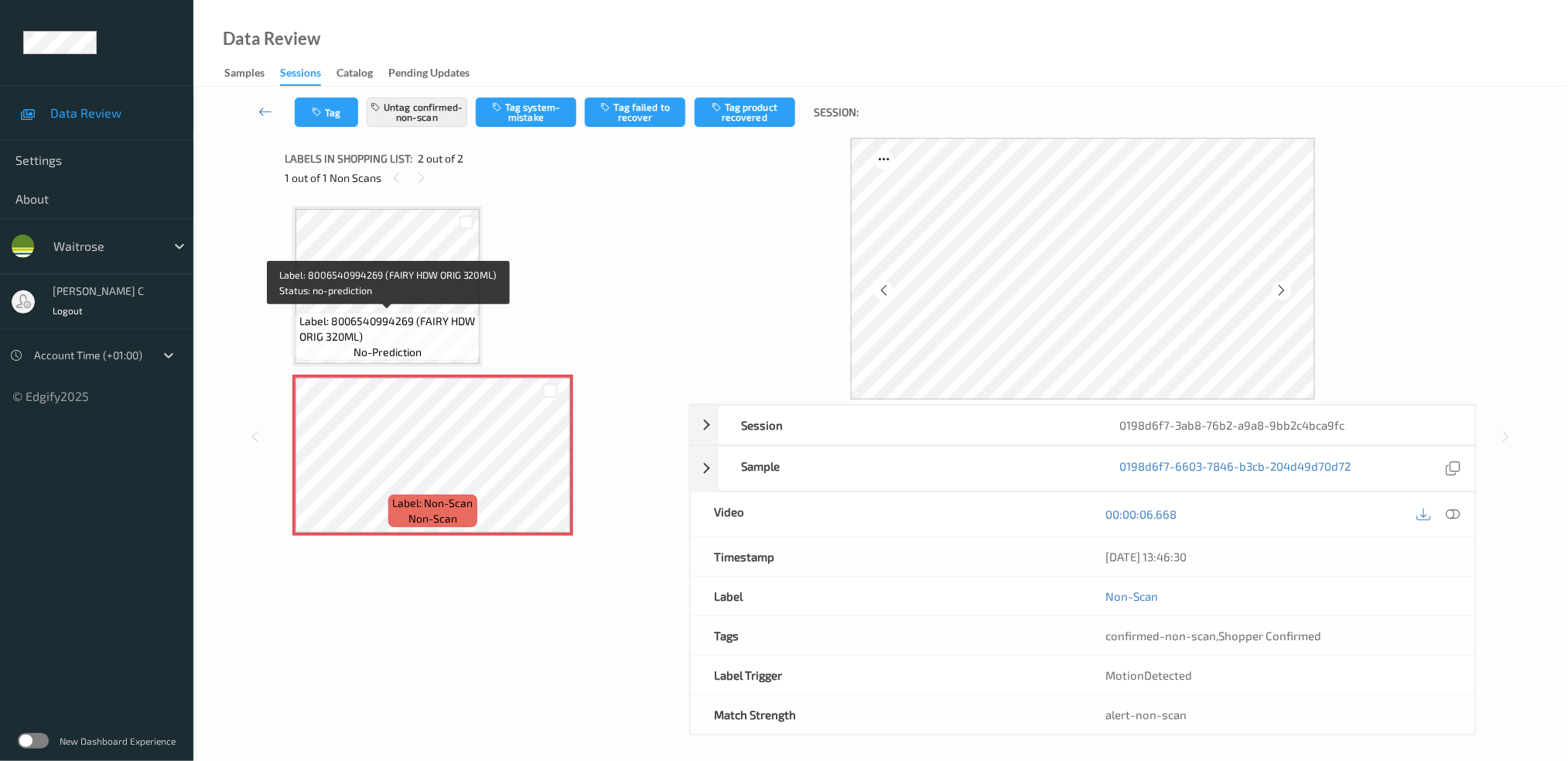
click at [425, 328] on span "Label: 8006540994269 (FAIRY HDW ORIG 320ML)" at bounding box center [388, 328] width 177 height 31
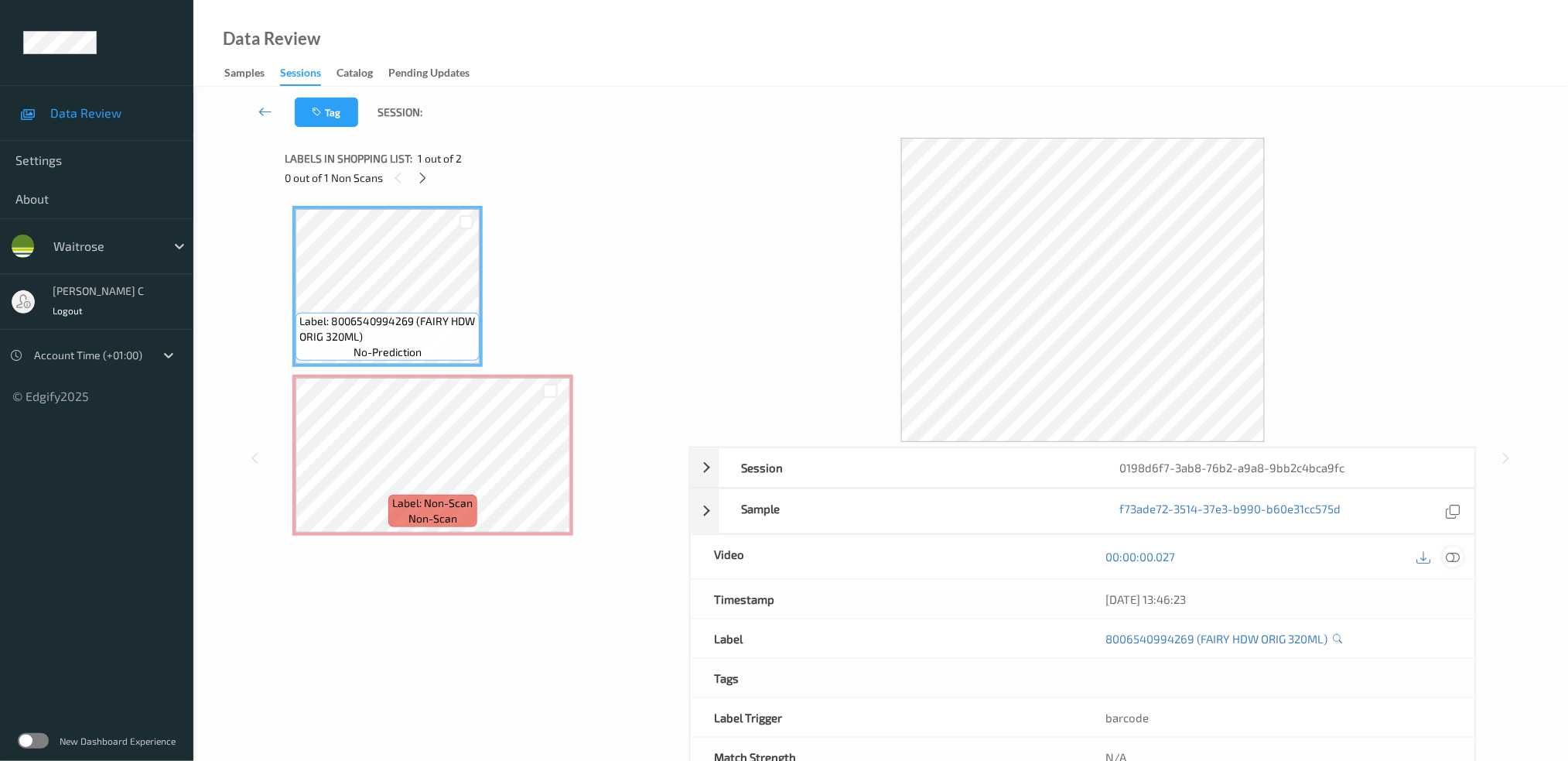
click at [1455, 560] on icon at bounding box center [1452, 556] width 14 height 14
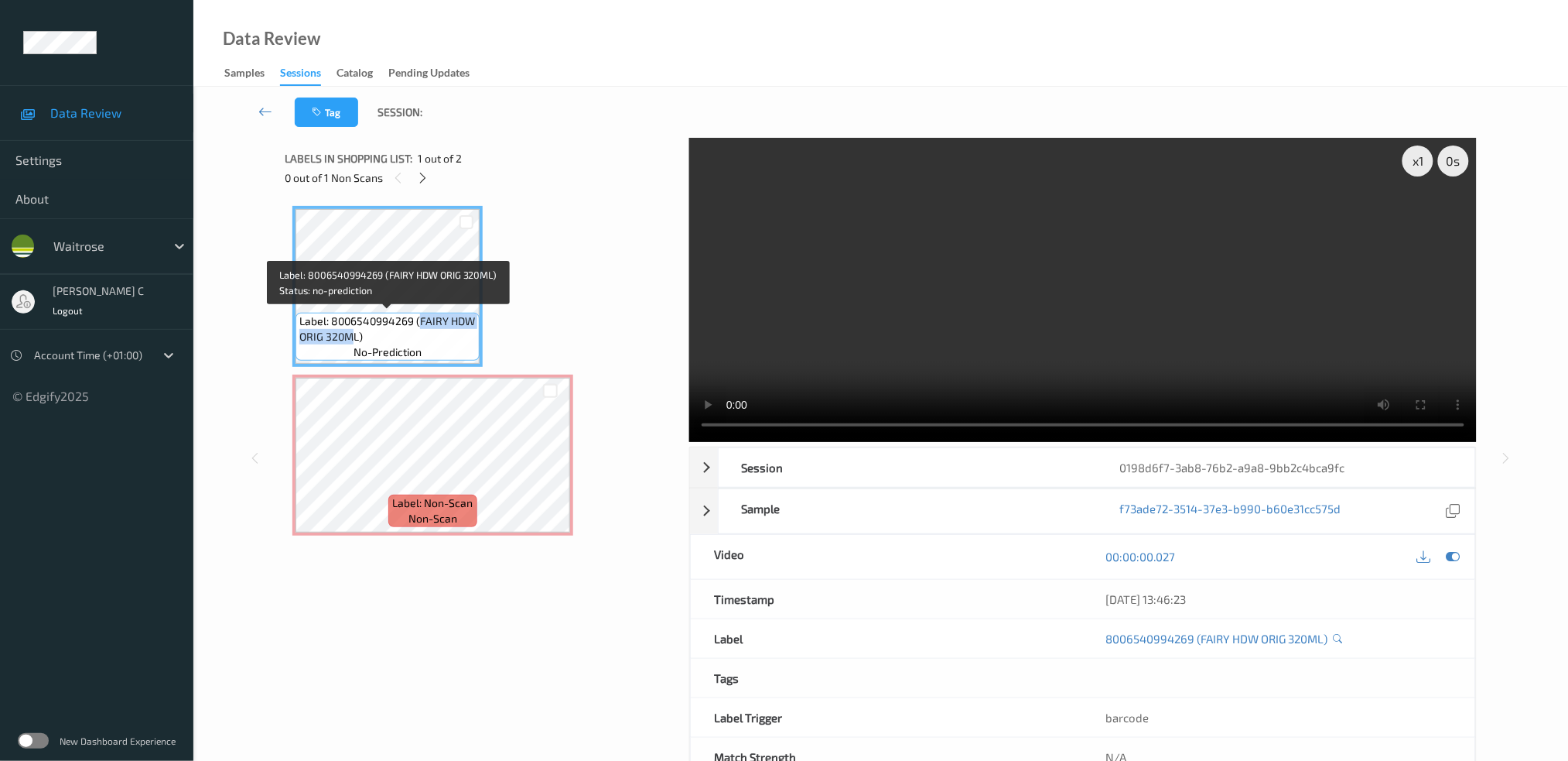
drag, startPoint x: 420, startPoint y: 319, endPoint x: 355, endPoint y: 336, distance: 67.2
click at [355, 336] on span "Label: 8006540994269 (FAIRY HDW ORIG 320ML)" at bounding box center [388, 328] width 177 height 31
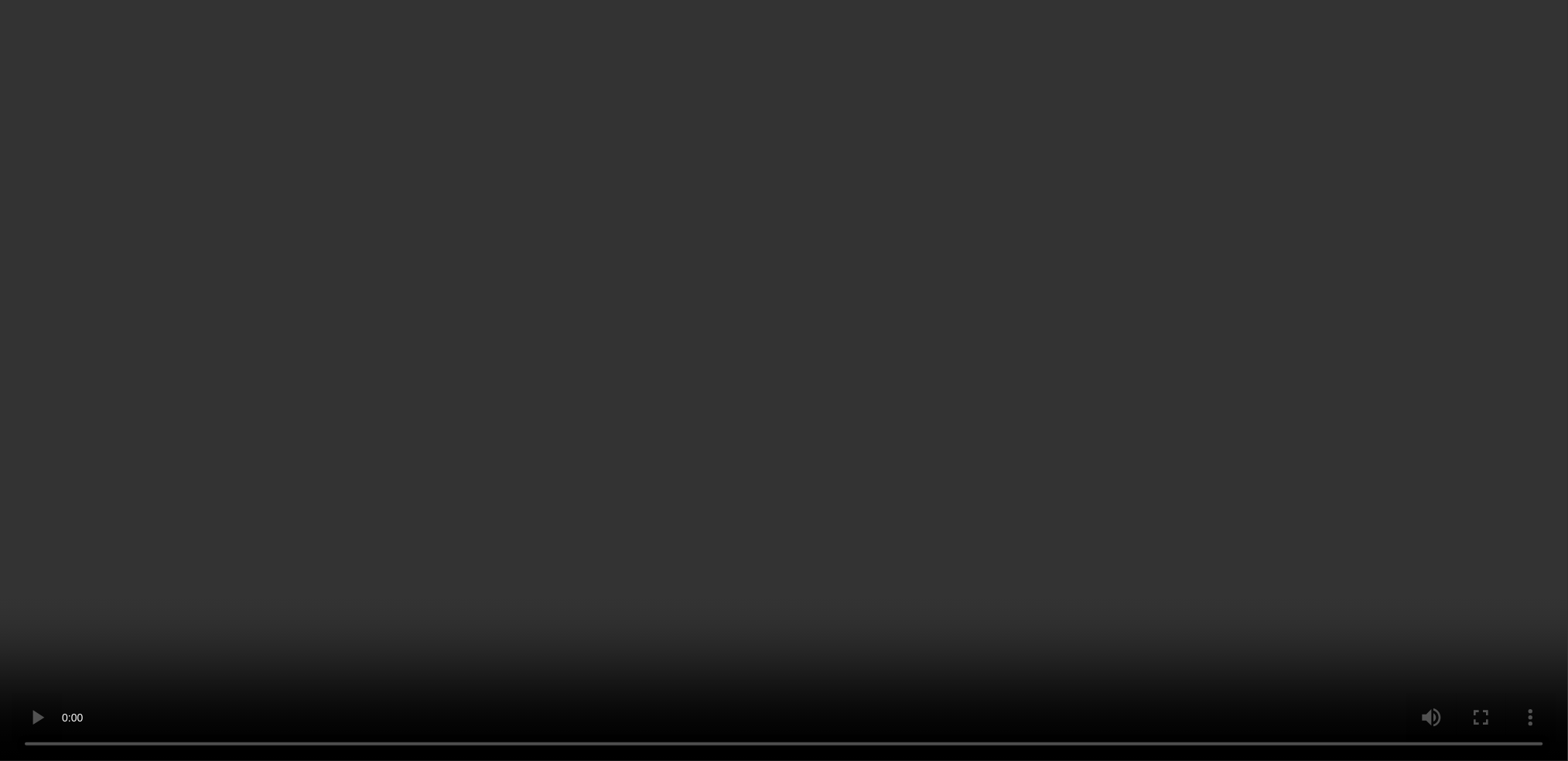
scroll to position [48, 0]
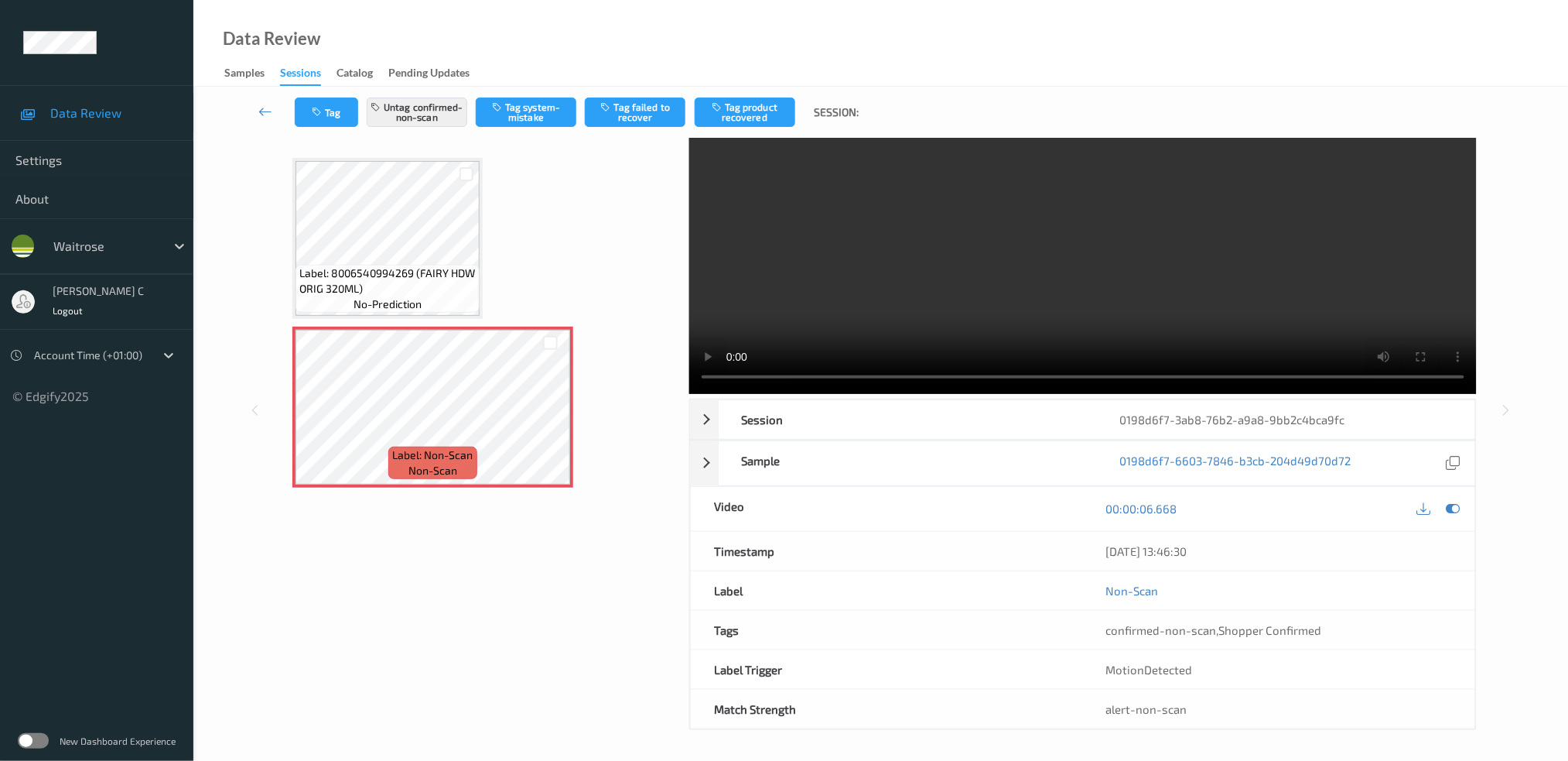
click at [430, 544] on div "Labels in shopping list: 2 out of 2 1 out of 1 Non Scans Label: 8006540994269 (…" at bounding box center [481, 409] width 394 height 640
click at [398, 296] on span "no-prediction" at bounding box center [388, 303] width 68 height 15
click at [550, 418] on icon at bounding box center [550, 420] width 13 height 14
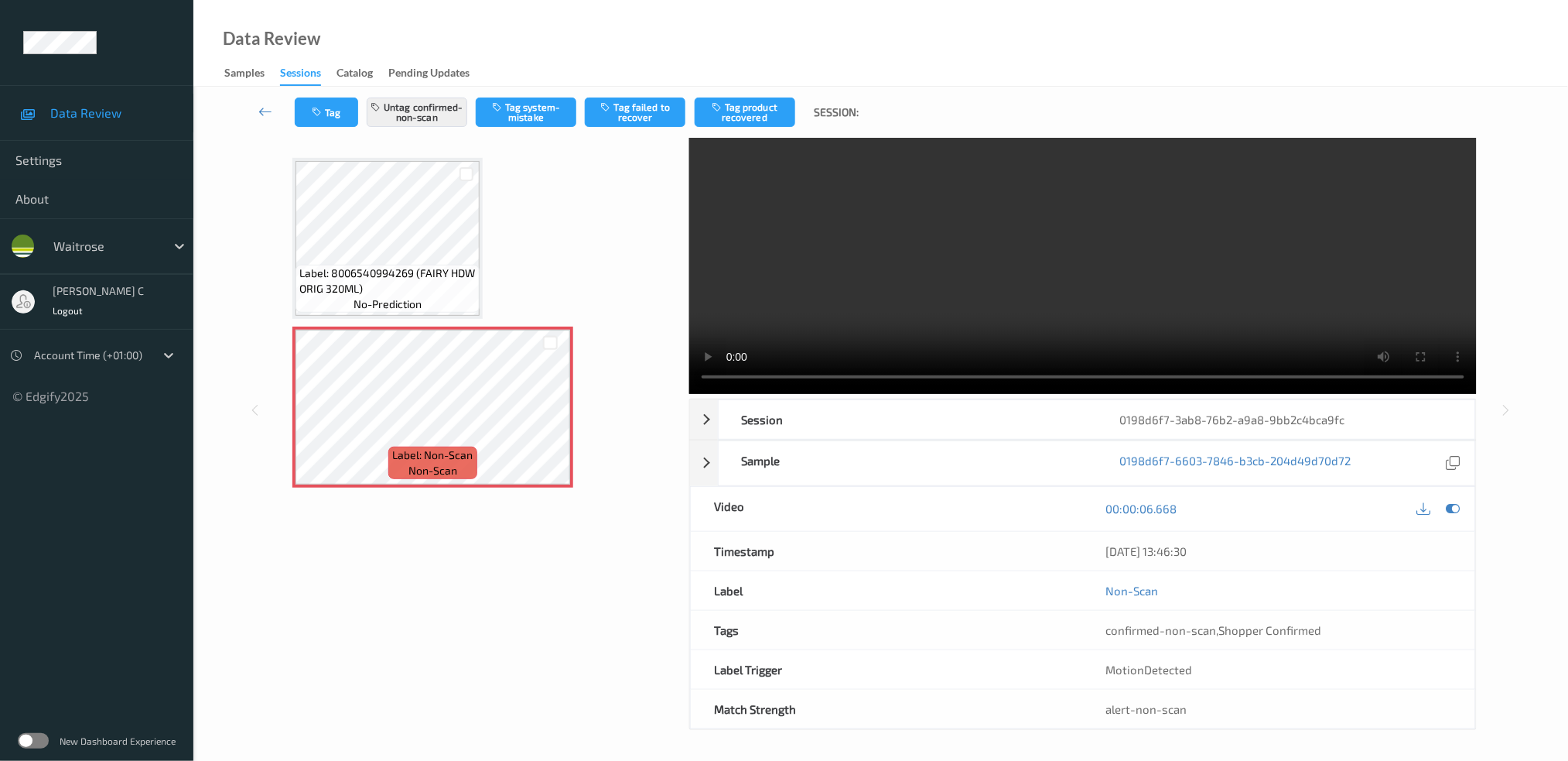
scroll to position [0, 0]
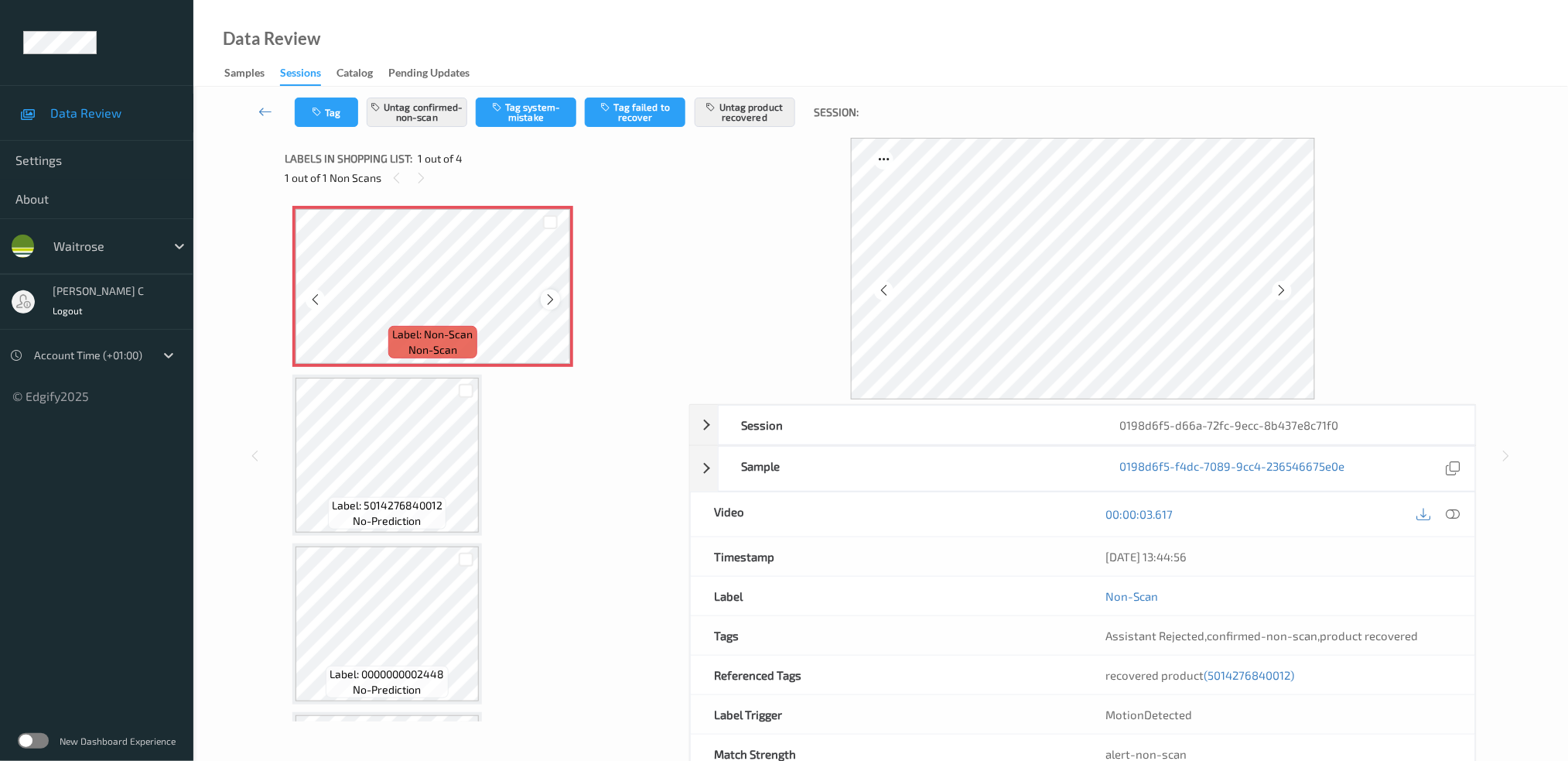
click at [554, 303] on icon at bounding box center [550, 299] width 13 height 14
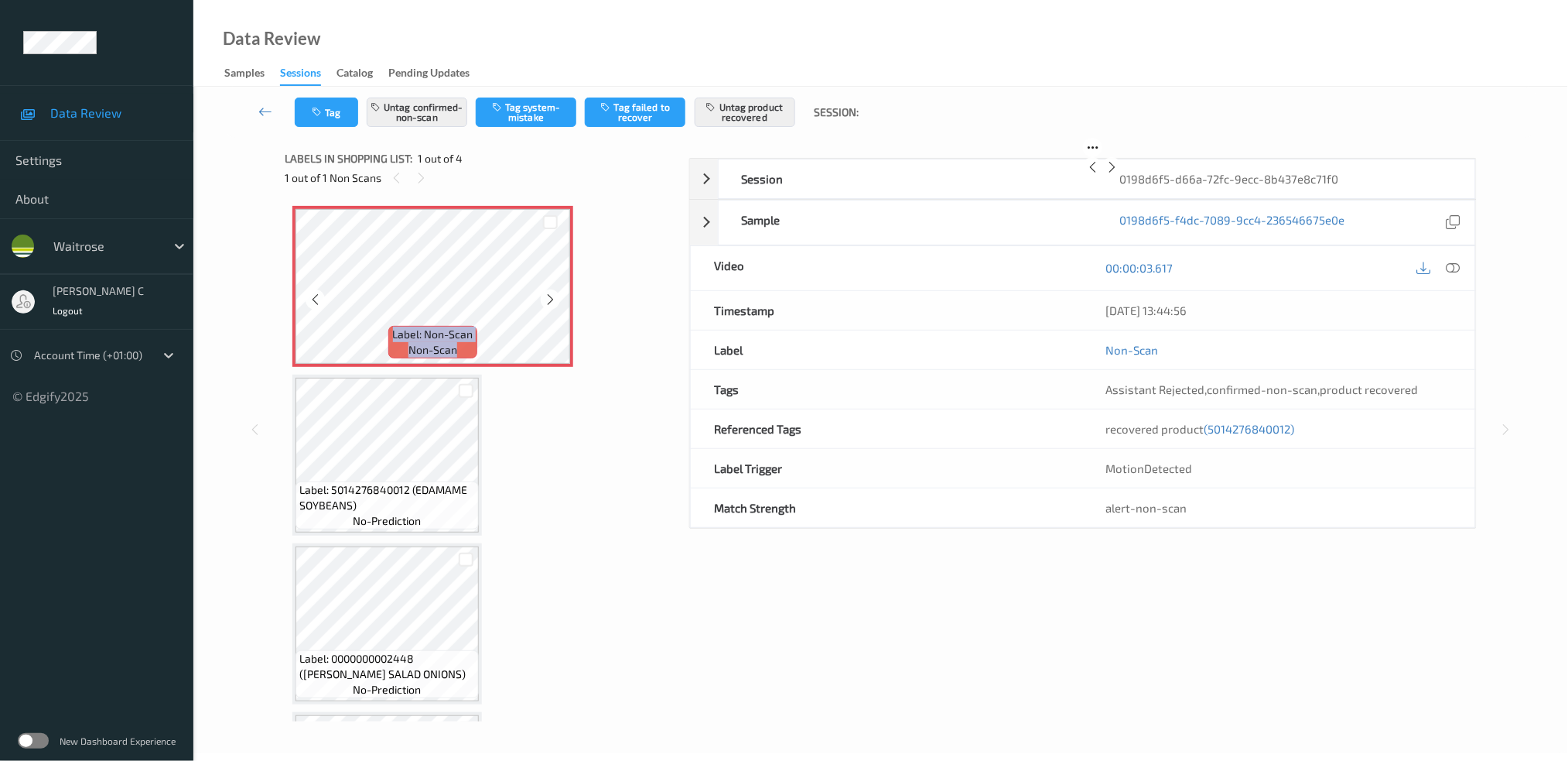
click at [548, 296] on icon at bounding box center [550, 299] width 13 height 14
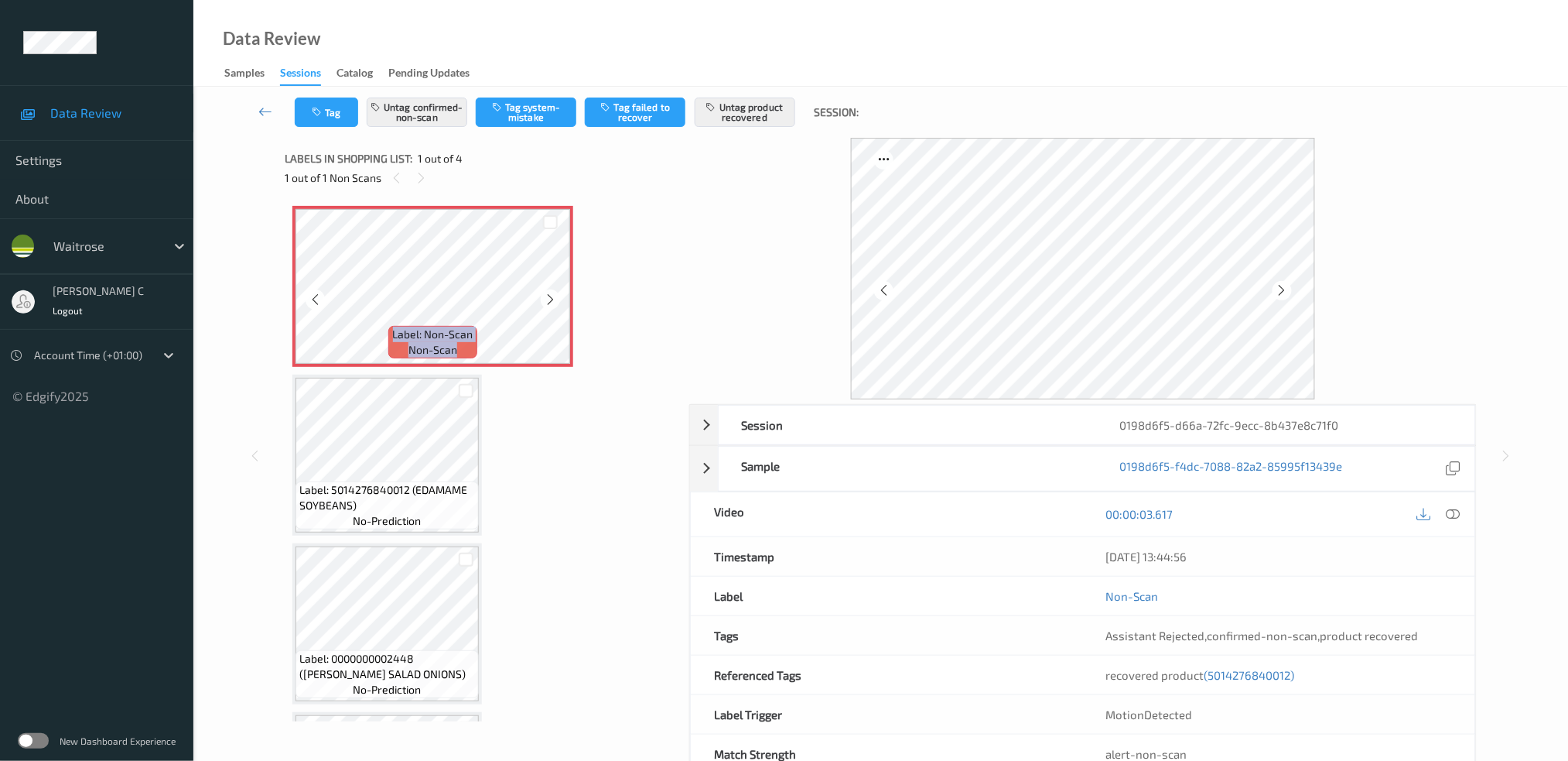
click at [548, 296] on icon at bounding box center [550, 299] width 13 height 14
click at [1458, 513] on icon at bounding box center [1452, 513] width 14 height 14
